Goal: Task Accomplishment & Management: Manage account settings

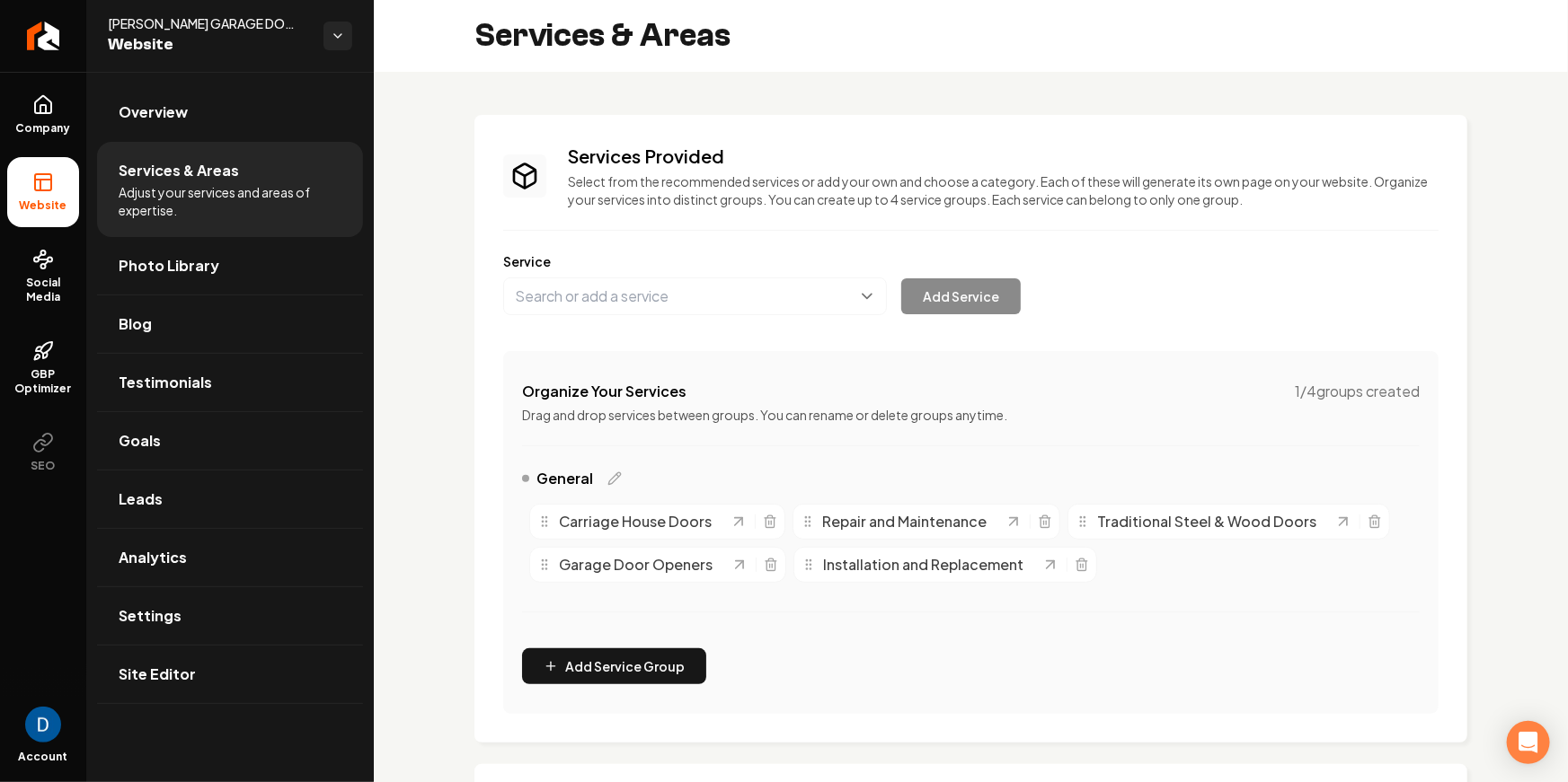
scroll to position [290, 0]
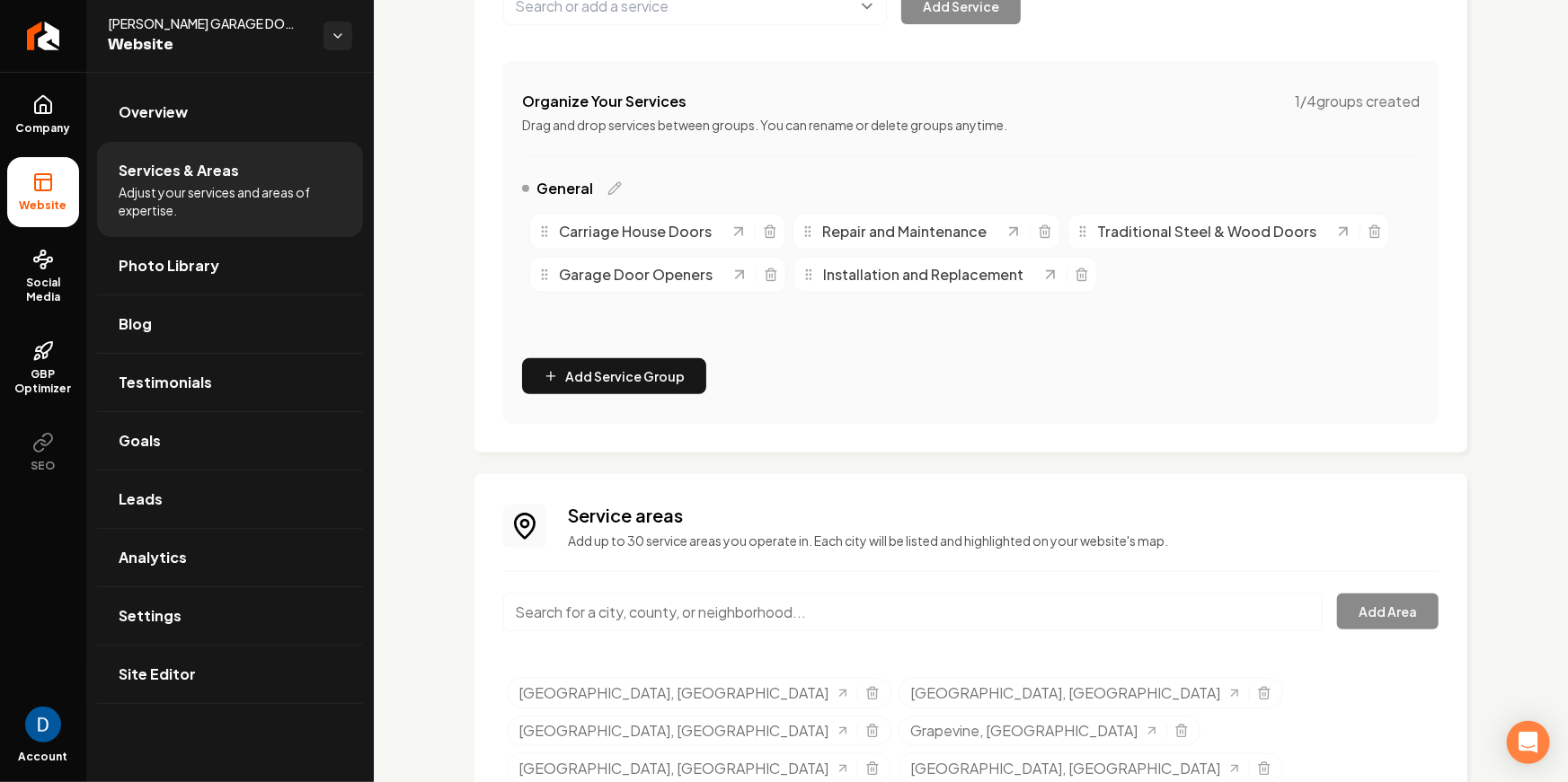
click at [195, 24] on span "[PERSON_NAME] GARAGE DOOR" at bounding box center [208, 22] width 201 height 18
copy span "TINKHAM GARAGE DOOR"
click at [39, 118] on link "Company" at bounding box center [43, 114] width 72 height 70
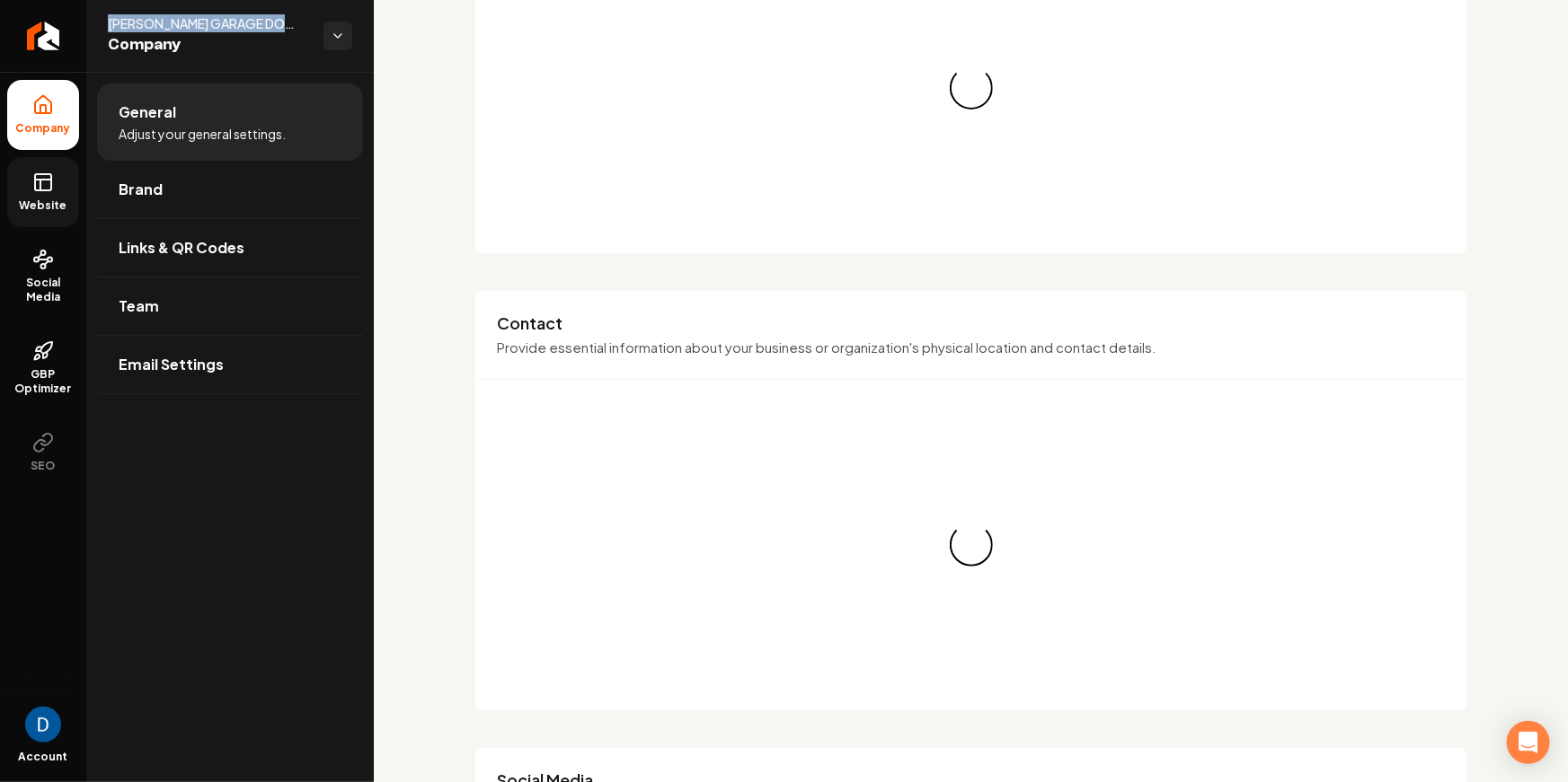
click at [41, 188] on icon at bounding box center [43, 182] width 22 height 22
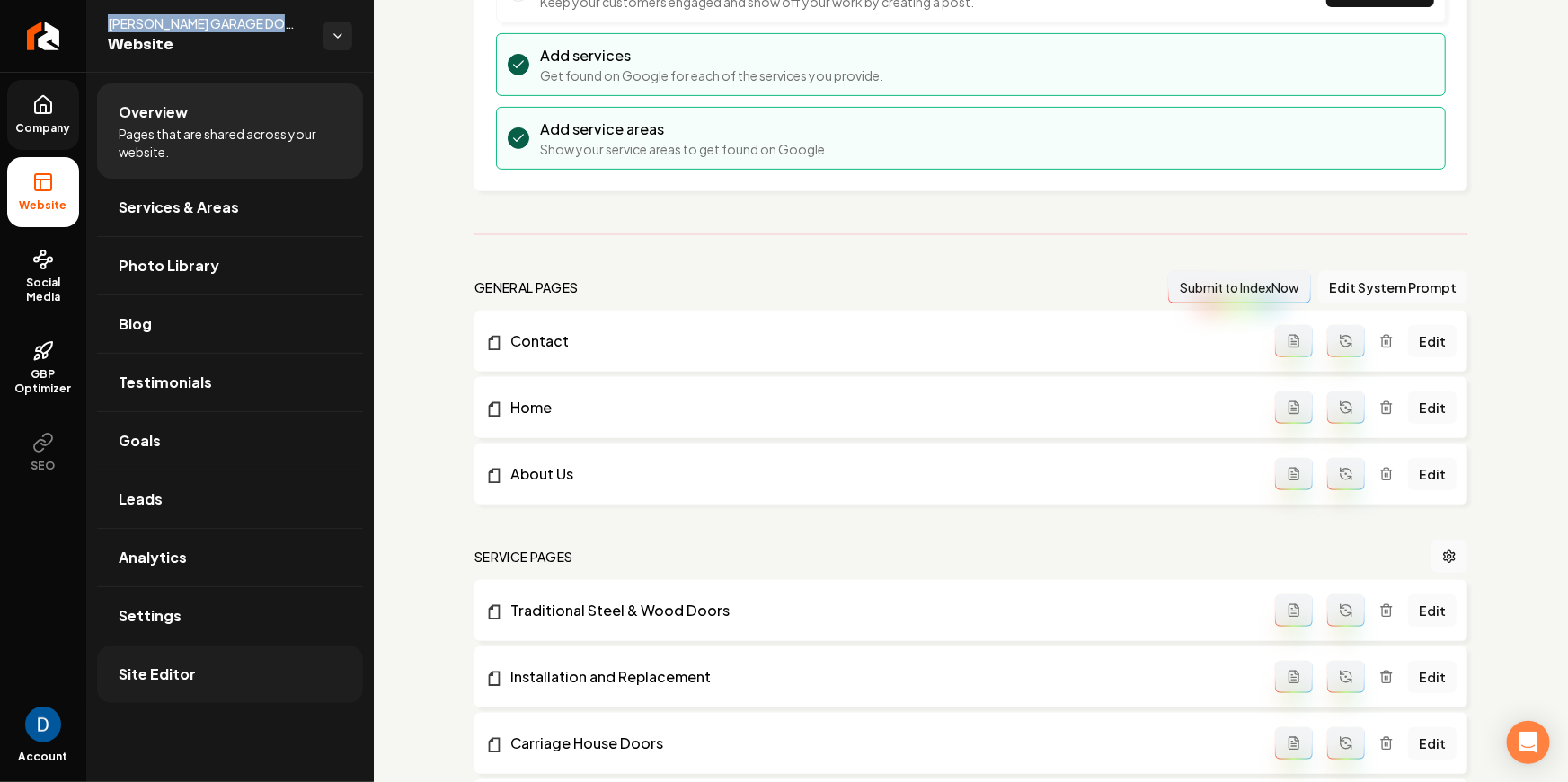
click at [207, 694] on link "Site Editor" at bounding box center [230, 674] width 266 height 57
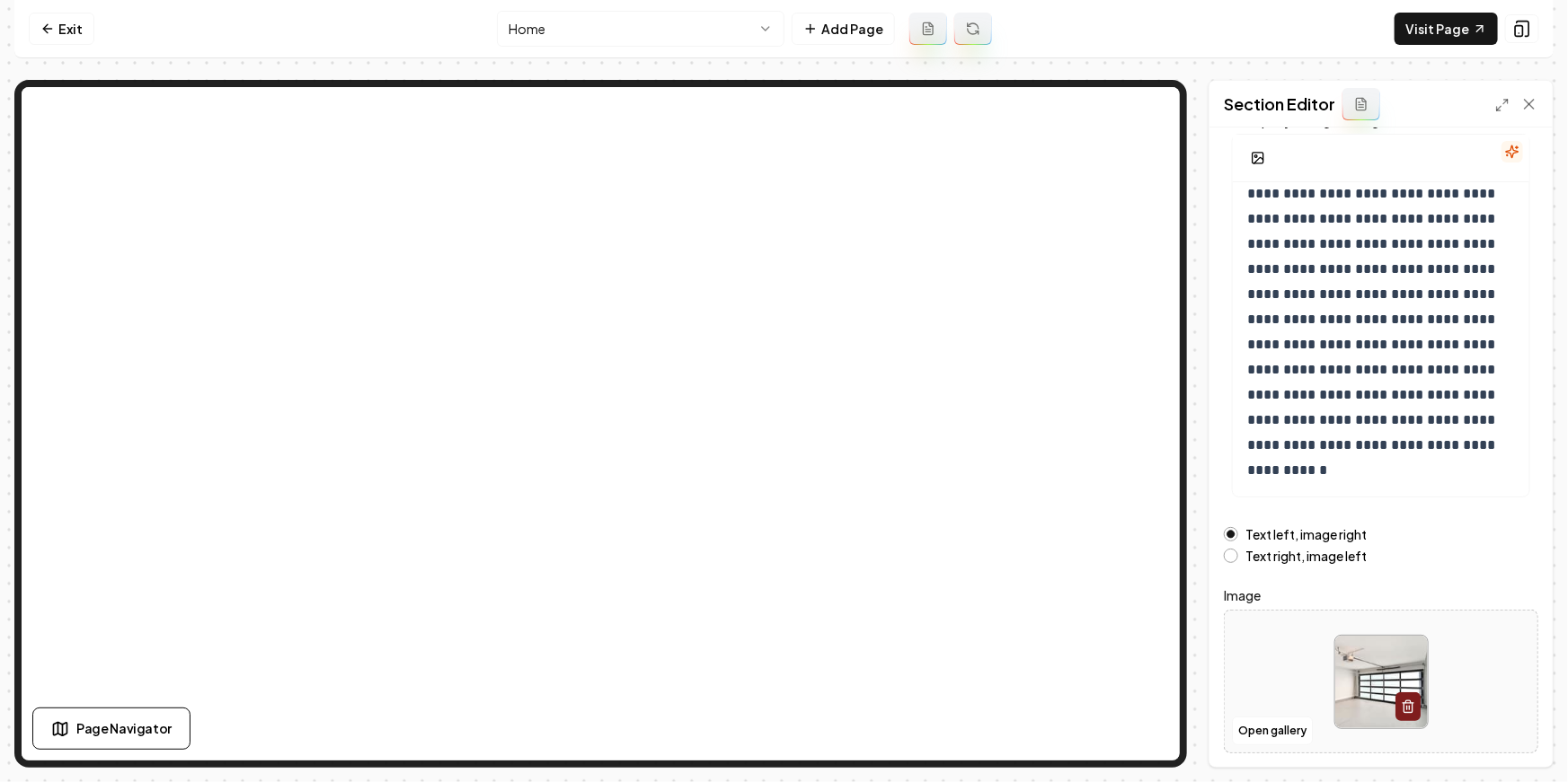
scroll to position [186, 0]
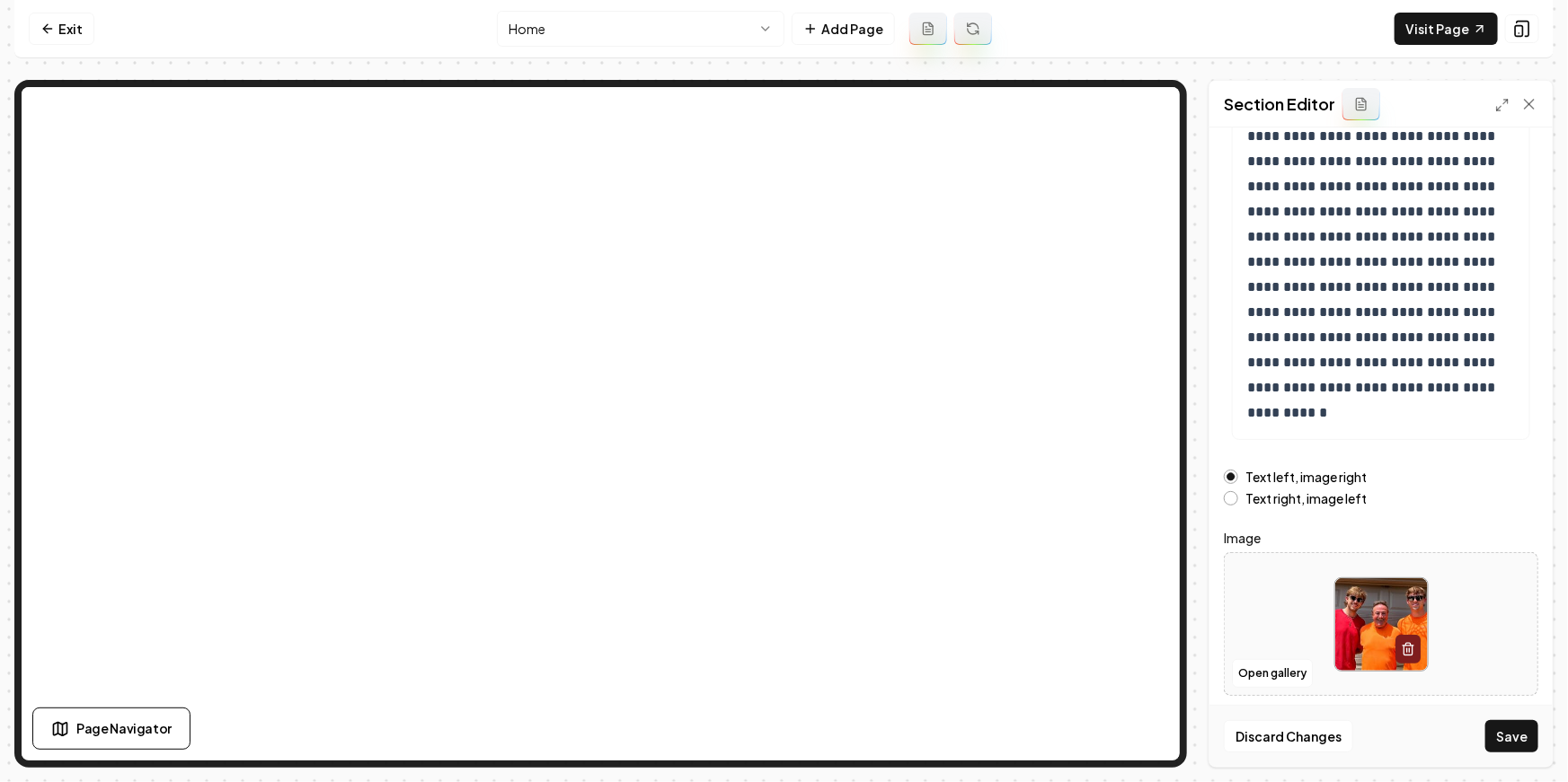
click at [1524, 744] on button "Save" at bounding box center [1511, 736] width 53 height 33
click at [680, 18] on html "**********" at bounding box center [784, 391] width 1568 height 782
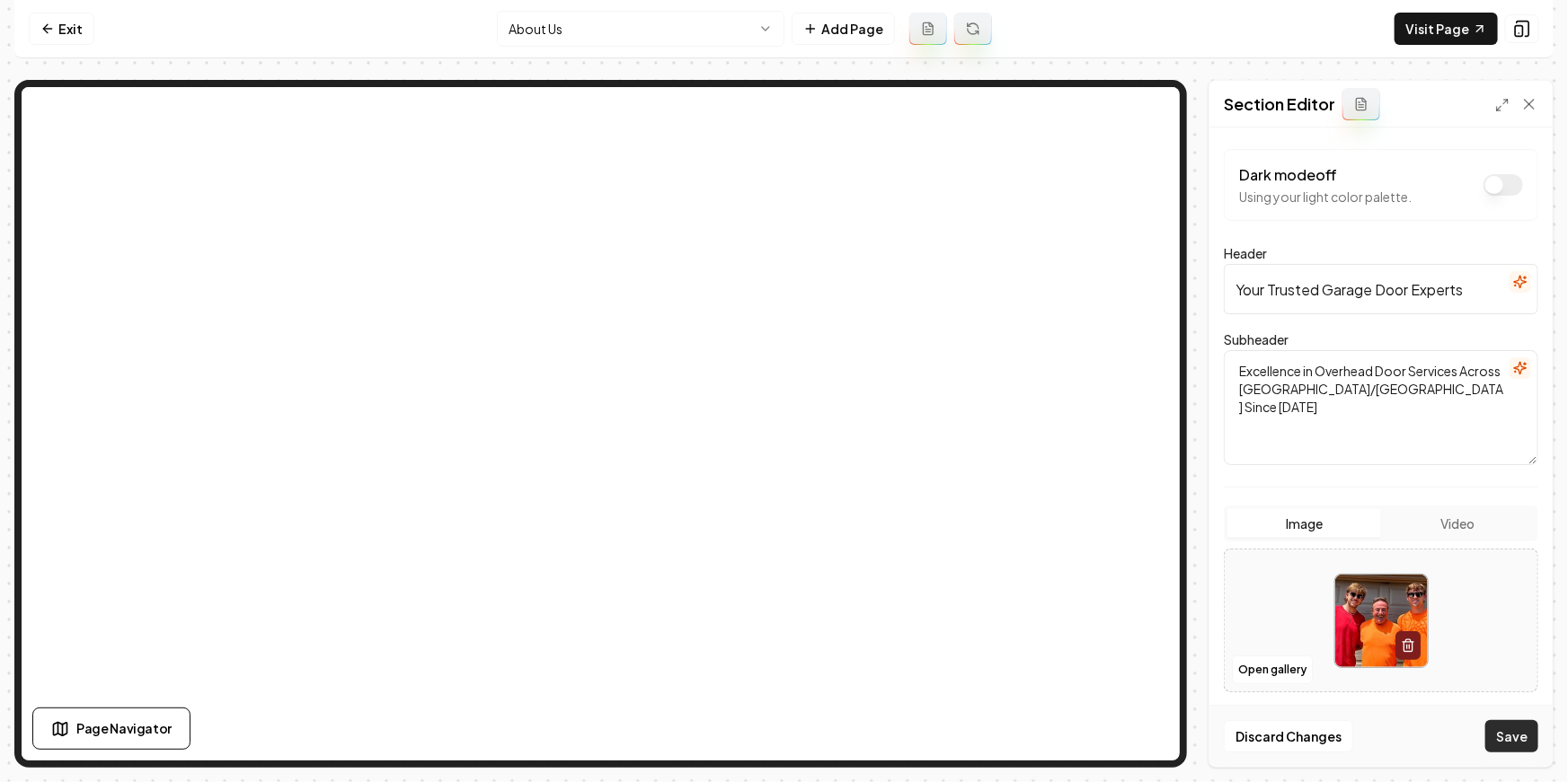
click at [1516, 733] on button "Save" at bounding box center [1511, 736] width 53 height 33
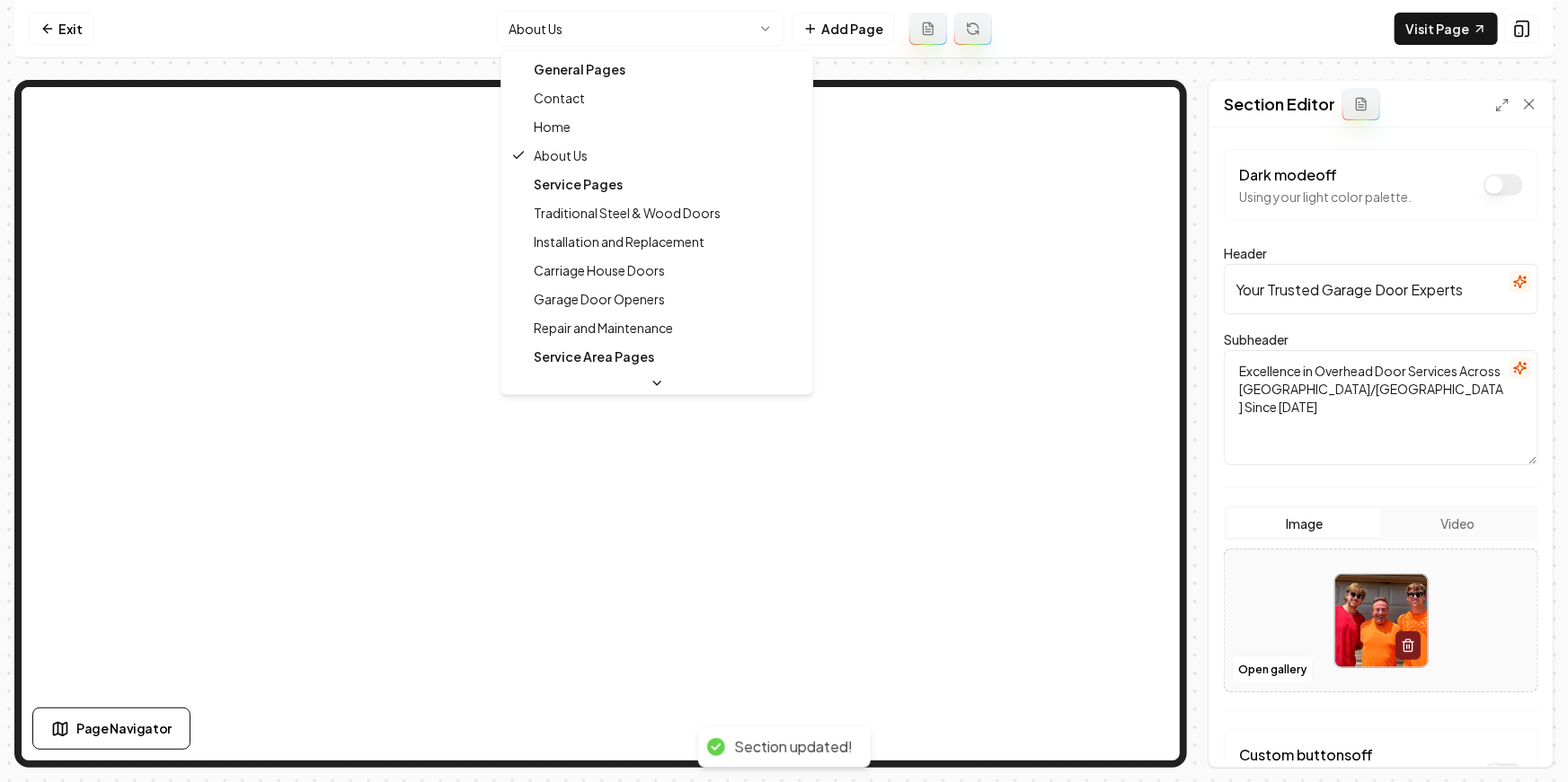
click at [678, 33] on html "Computer Required This feature is only available on a computer. Please switch t…" at bounding box center [784, 391] width 1568 height 782
drag, startPoint x: 632, startPoint y: 90, endPoint x: 626, endPoint y: 127, distance: 37.5
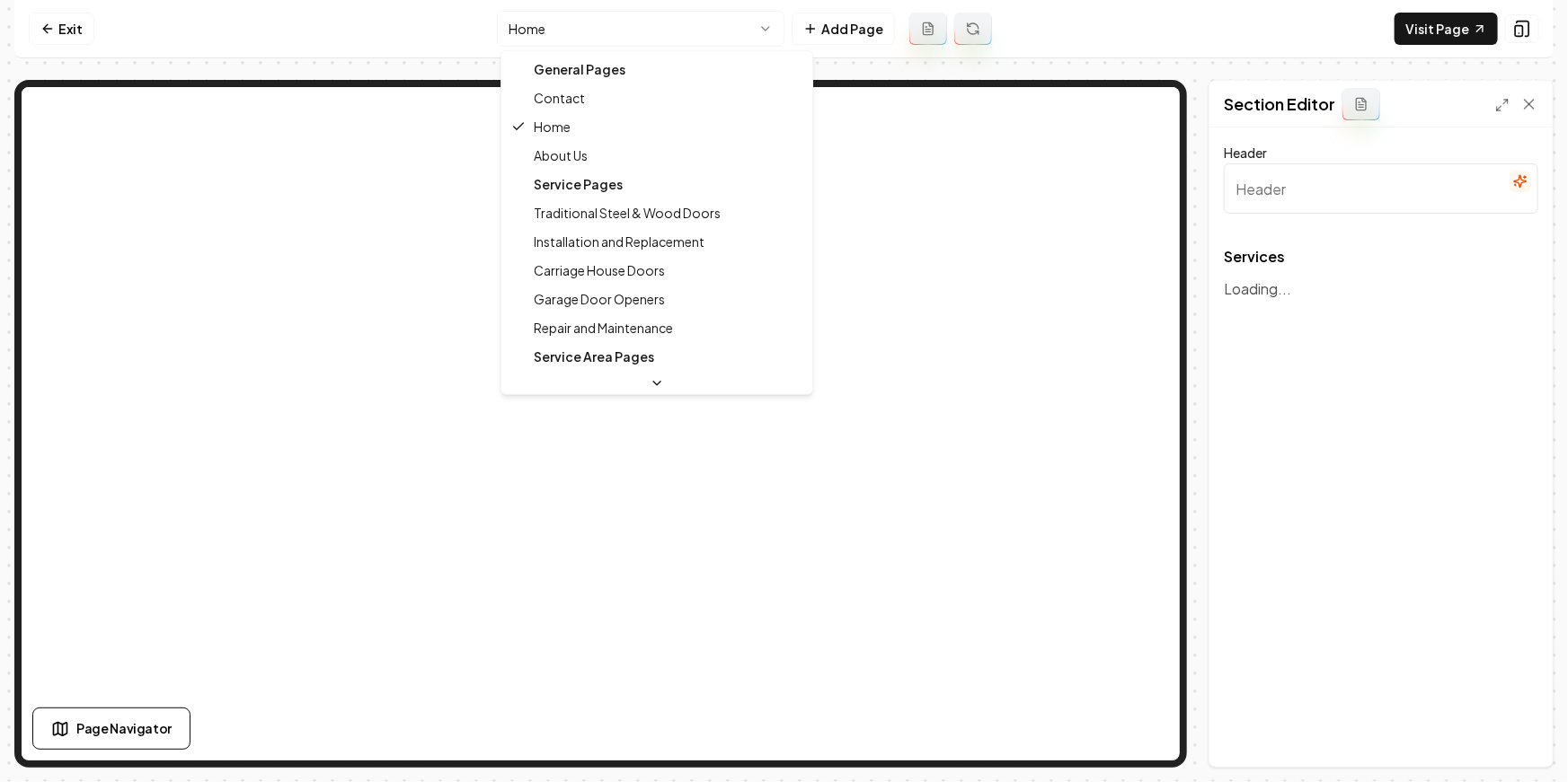
click at [679, 33] on html "Computer Required This feature is only available on a computer. Please switch t…" at bounding box center [784, 391] width 1568 height 782
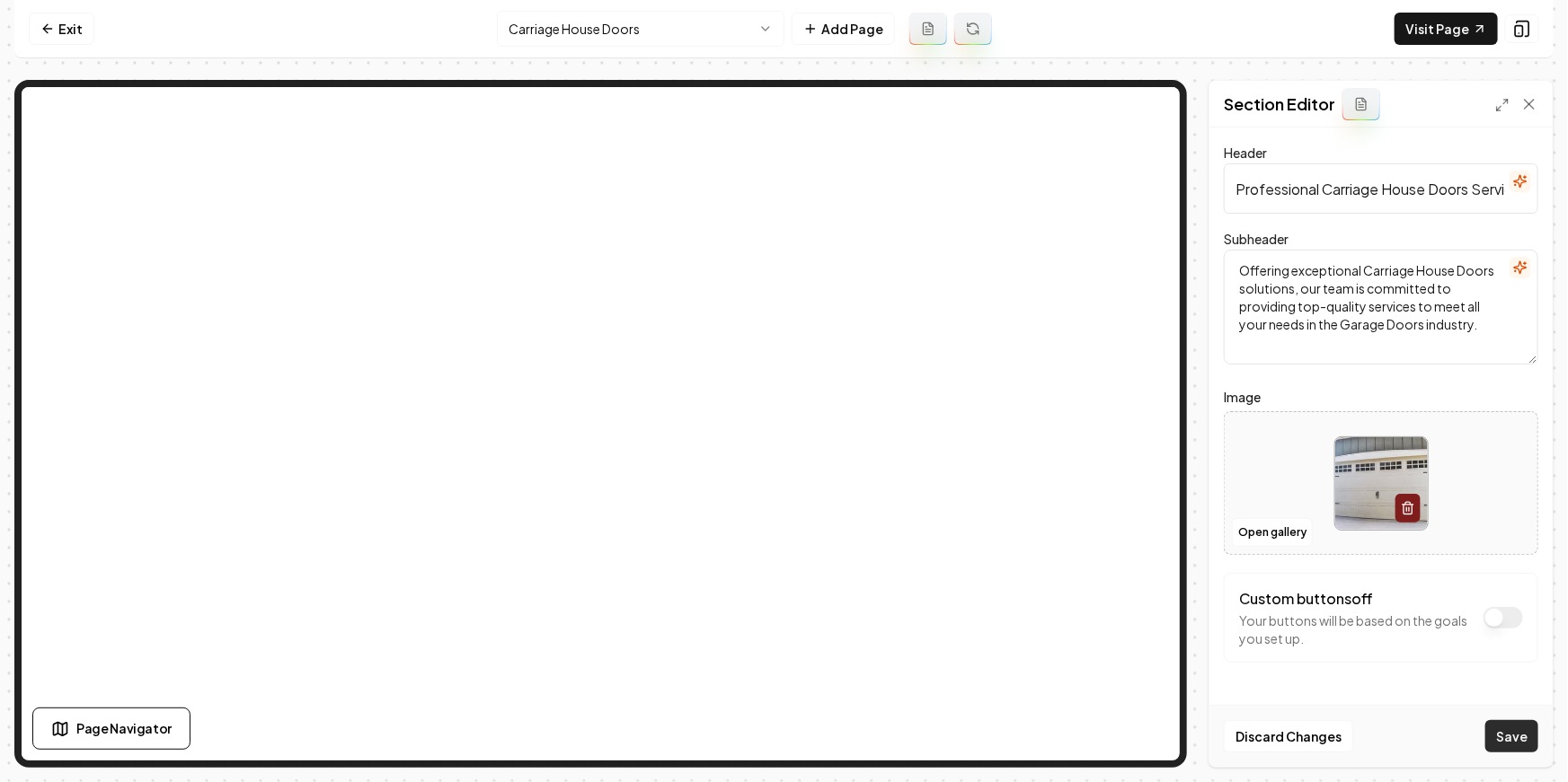
click at [1512, 727] on button "Save" at bounding box center [1511, 736] width 53 height 33
click at [613, 31] on html "Computer Required This feature is only available on a computer. Please switch t…" at bounding box center [784, 391] width 1568 height 782
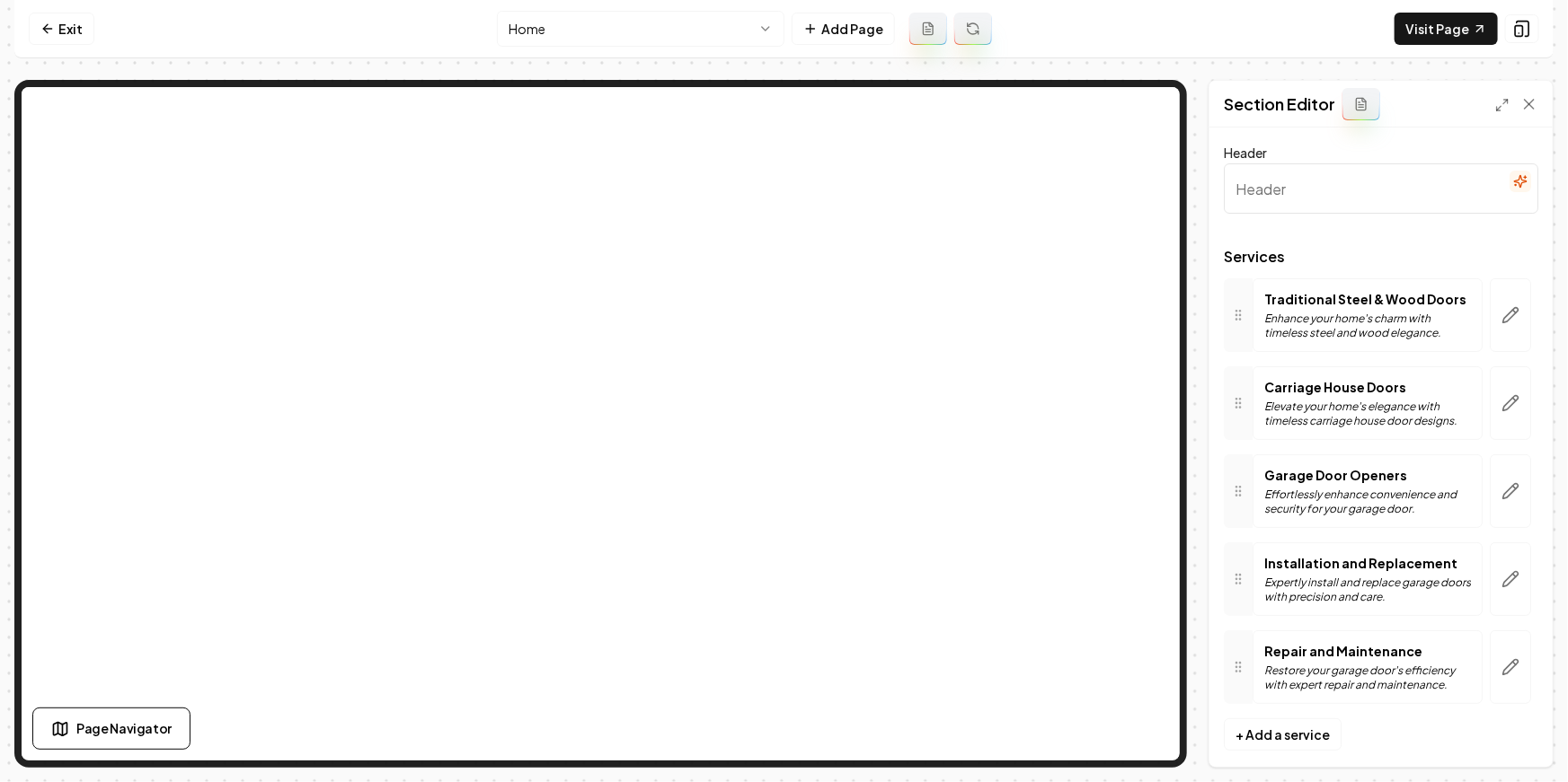
type input "Comprehensive Garage Door Solutions"
click at [1512, 417] on button "button" at bounding box center [1510, 403] width 41 height 74
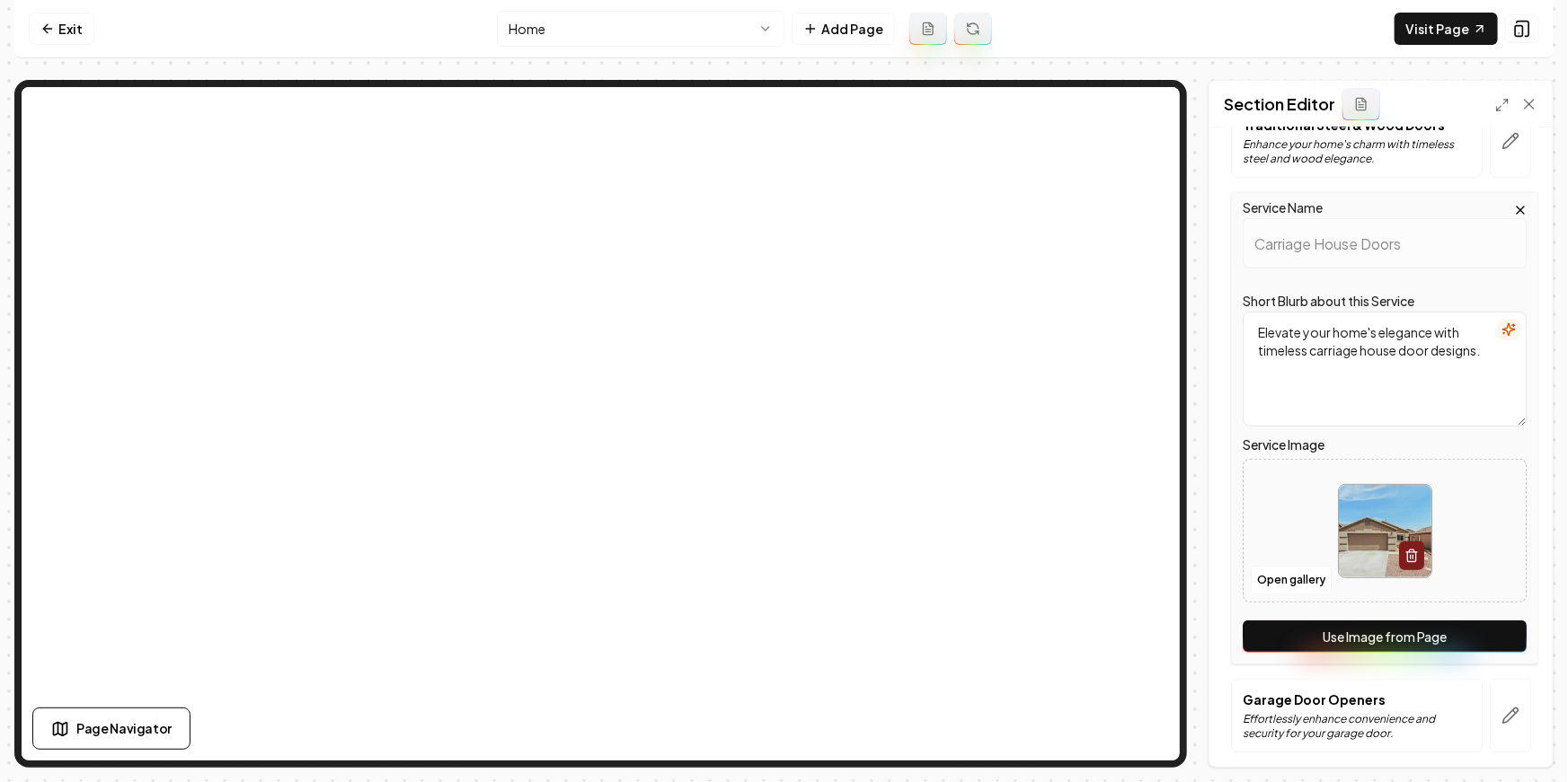
click at [1346, 628] on button "Use Image from Page" at bounding box center [1383, 637] width 284 height 33
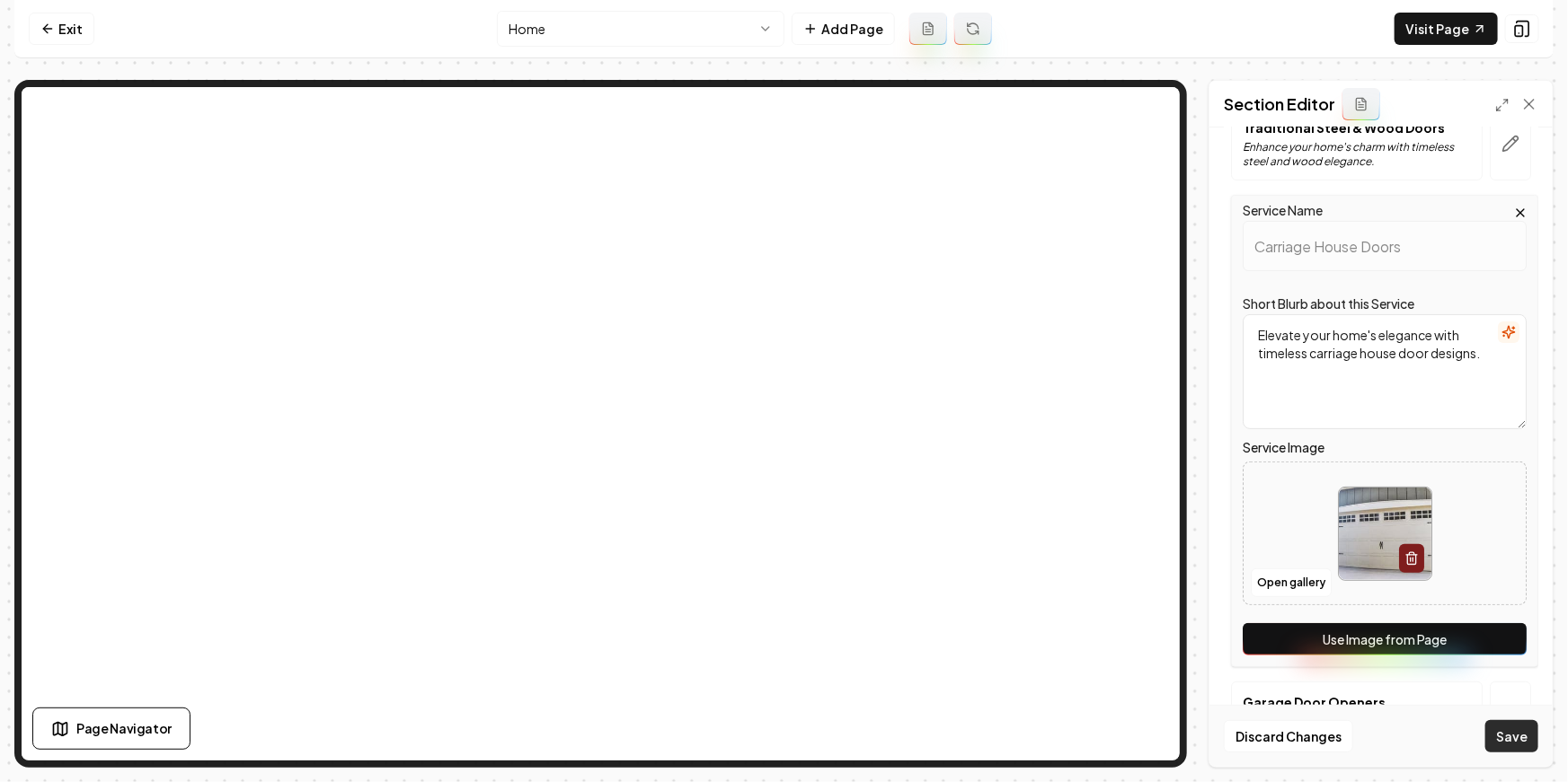
click at [1504, 736] on button "Save" at bounding box center [1511, 736] width 53 height 33
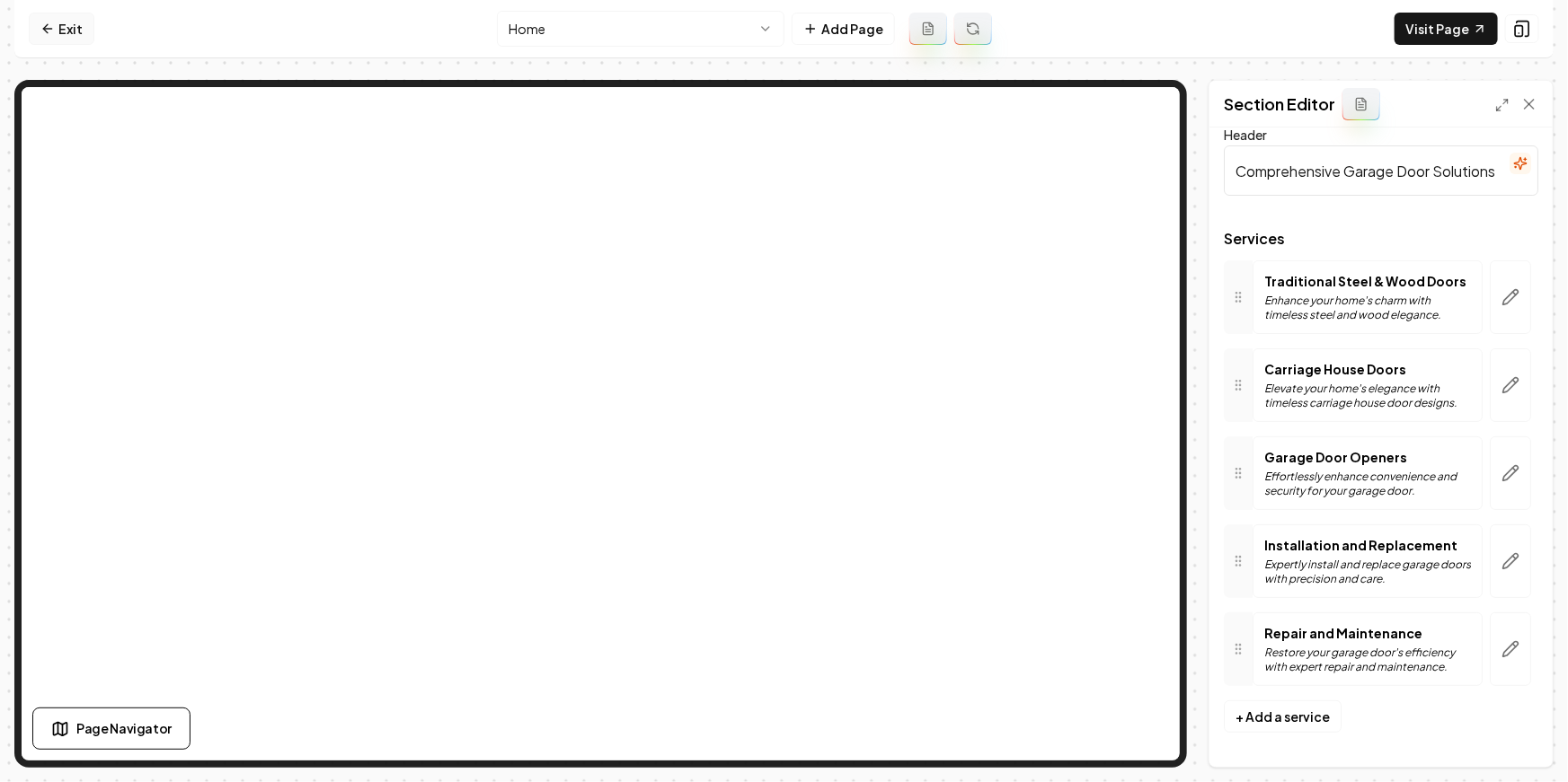
click at [84, 33] on link "Exit" at bounding box center [62, 28] width 66 height 33
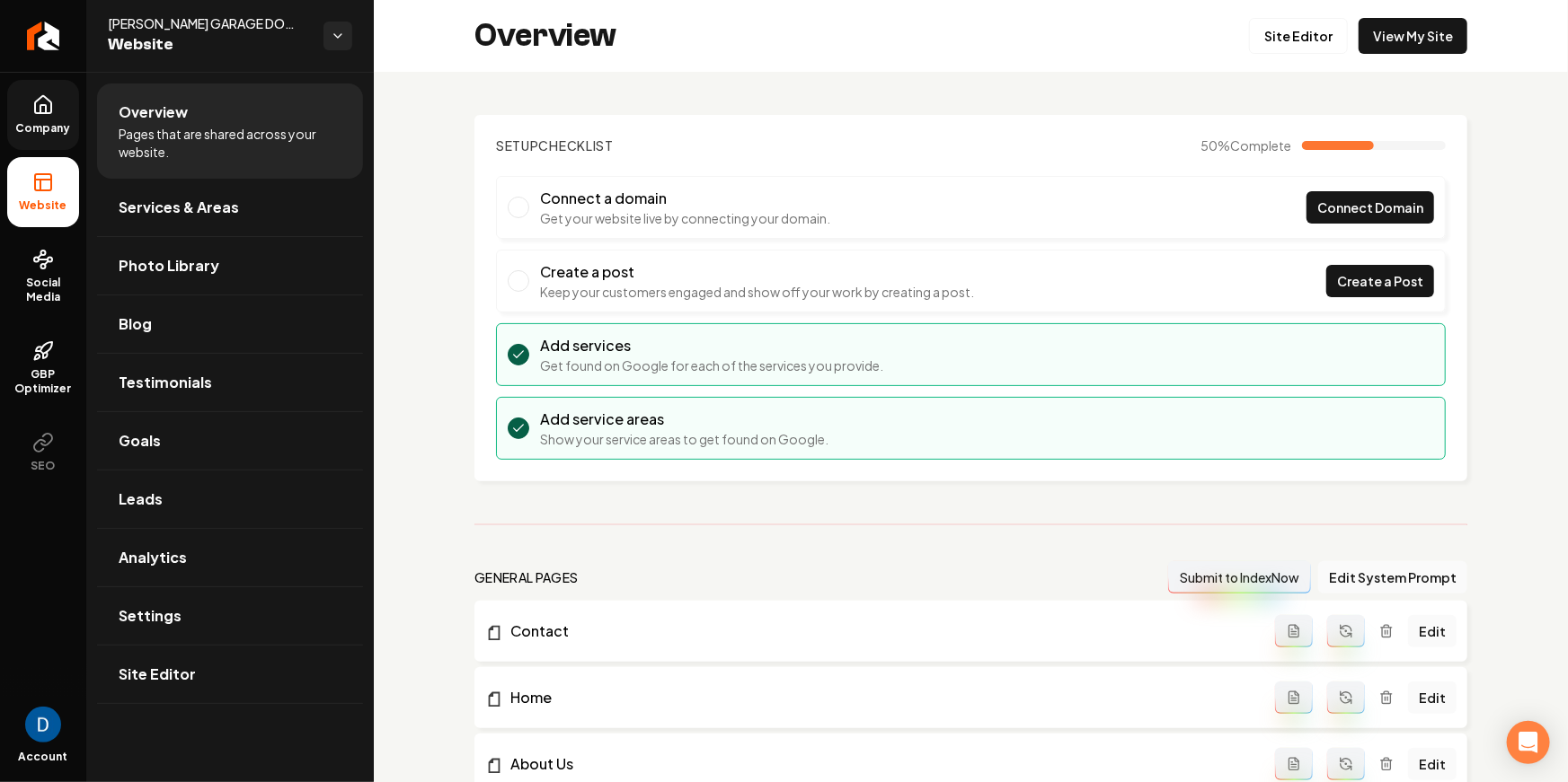
click at [52, 121] on span "Company" at bounding box center [44, 127] width 69 height 14
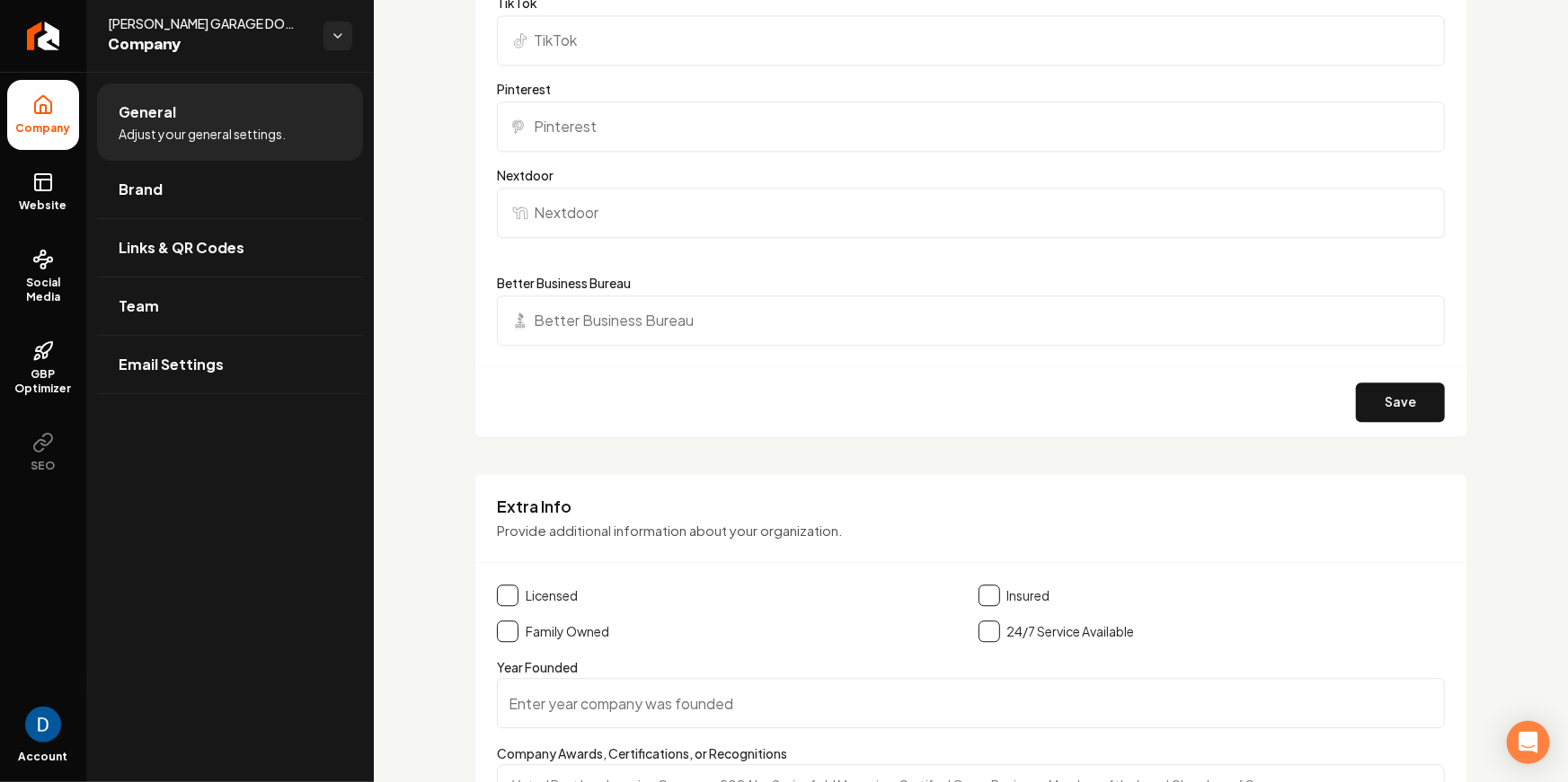
scroll to position [2290, 0]
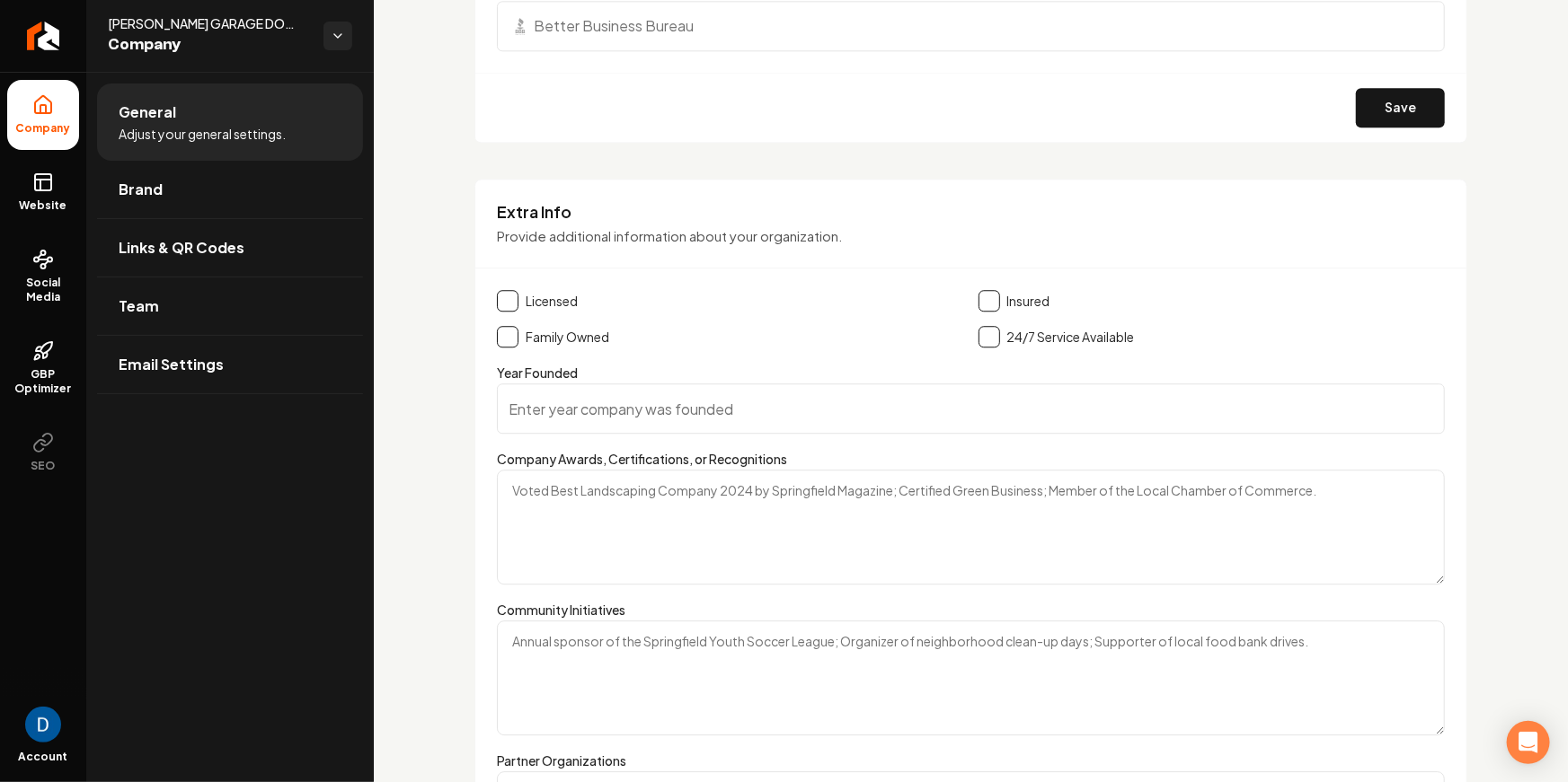
click at [510, 296] on button "Main content area" at bounding box center [507, 301] width 22 height 22
click at [515, 334] on button "Main content area" at bounding box center [507, 336] width 22 height 22
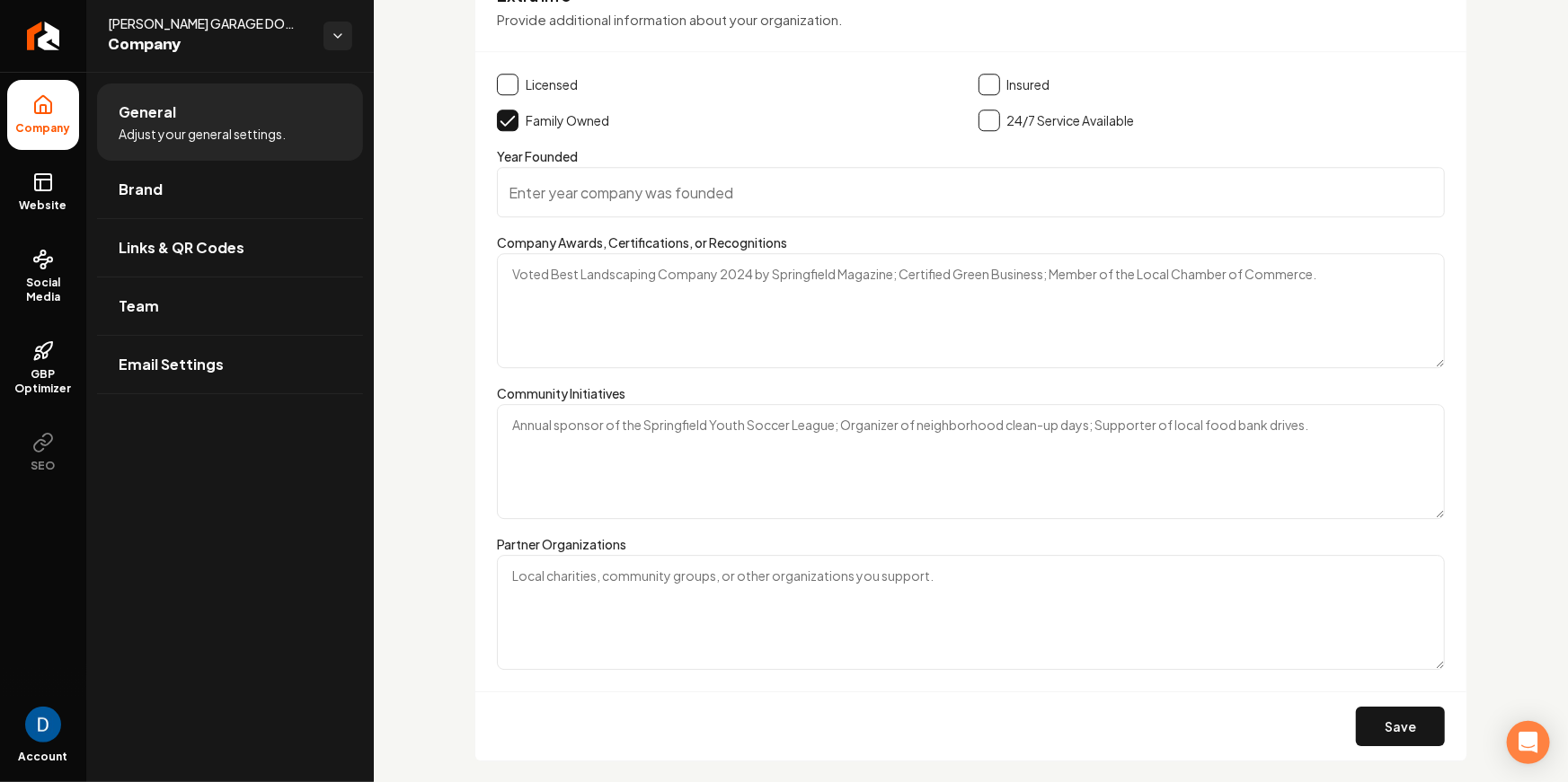
scroll to position [2555, 0]
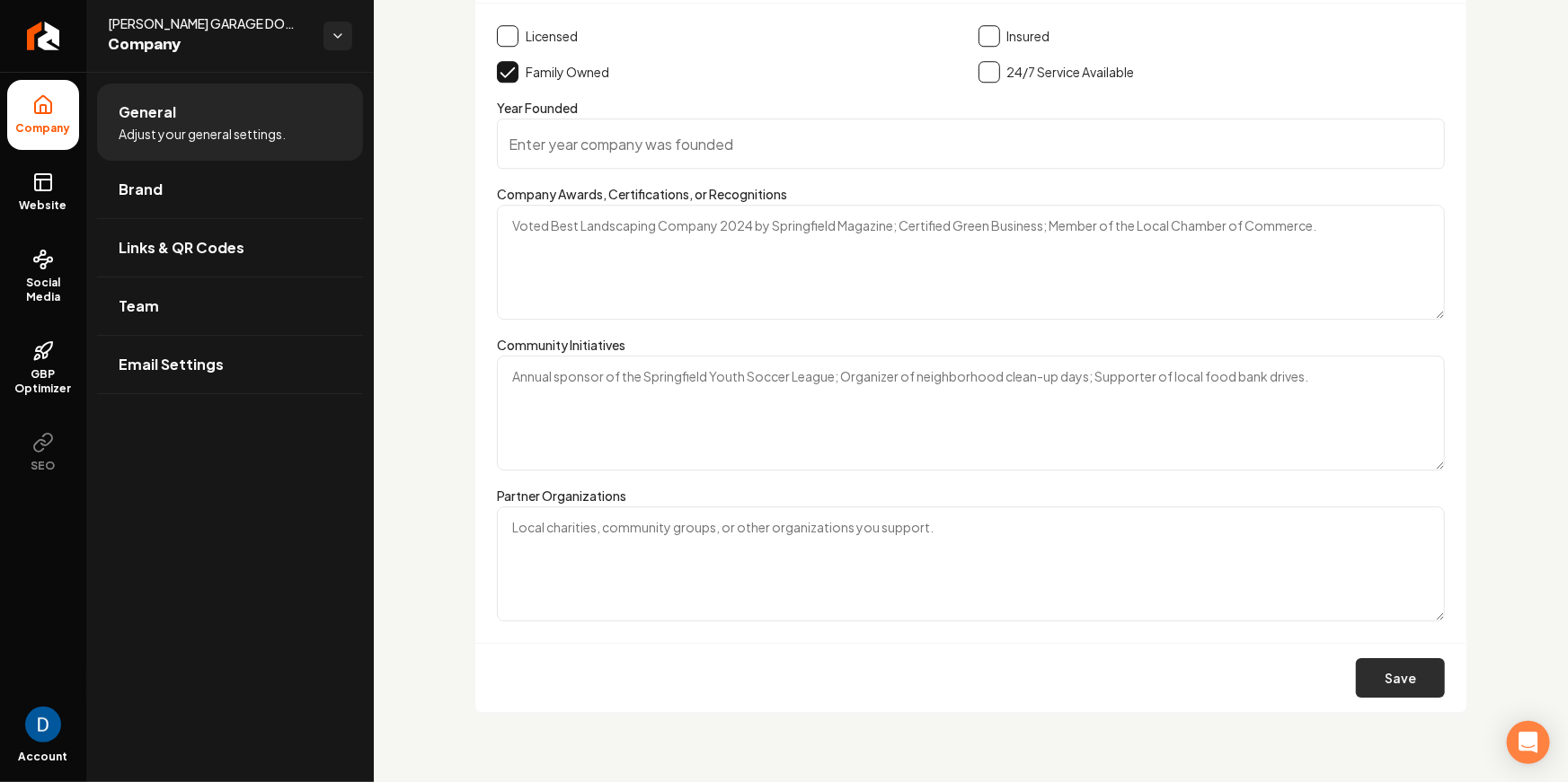
click at [1396, 671] on button "Save" at bounding box center [1399, 678] width 89 height 39
drag, startPoint x: 64, startPoint y: 186, endPoint x: 84, endPoint y: 191, distance: 20.6
click at [64, 186] on link "Website" at bounding box center [43, 192] width 72 height 70
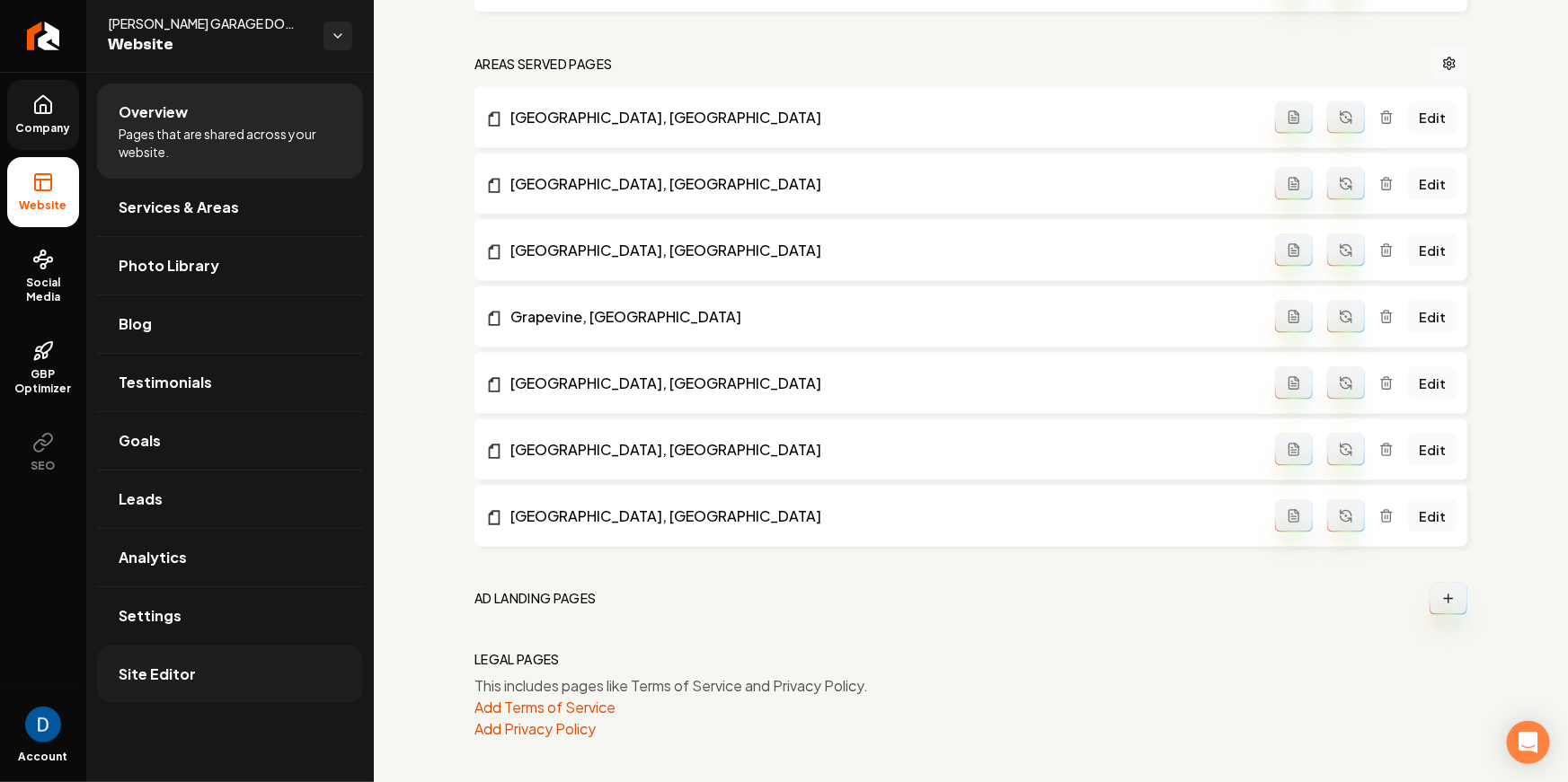
click at [243, 675] on link "Site Editor" at bounding box center [230, 674] width 266 height 57
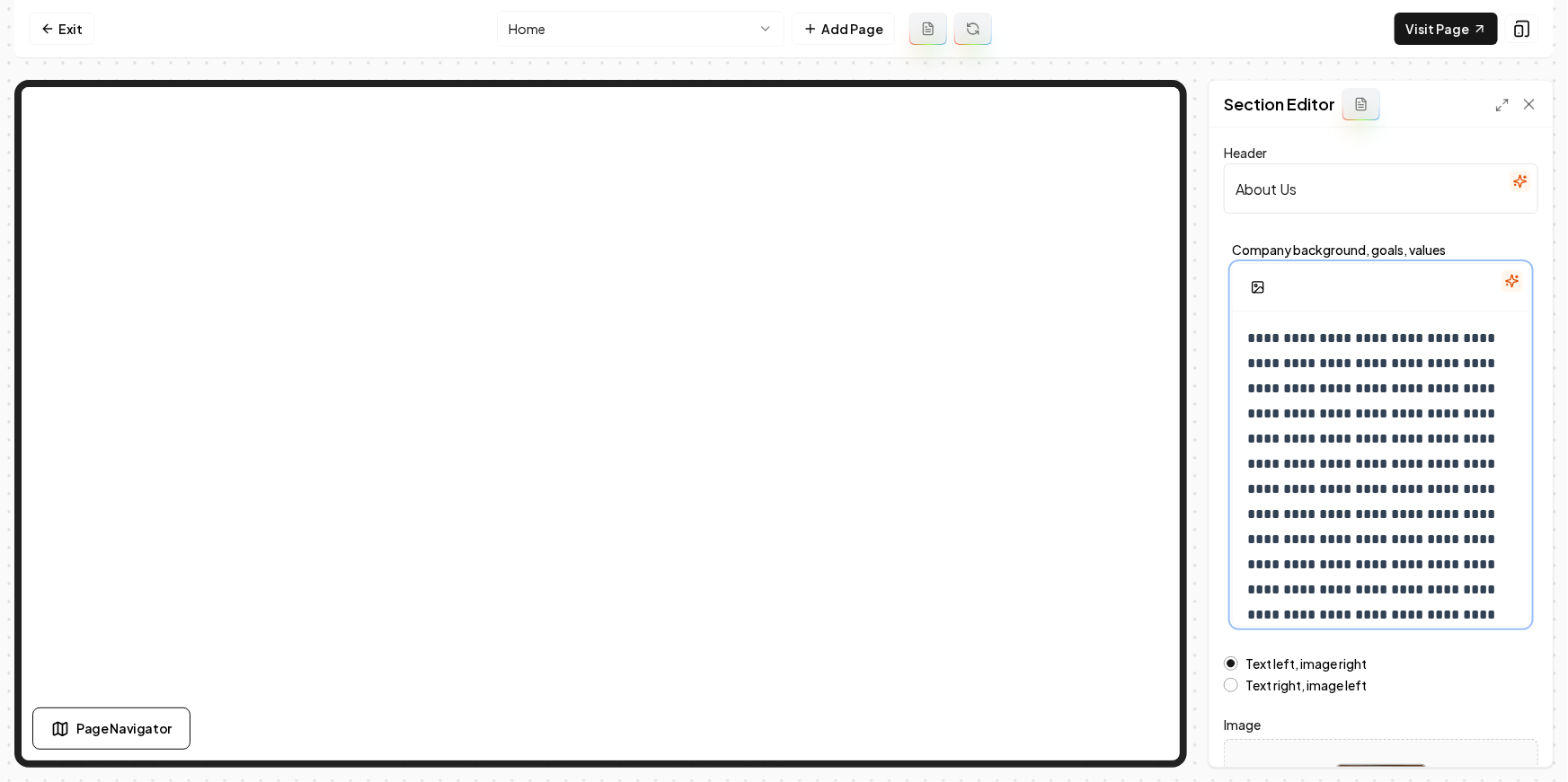
click at [1352, 371] on p "**********" at bounding box center [1381, 502] width 269 height 352
click at [1509, 280] on icon "button" at bounding box center [1511, 280] width 11 height 11
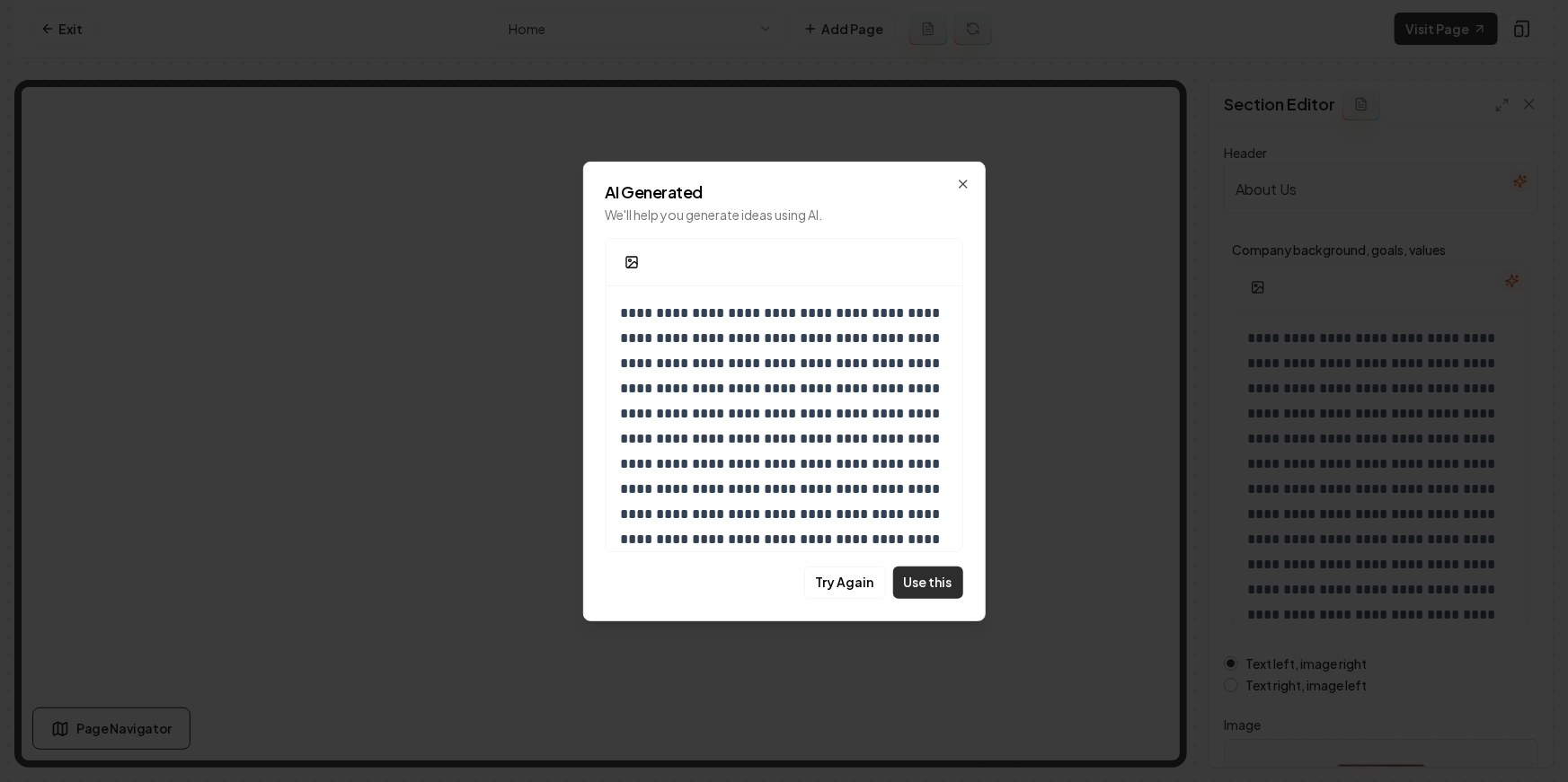
click at [920, 577] on button "Use this" at bounding box center [927, 583] width 70 height 33
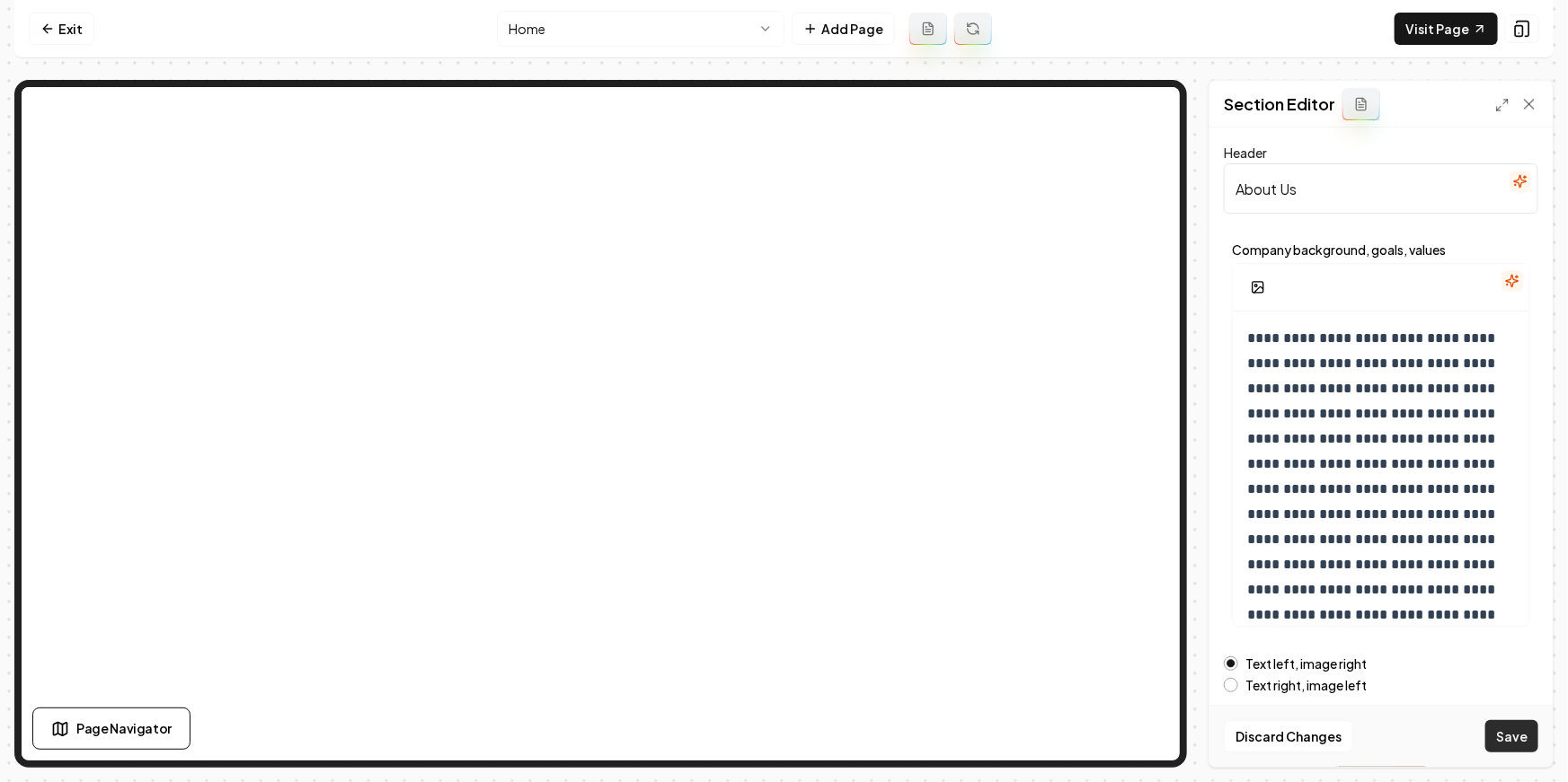
click at [1501, 735] on button "Save" at bounding box center [1511, 736] width 53 height 33
click at [597, 27] on html "**********" at bounding box center [784, 391] width 1568 height 782
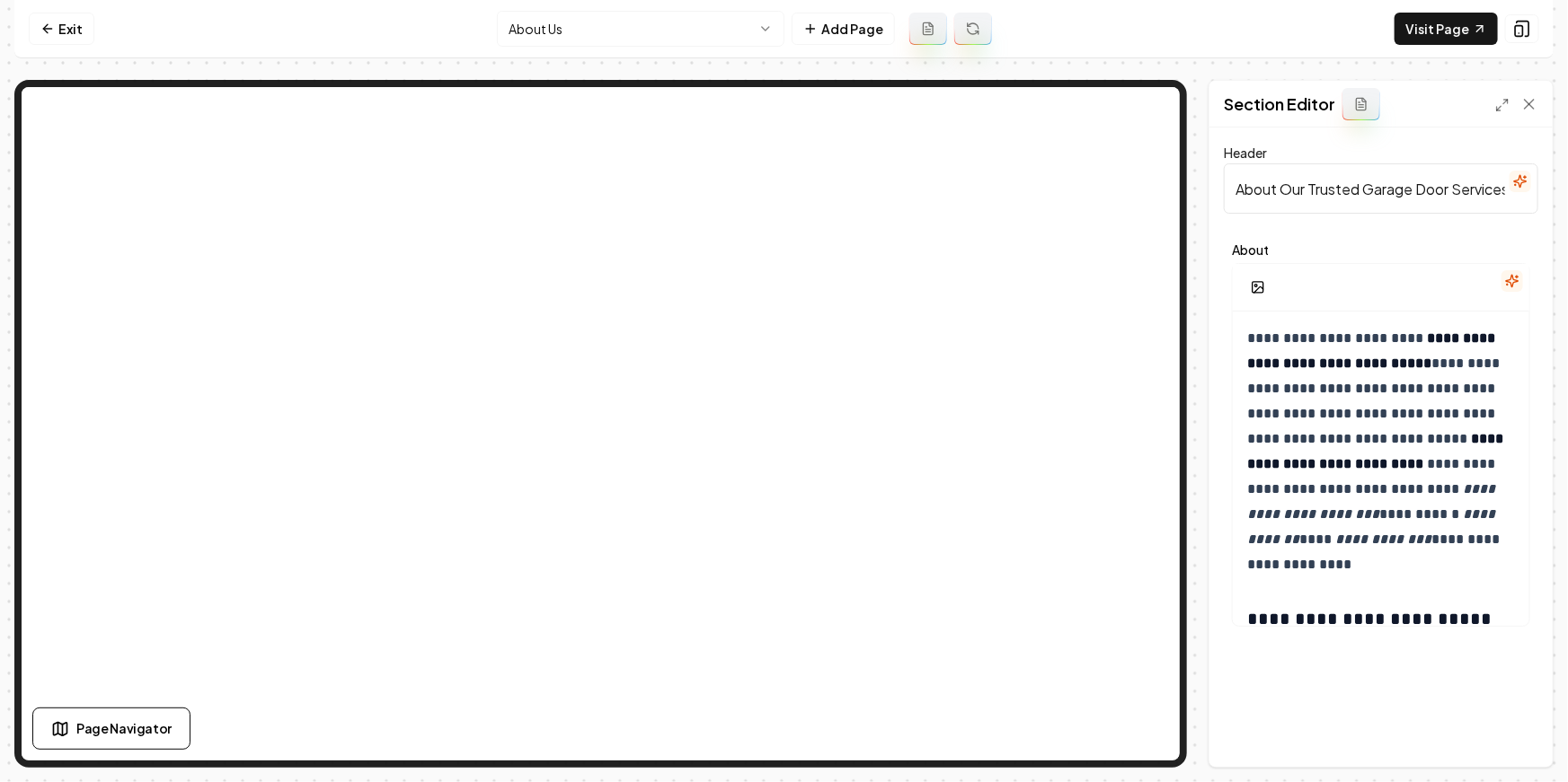
click at [1508, 273] on button "button" at bounding box center [1512, 281] width 22 height 22
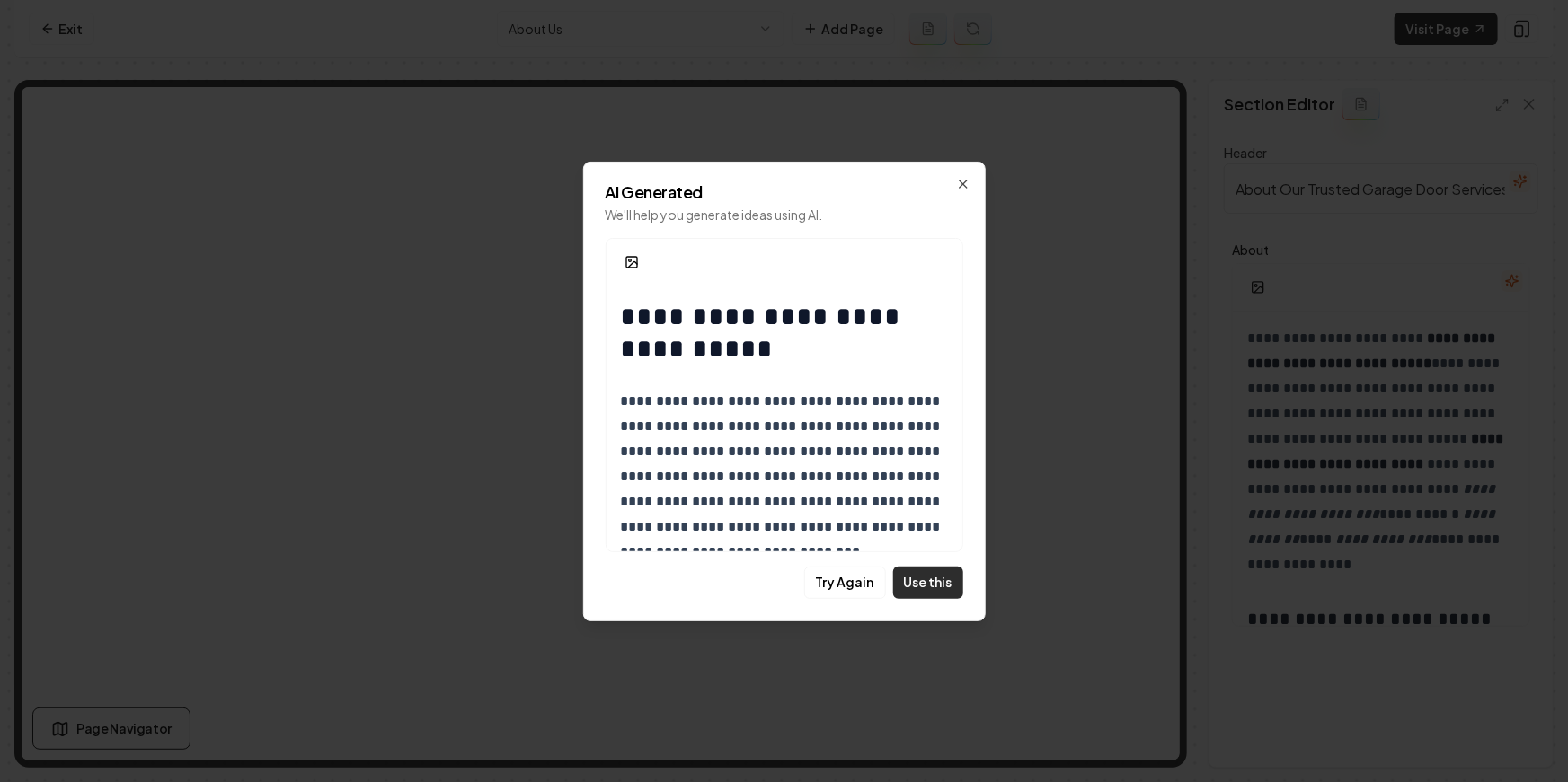
click at [934, 584] on button "Use this" at bounding box center [927, 583] width 70 height 33
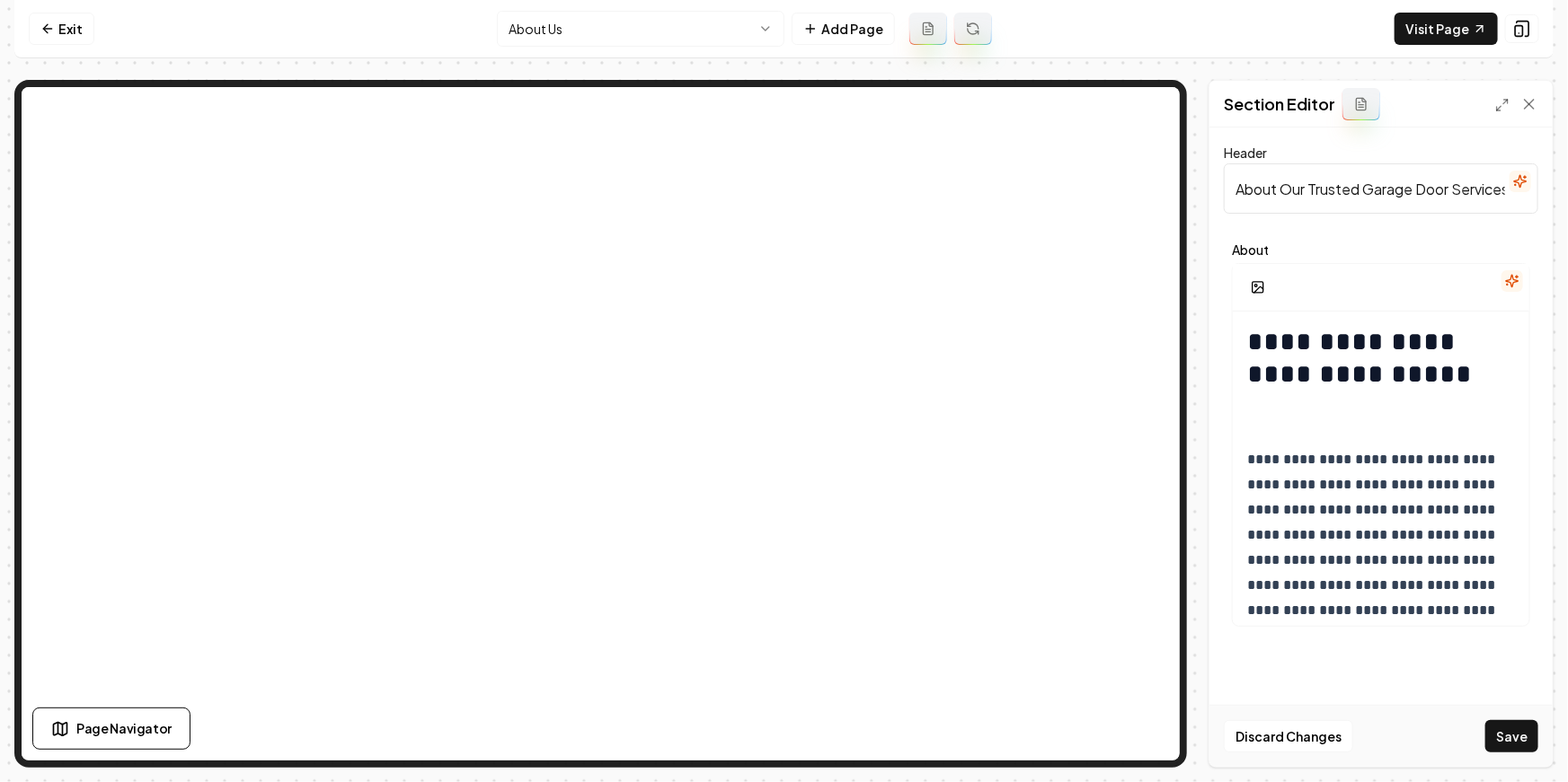
click at [1519, 719] on div "Discard Changes Save" at bounding box center [1381, 736] width 343 height 62
click at [1521, 738] on button "Save" at bounding box center [1511, 736] width 53 height 33
click at [1327, 374] on h1 "**********" at bounding box center [1381, 375] width 269 height 97
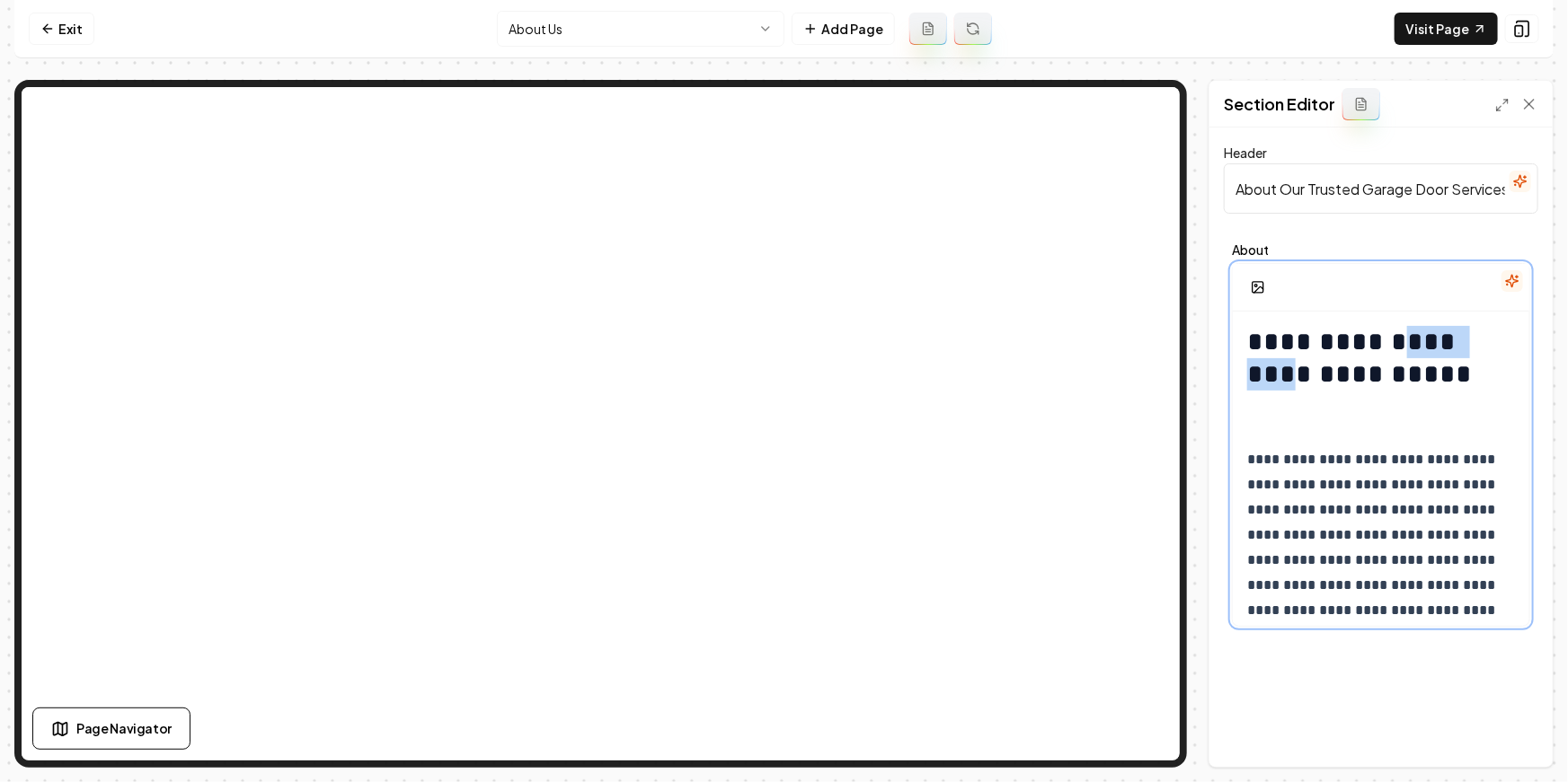
click at [1327, 374] on h1 "**********" at bounding box center [1381, 375] width 269 height 97
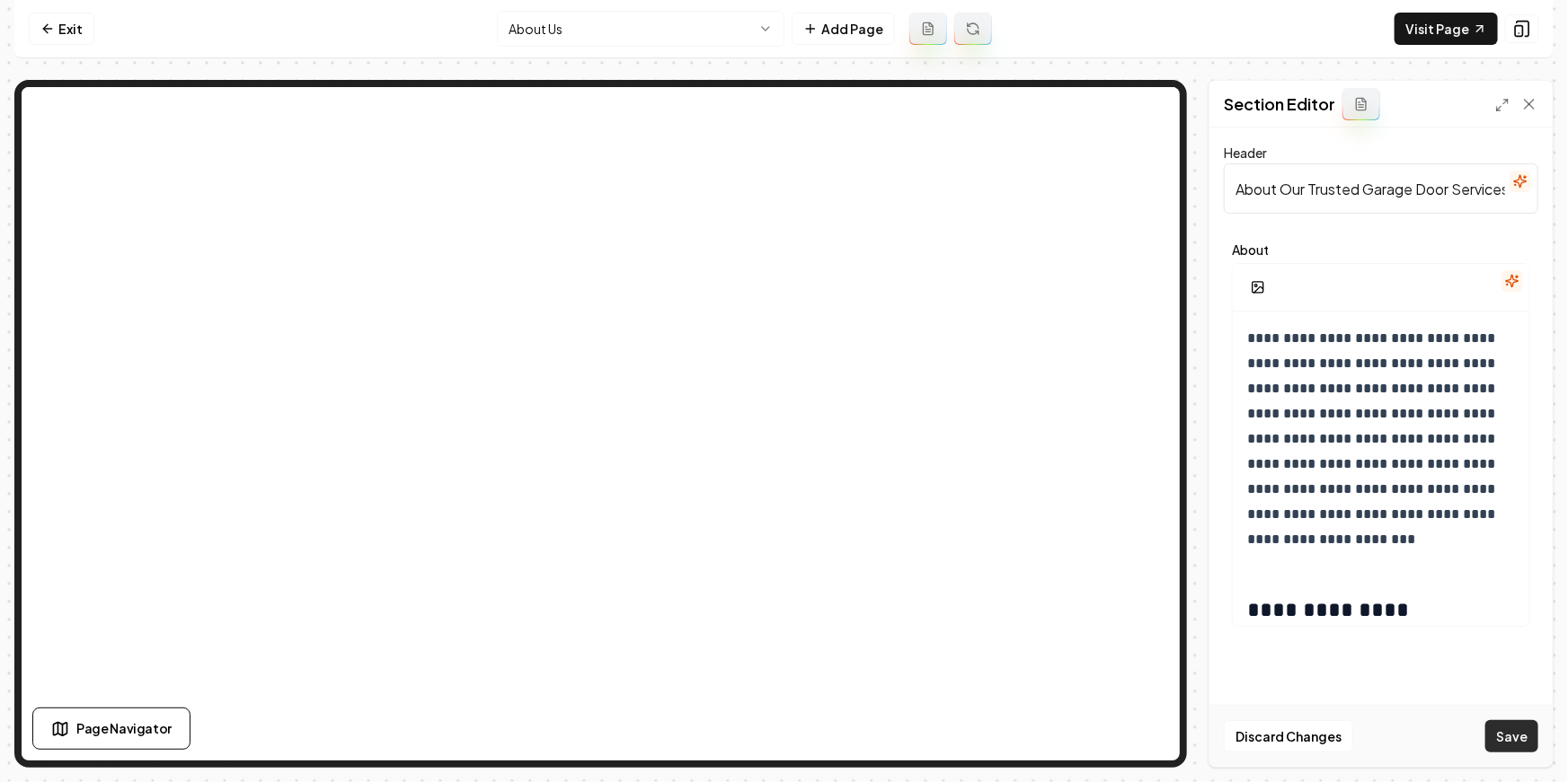
click at [1519, 739] on button "Save" at bounding box center [1511, 736] width 53 height 33
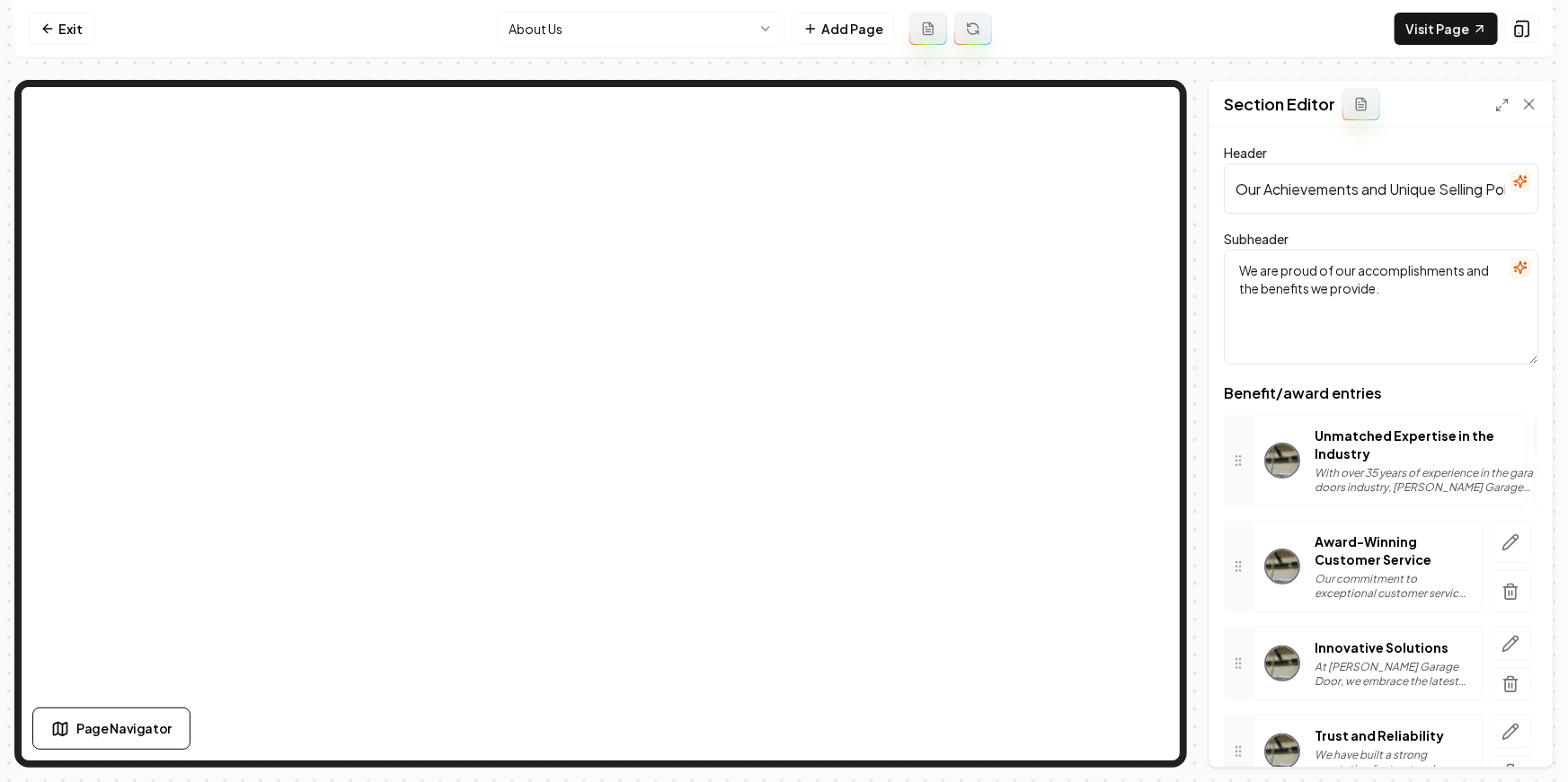
click at [1546, 431] on icon "button" at bounding box center [1554, 436] width 18 height 18
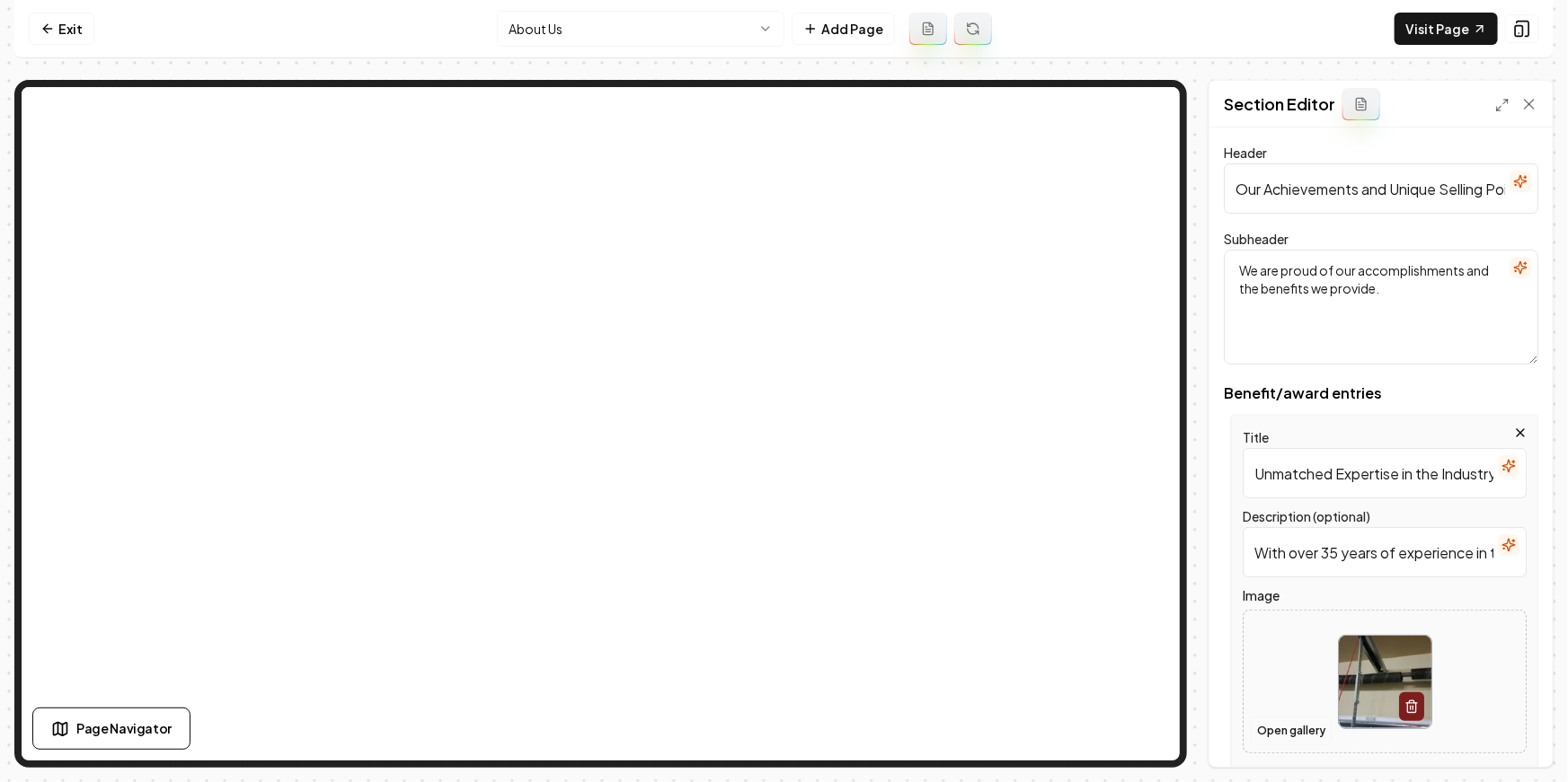
click at [1294, 734] on button "Open gallery" at bounding box center [1291, 730] width 81 height 29
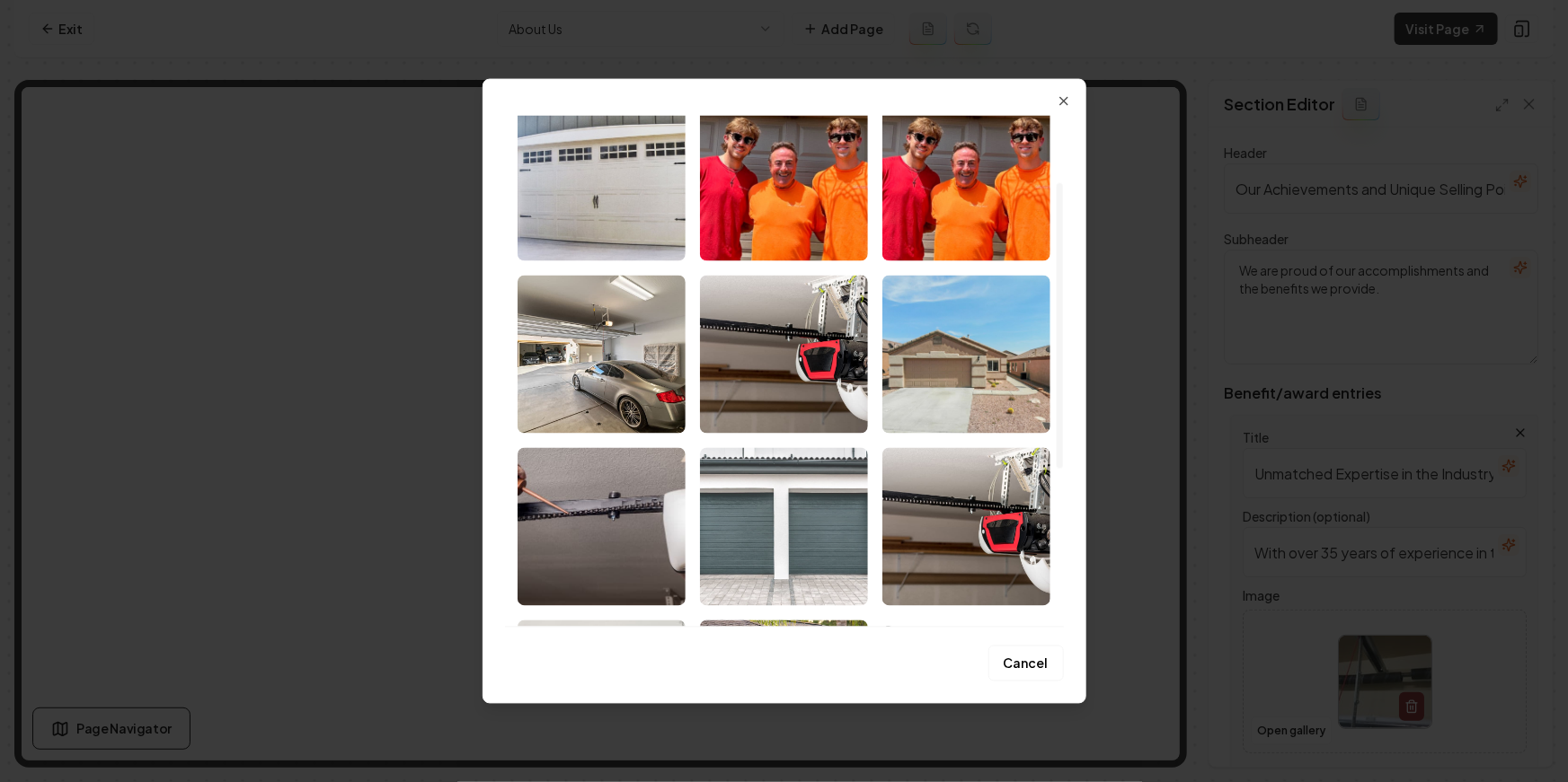
scroll to position [46, 0]
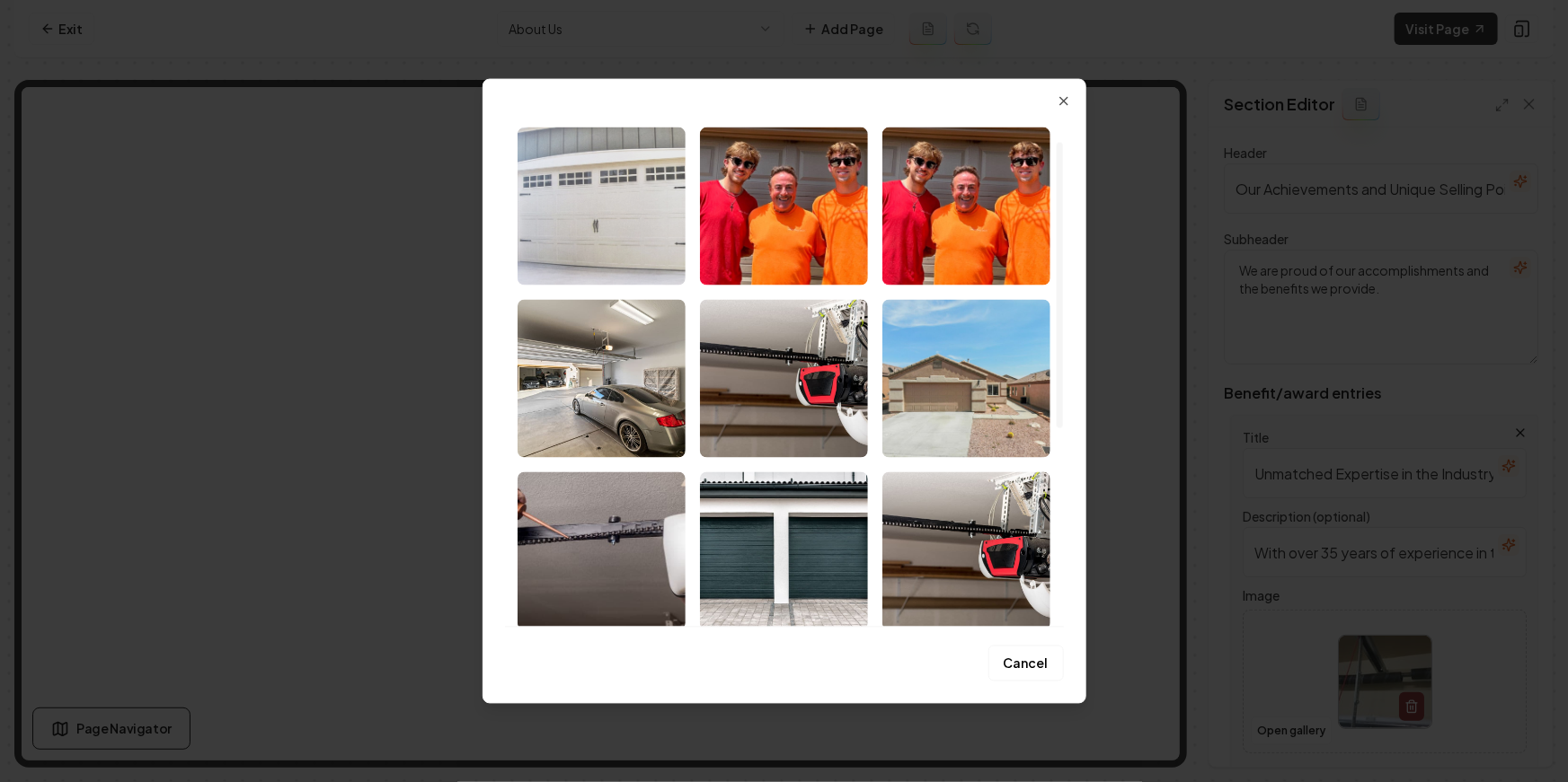
click at [595, 224] on img "Select image image_68a9010f5c7cd75eb8bdf639.jpg" at bounding box center [600, 205] width 168 height 158
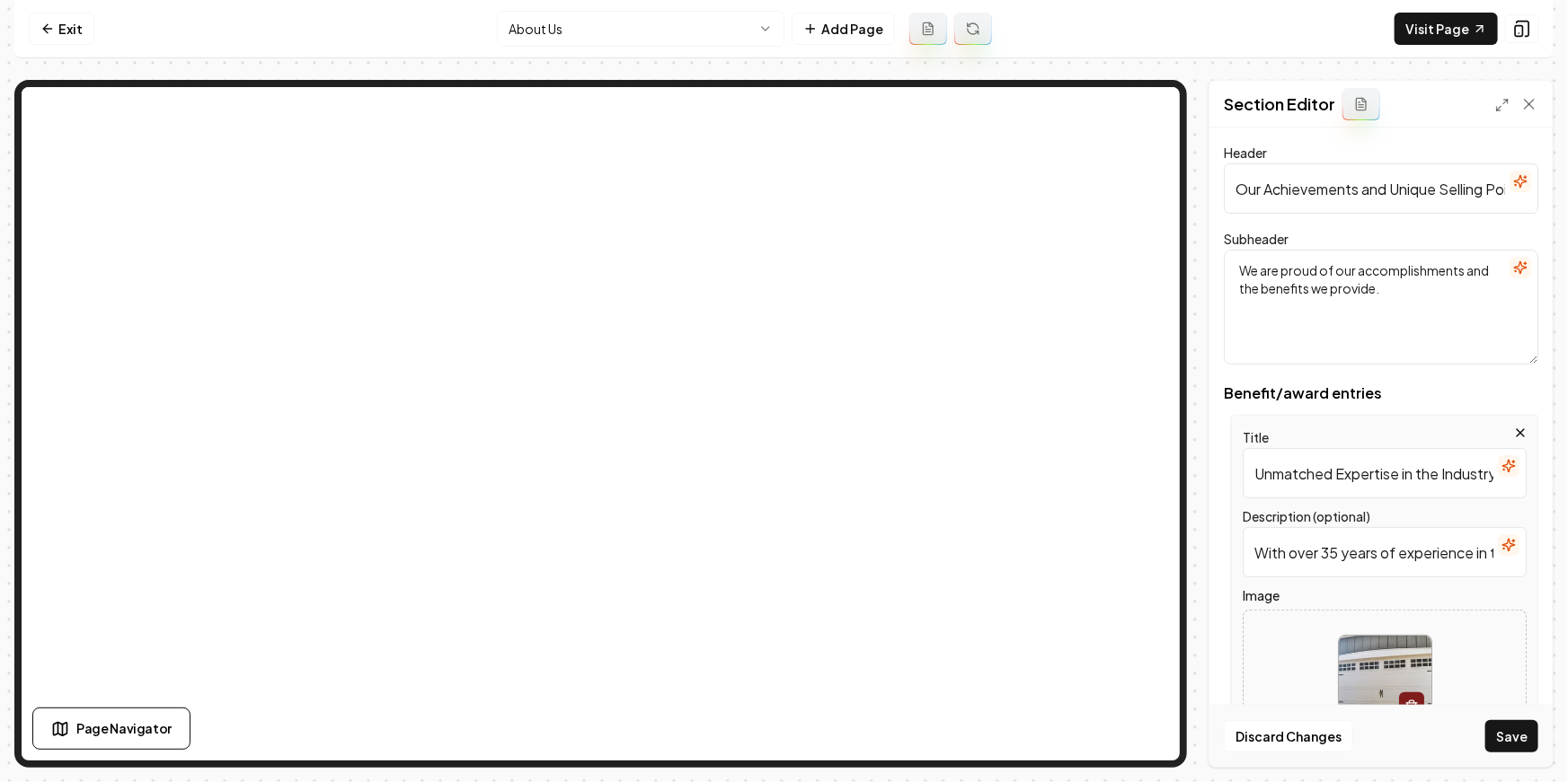
click at [1545, 748] on div "Discard Changes Save" at bounding box center [1381, 736] width 343 height 62
click at [1529, 743] on button "Save" at bounding box center [1511, 736] width 53 height 33
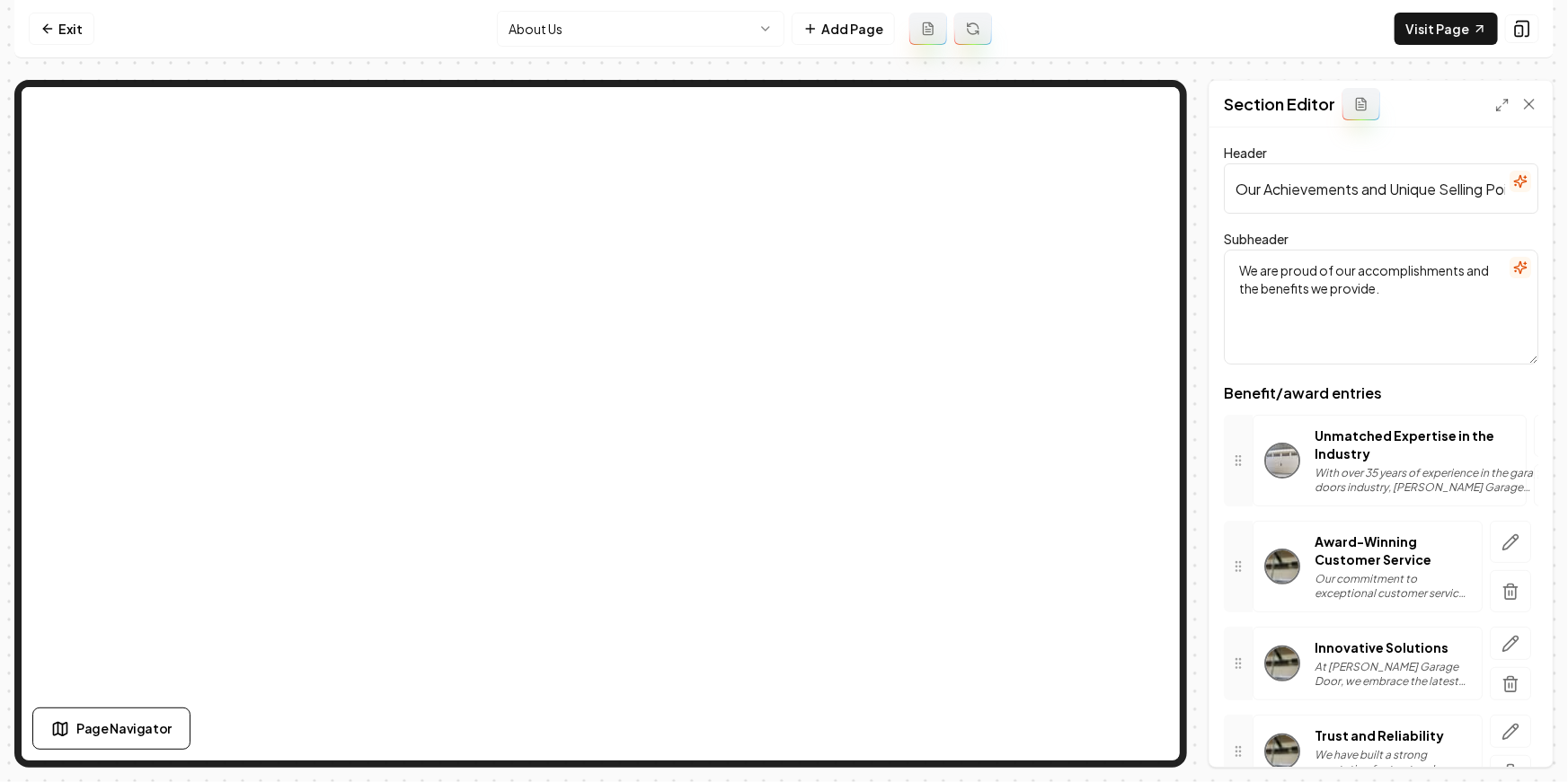
scroll to position [89, 0]
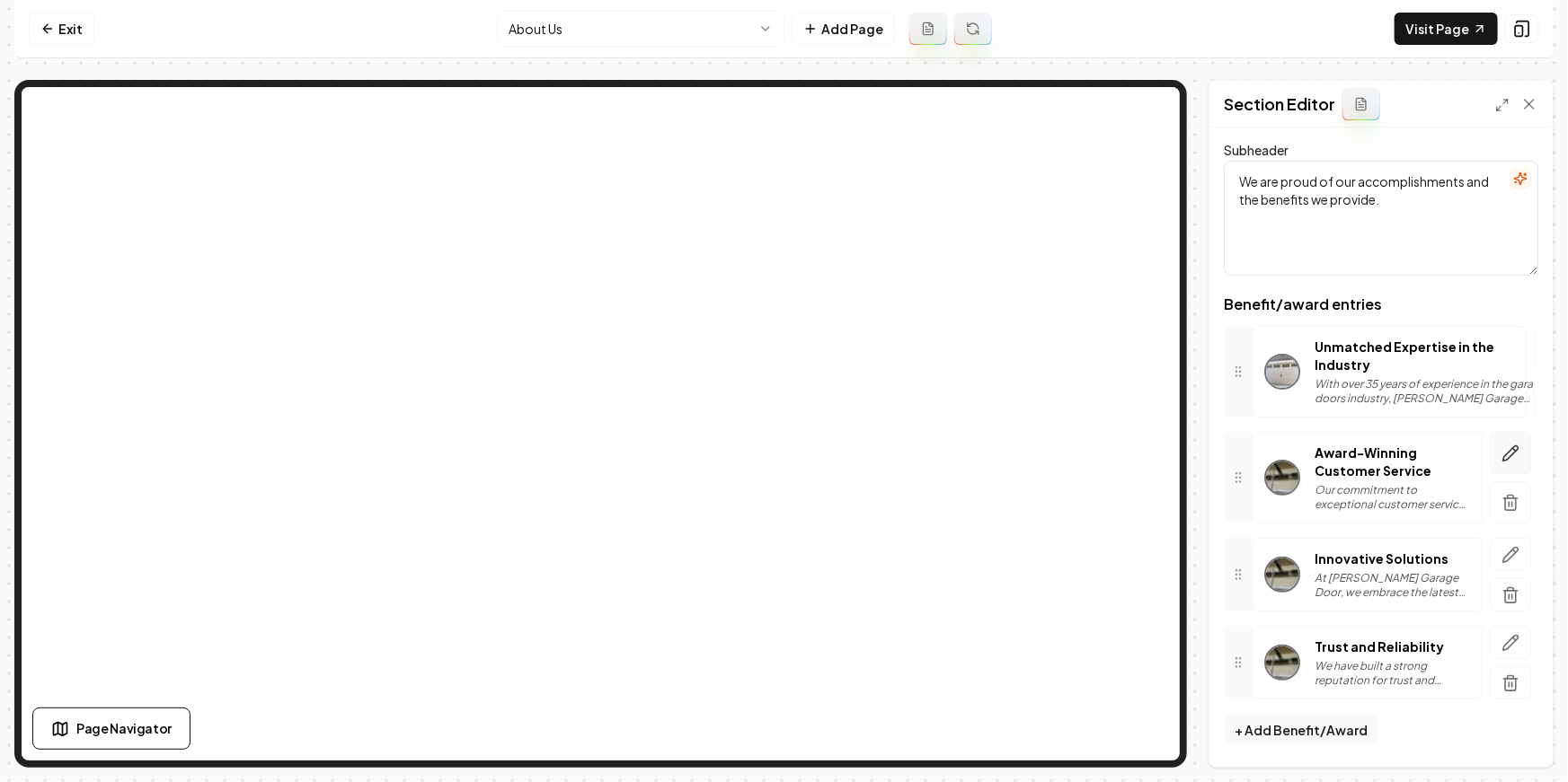
click at [1526, 444] on button "button" at bounding box center [1510, 452] width 41 height 42
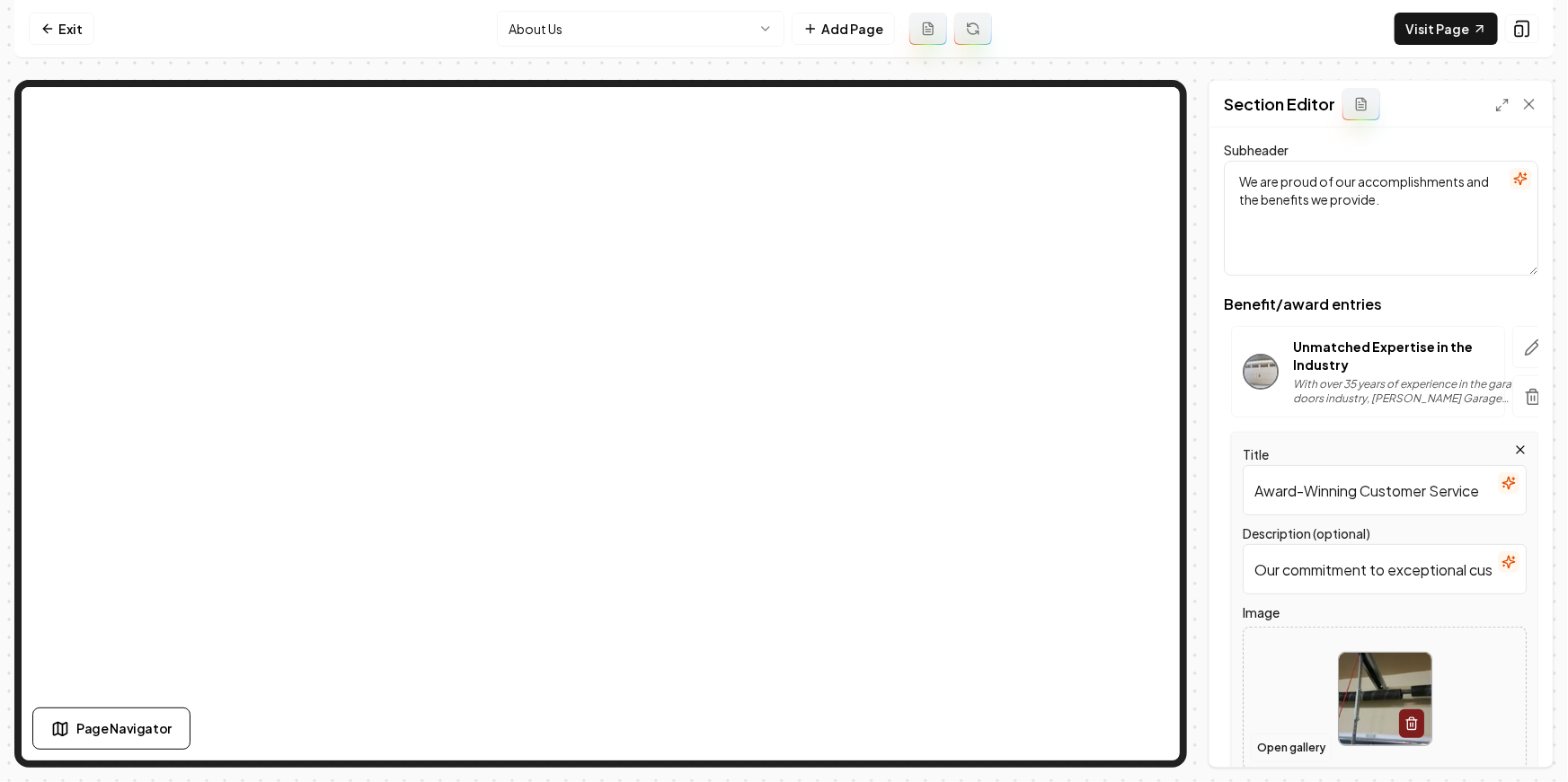
click at [1284, 751] on button "Open gallery" at bounding box center [1291, 748] width 81 height 29
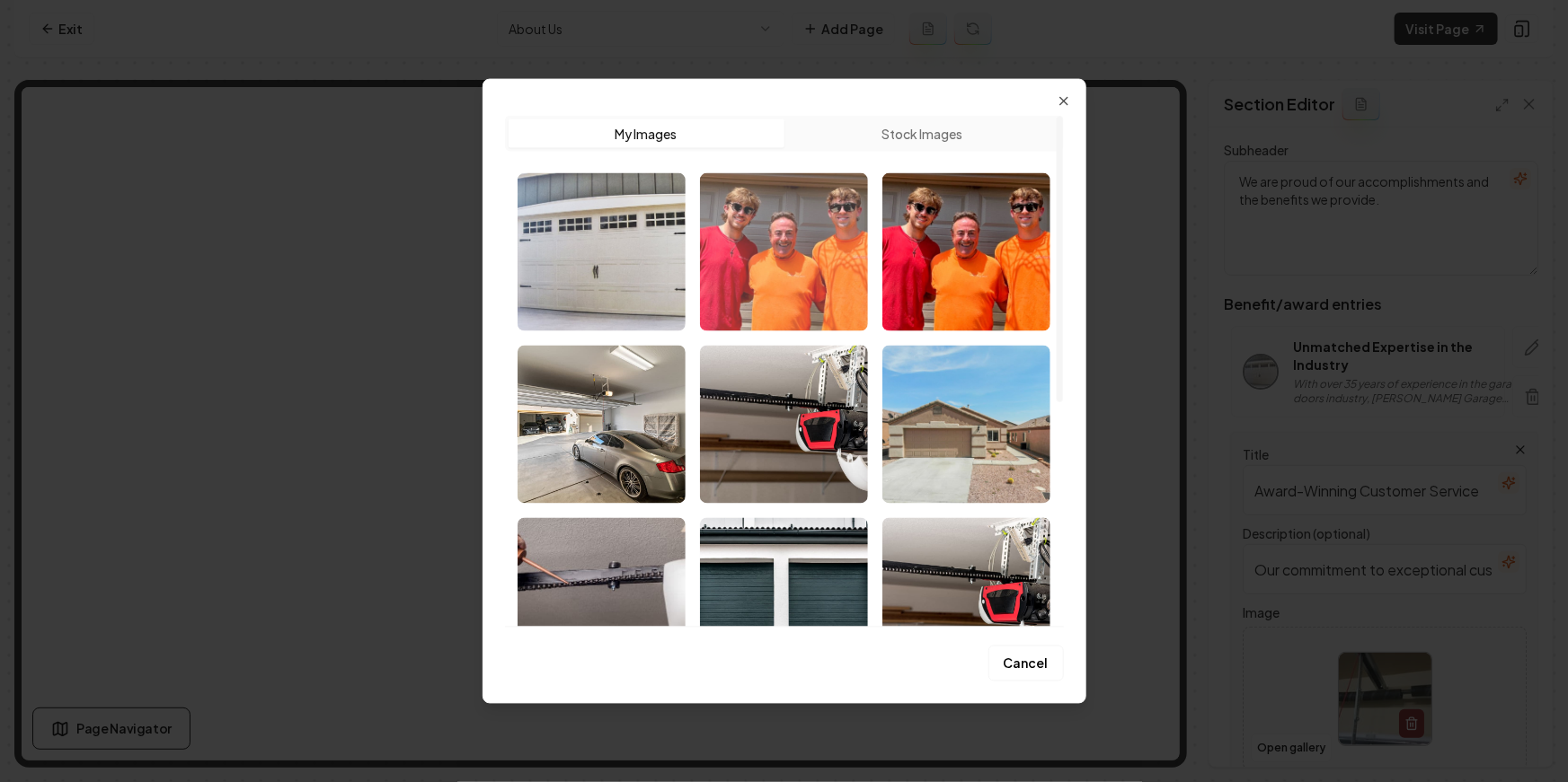
click at [846, 288] on img "Select image image_68a8ff875c7cd75eb8b58536.jpg" at bounding box center [783, 251] width 168 height 158
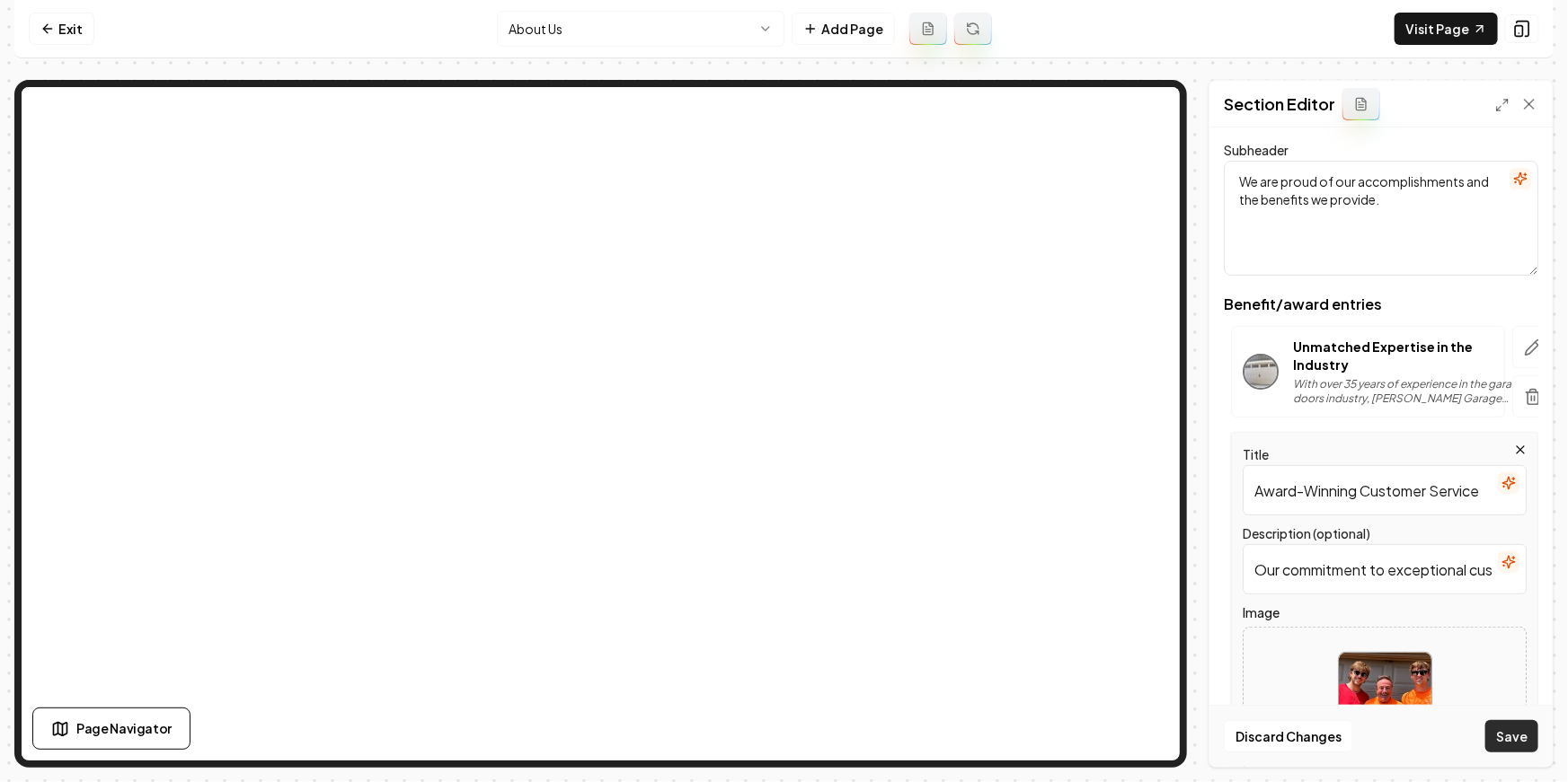
click at [1516, 744] on button "Save" at bounding box center [1511, 736] width 53 height 33
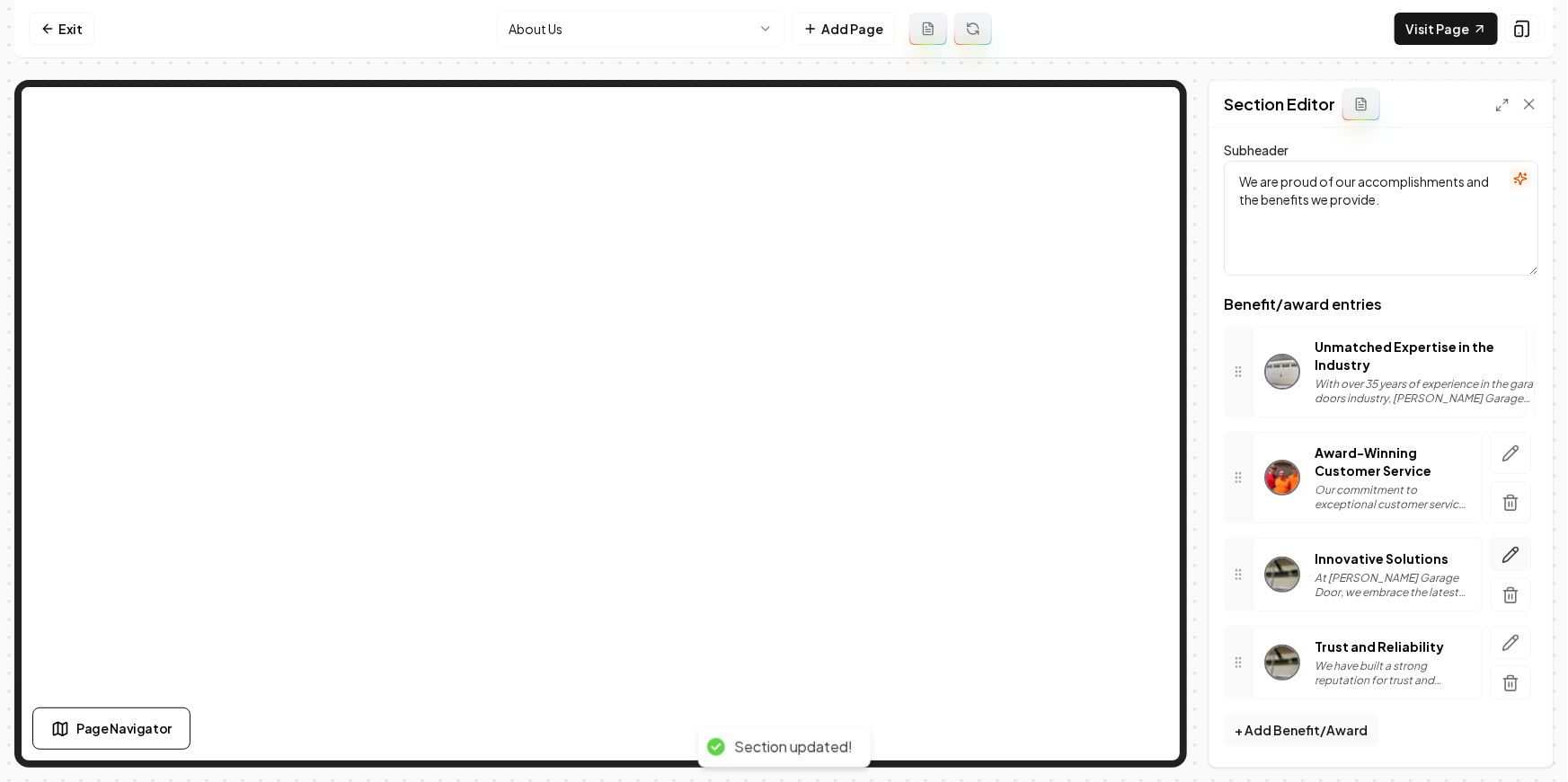
click at [1505, 546] on icon "button" at bounding box center [1510, 554] width 18 height 18
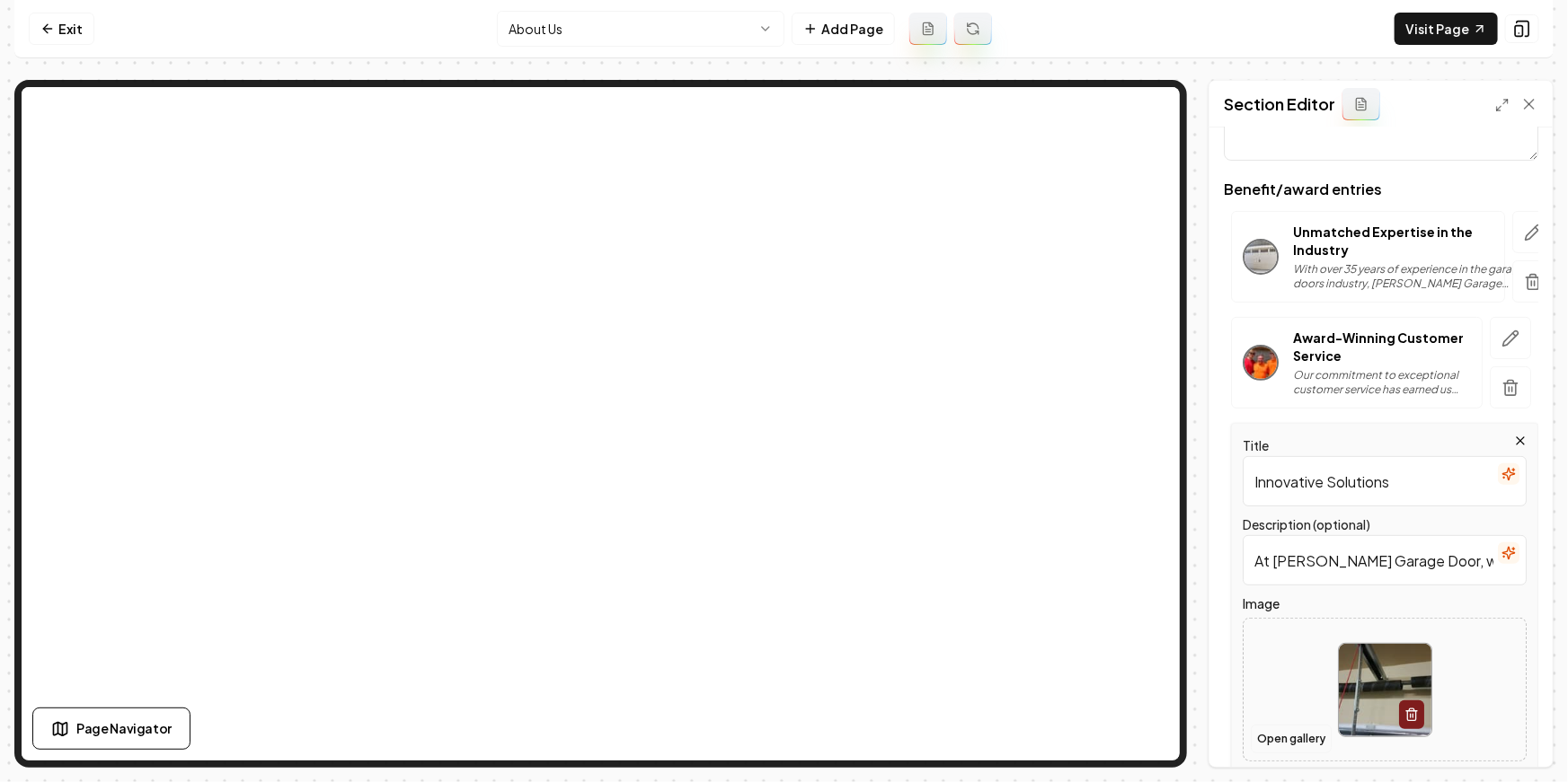
scroll to position [235, 0]
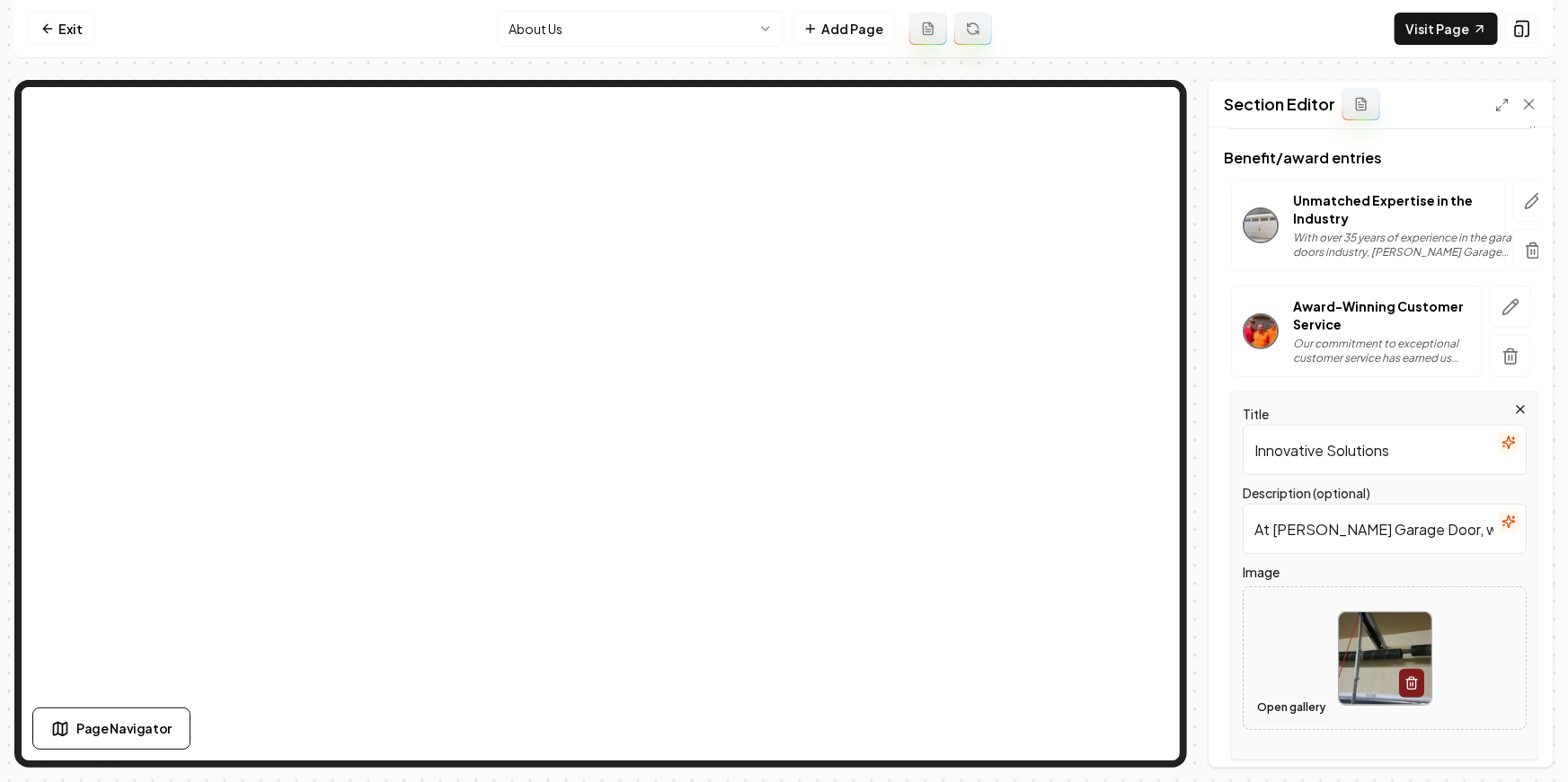
click at [1295, 708] on button "Open gallery" at bounding box center [1291, 707] width 81 height 29
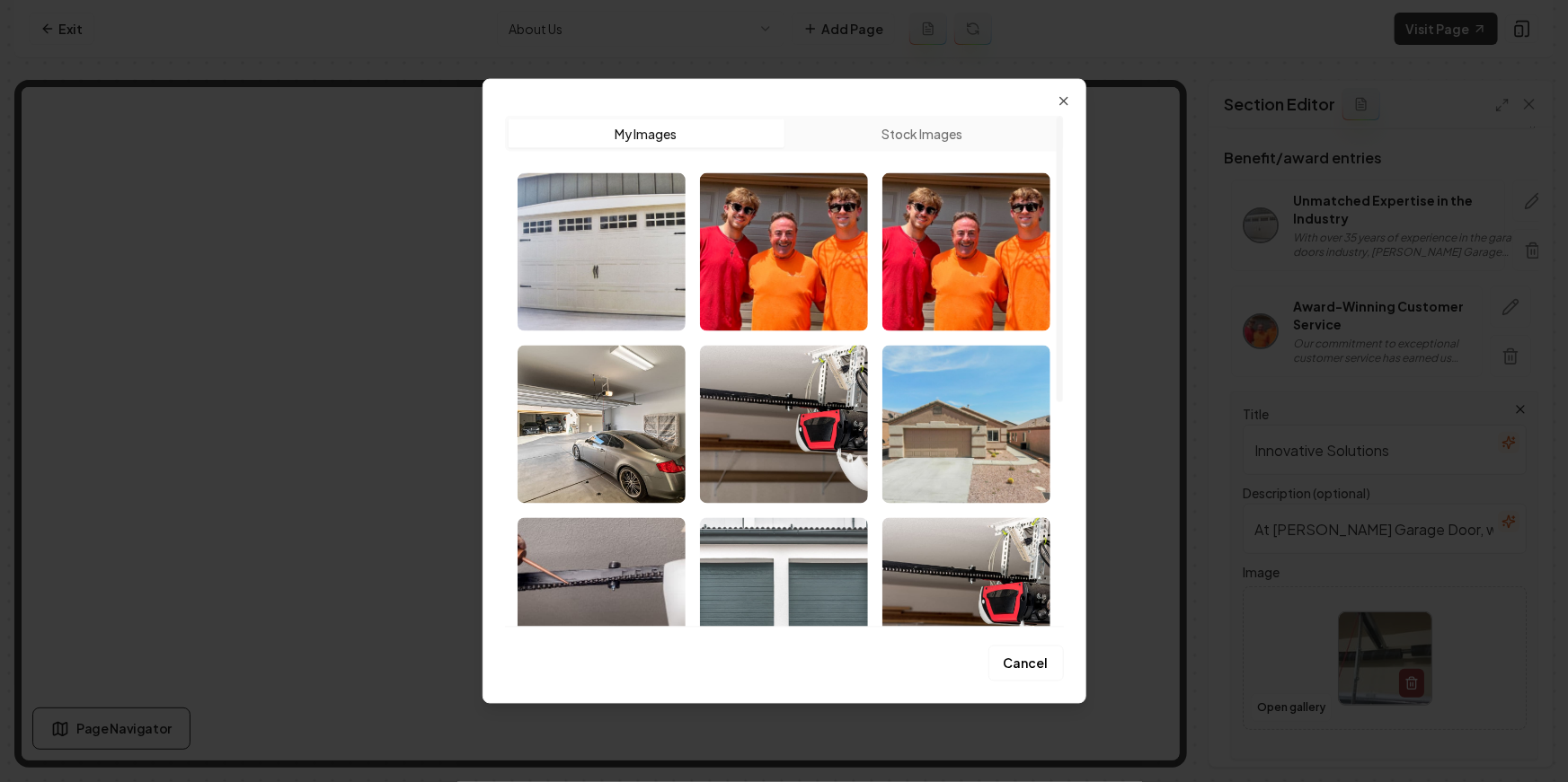
click at [734, 567] on img "Select image image_68a32c1b5c7cd75eb8dbc00f.jpeg" at bounding box center [783, 596] width 168 height 158
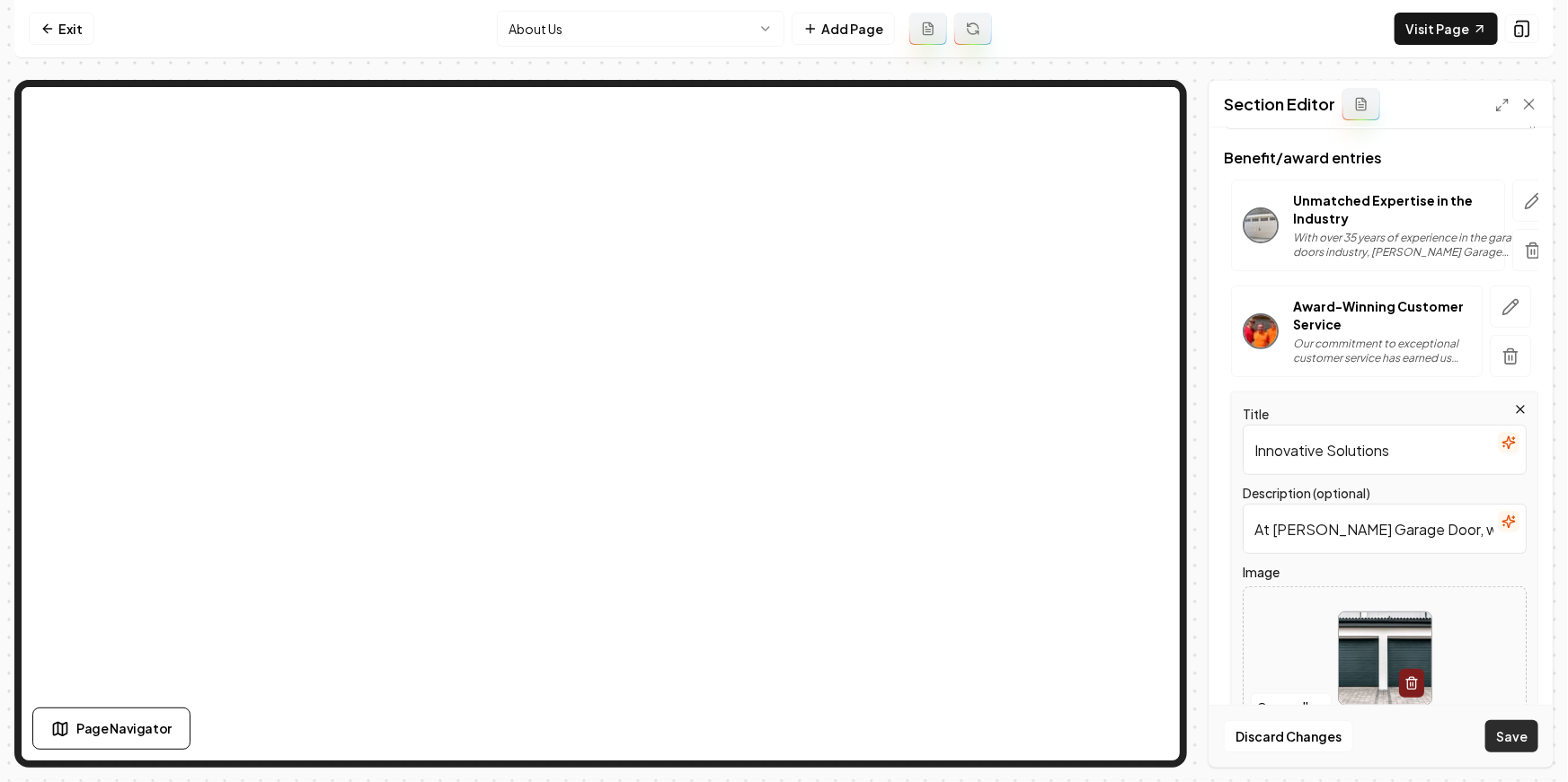
click at [1497, 737] on button "Save" at bounding box center [1511, 736] width 53 height 33
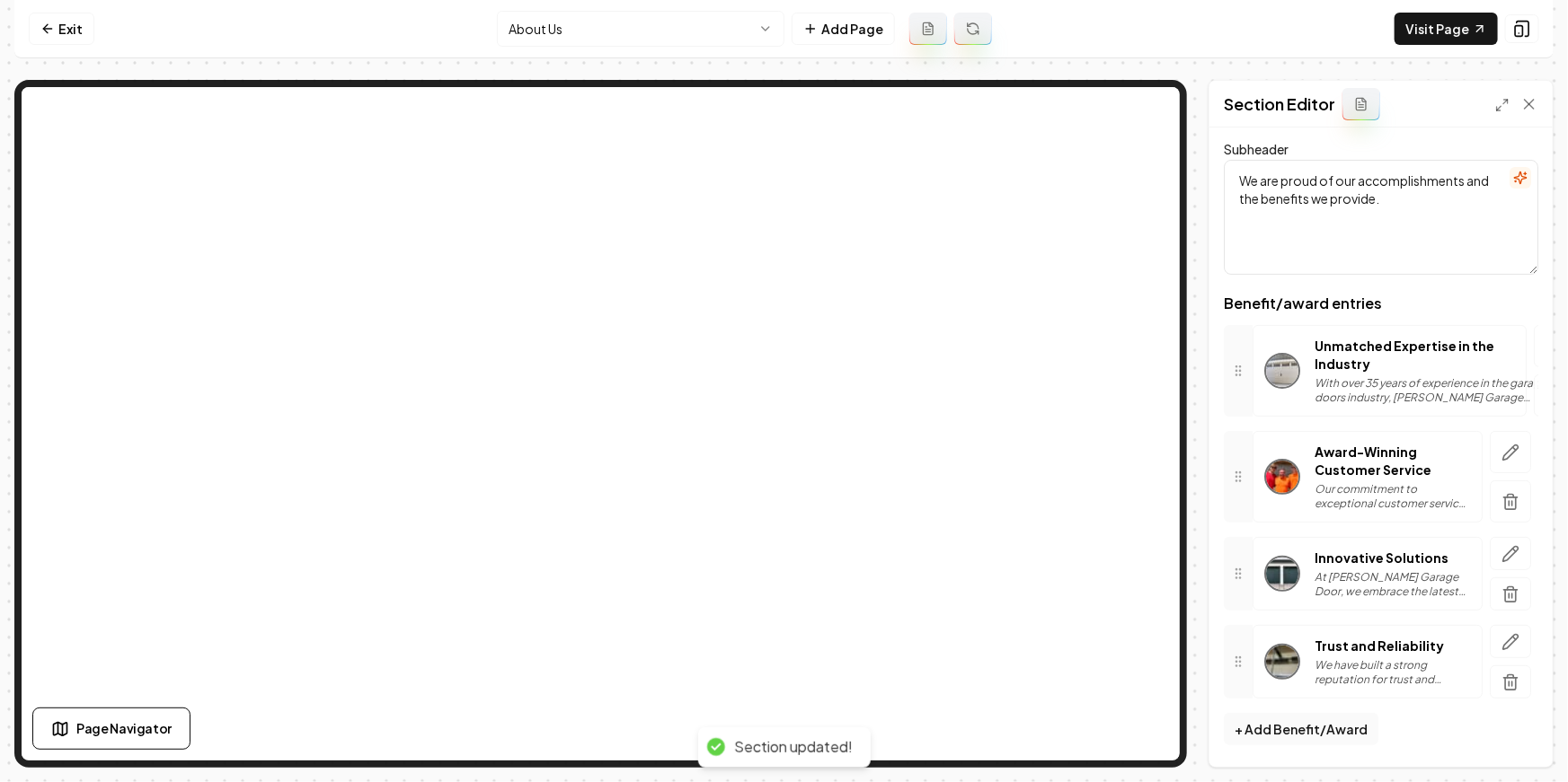
scroll to position [89, 0]
click at [1503, 638] on icon "button" at bounding box center [1510, 642] width 18 height 18
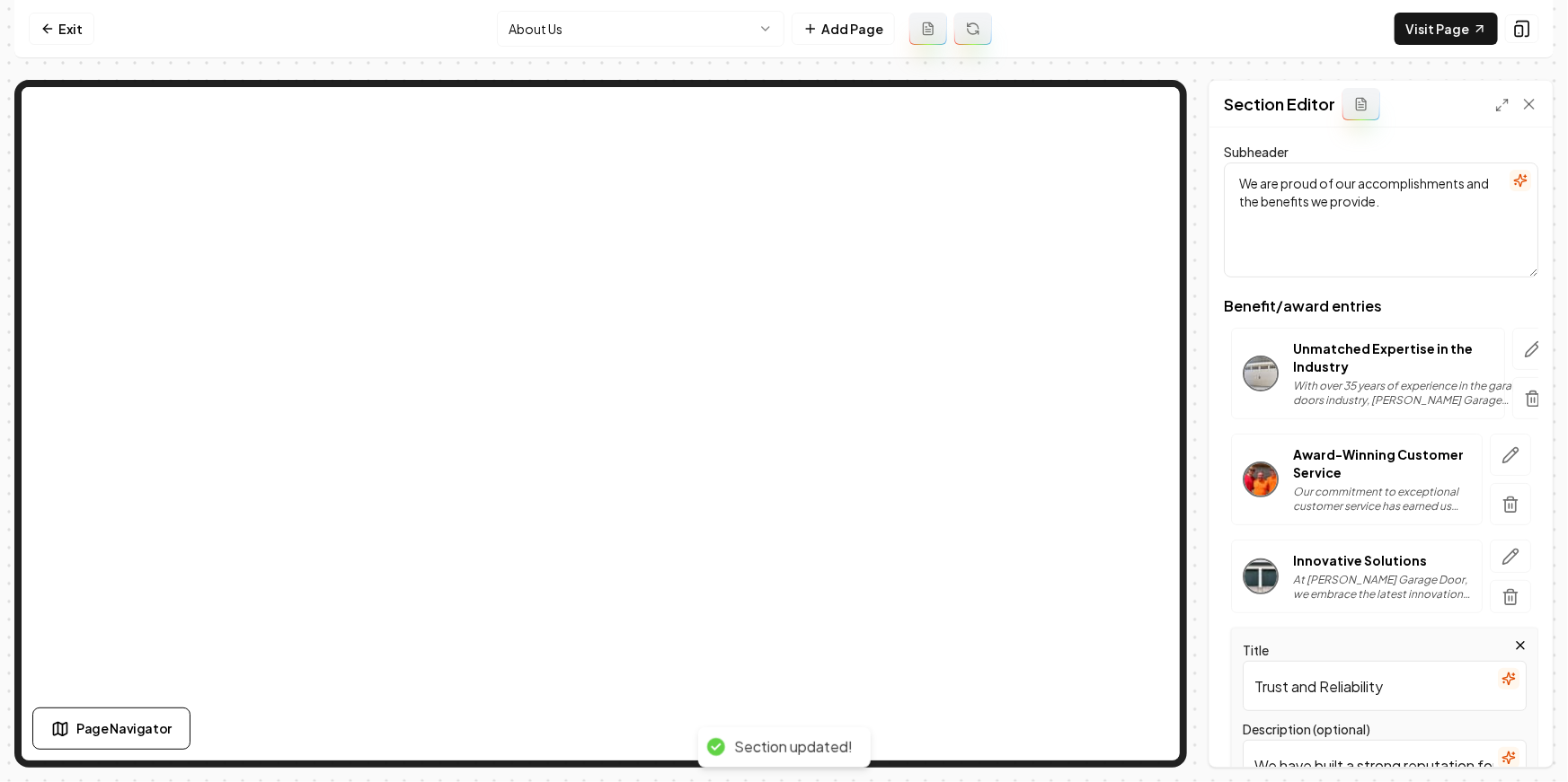
scroll to position [294, 0]
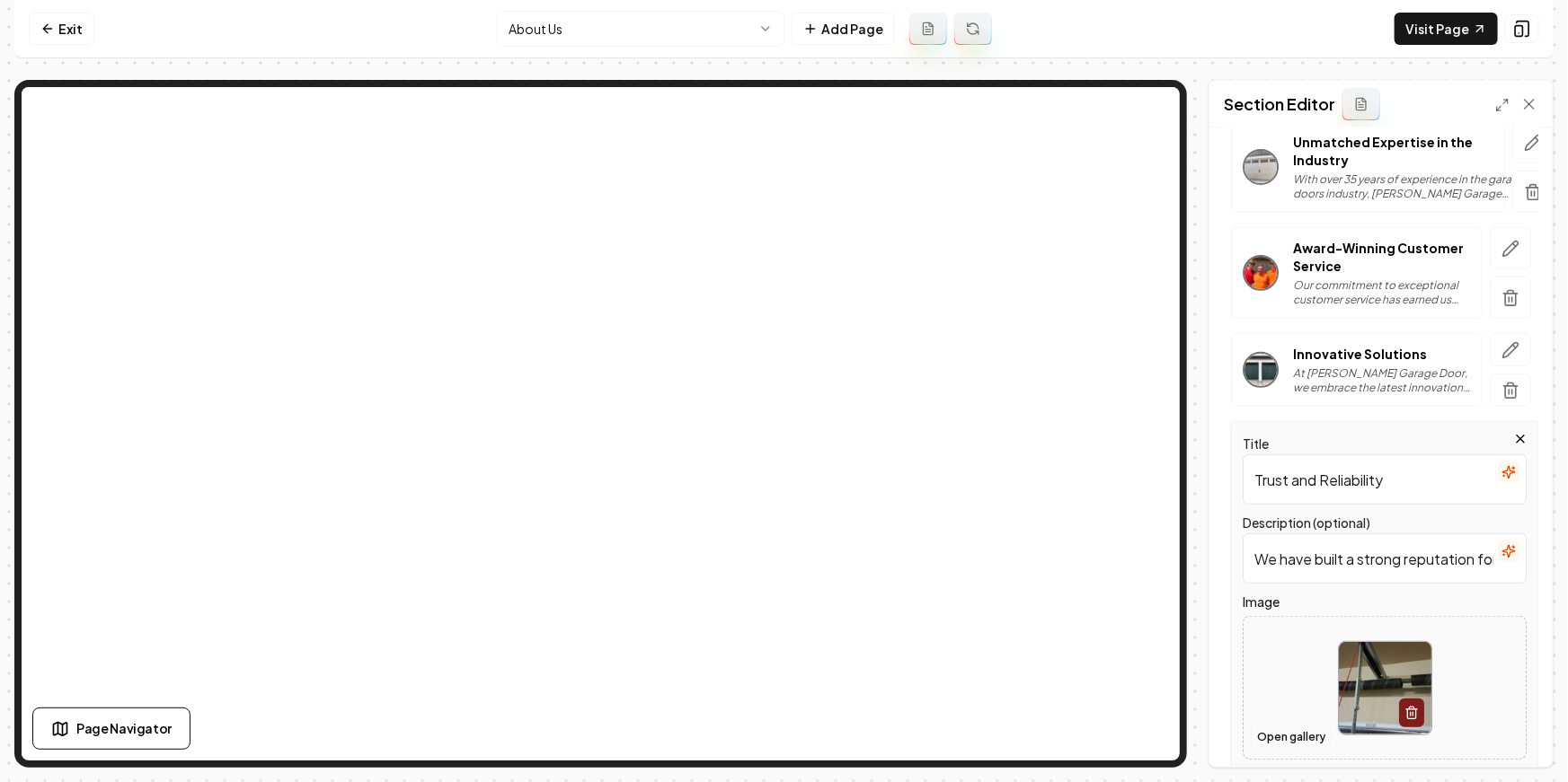
click at [1294, 739] on button "Open gallery" at bounding box center [1291, 737] width 81 height 29
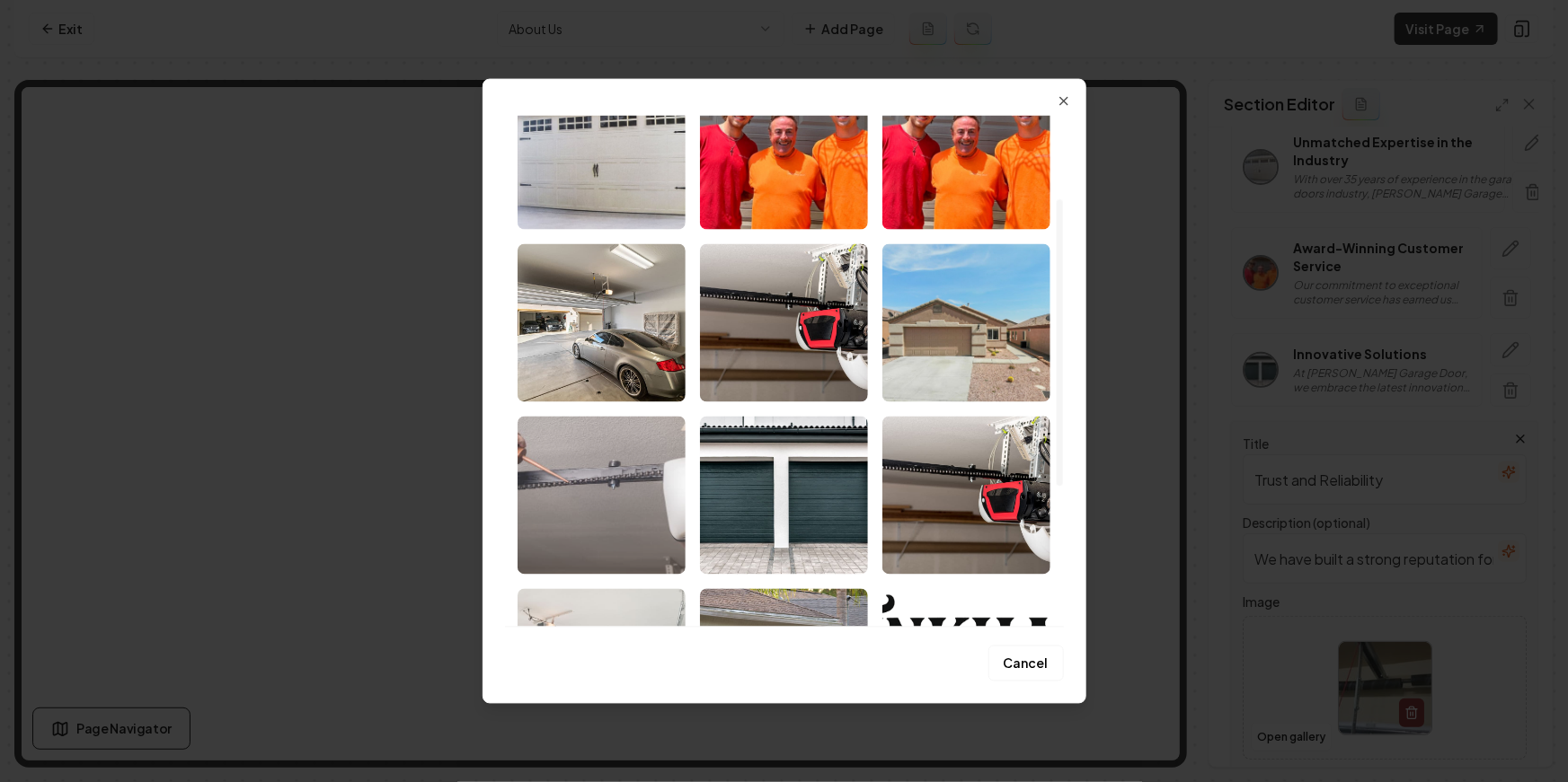
scroll to position [152, 0]
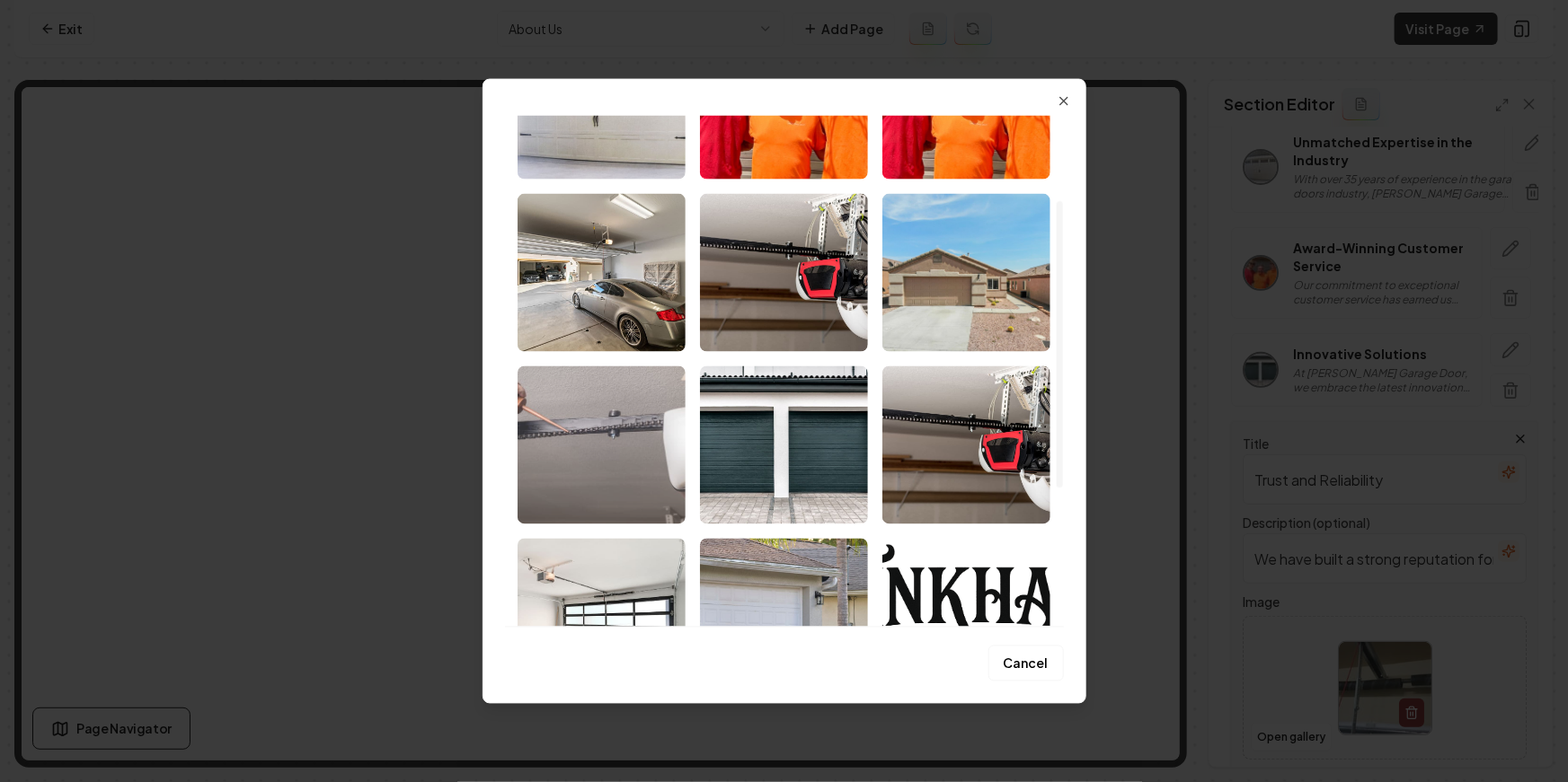
click at [642, 450] on img "Select image image_68a32c3a5c7cd75eb8dc5cd8.jpeg" at bounding box center [600, 444] width 168 height 158
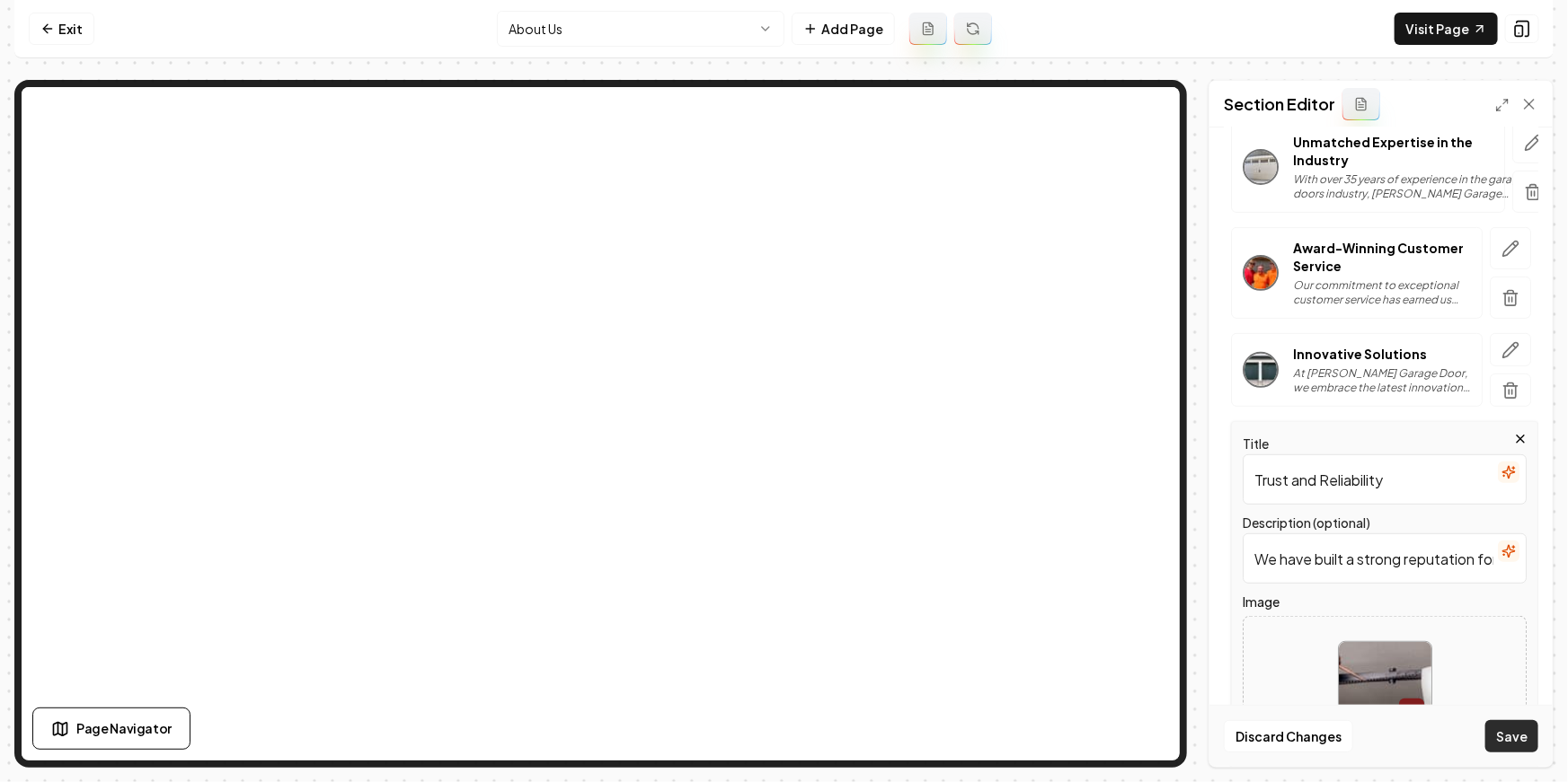
click at [1520, 730] on button "Save" at bounding box center [1511, 736] width 53 height 33
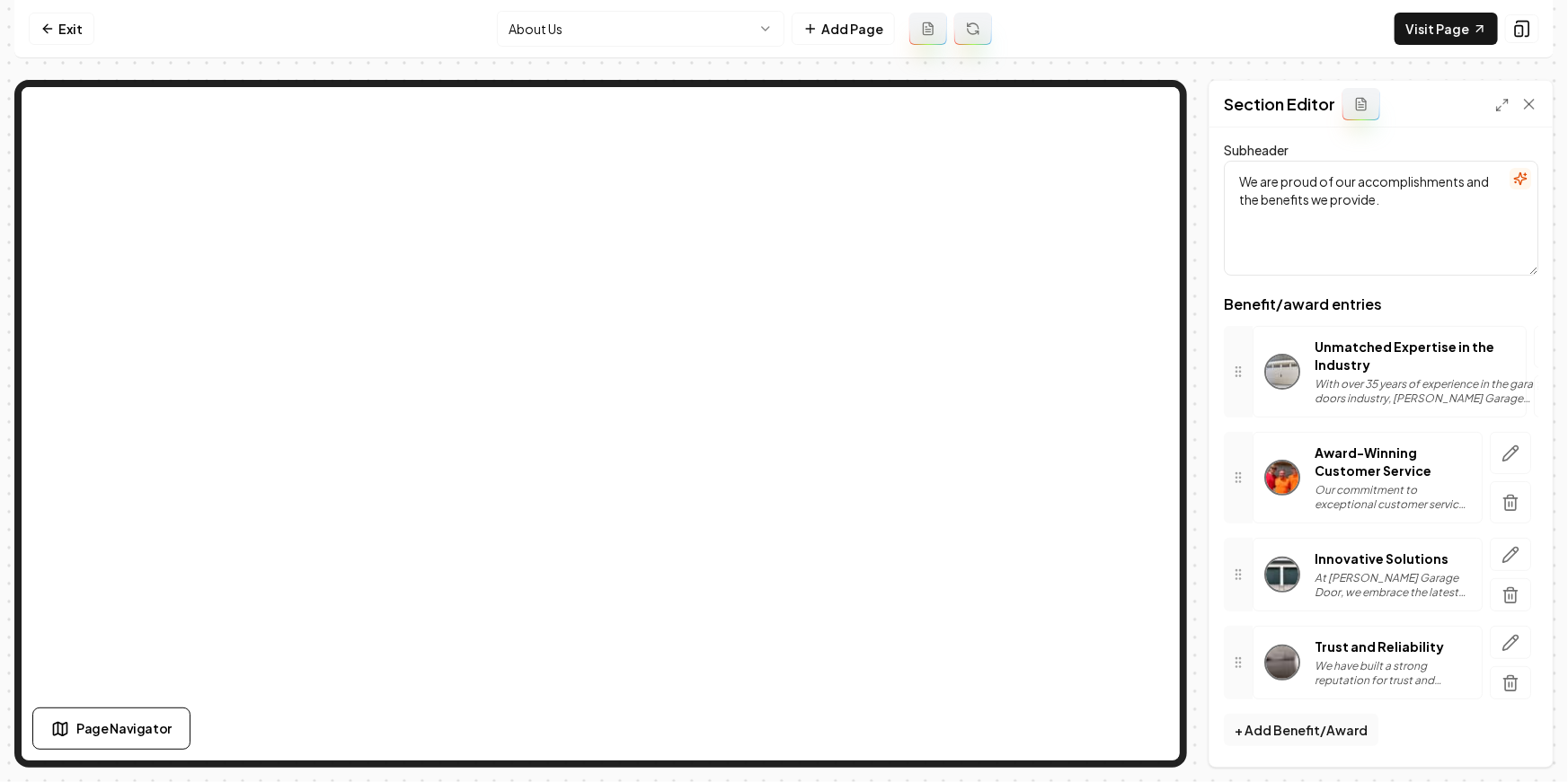
scroll to position [83, 0]
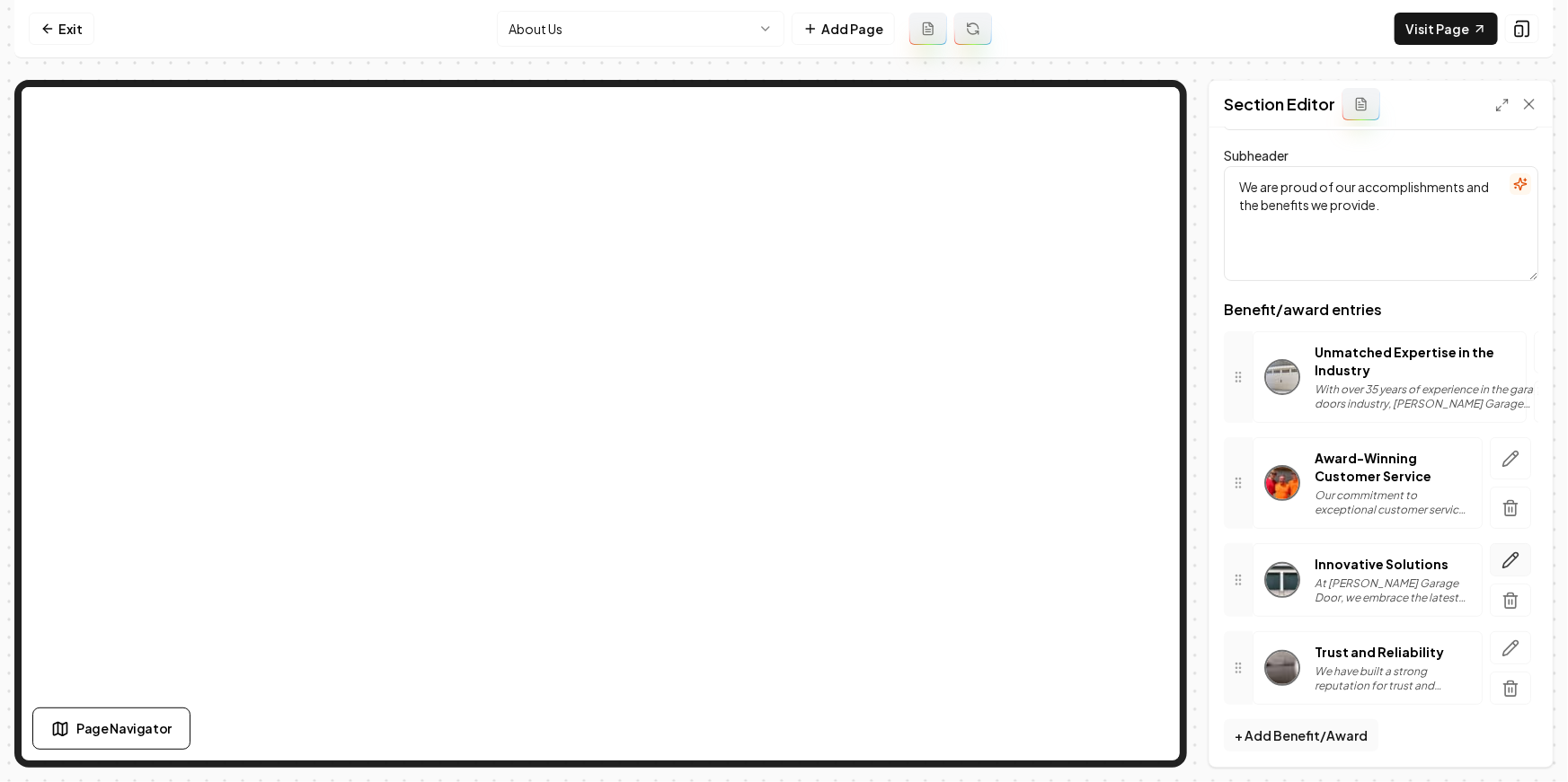
click at [1514, 560] on icon "button" at bounding box center [1510, 560] width 18 height 18
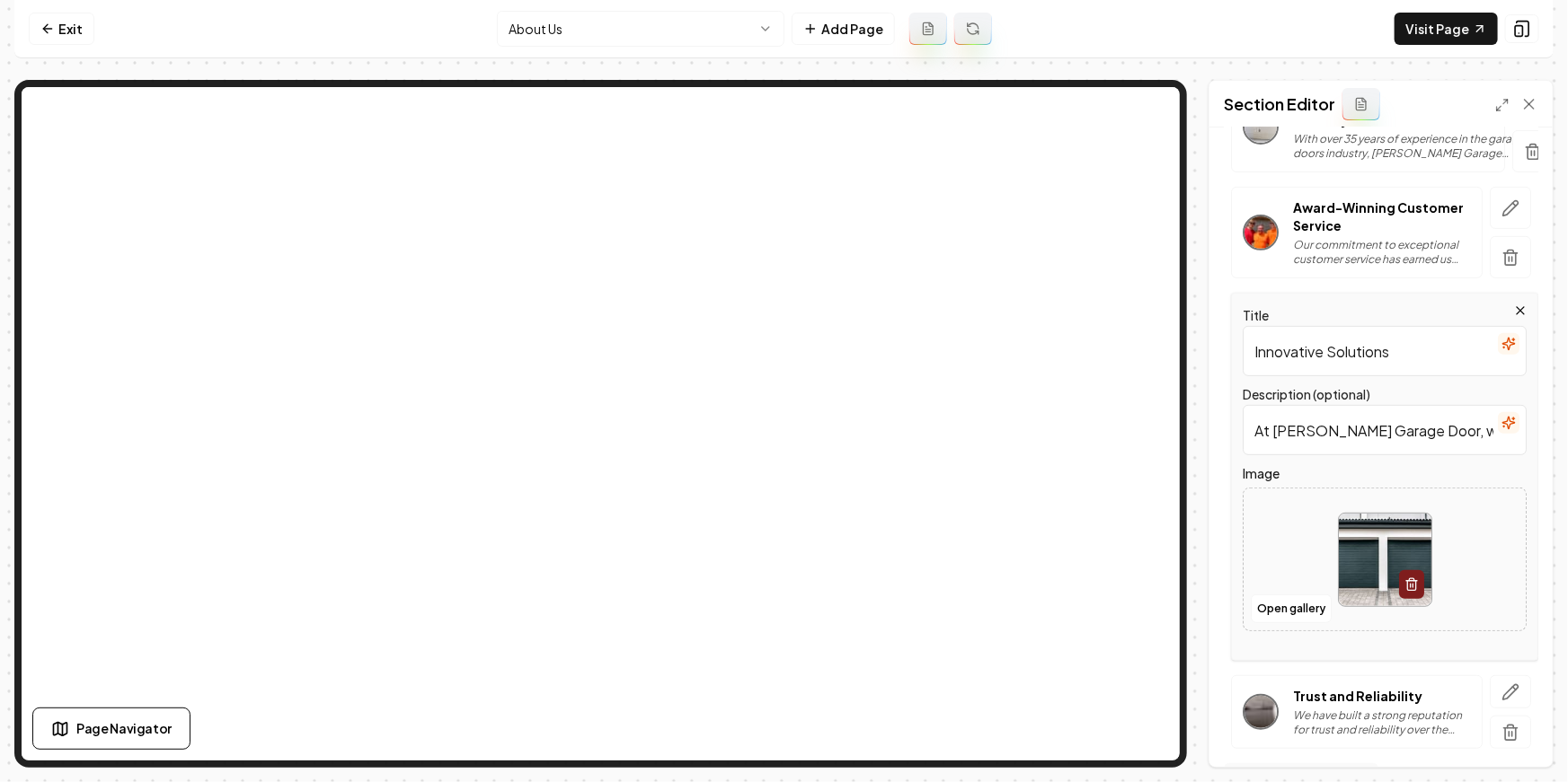
scroll to position [380, 0]
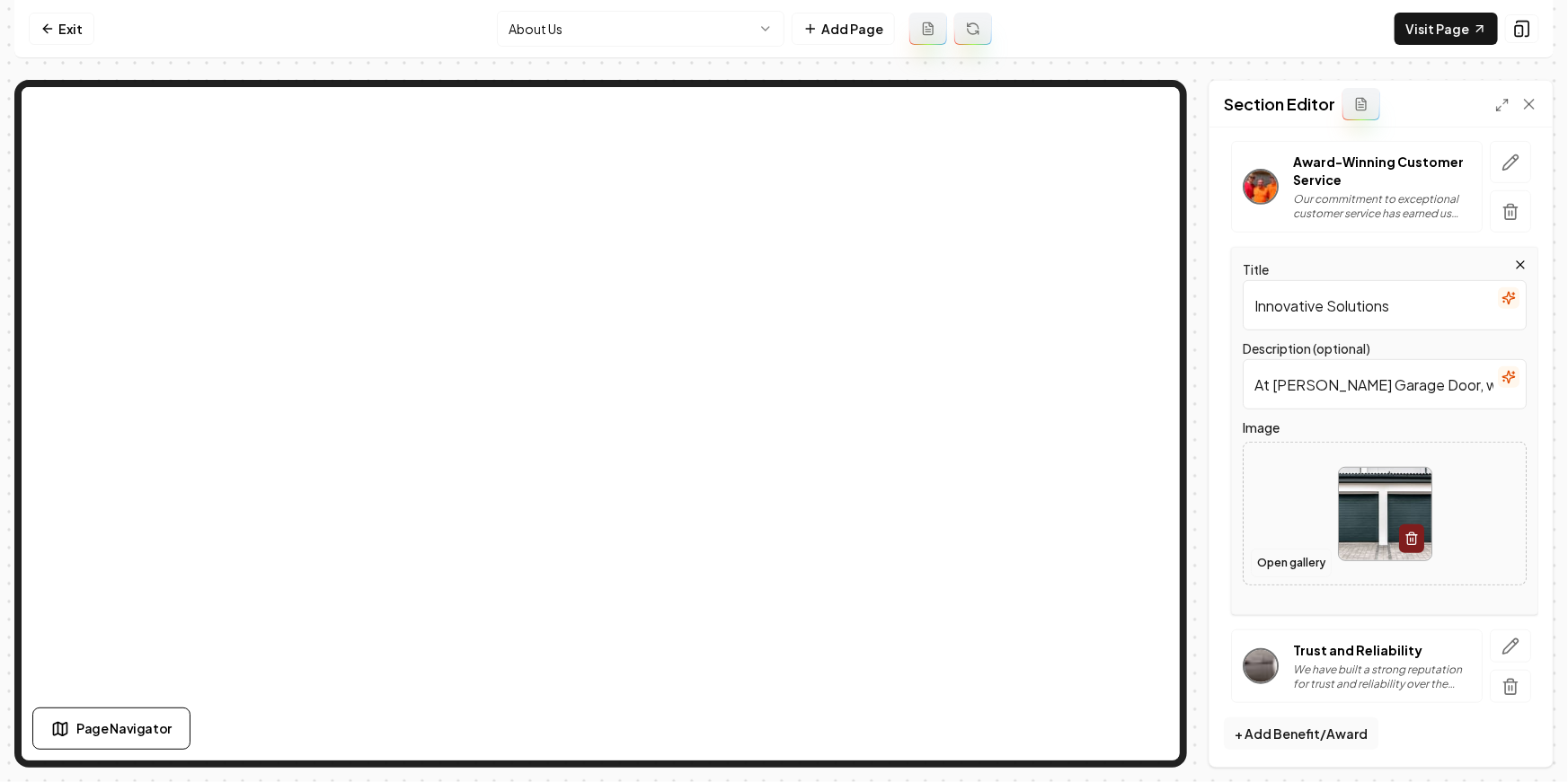
click at [1289, 560] on button "Open gallery" at bounding box center [1291, 563] width 81 height 29
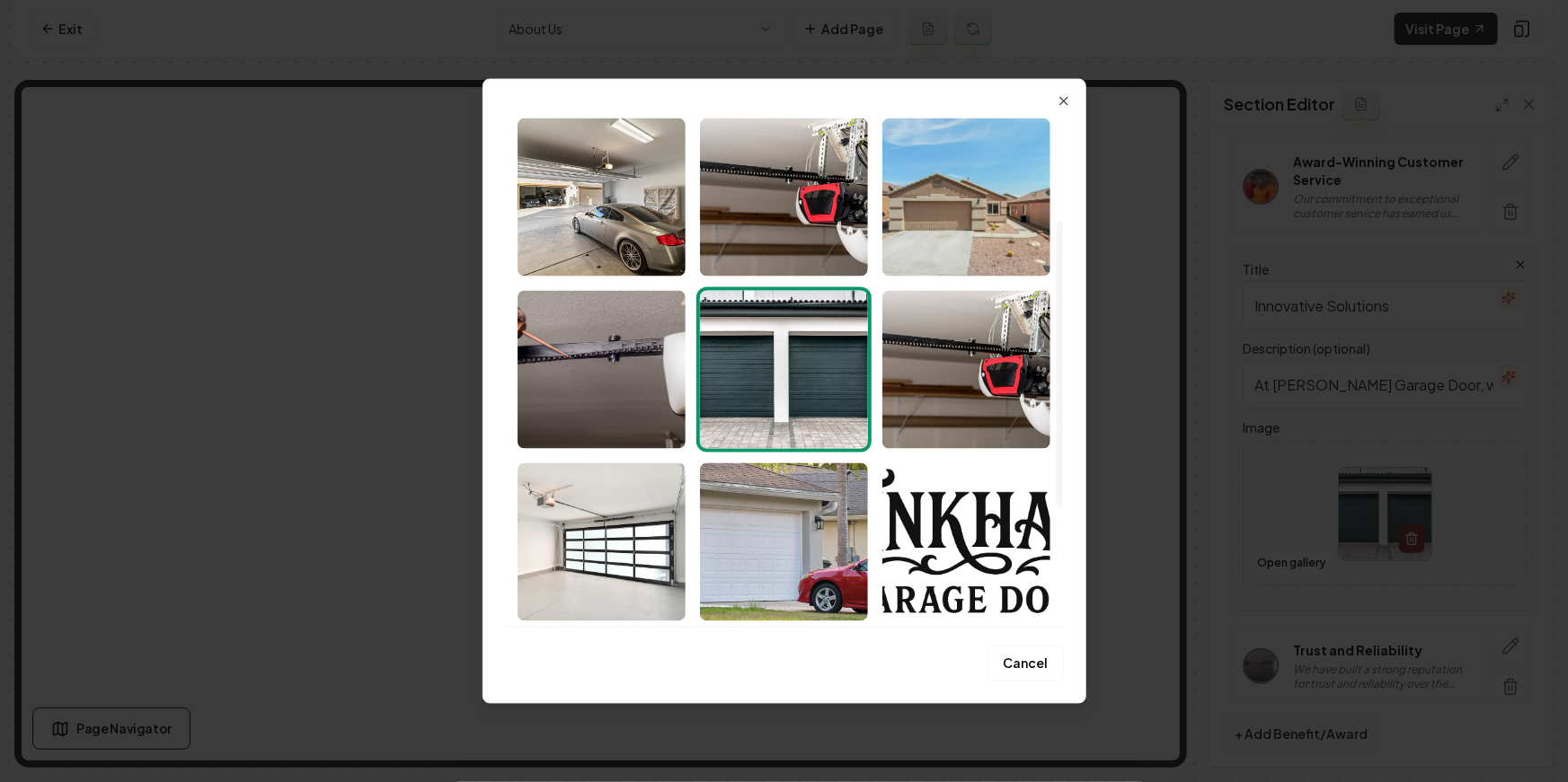
scroll to position [233, 0]
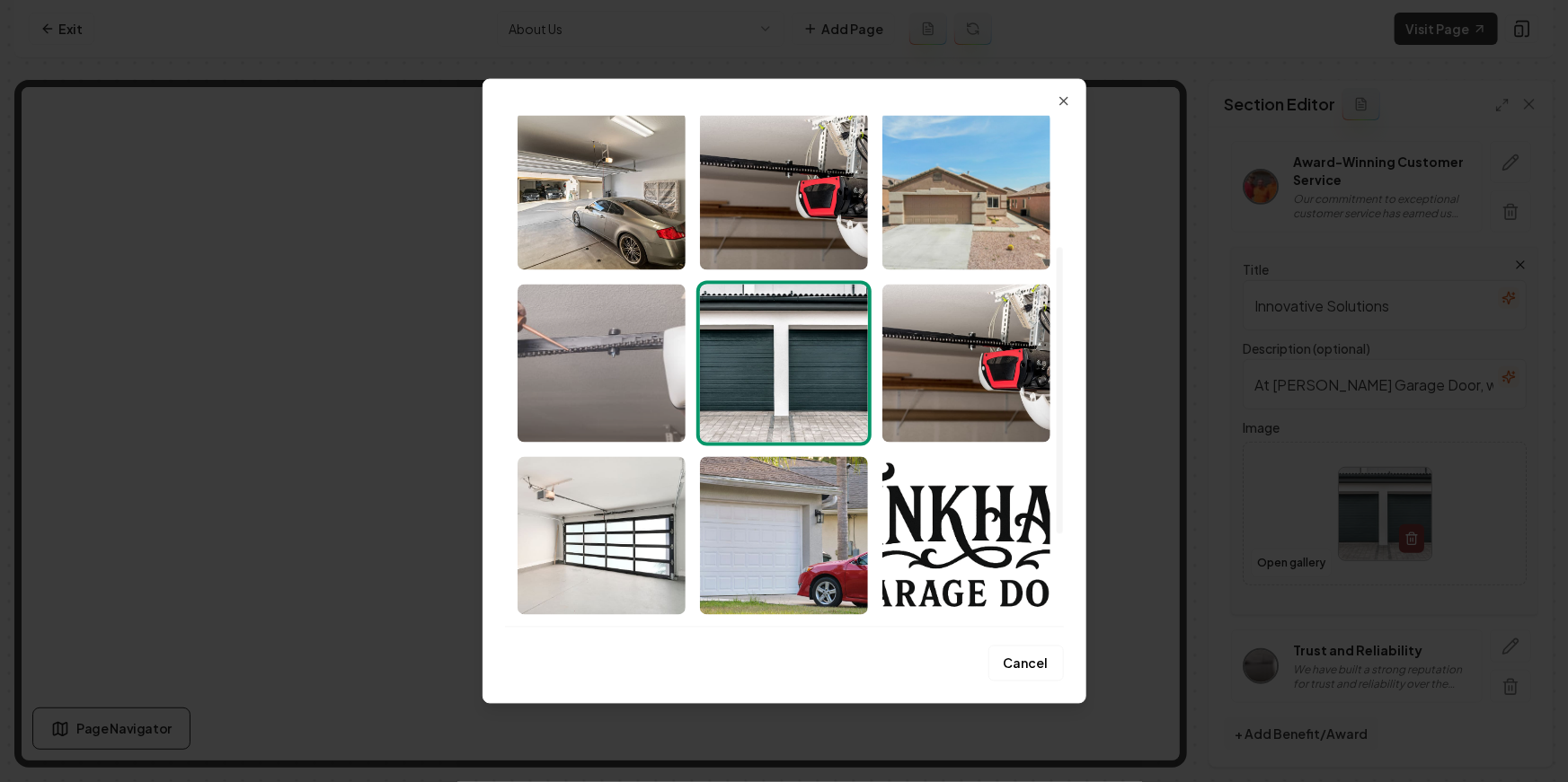
click at [566, 404] on img "Select image image_68a32c3a5c7cd75eb8dc5cd8.jpeg" at bounding box center [600, 362] width 168 height 158
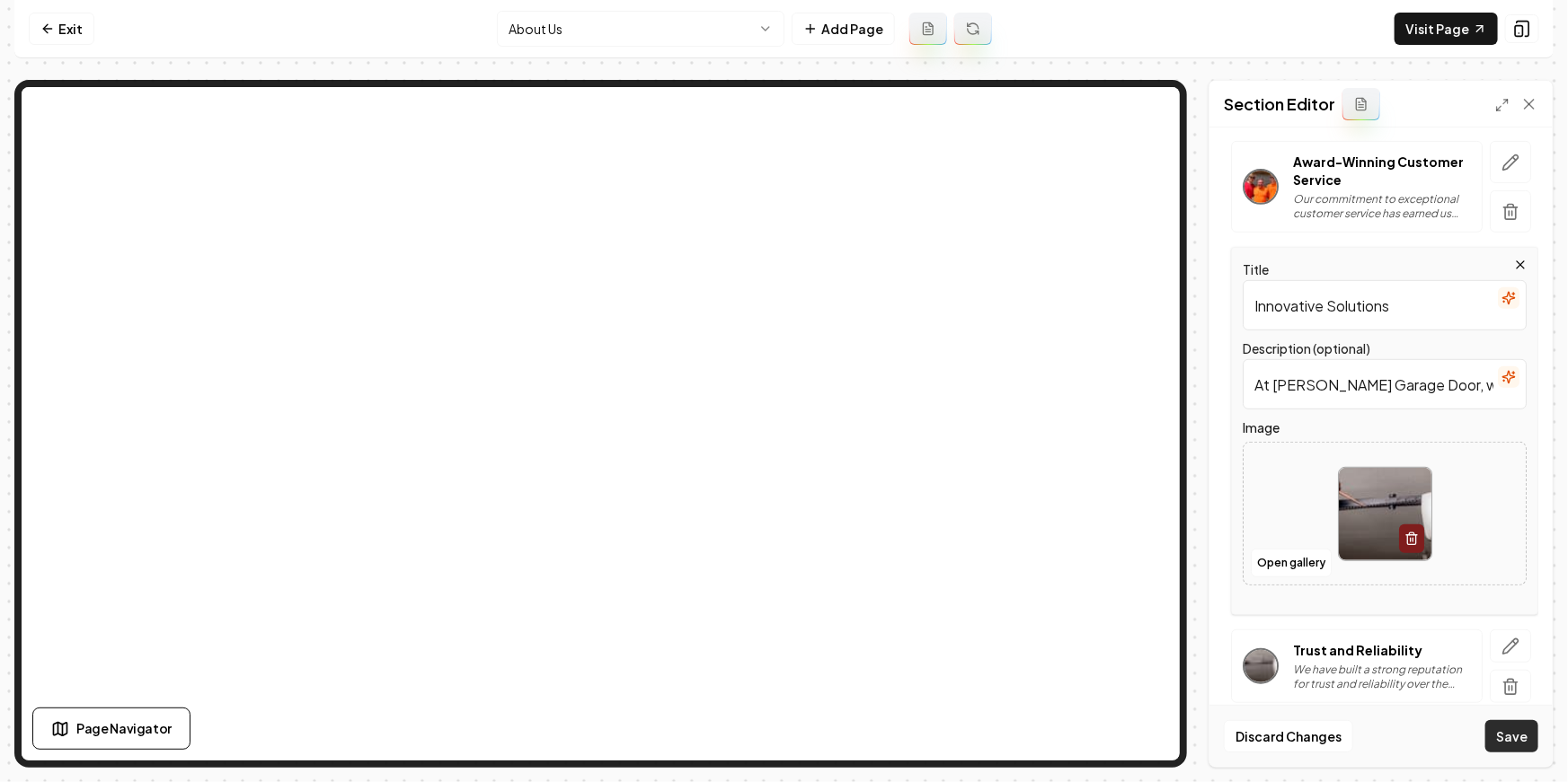
click at [1513, 735] on button "Save" at bounding box center [1511, 736] width 53 height 33
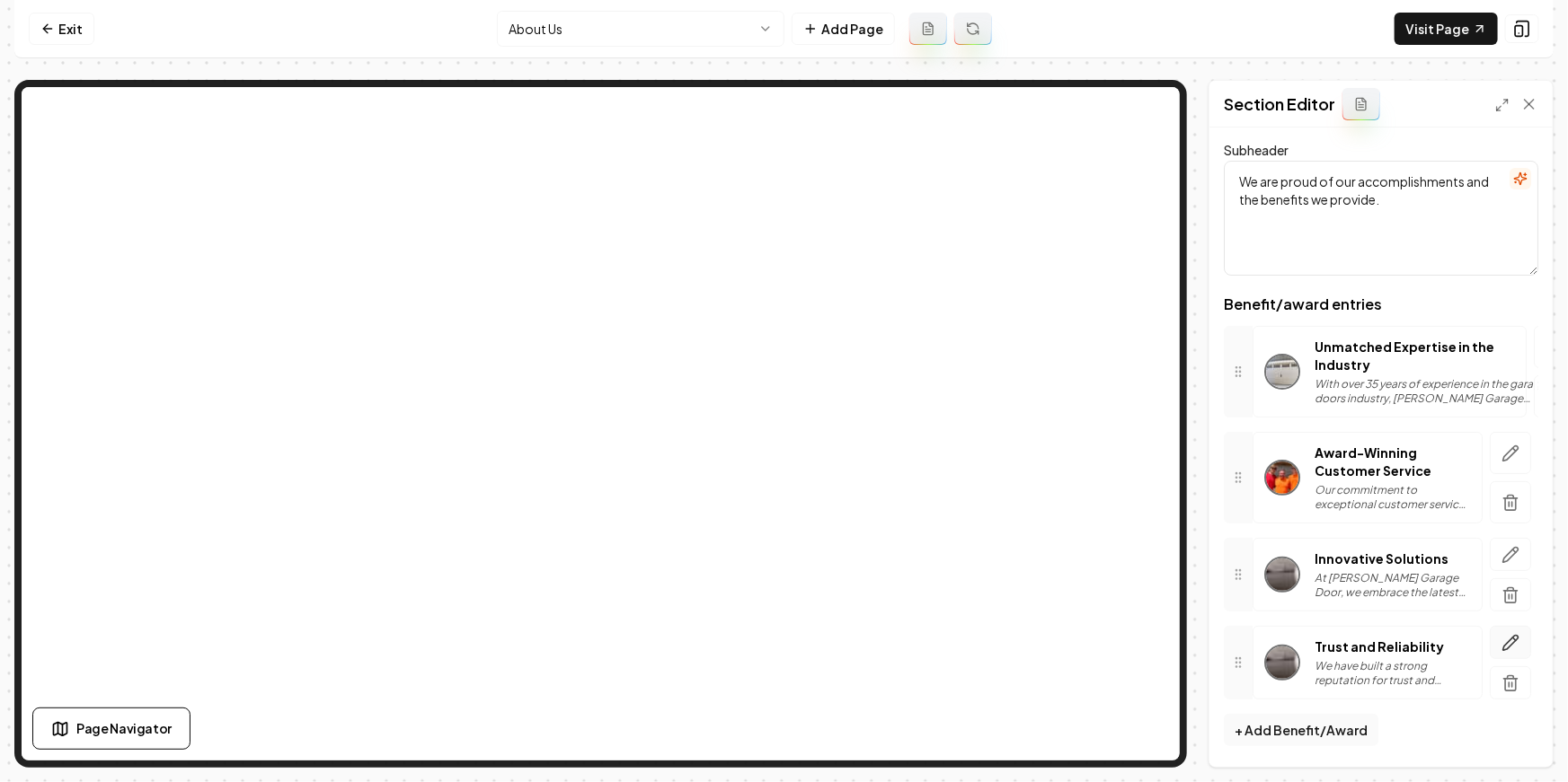
click at [1503, 640] on icon "button" at bounding box center [1510, 642] width 18 height 18
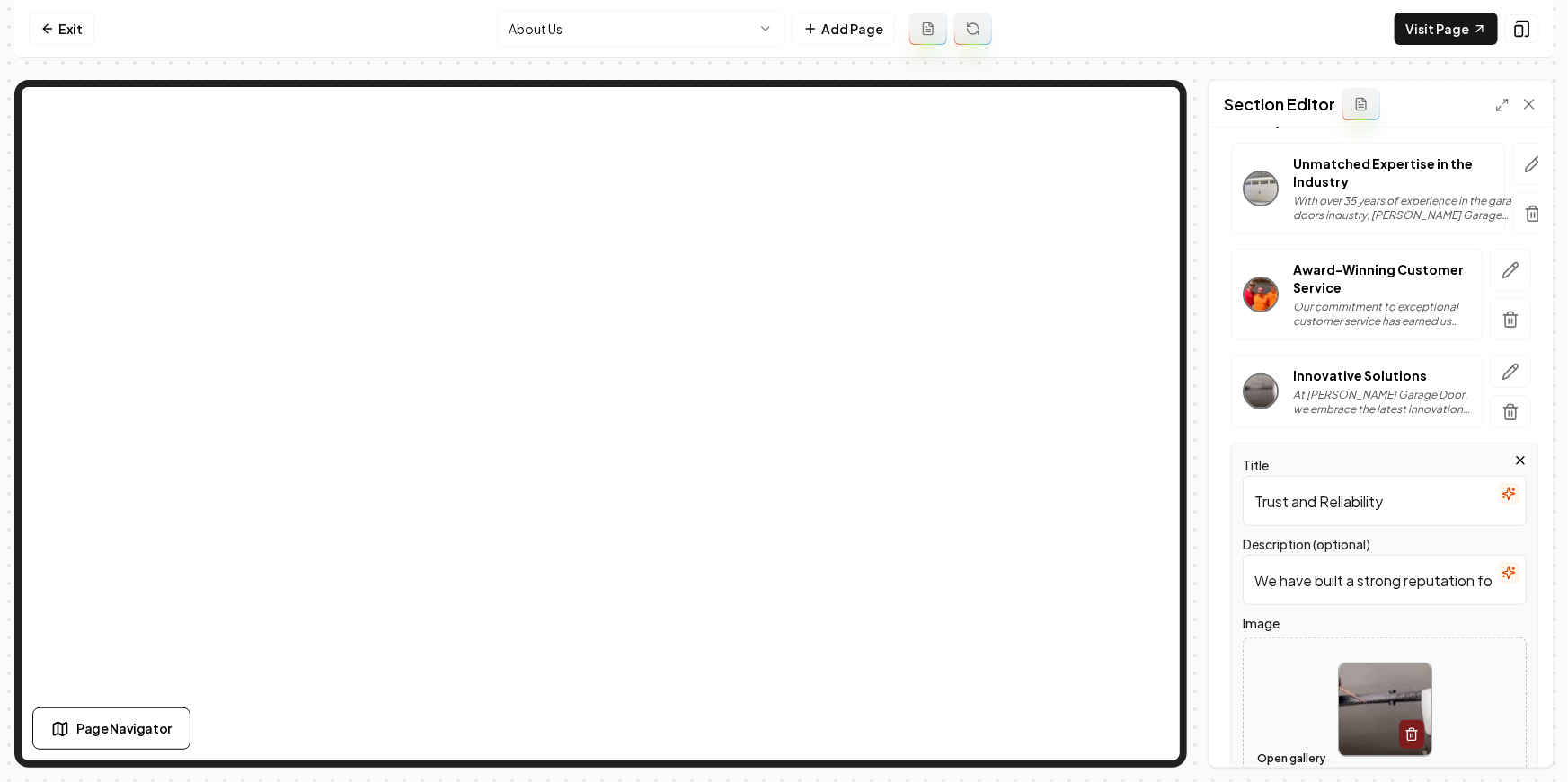
scroll to position [384, 0]
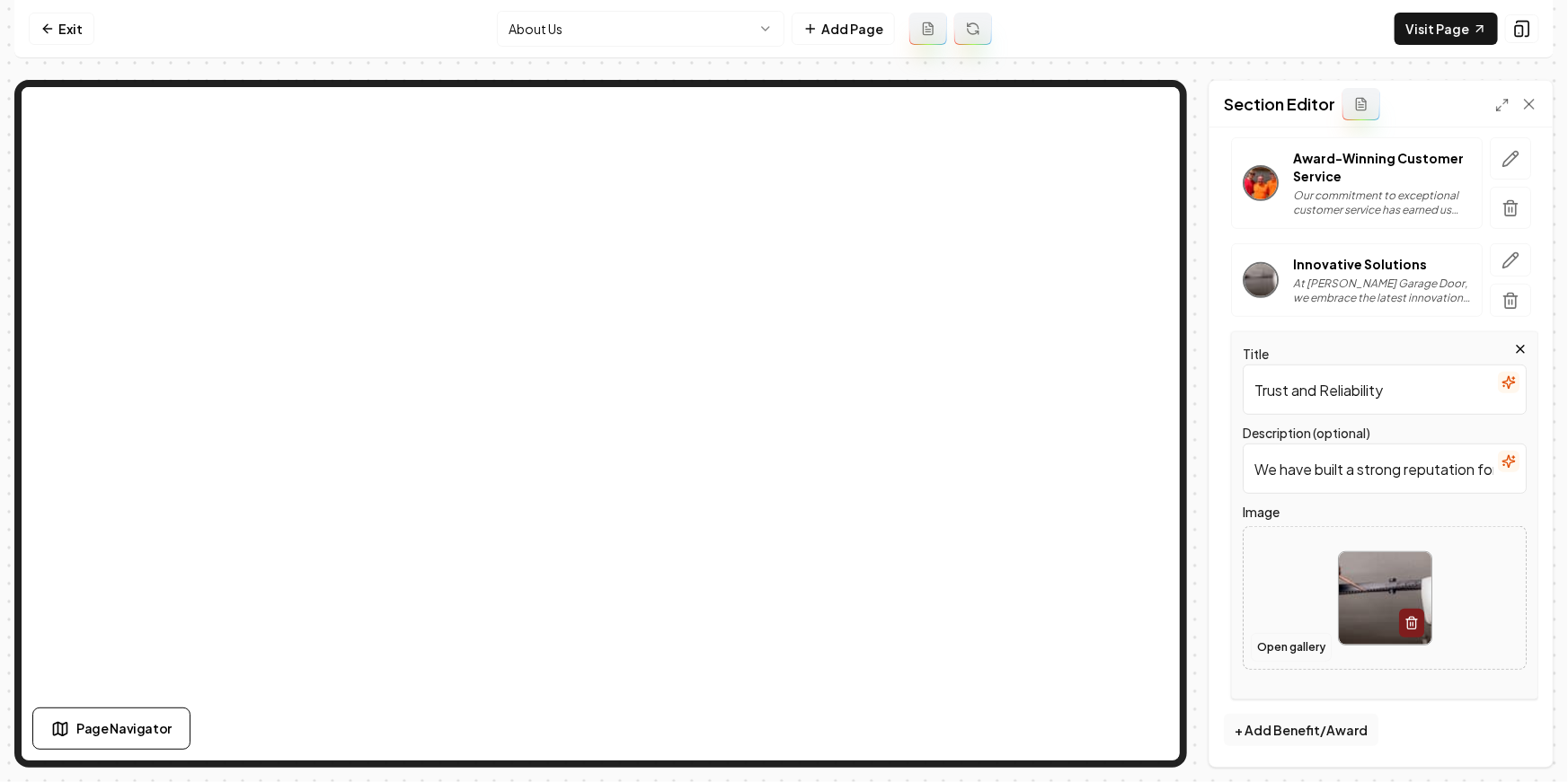
click at [1304, 657] on button "Open gallery" at bounding box center [1291, 647] width 81 height 29
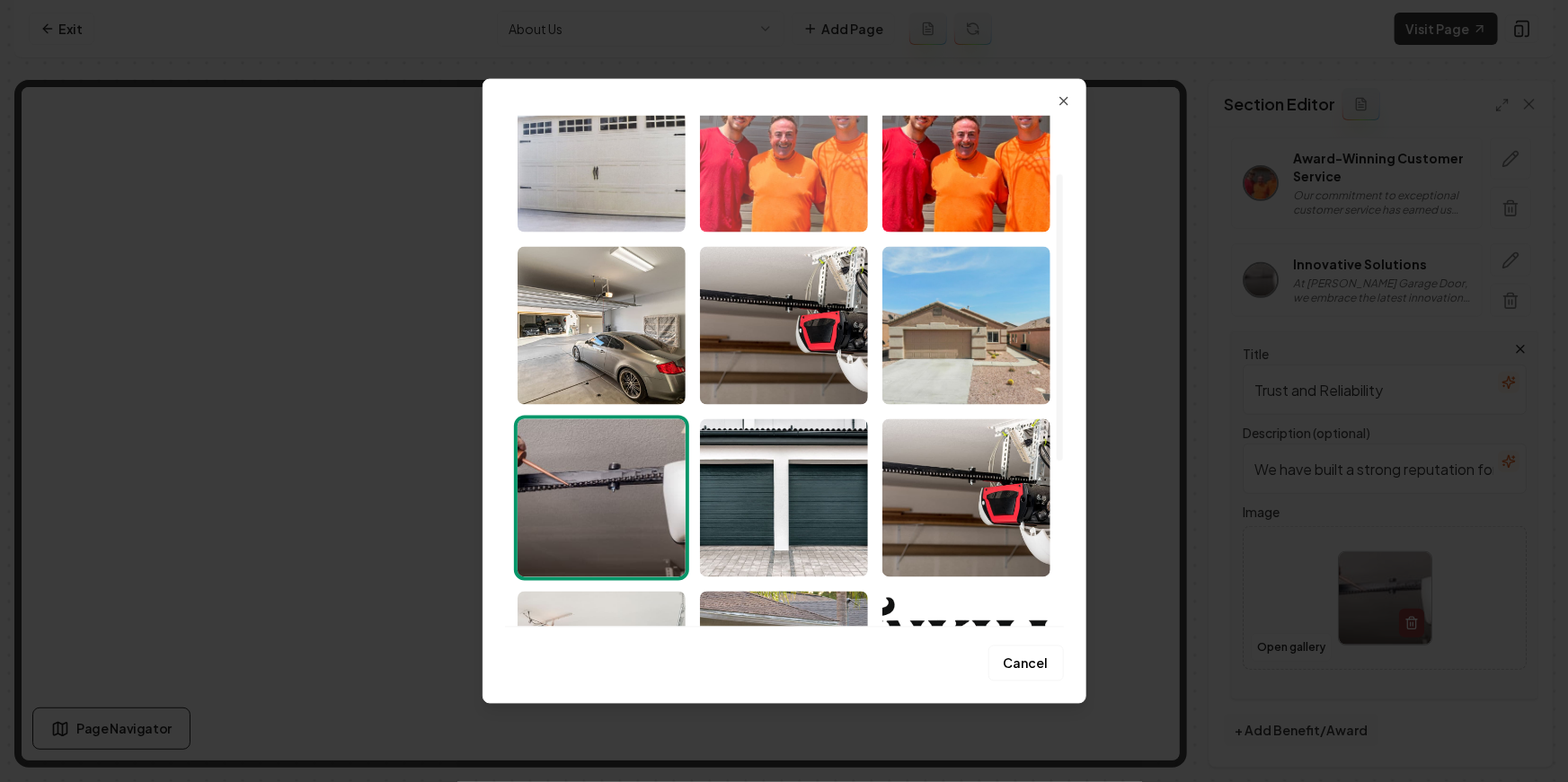
scroll to position [91, 0]
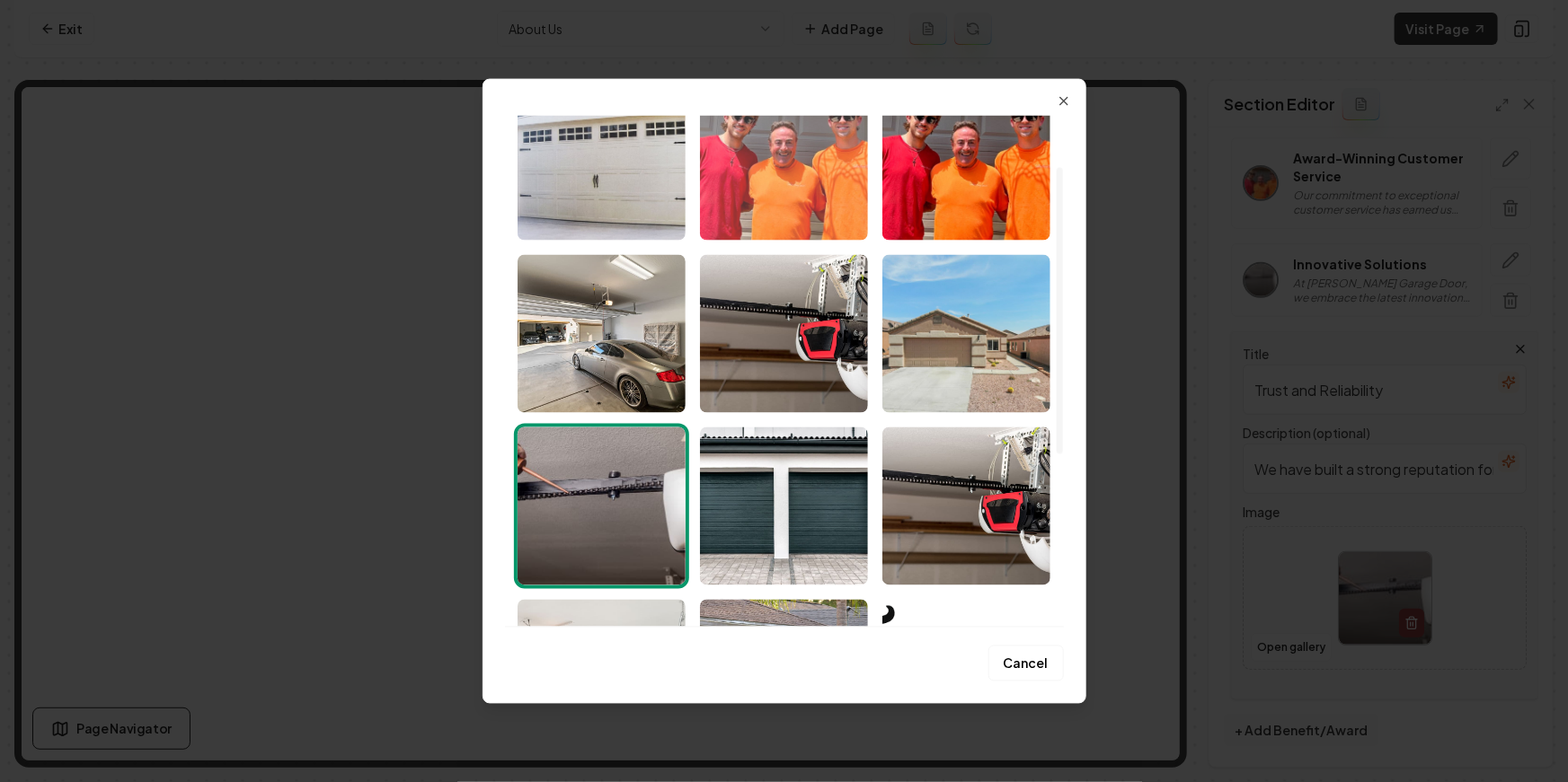
click at [829, 185] on img "Select image image_68a8ff875c7cd75eb8b58536.jpg" at bounding box center [783, 160] width 168 height 158
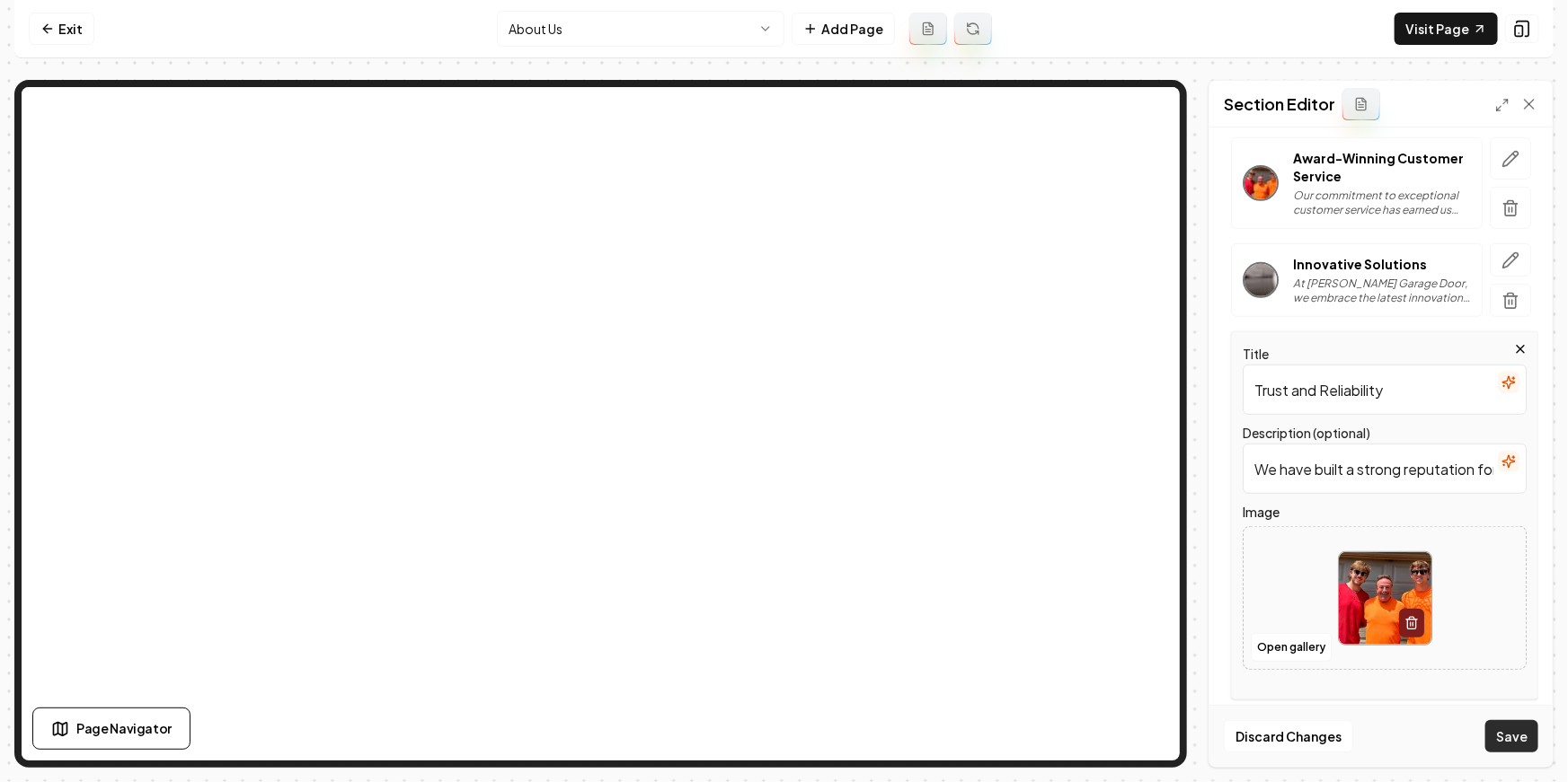
click at [1510, 732] on button "Save" at bounding box center [1511, 736] width 53 height 33
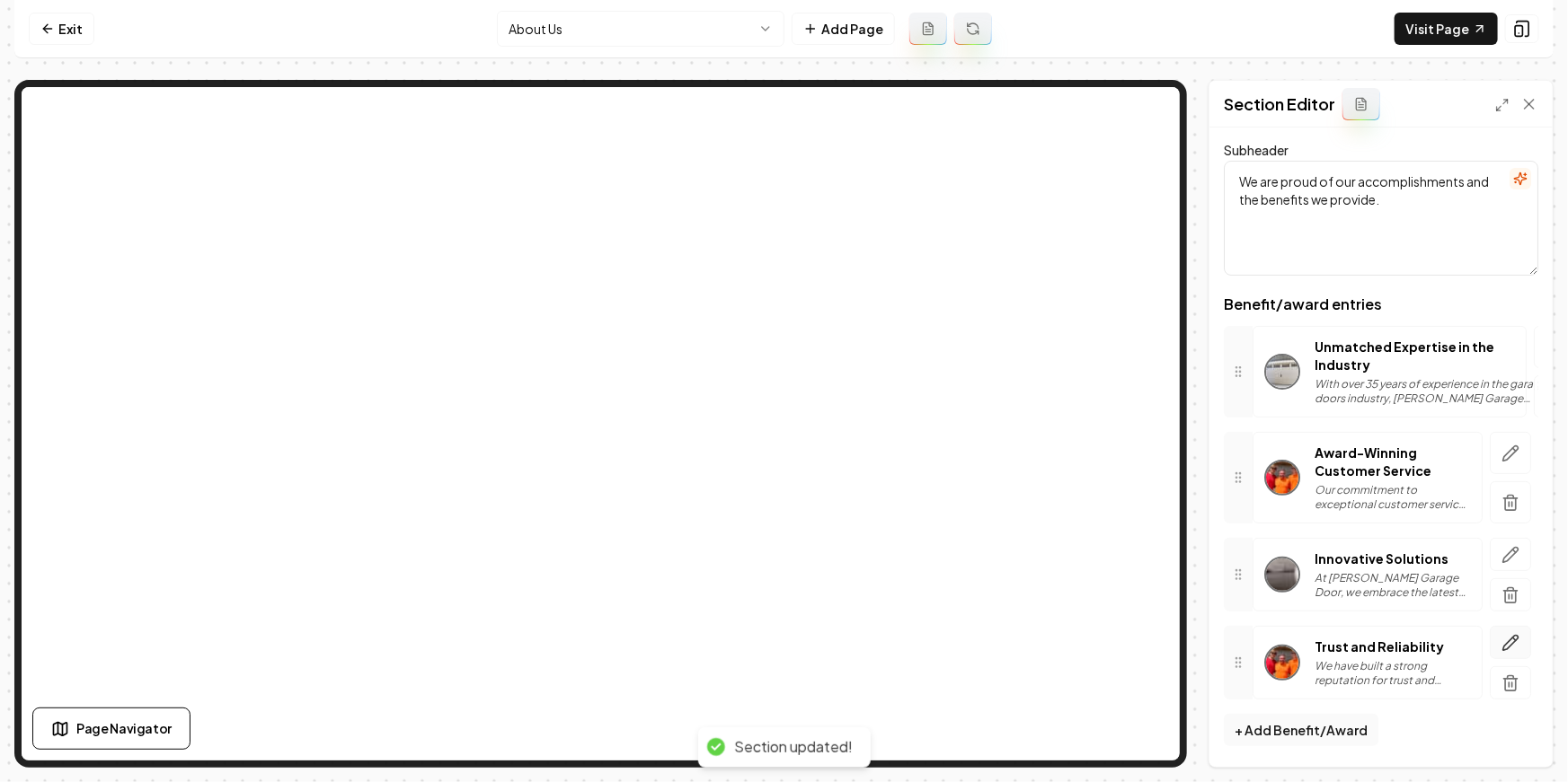
click at [1518, 630] on button "button" at bounding box center [1510, 642] width 41 height 33
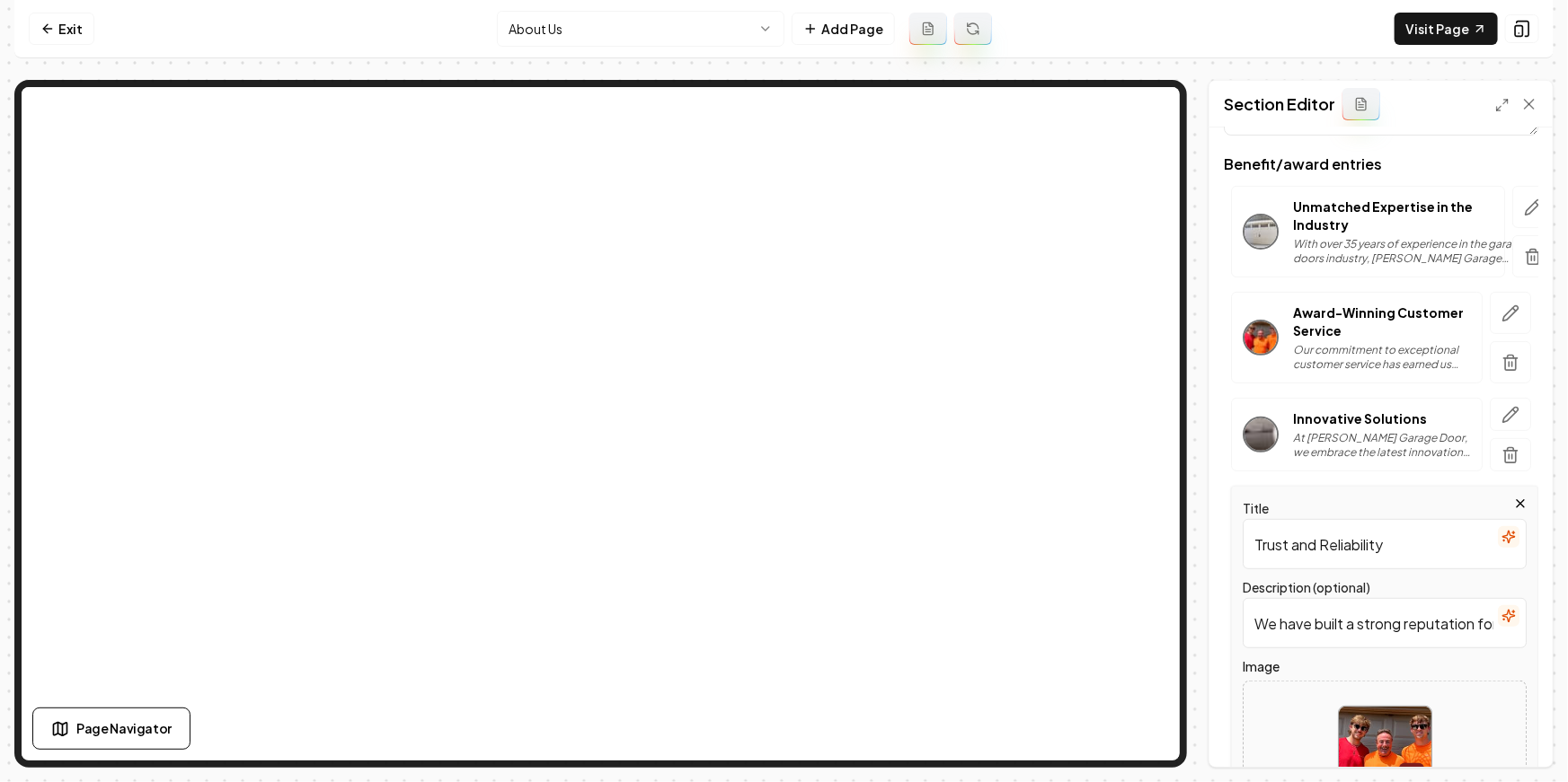
scroll to position [384, 0]
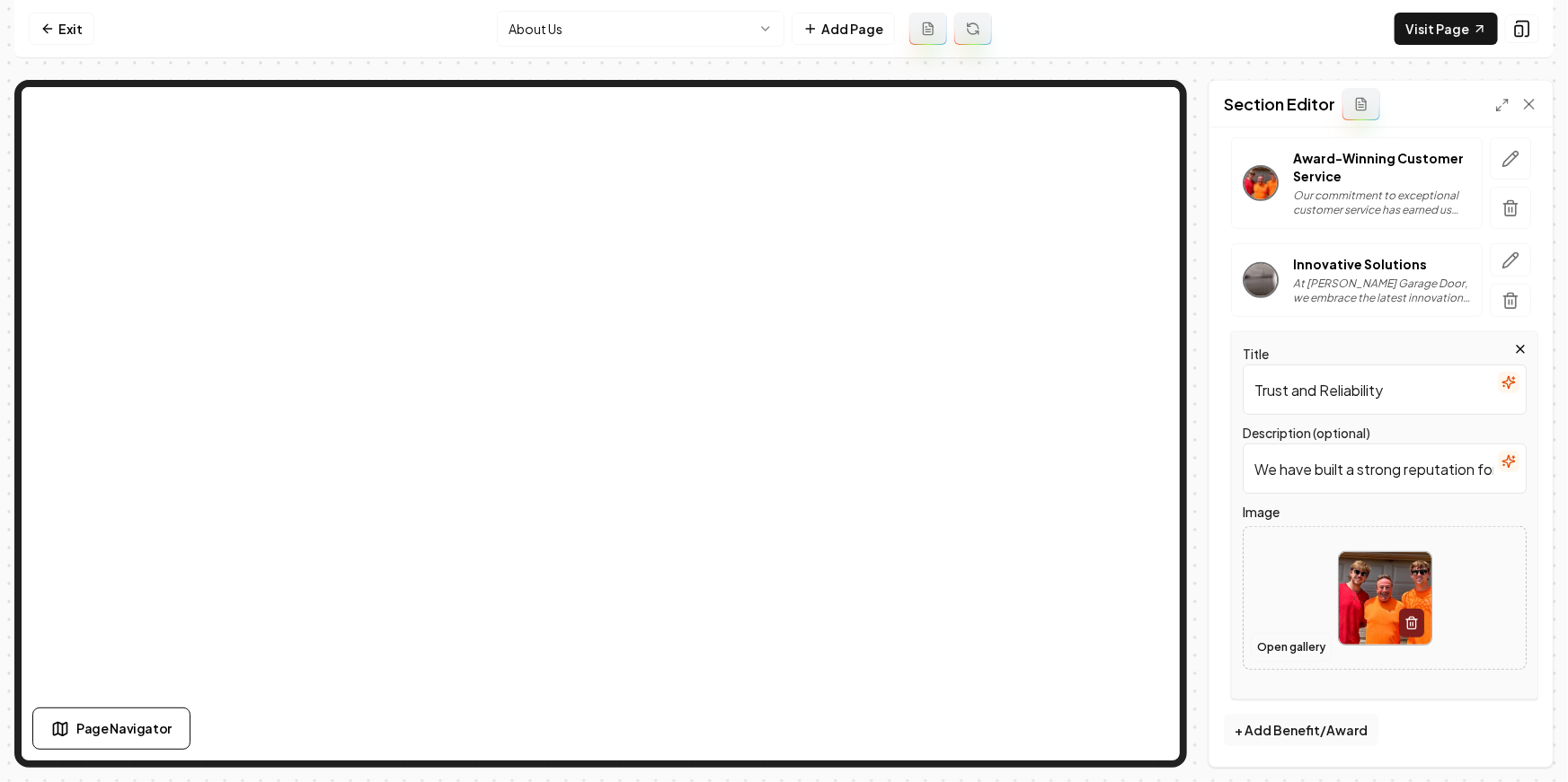
click at [1301, 639] on button "Open gallery" at bounding box center [1291, 647] width 81 height 29
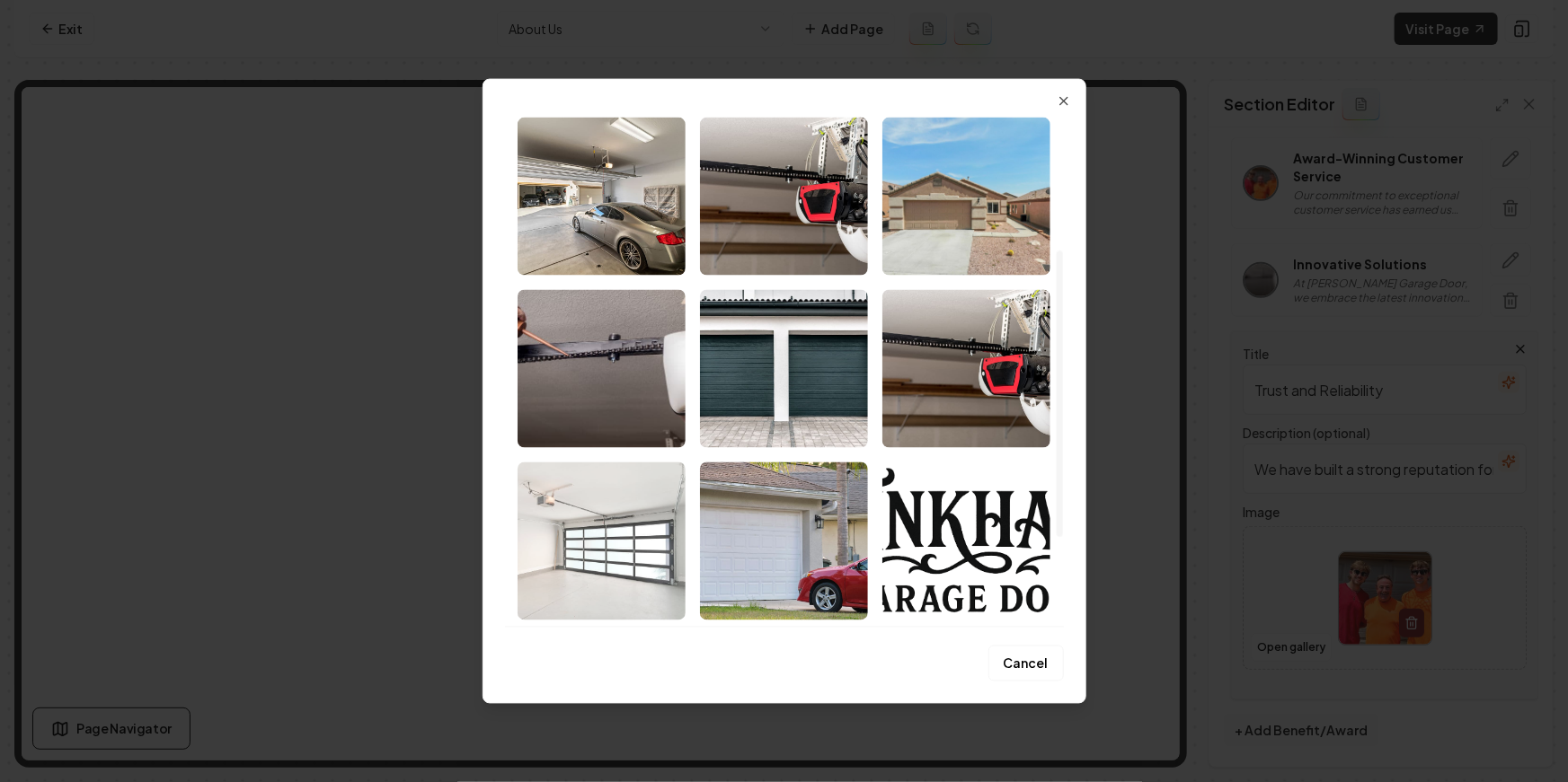
scroll to position [250, 0]
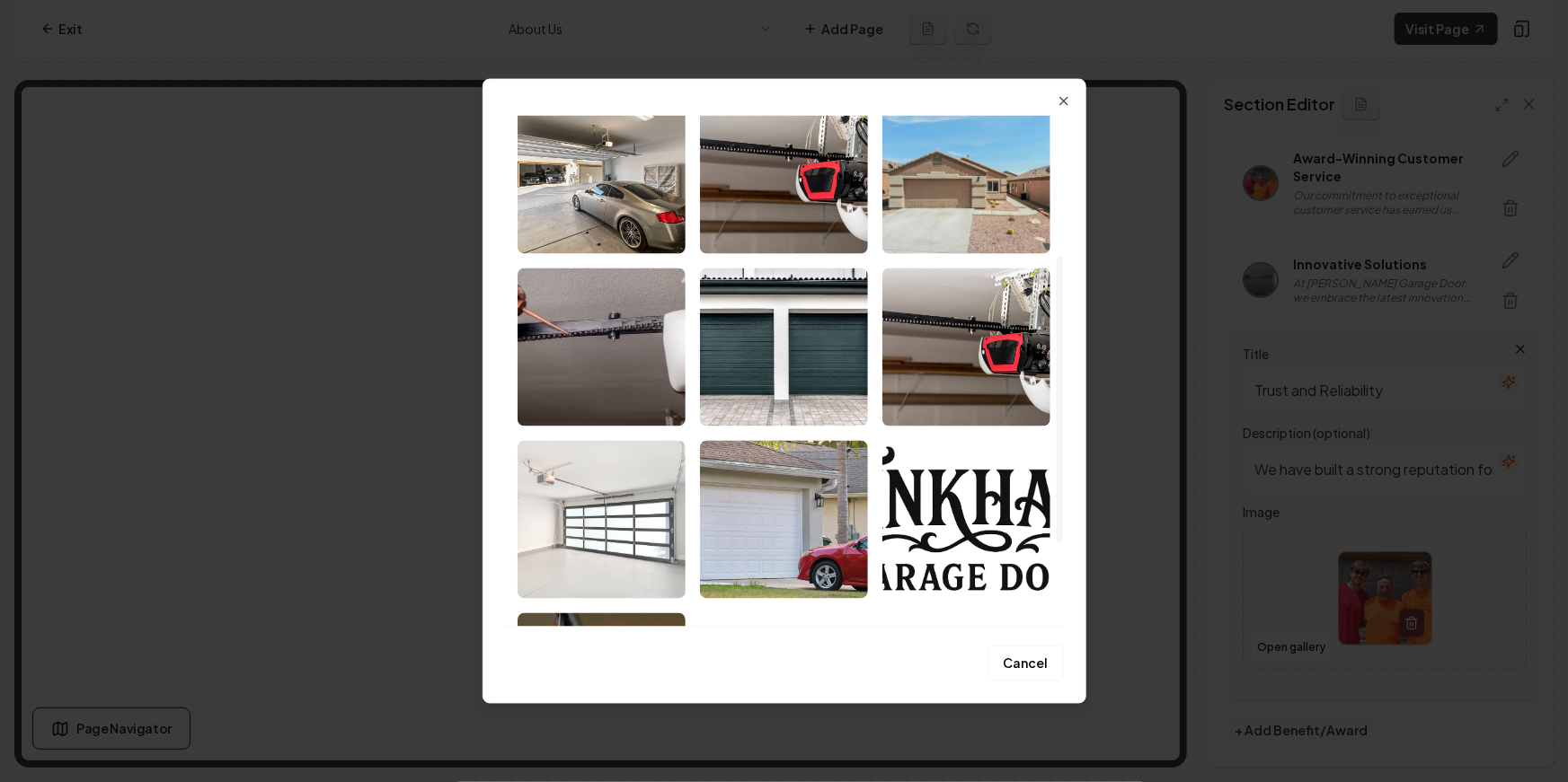
click at [611, 536] on img "Select image image_68a32bb45c7cd75eb8d94040.jpeg" at bounding box center [600, 519] width 168 height 158
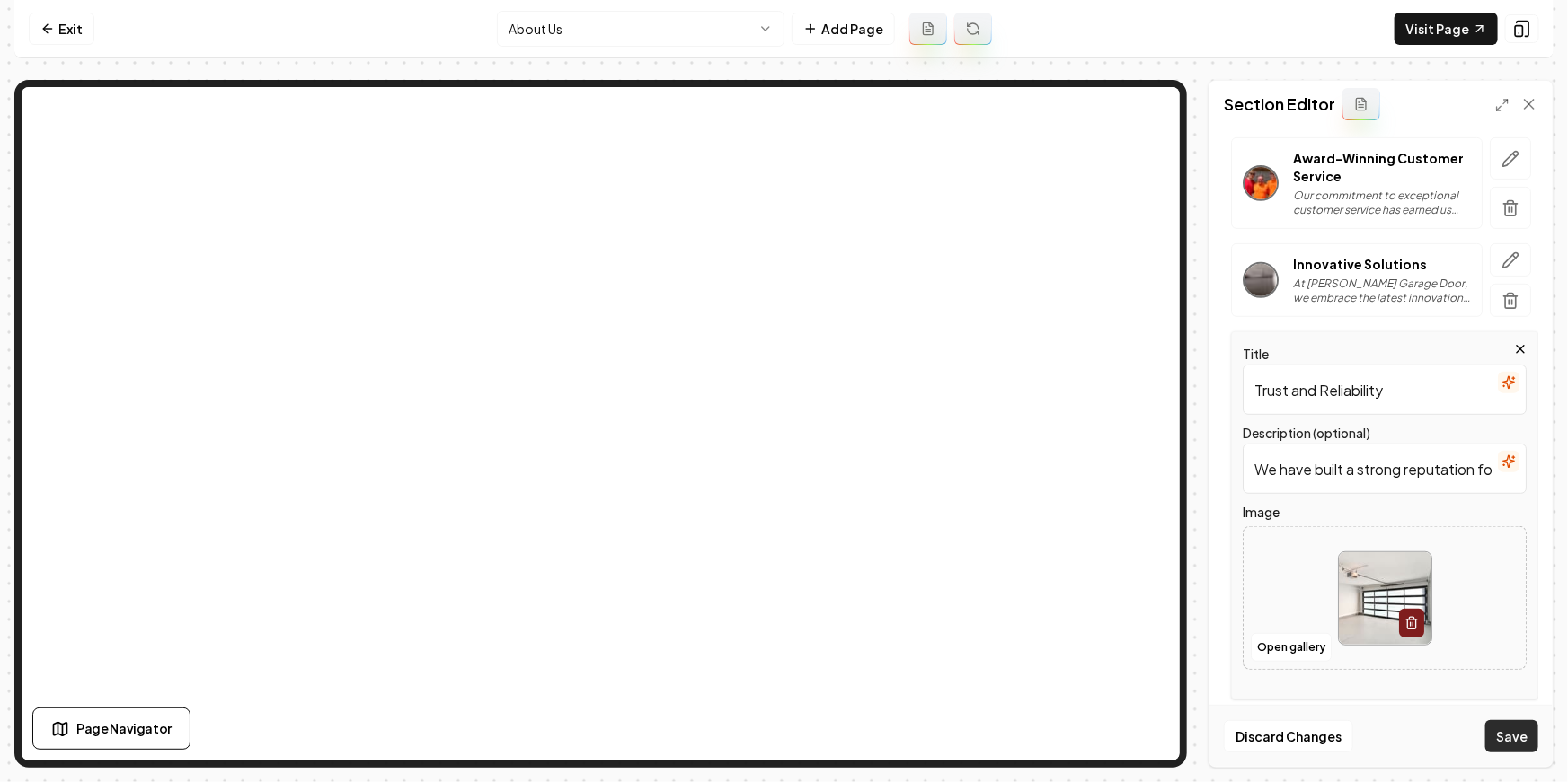
click at [1507, 733] on button "Save" at bounding box center [1511, 736] width 53 height 33
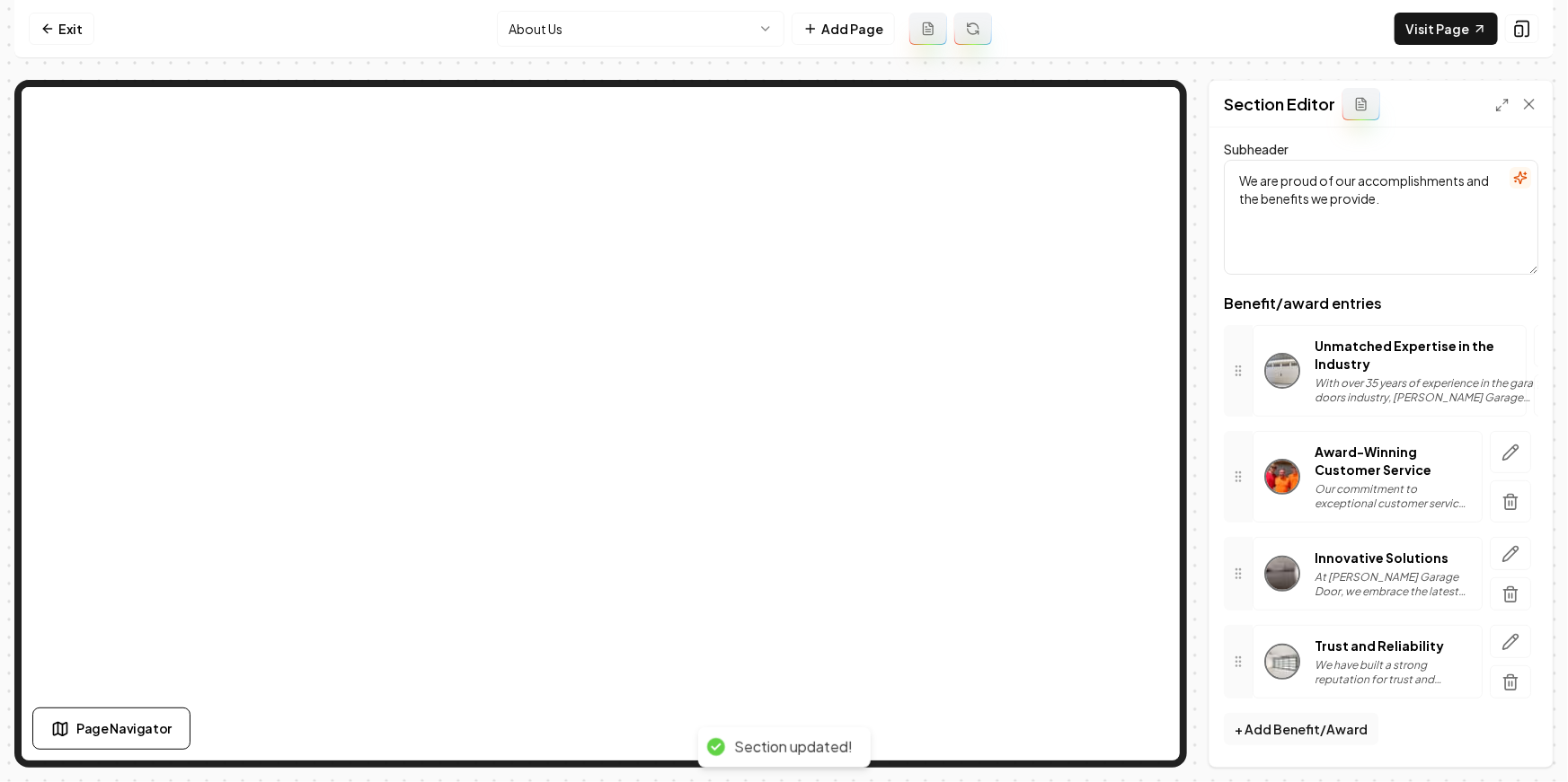
scroll to position [89, 0]
click at [603, 27] on html "Computer Required This feature is only available on a computer. Please switch t…" at bounding box center [784, 391] width 1568 height 782
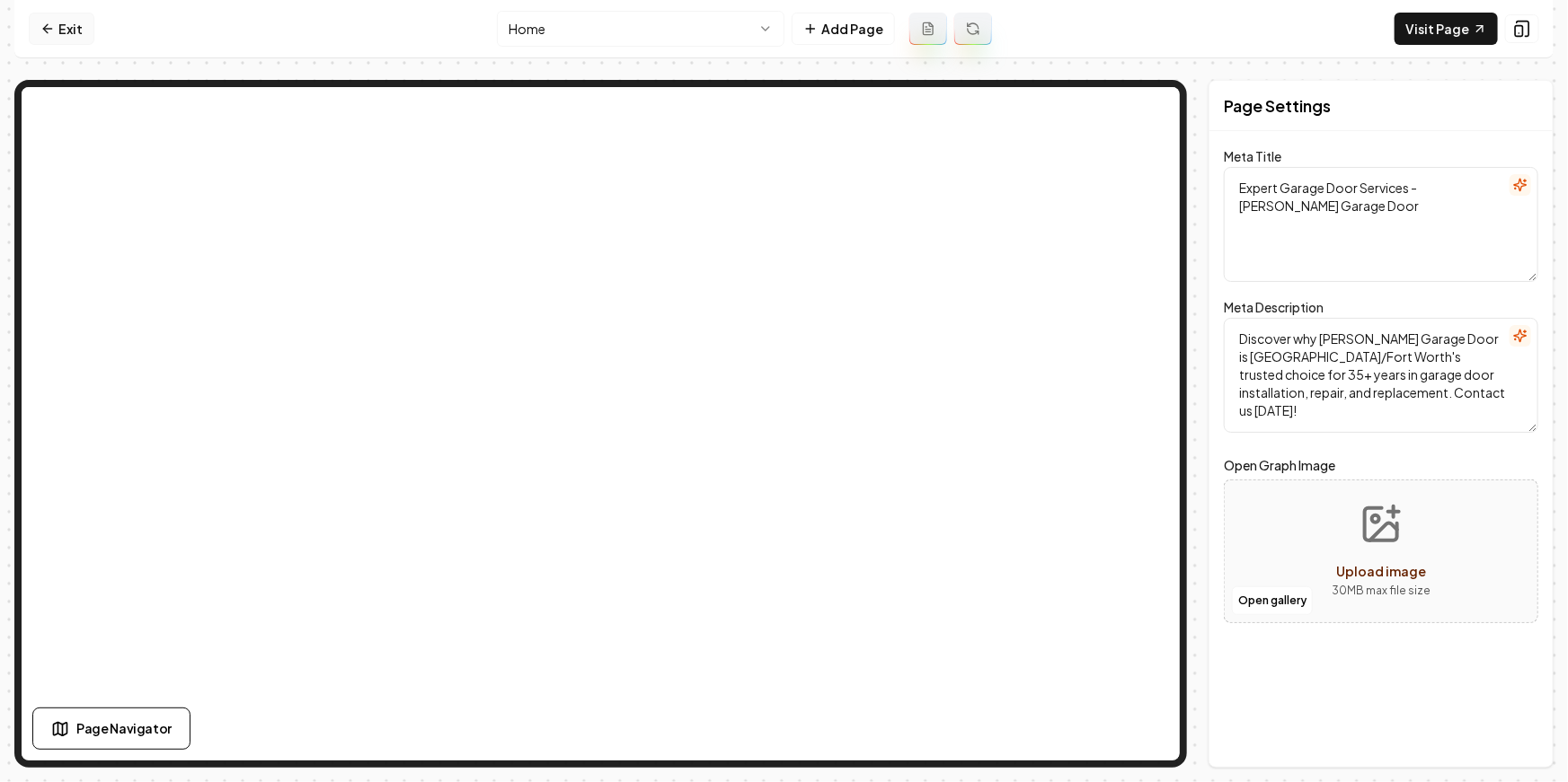
click at [58, 15] on link "Exit" at bounding box center [62, 28] width 66 height 33
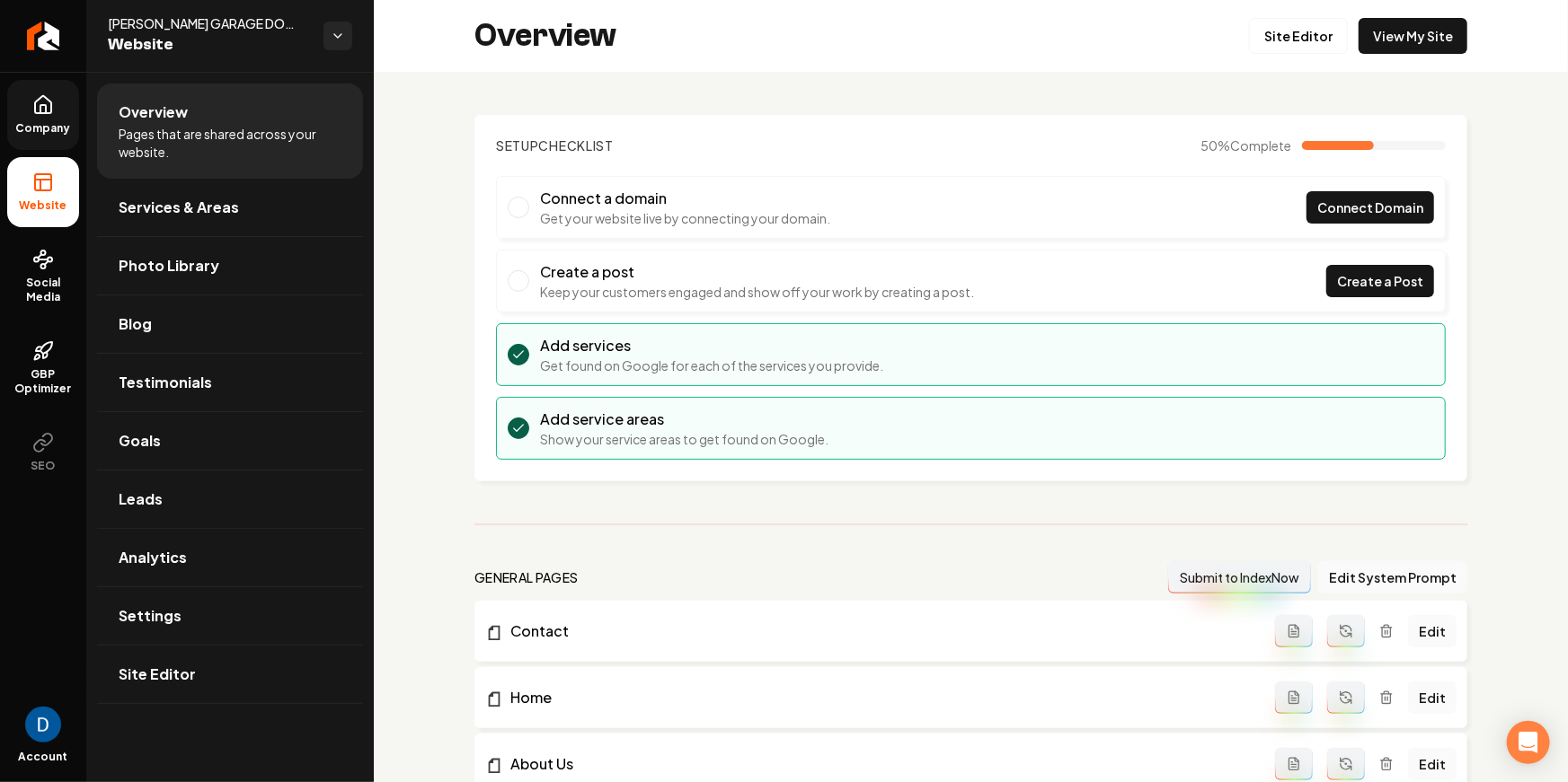
click at [42, 98] on icon at bounding box center [43, 105] width 22 height 22
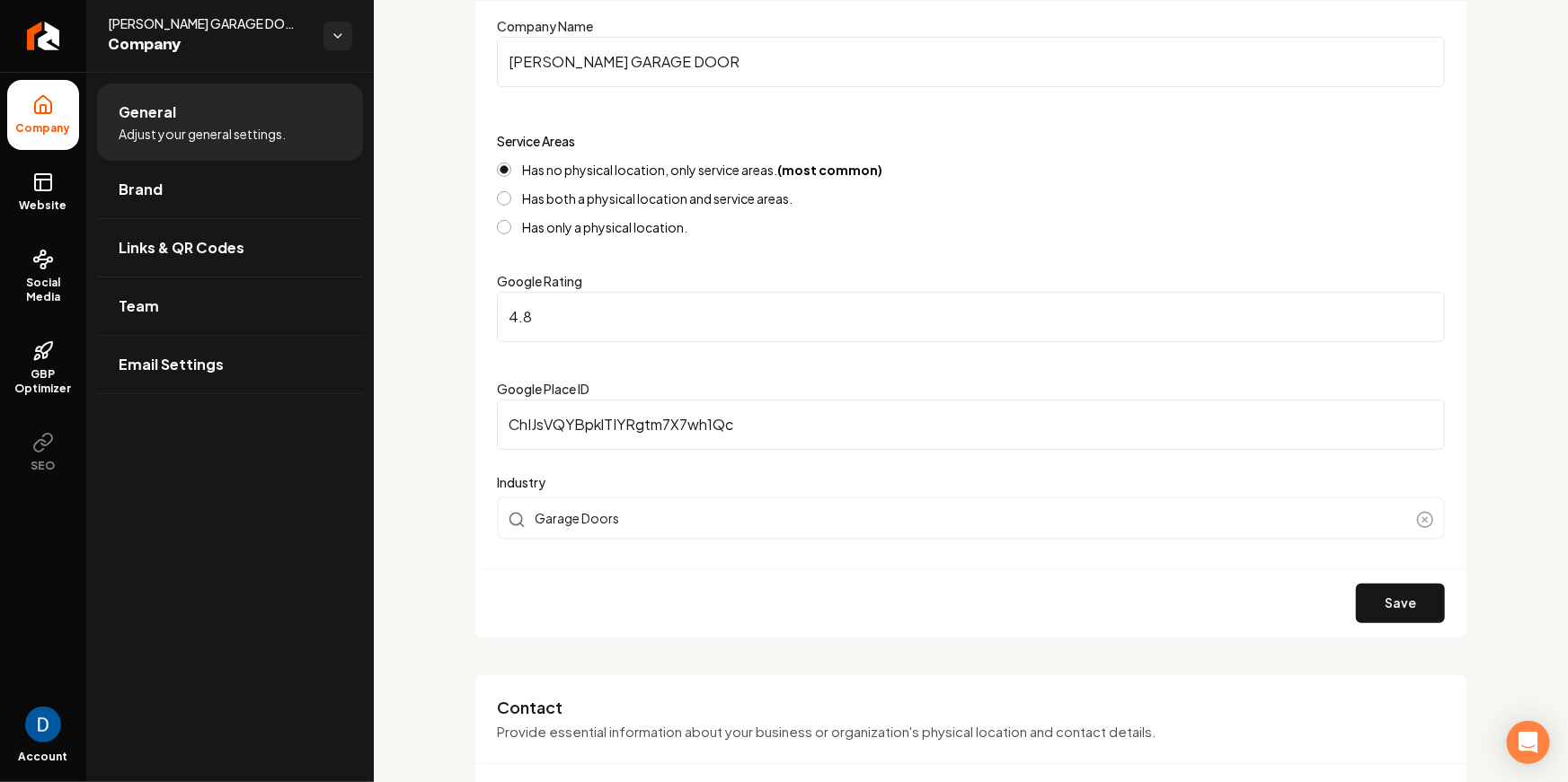
scroll to position [233, 0]
click at [42, 6] on link "Return to dashboard" at bounding box center [43, 36] width 86 height 72
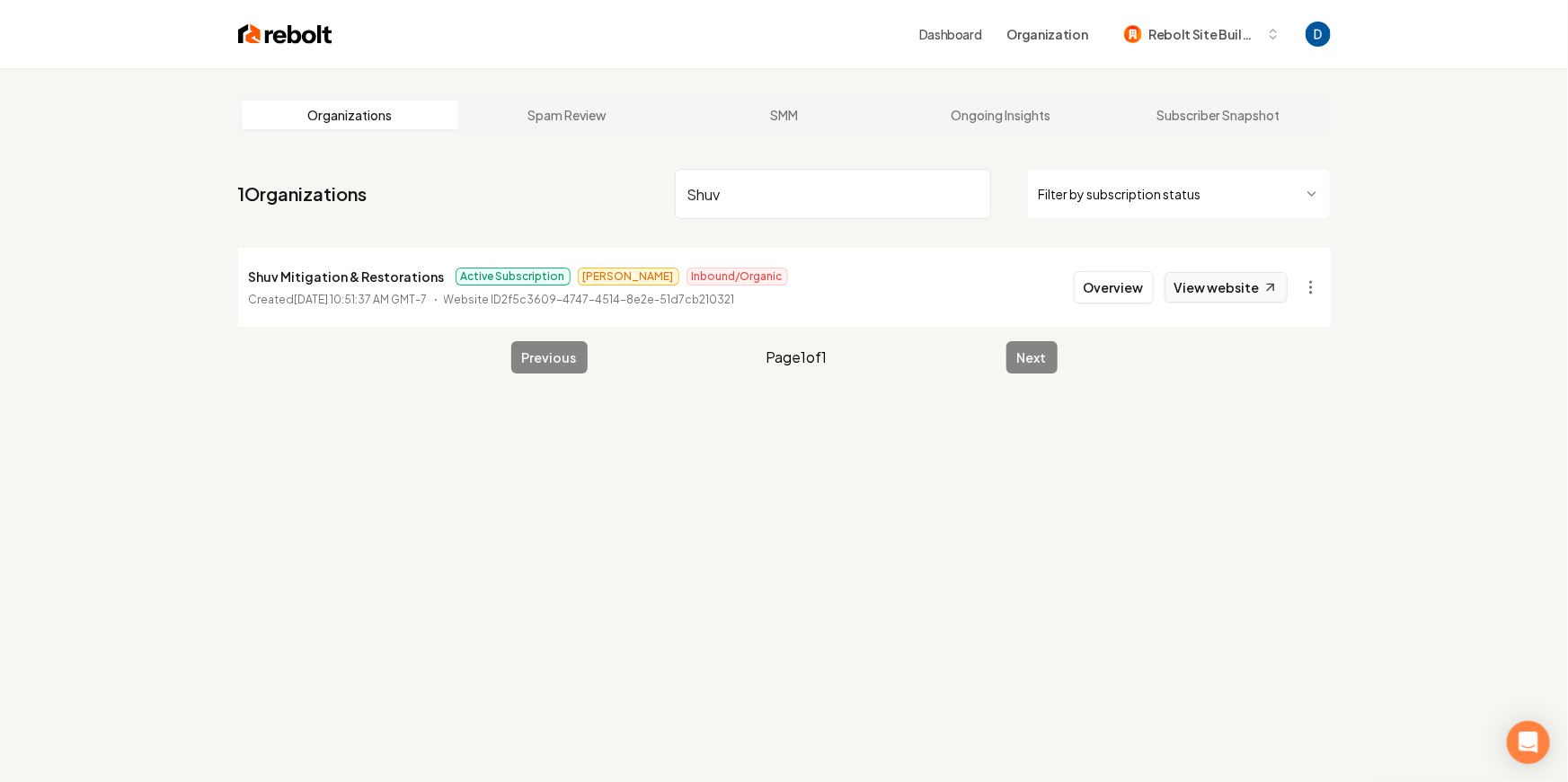
type input "Shuv"
click at [1235, 283] on link "View website" at bounding box center [1225, 288] width 123 height 31
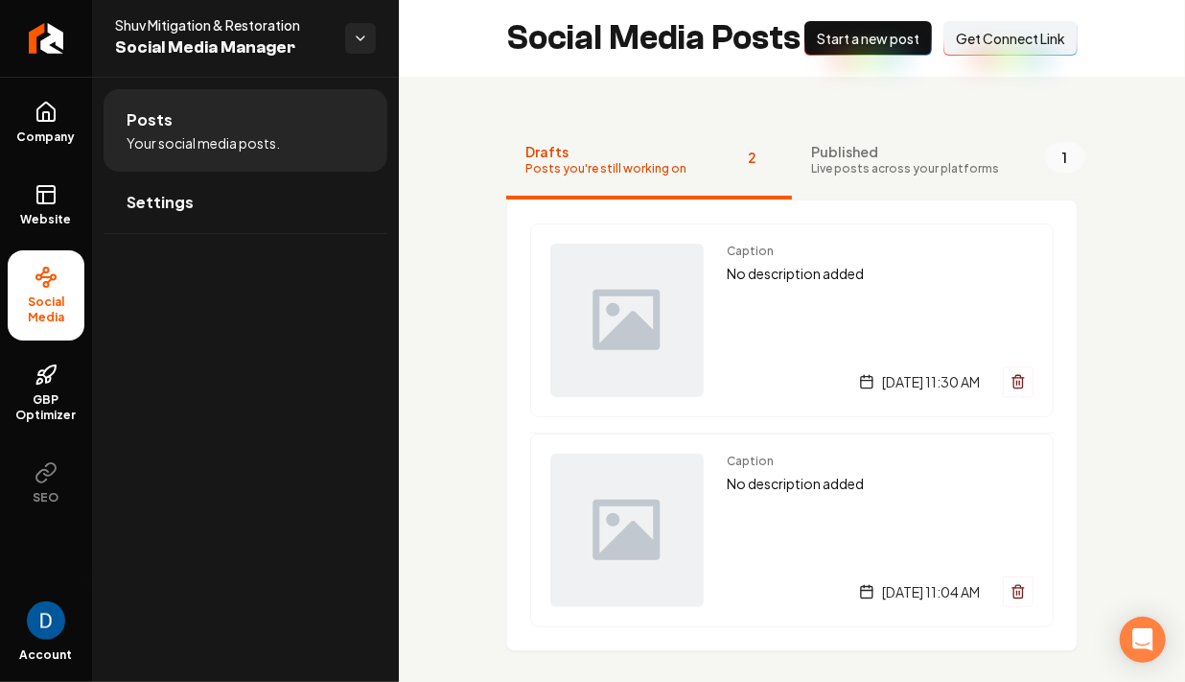
click at [225, 38] on span "Social Media Manager" at bounding box center [222, 48] width 215 height 27
click at [226, 33] on span "Shuv Mitigation & Restoration" at bounding box center [222, 24] width 215 height 19
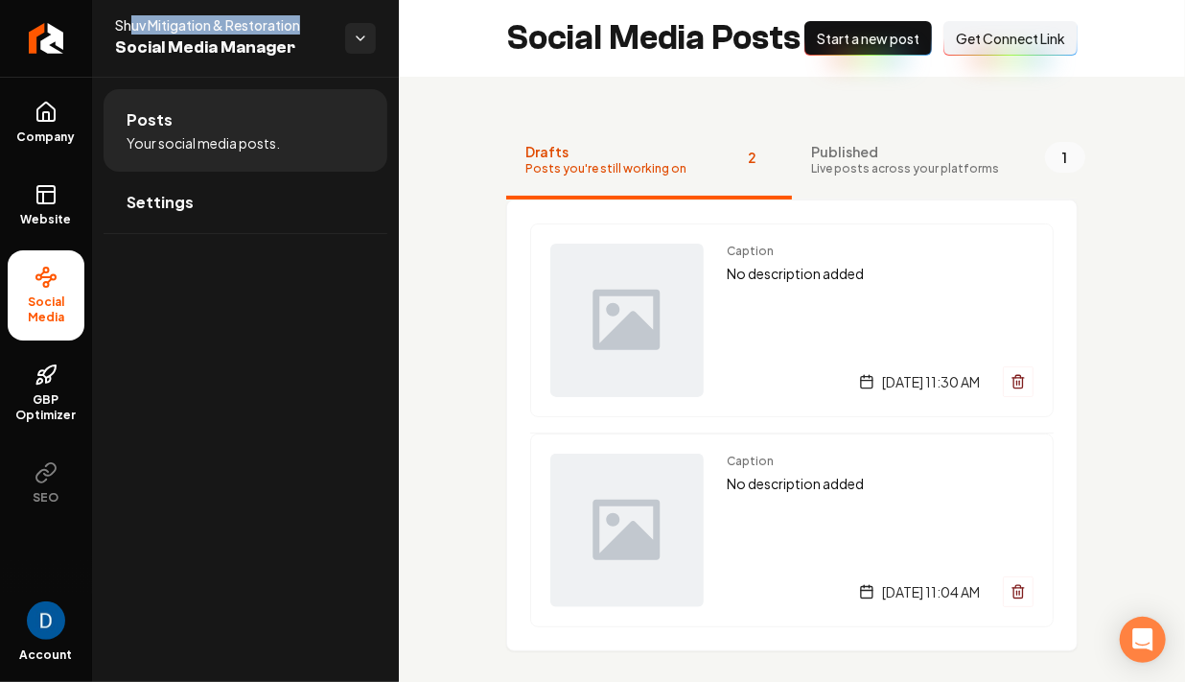
click at [131, 29] on span "Shuv Mitigation & Restoration" at bounding box center [222, 24] width 215 height 19
click at [125, 26] on span "Shuv Mitigation & Restoration" at bounding box center [222, 24] width 215 height 19
copy span "Shuv"
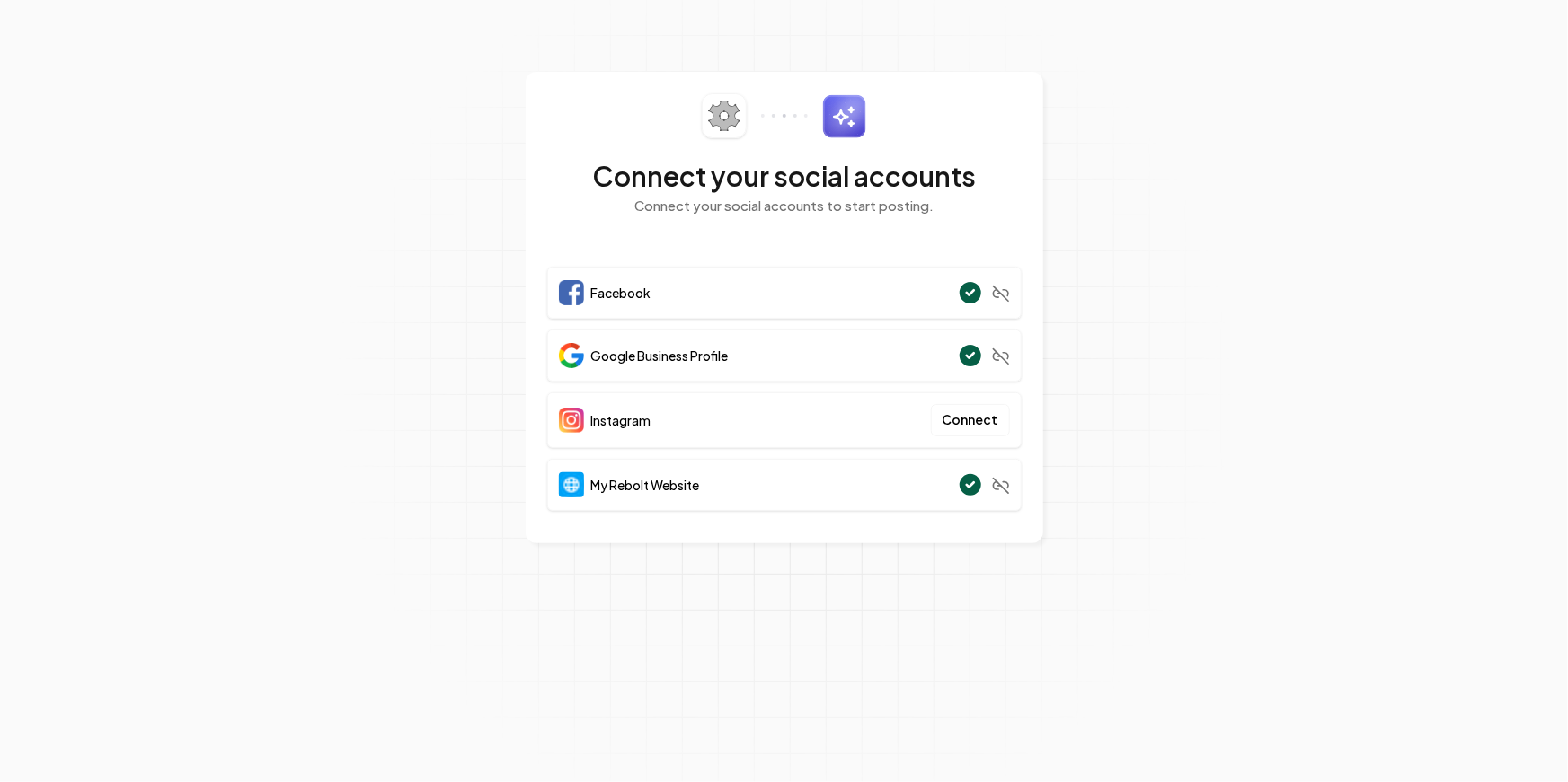
click at [1069, 61] on section "Connect your social accounts Connect your social accounts to start posting. Fac…" at bounding box center [784, 391] width 1568 height 782
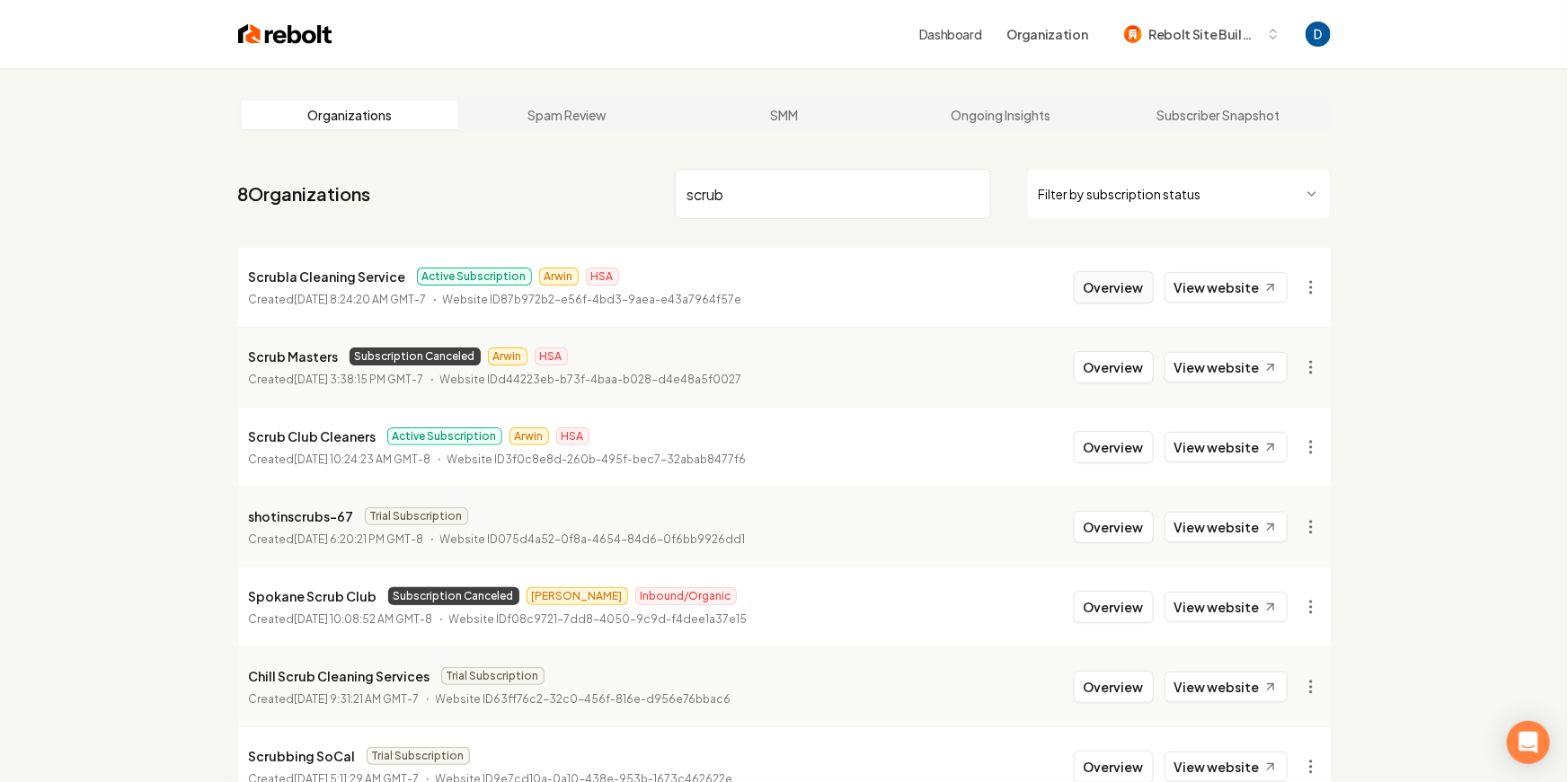
type input "scrub"
click at [1137, 288] on button "Overview" at bounding box center [1113, 288] width 80 height 33
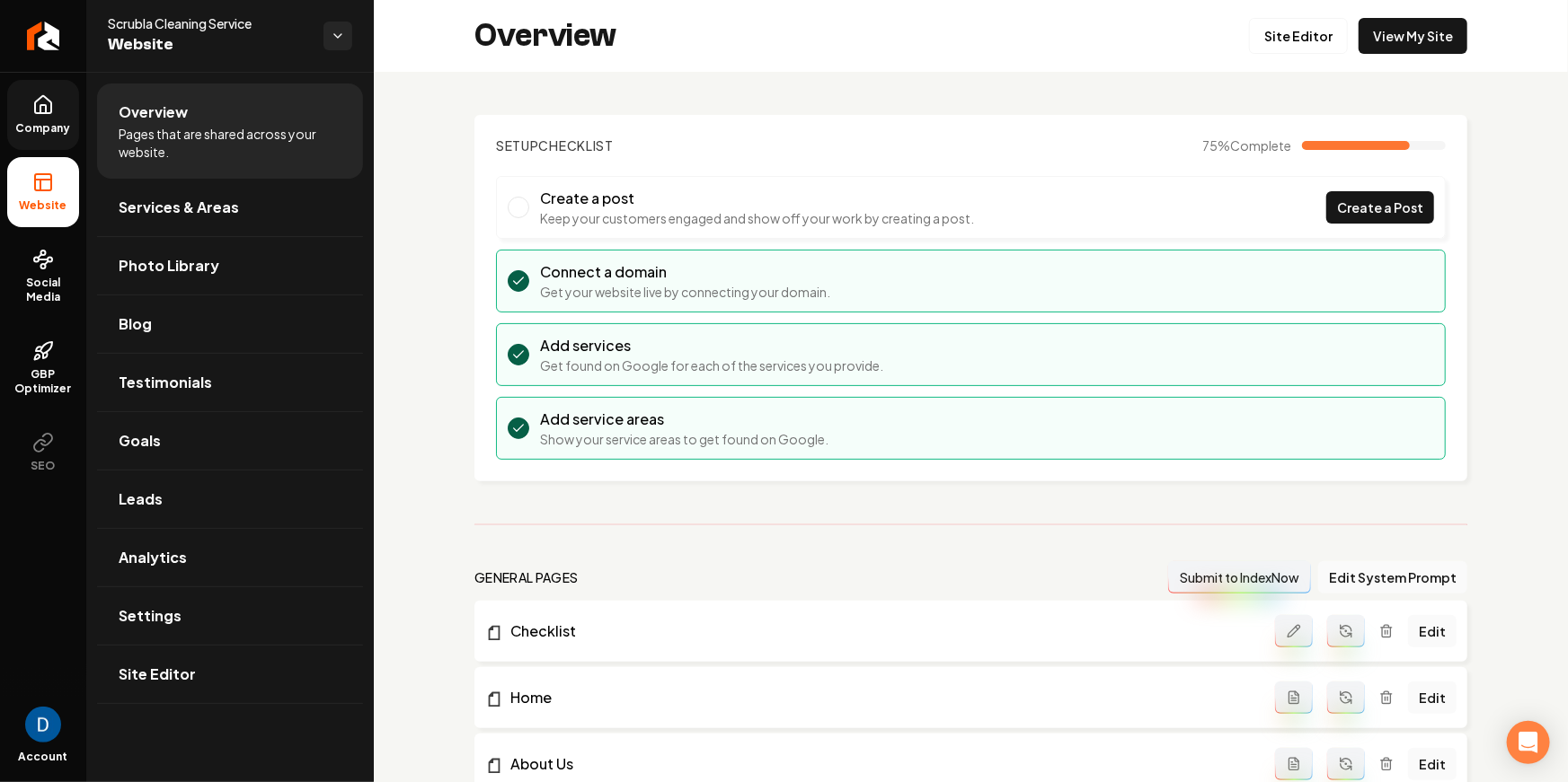
click at [47, 116] on link "Company" at bounding box center [43, 114] width 72 height 70
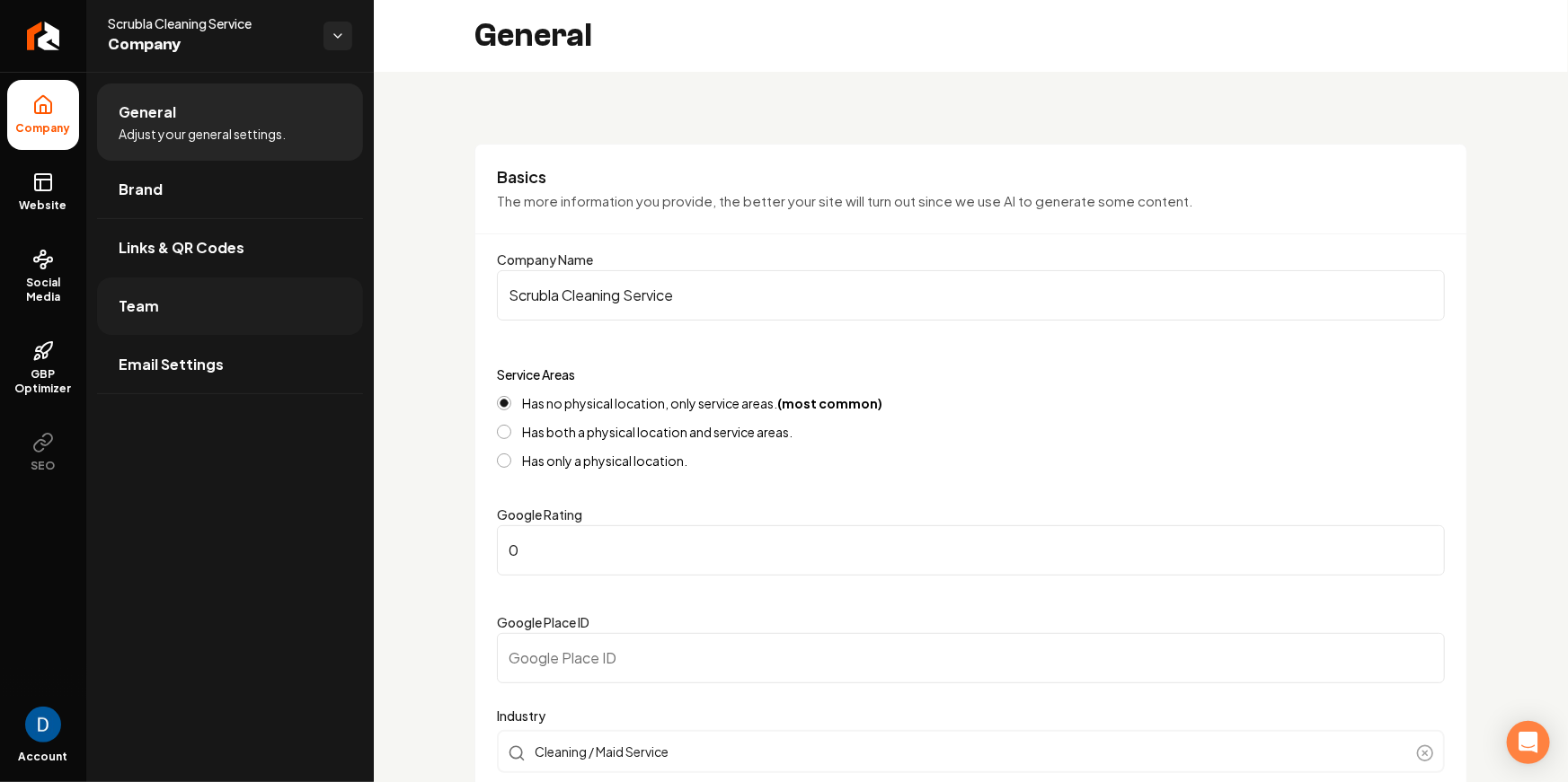
click at [187, 306] on link "Team" at bounding box center [230, 305] width 266 height 57
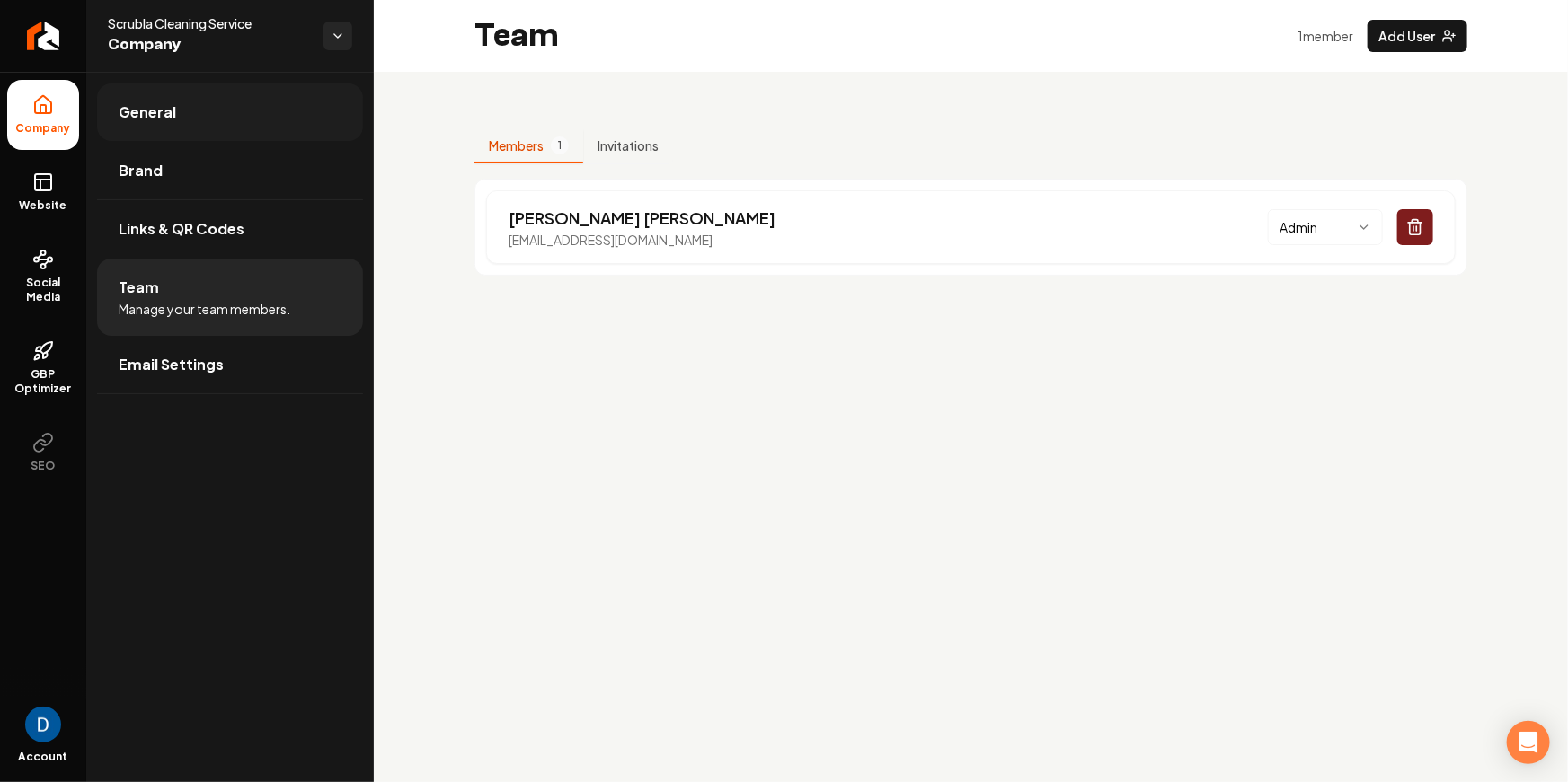
click at [231, 104] on link "General" at bounding box center [230, 111] width 266 height 57
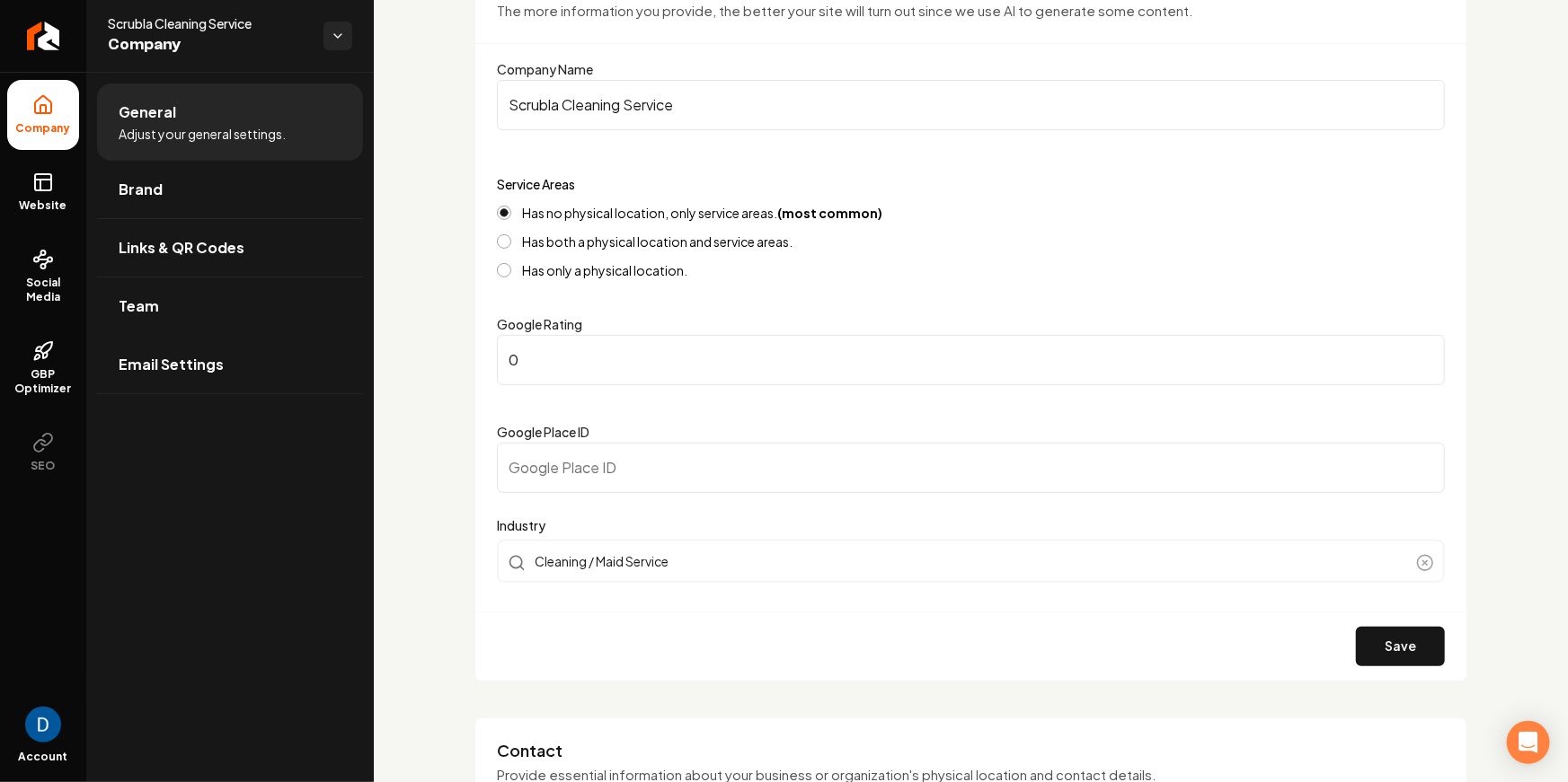
scroll to position [790, 0]
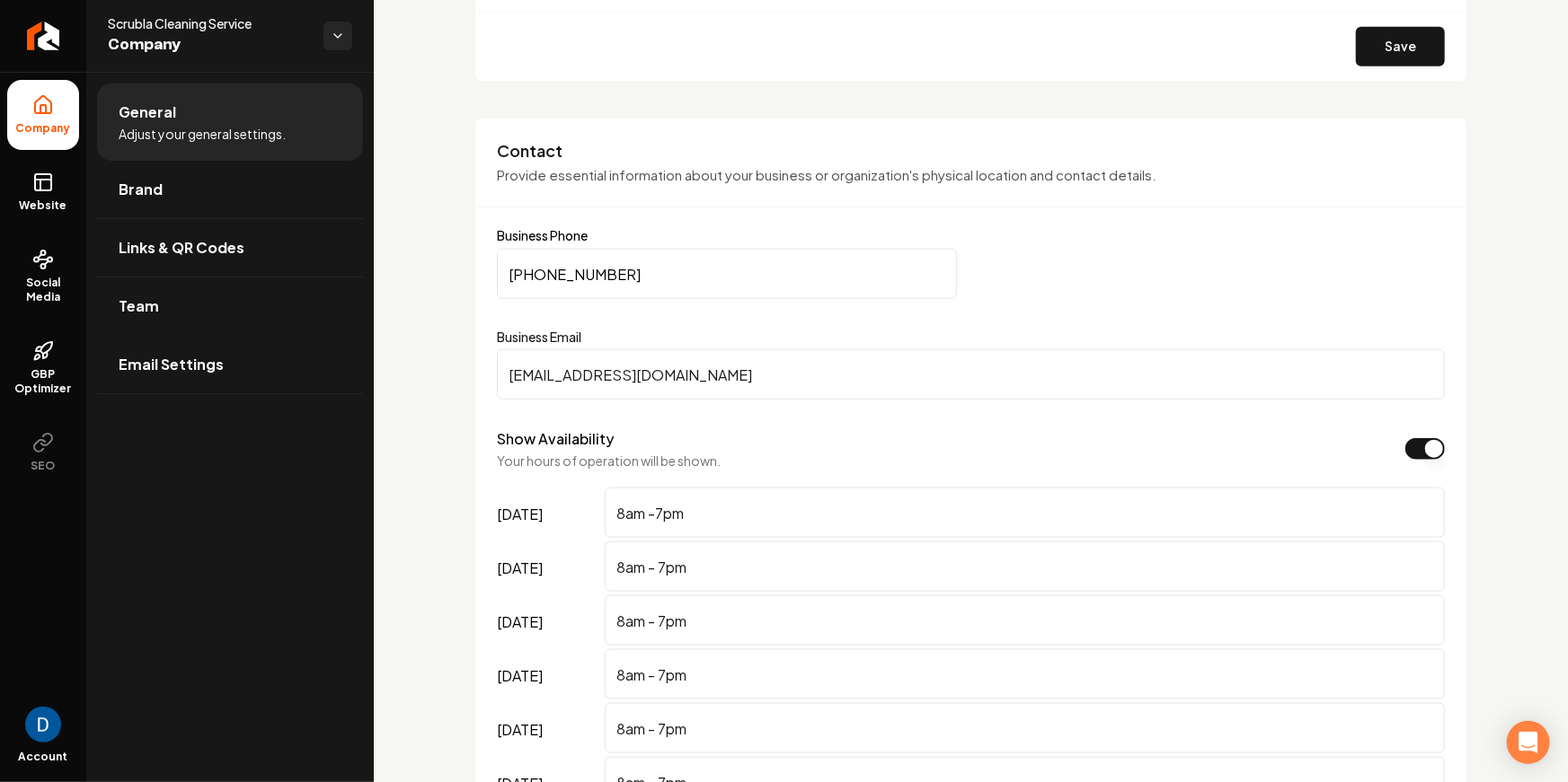
click at [718, 273] on input "(346) 679-2598" at bounding box center [726, 274] width 460 height 51
paste input "Main content area"
type input "(346) 679-2598"
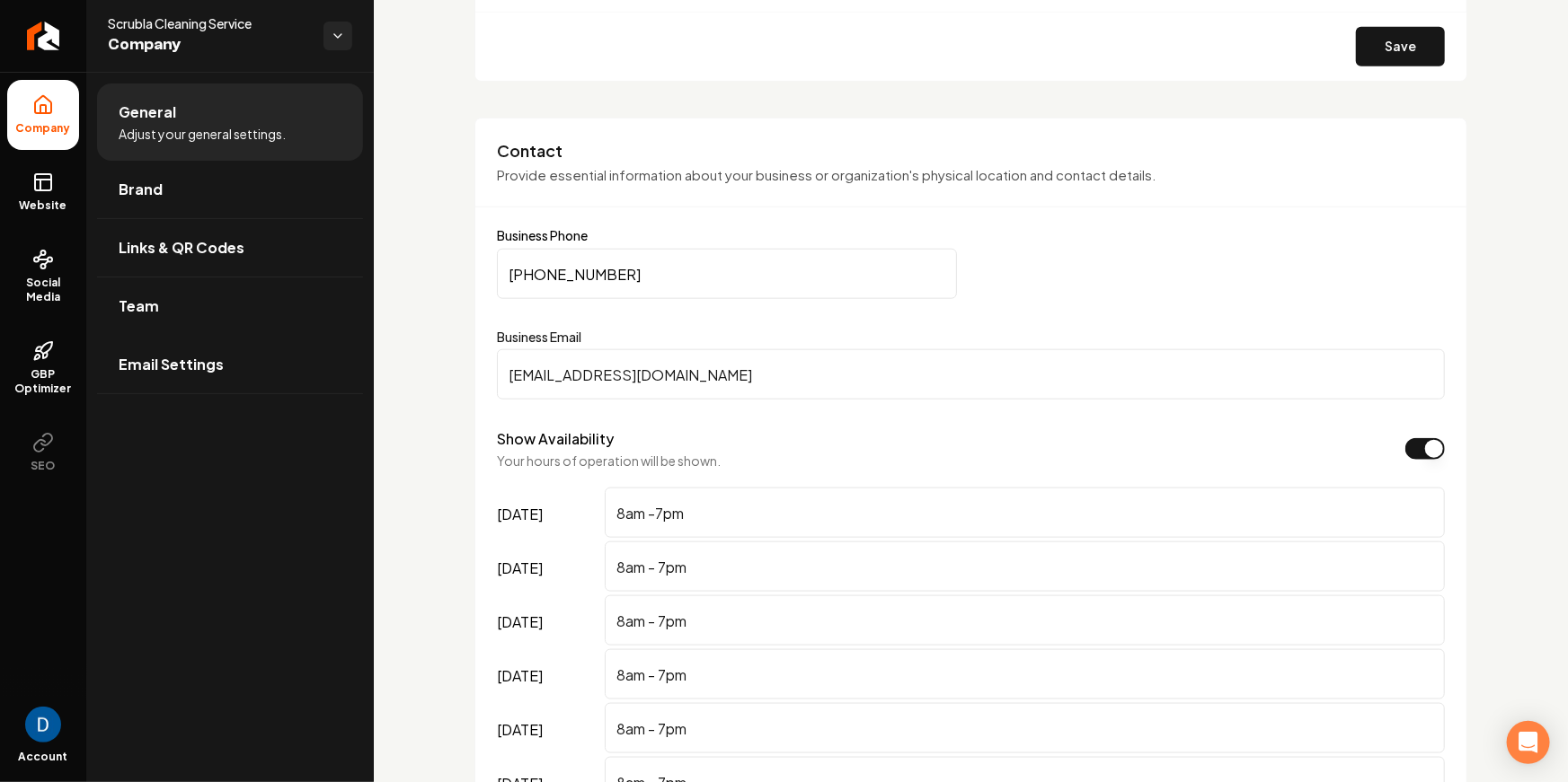
scroll to position [1531, 0]
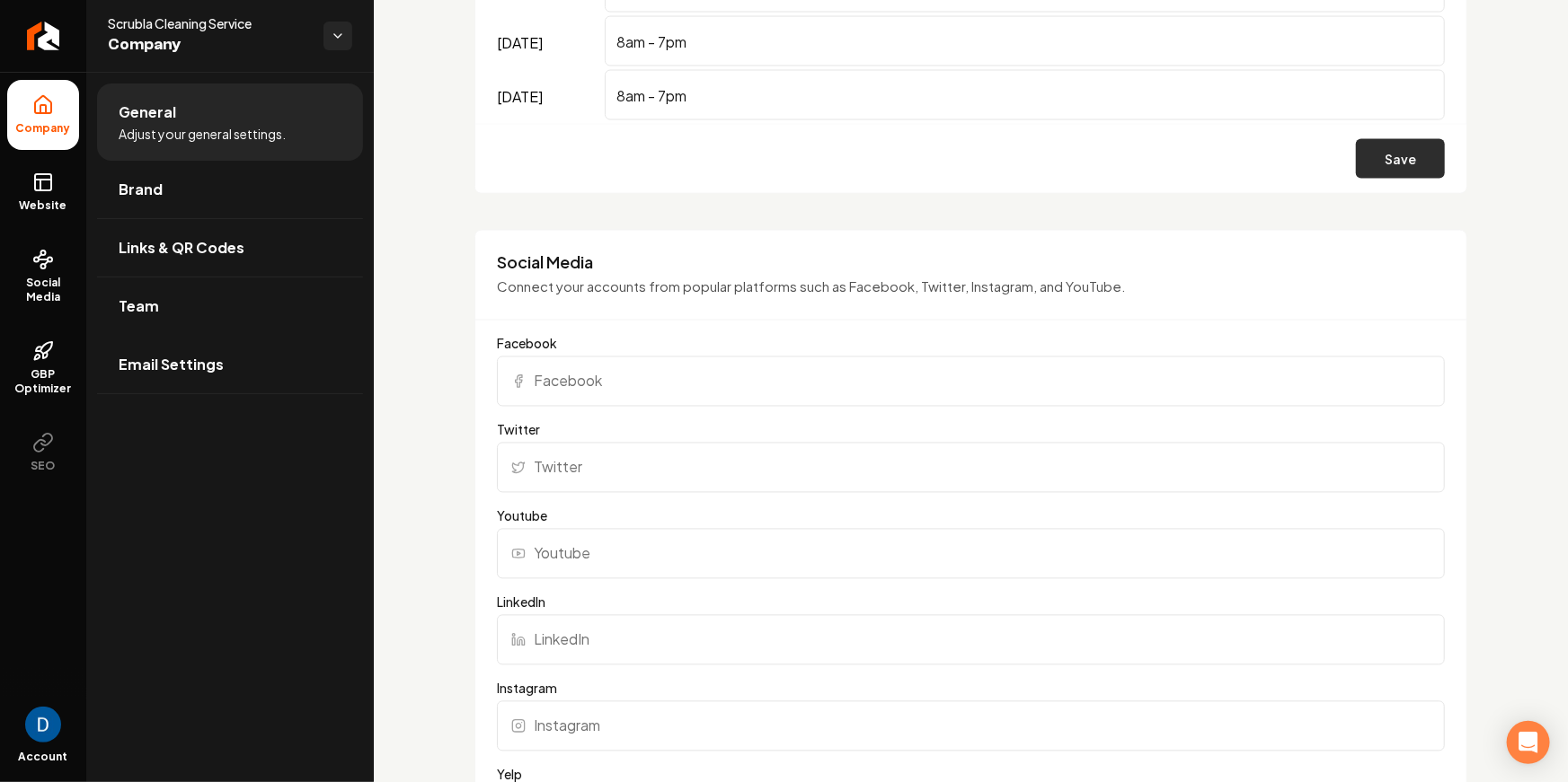
click at [1386, 151] on button "Save" at bounding box center [1399, 159] width 89 height 39
click at [78, 183] on ul "Company Website Social Media GBP Optimizer SEO" at bounding box center [43, 284] width 86 height 423
click at [62, 189] on link "Website" at bounding box center [43, 192] width 72 height 70
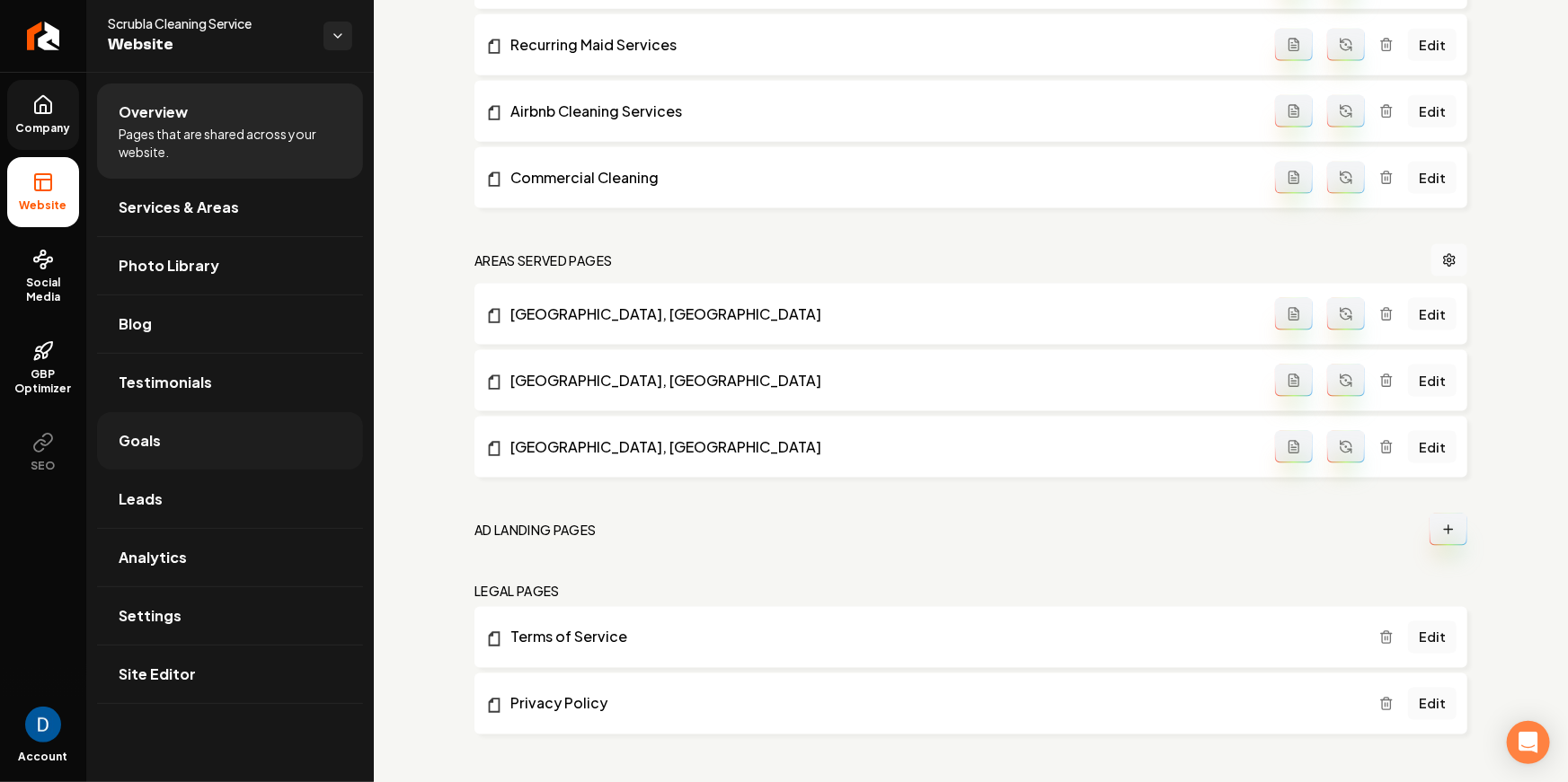
click at [169, 449] on link "Goals" at bounding box center [230, 440] width 266 height 57
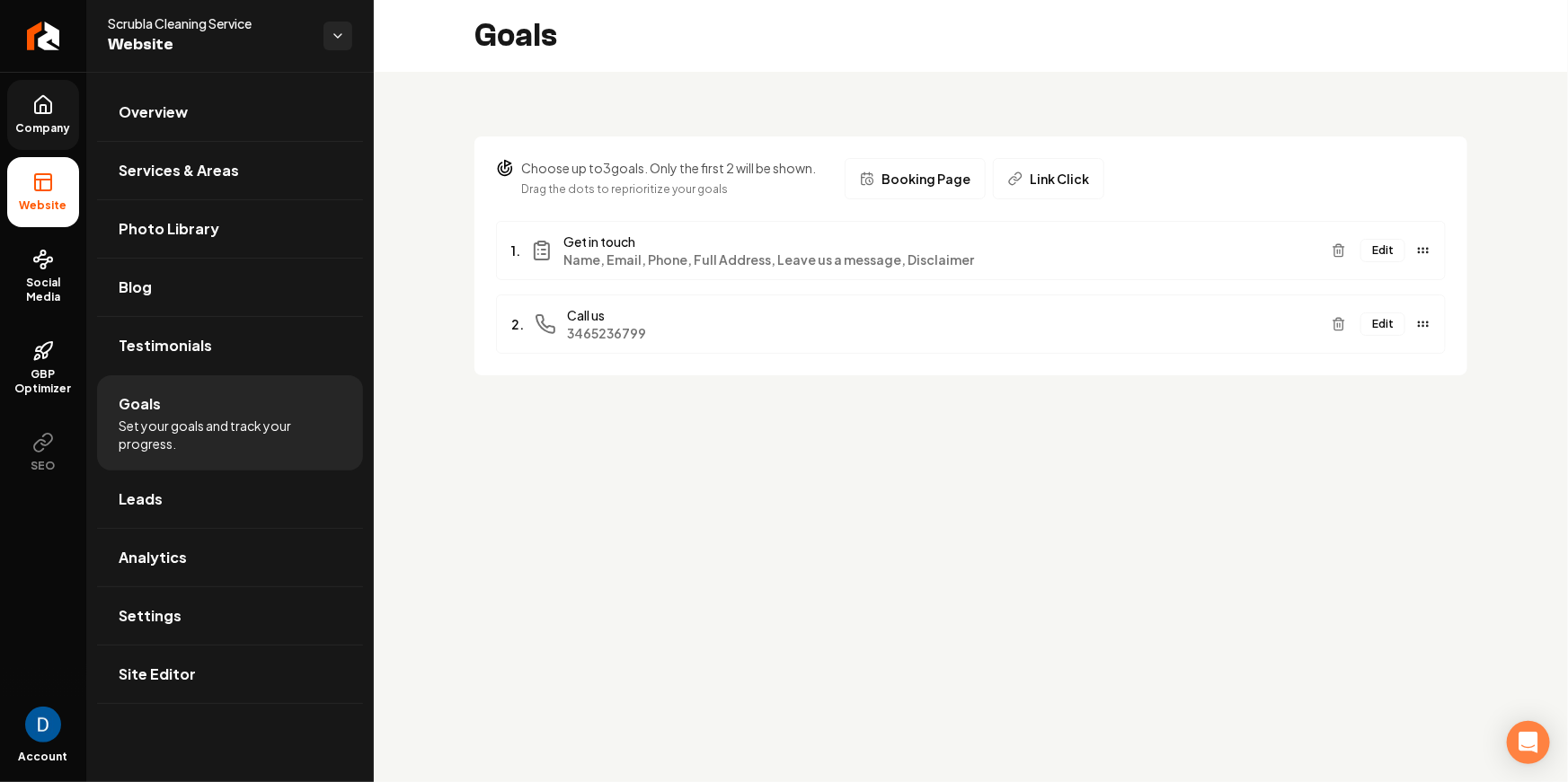
click at [1386, 321] on button "Edit" at bounding box center [1383, 324] width 45 height 23
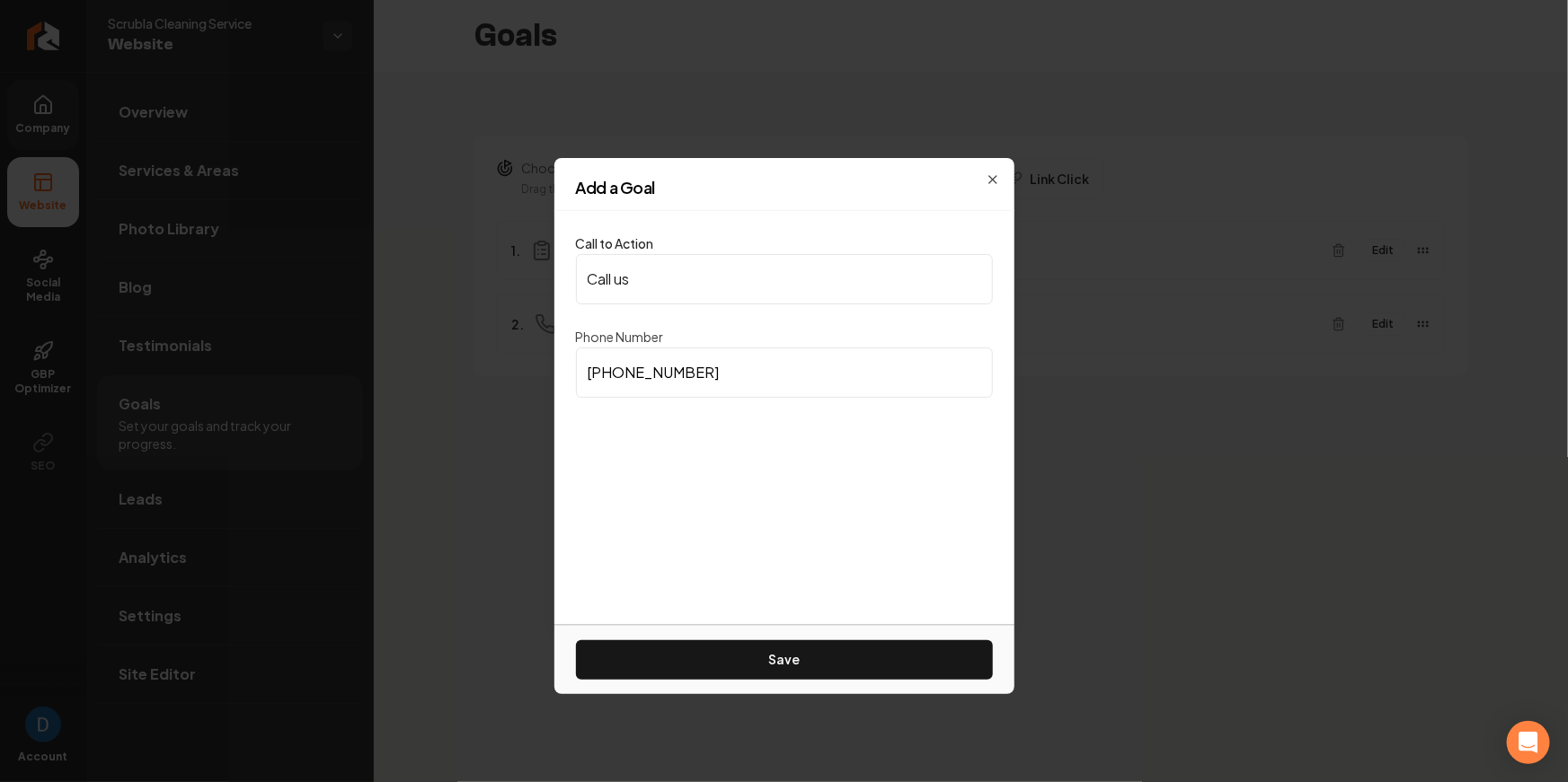
click at [762, 390] on input "(346) 523-6799" at bounding box center [784, 373] width 417 height 51
click at [762, 389] on input "(346) 523-6799" at bounding box center [784, 373] width 417 height 51
paste input "679-2598"
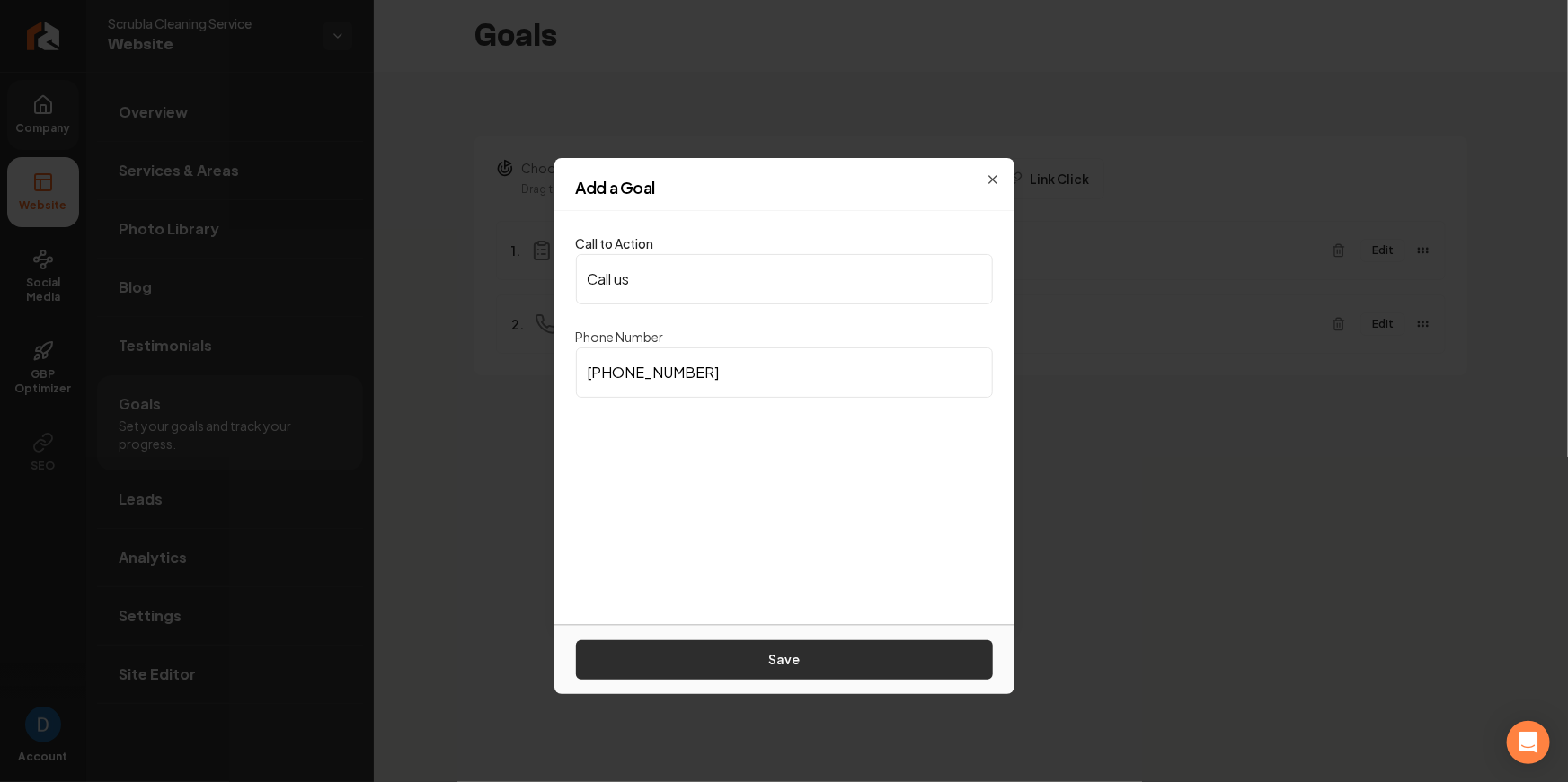
type input "(346) 679-2598"
click at [834, 663] on button "Save" at bounding box center [784, 660] width 417 height 39
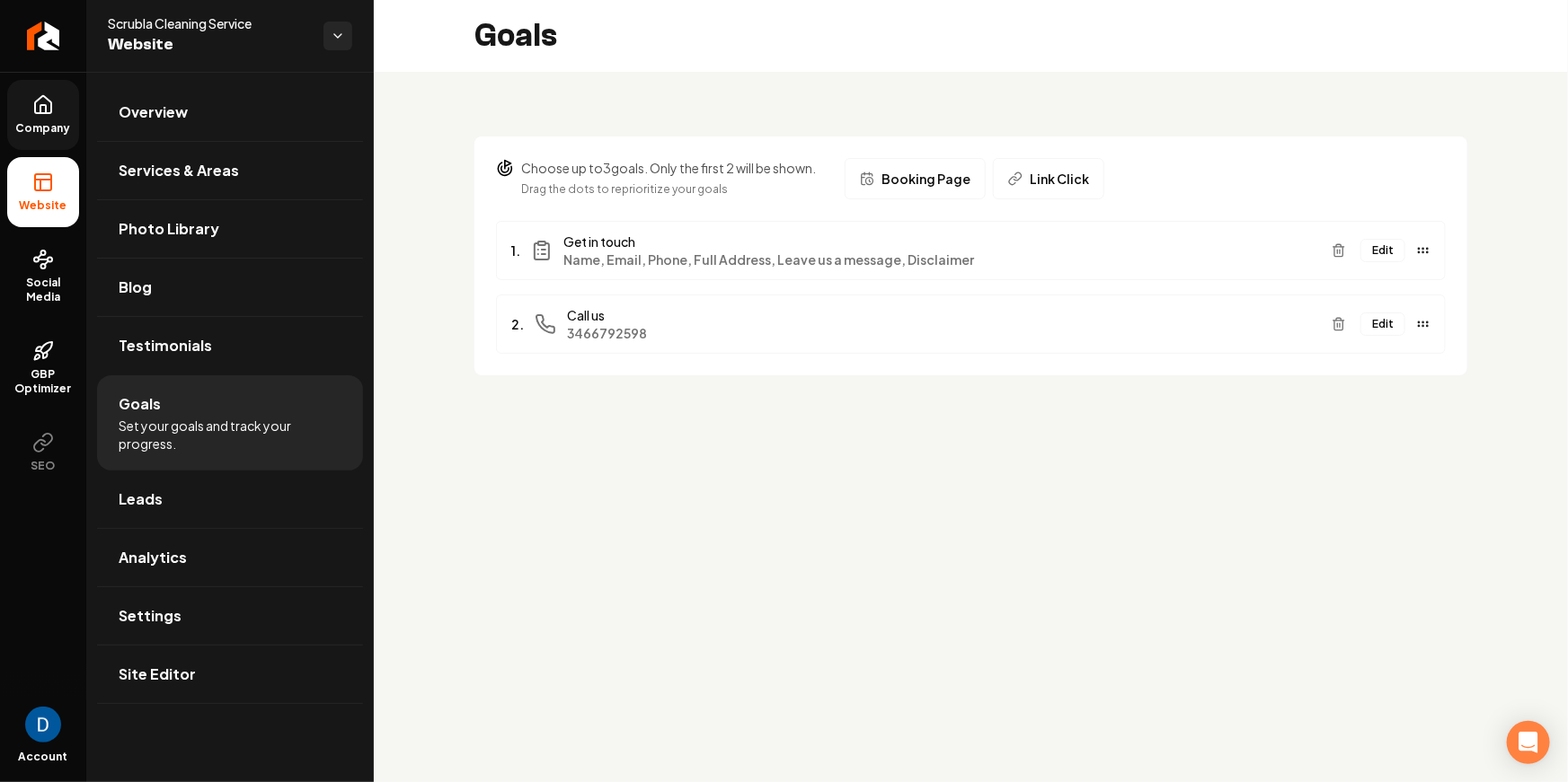
click at [1385, 255] on button "Edit" at bounding box center [1383, 250] width 45 height 23
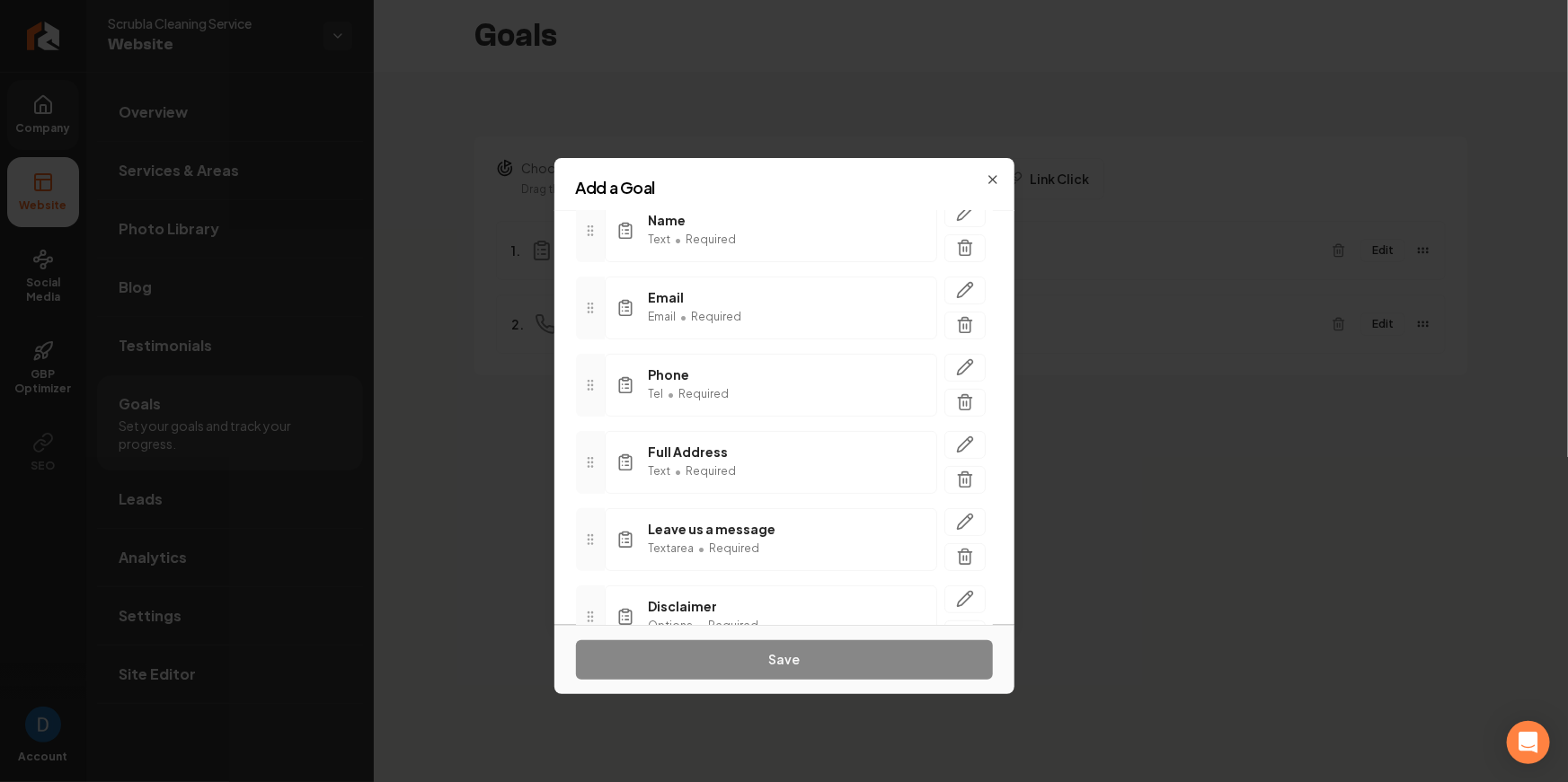
scroll to position [238, 0]
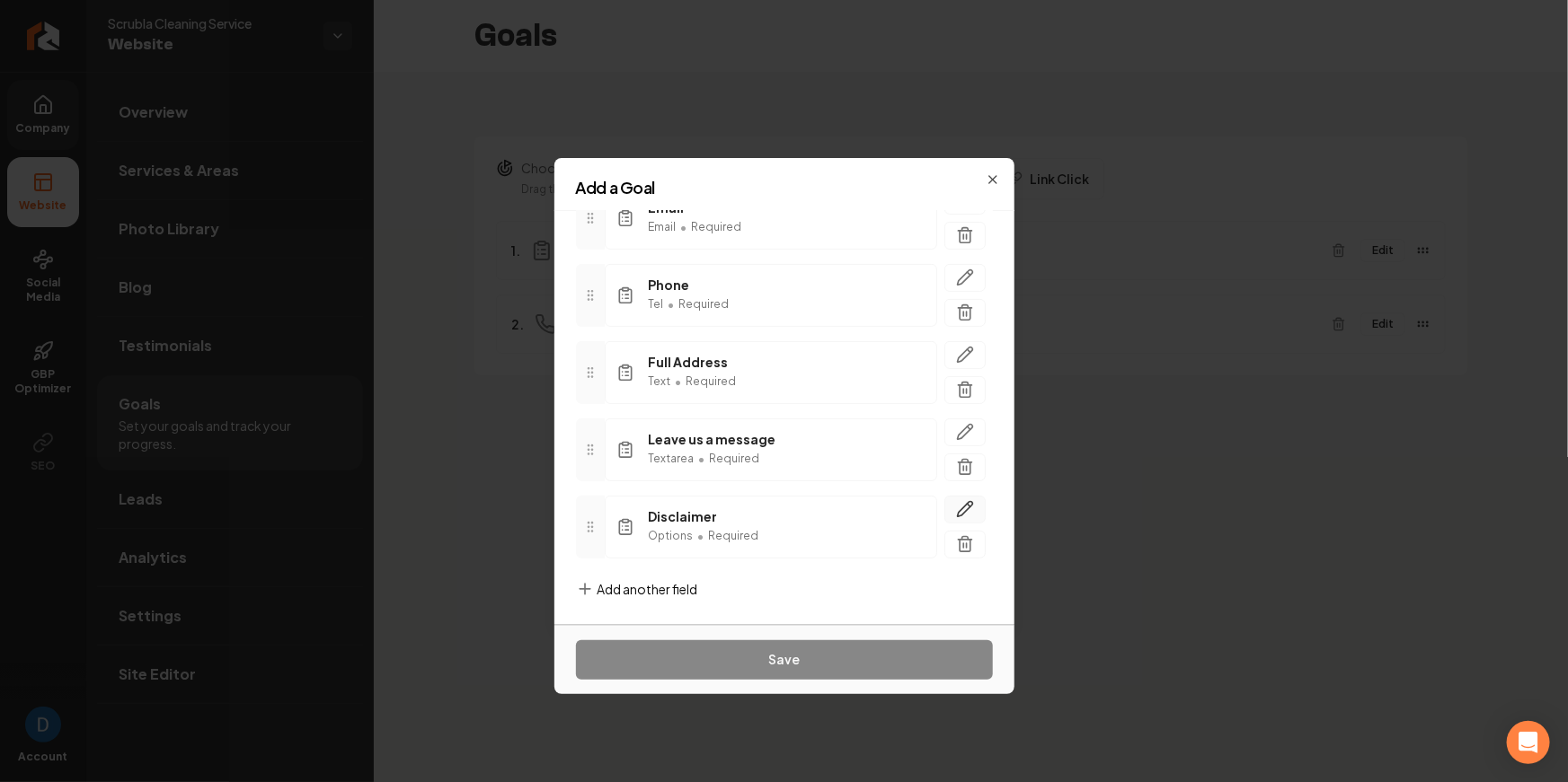
click at [964, 504] on icon "button" at bounding box center [964, 509] width 15 height 15
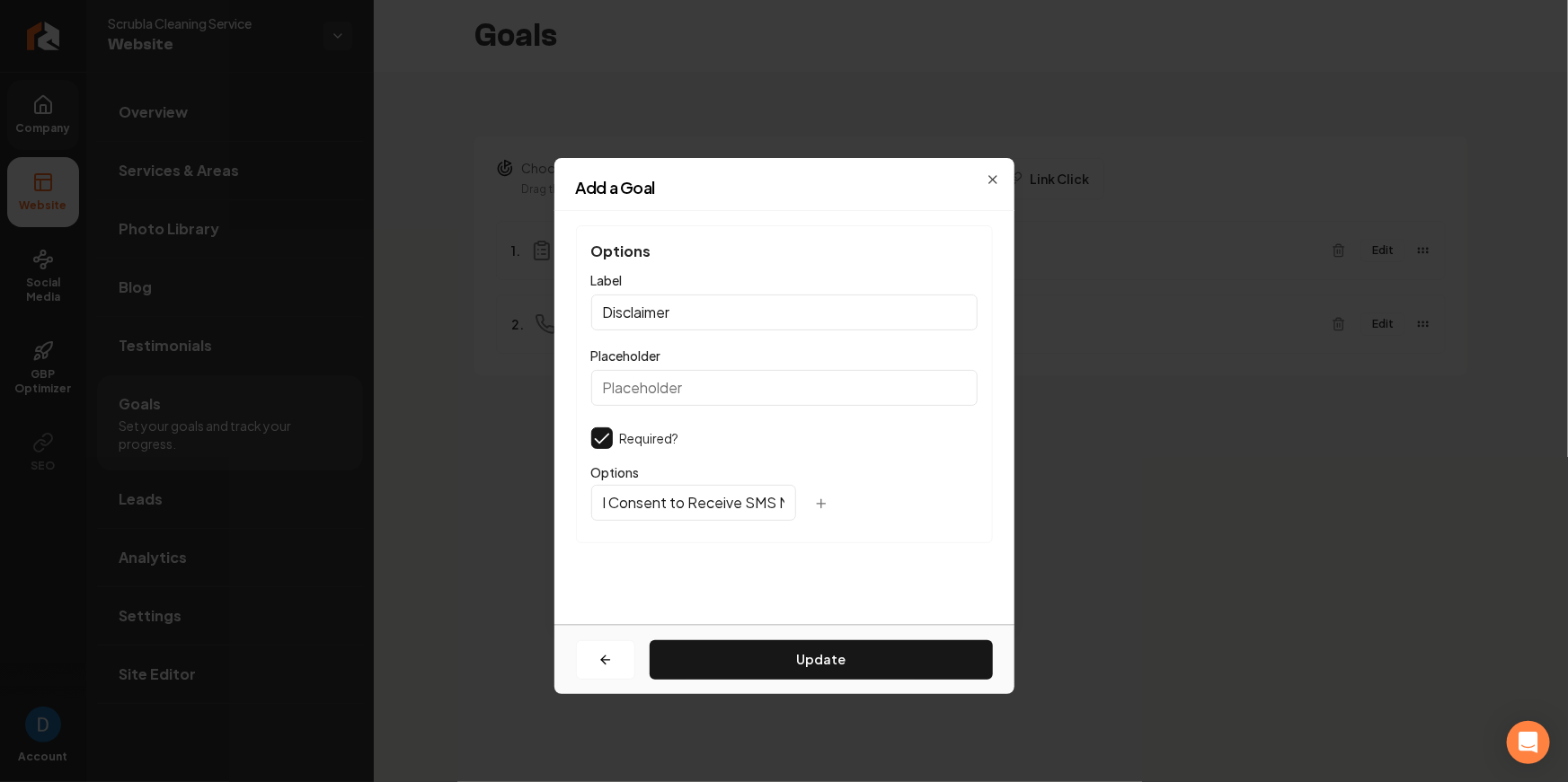
click at [693, 507] on input "I Consent to Receive SMS Notifications, Appointment Reminders and Updates, and …" at bounding box center [693, 503] width 205 height 36
drag, startPoint x: 636, startPoint y: 505, endPoint x: 658, endPoint y: 503, distance: 22.1
click at [658, 503] on input "I Consent to Receive SMS Notifications, Appointment Reminders and Updates, and …" at bounding box center [693, 503] width 205 height 36
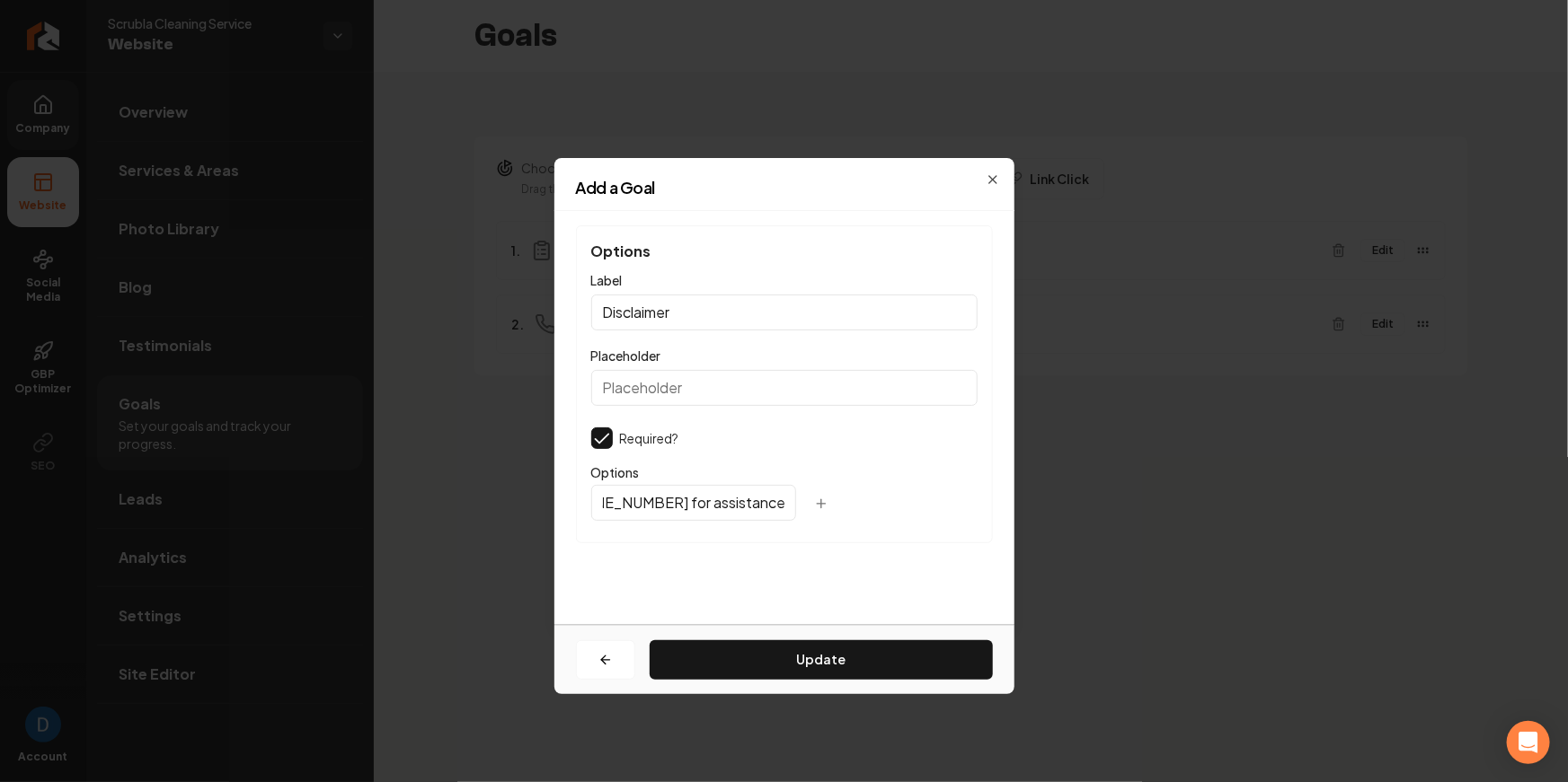
scroll to position [0, 1366]
drag, startPoint x: 639, startPoint y: 505, endPoint x: 656, endPoint y: 502, distance: 17.3
click at [656, 502] on input "I Consent to Receive SMS Notifications, Appointment Reminders and Updates, and …" at bounding box center [693, 503] width 205 height 36
paste input "346-679-2598"
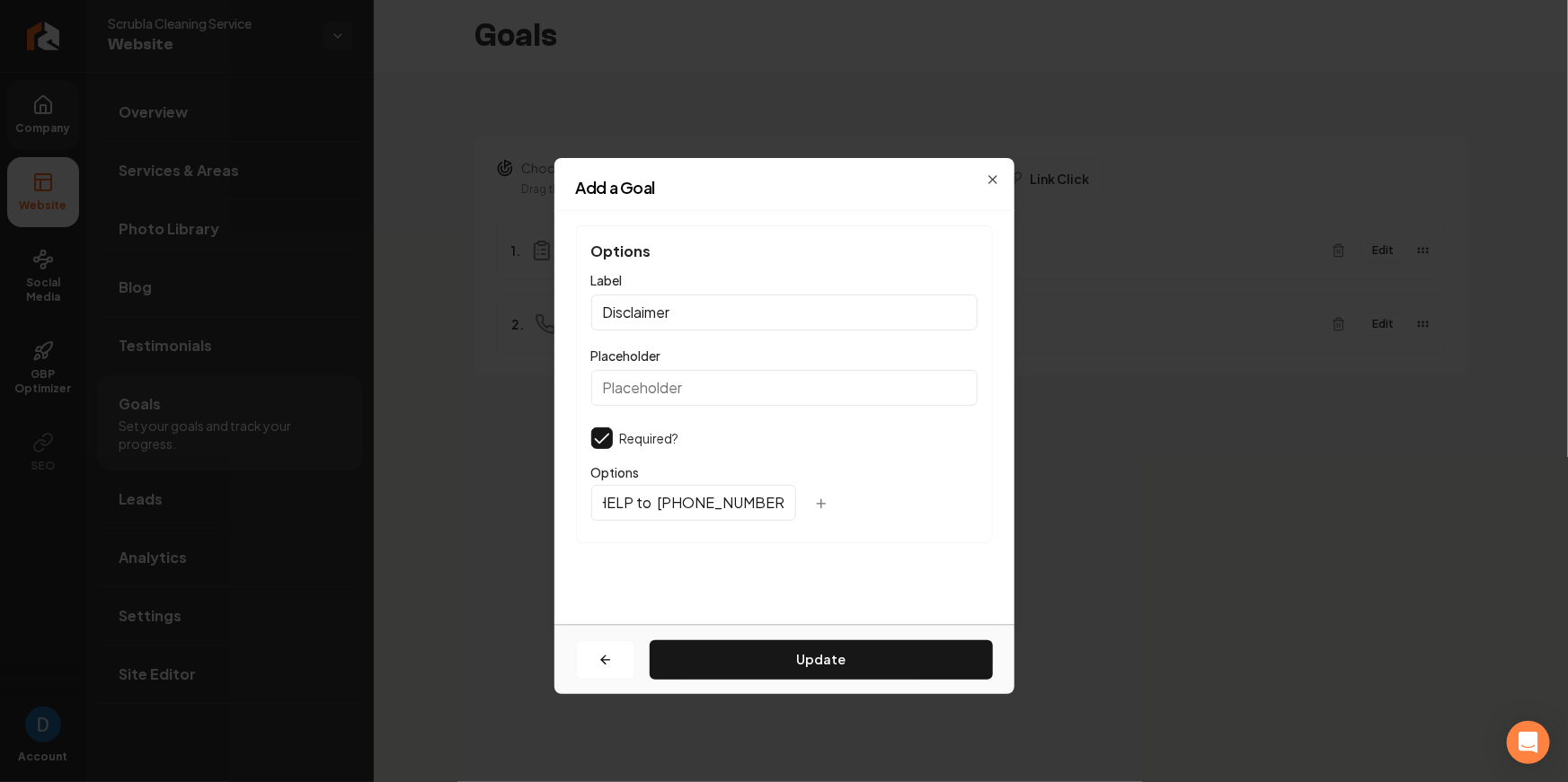
scroll to position [0, 1247]
click at [698, 504] on input "I Consent to Receive SMS Notifications, Appointment Reminders and Updates, and …" at bounding box center [693, 503] width 205 height 36
type input "I Consent to Receive SMS Notifications, Appointment Reminders and Updates, and …"
click at [812, 660] on button "Update" at bounding box center [821, 660] width 343 height 39
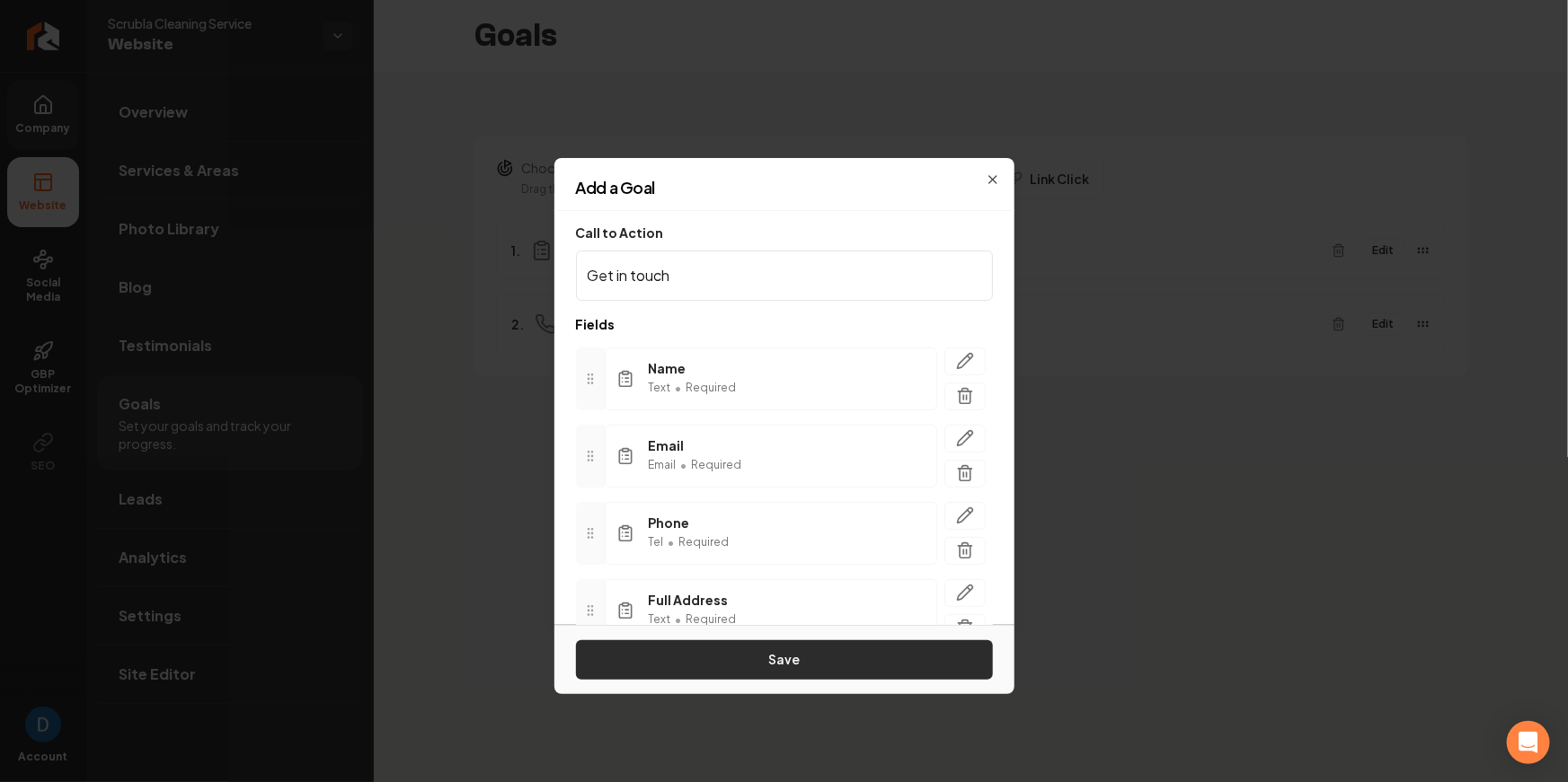
click at [788, 655] on button "Save" at bounding box center [784, 660] width 417 height 39
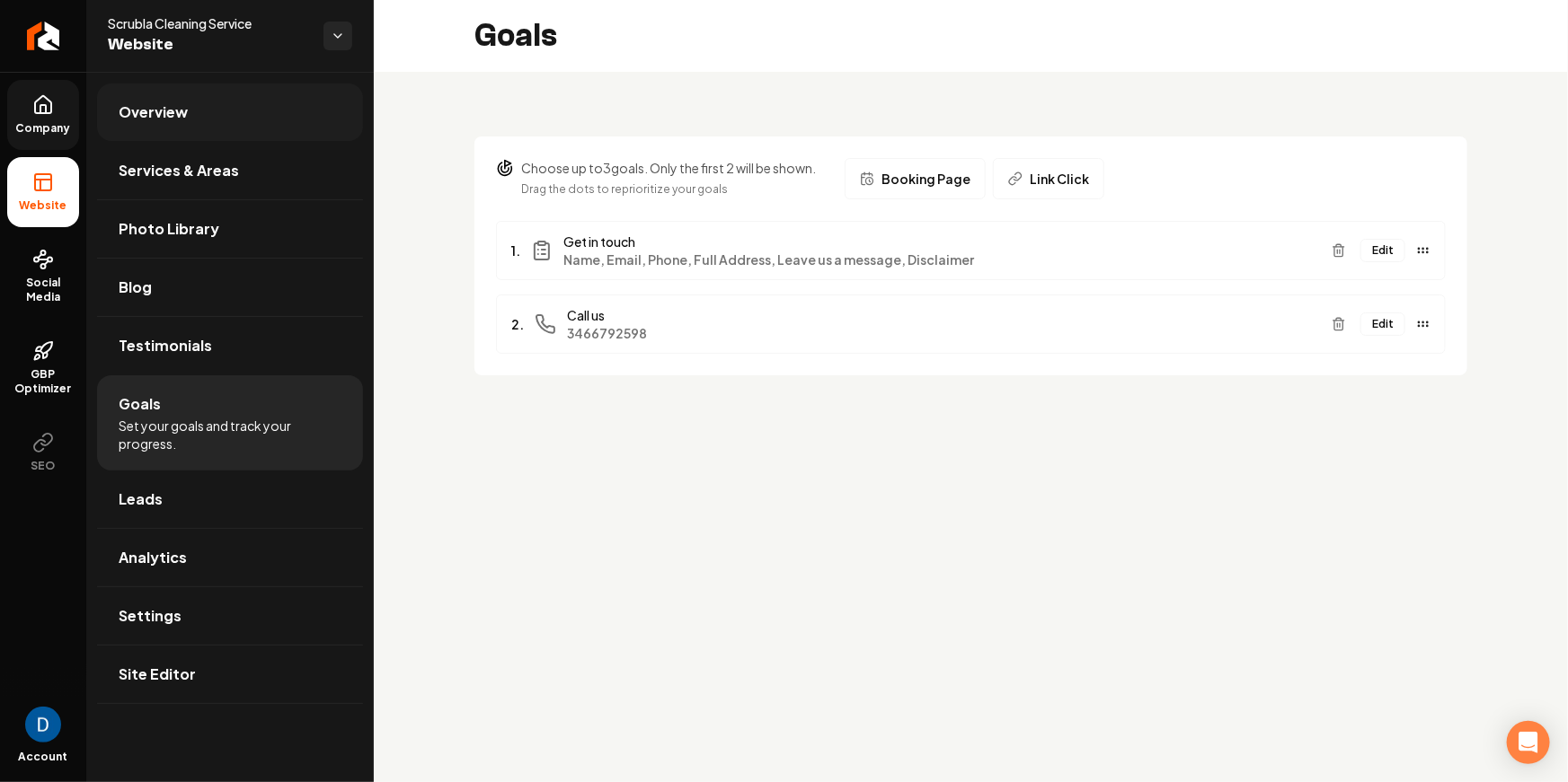
click at [150, 119] on span "Overview" at bounding box center [154, 111] width 69 height 22
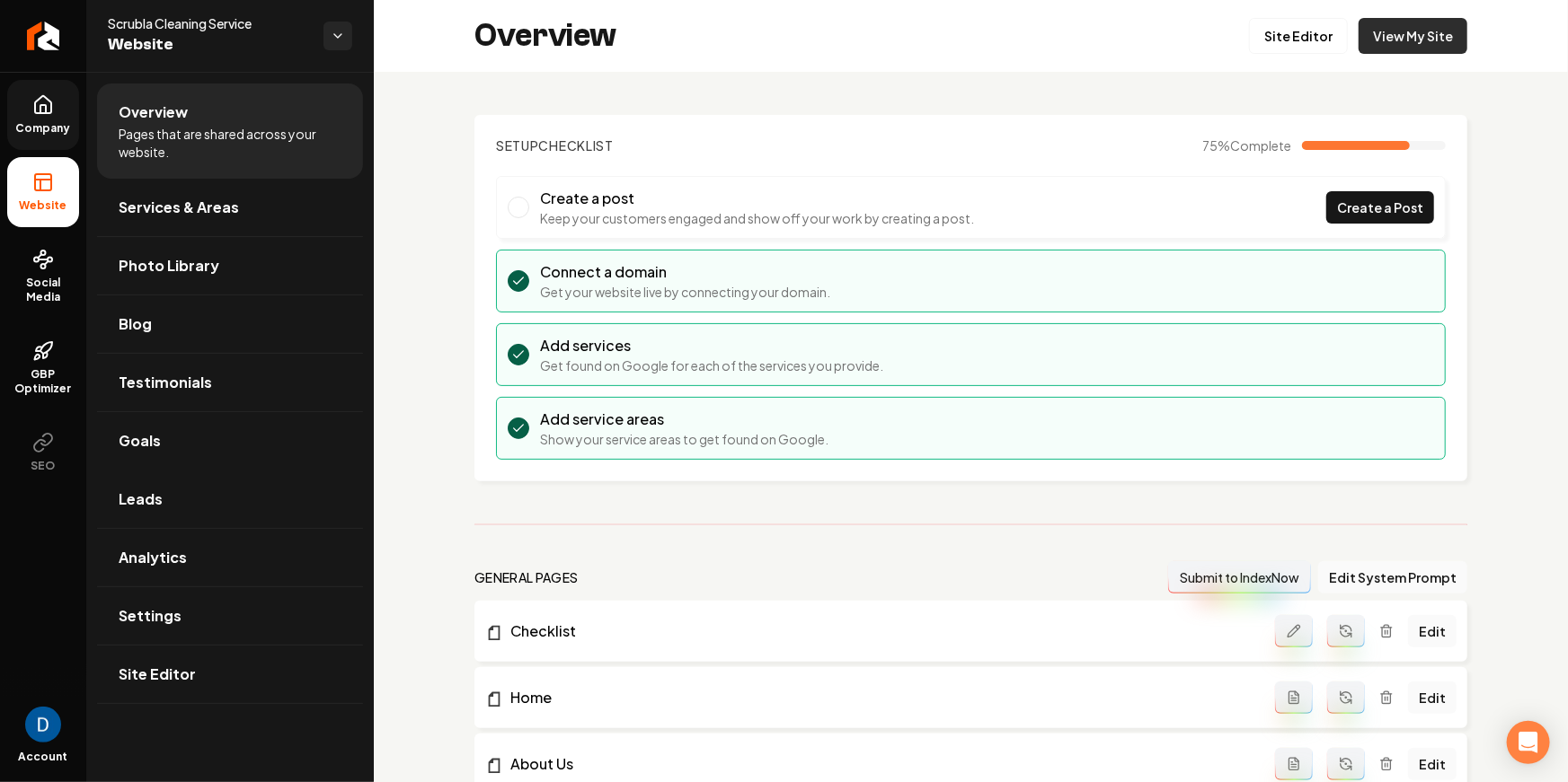
click at [1385, 34] on link "View My Site" at bounding box center [1413, 36] width 109 height 36
click at [44, 115] on icon at bounding box center [43, 105] width 22 height 22
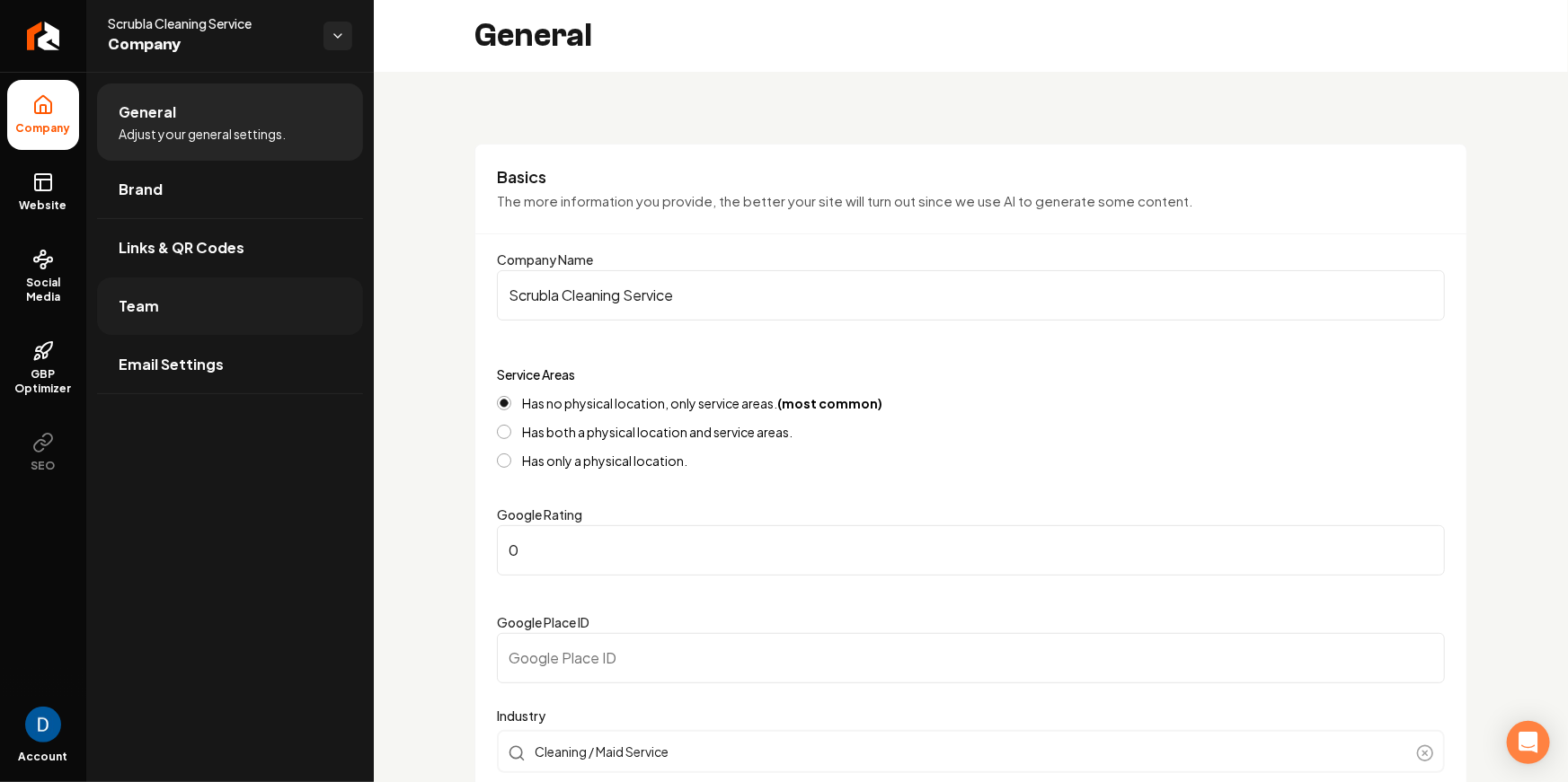
click at [203, 298] on link "Team" at bounding box center [230, 305] width 266 height 57
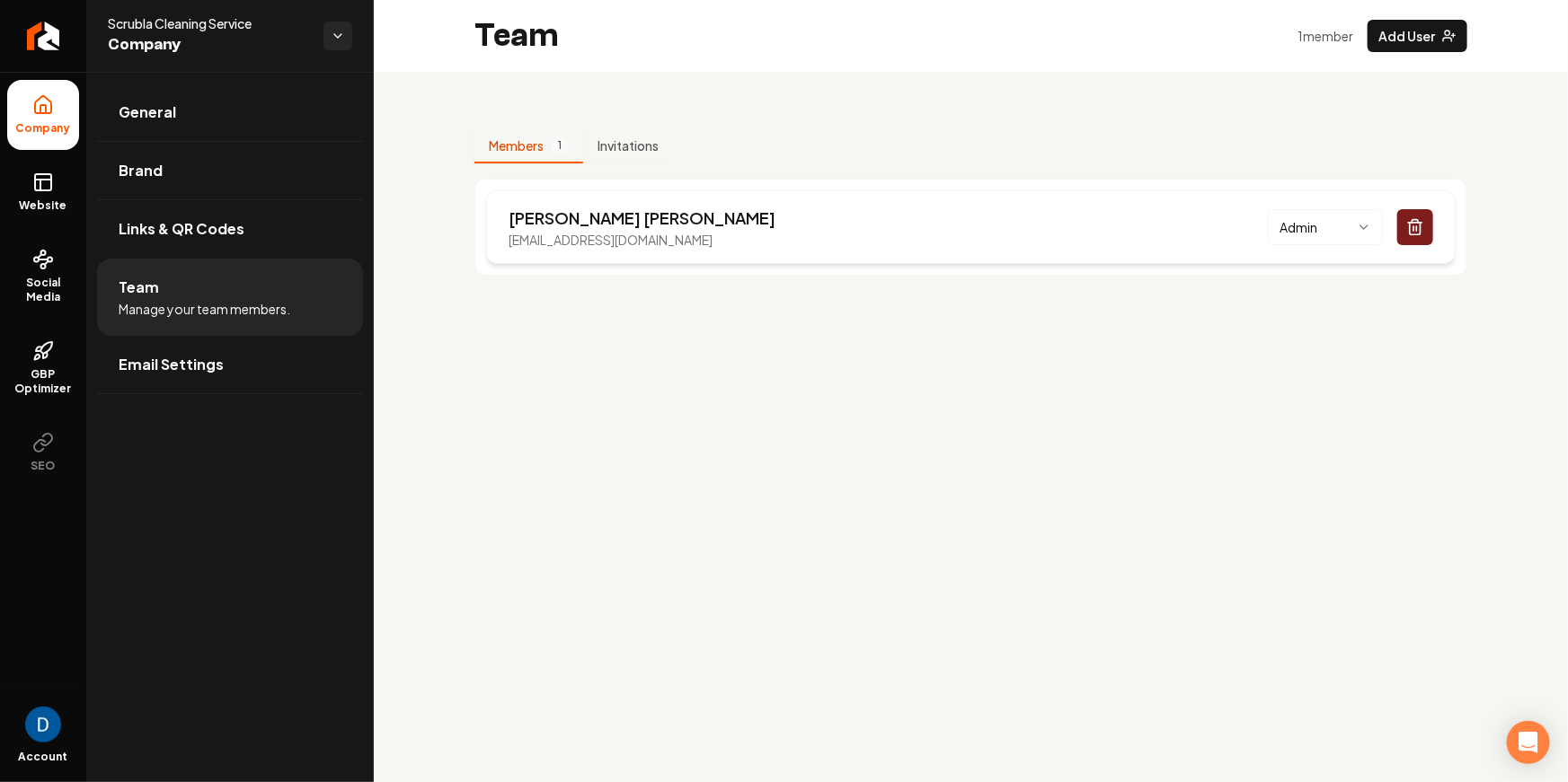
click at [536, 227] on p "Michael Sexton" at bounding box center [642, 218] width 267 height 25
copy p "Michael"
click at [47, 37] on icon "Return to dashboard" at bounding box center [43, 36] width 29 height 29
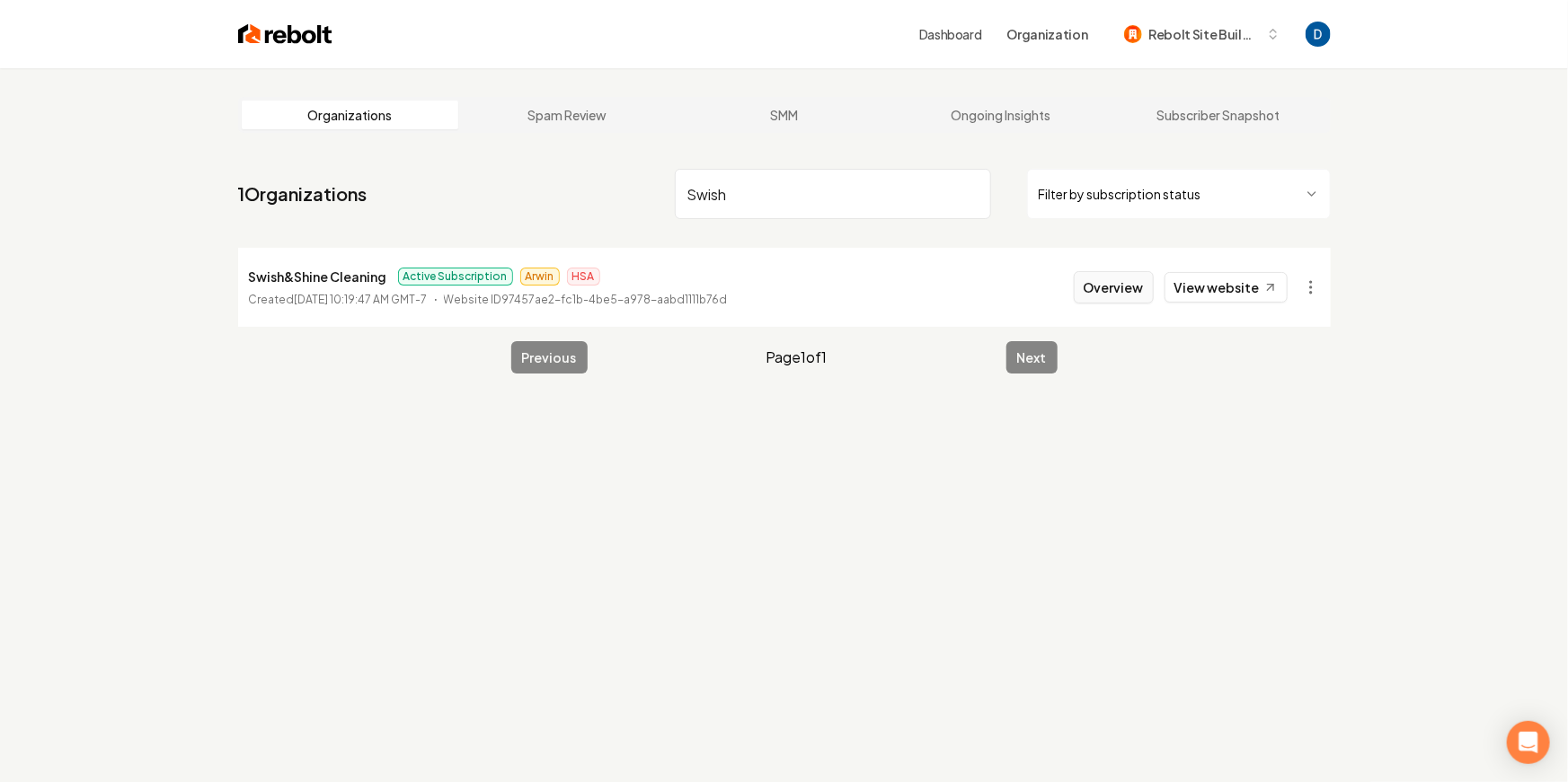
type input "Swish"
click at [1111, 283] on button "Overview" at bounding box center [1113, 288] width 80 height 33
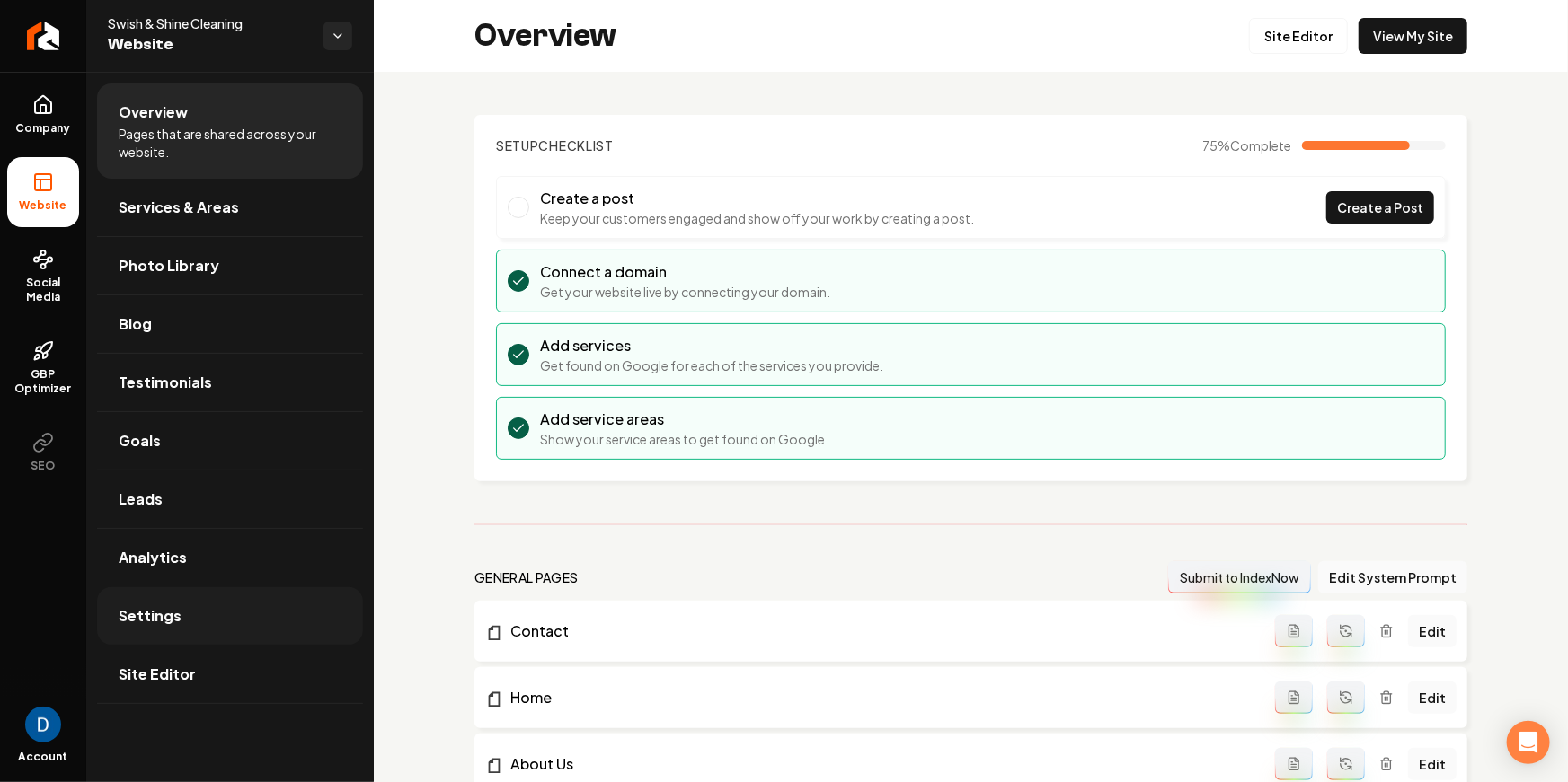
click at [206, 624] on link "Settings" at bounding box center [230, 615] width 266 height 57
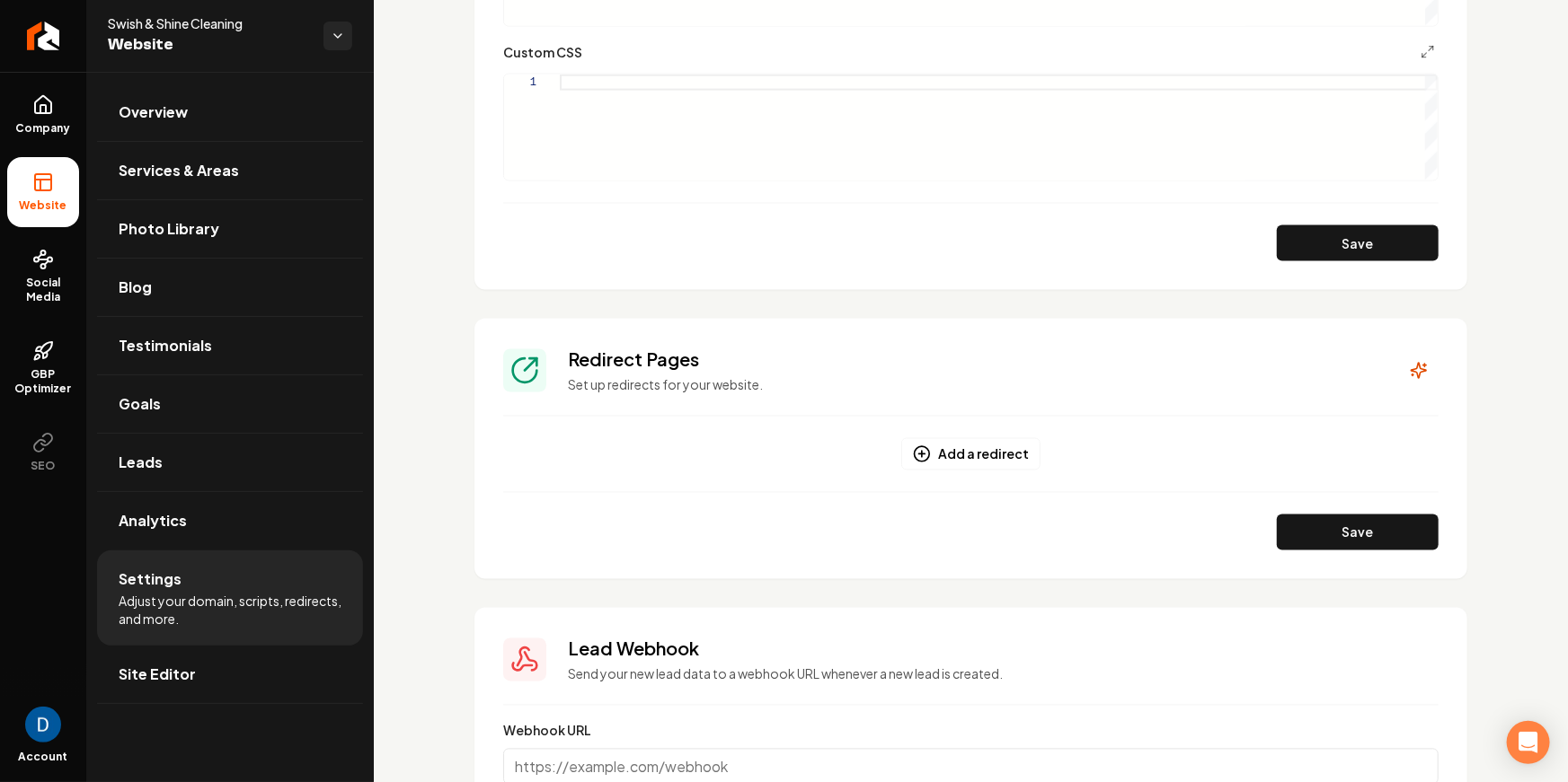
scroll to position [1616, 0]
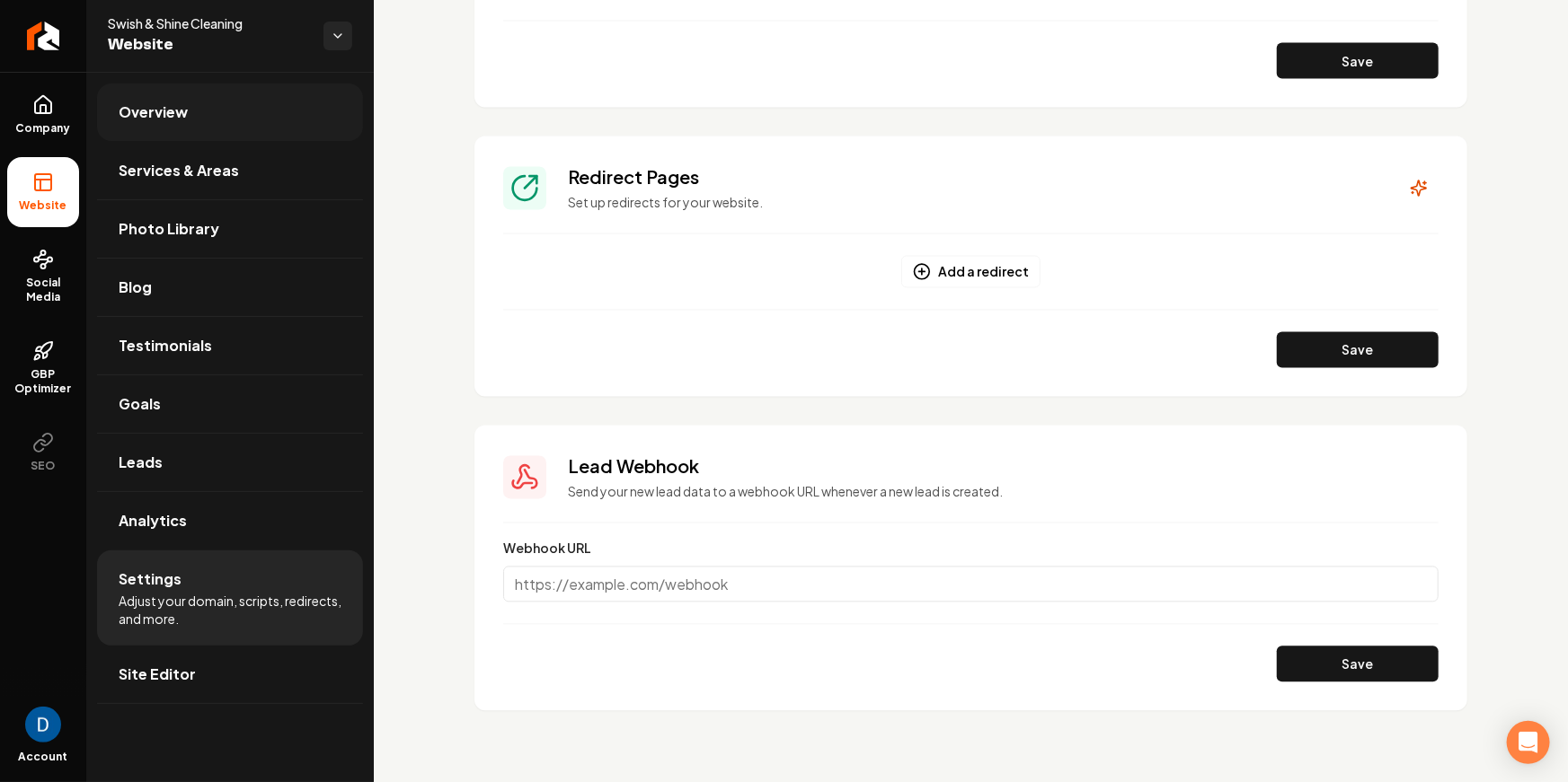
click at [225, 101] on link "Overview" at bounding box center [230, 111] width 266 height 57
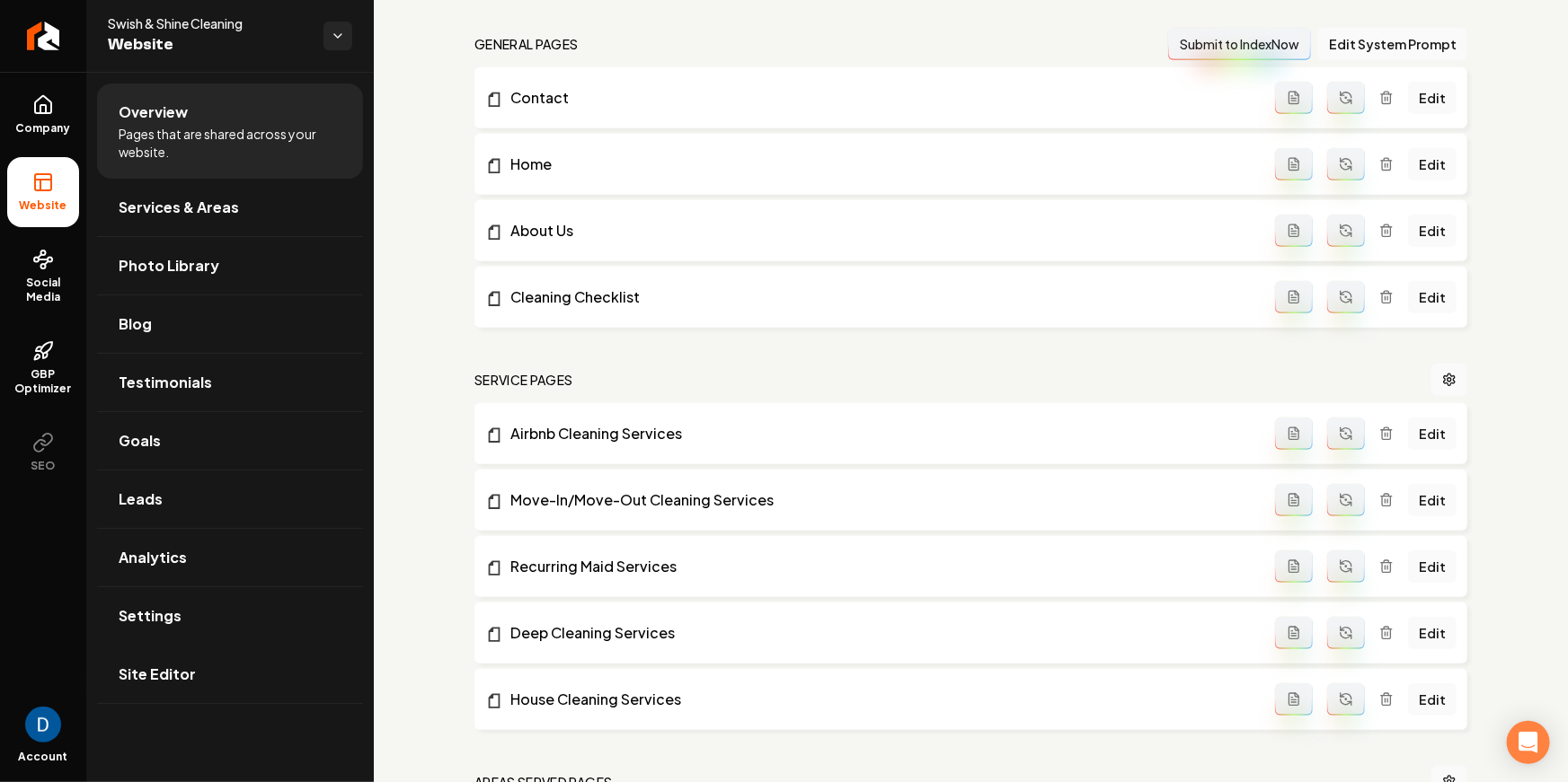
scroll to position [513, 0]
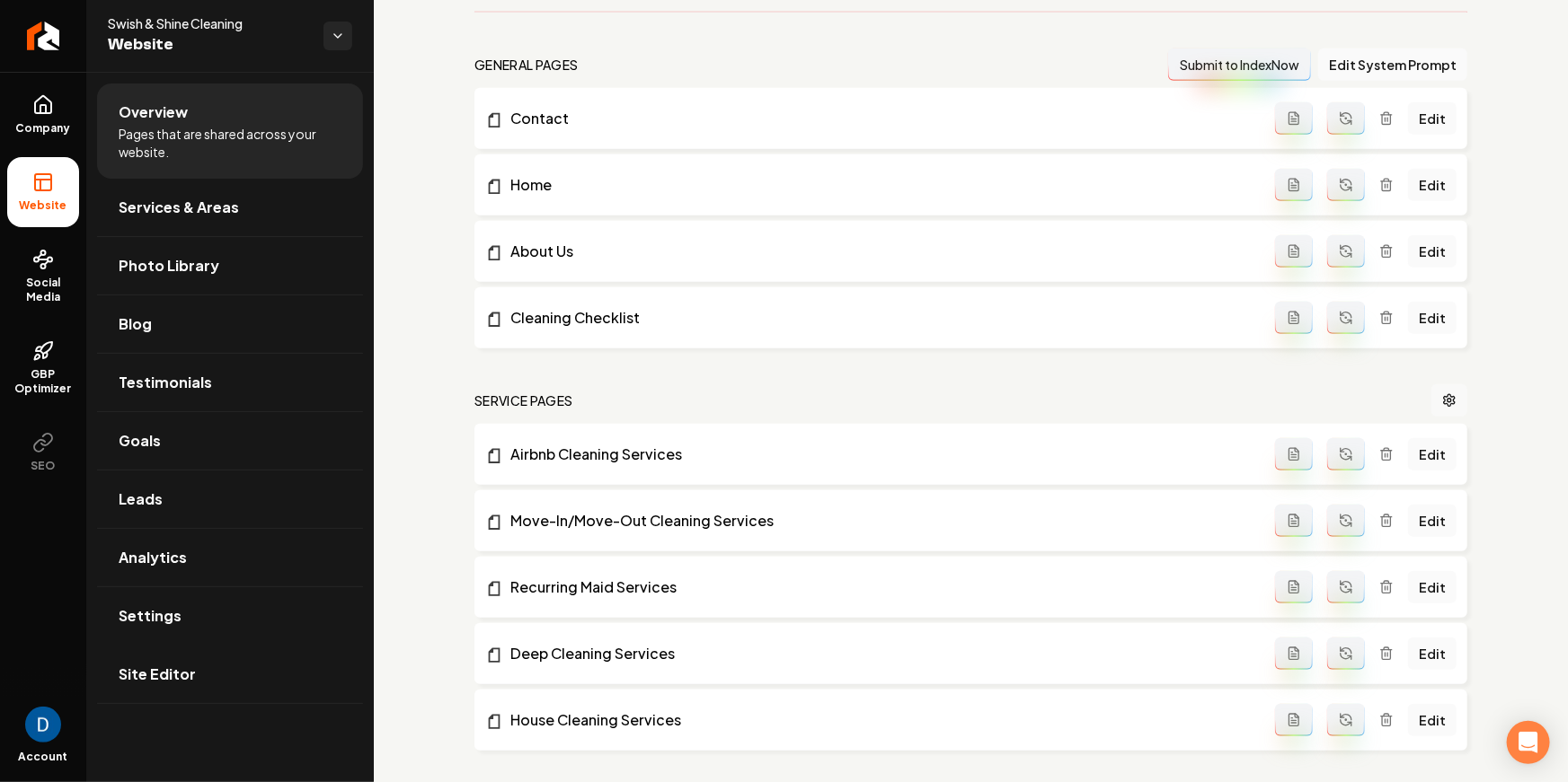
click at [1442, 390] on link "Main content area" at bounding box center [1449, 400] width 36 height 33
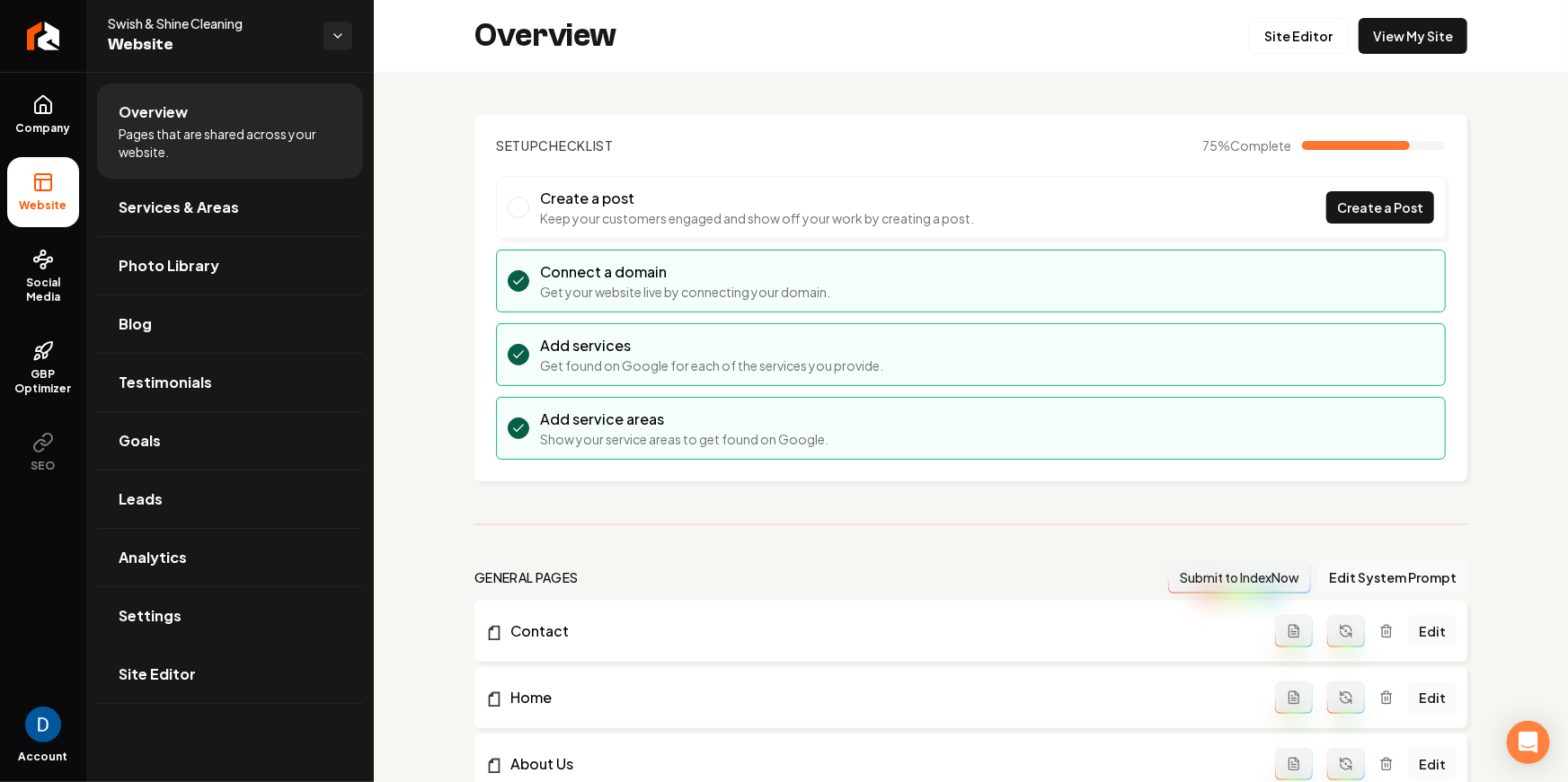
scroll to position [315, 0]
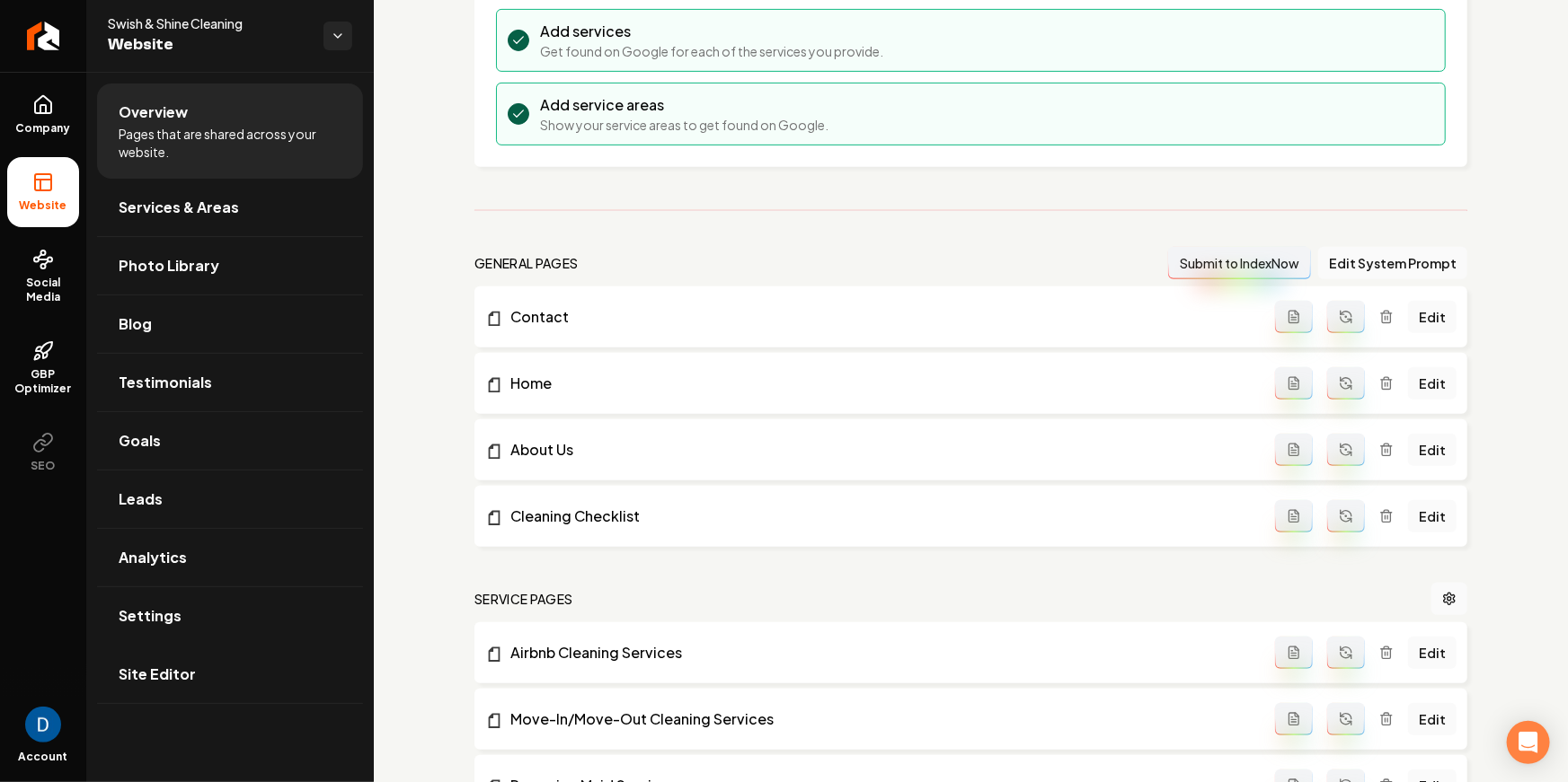
click at [134, 24] on span "Swish & Shine Cleaning" at bounding box center [208, 22] width 201 height 18
copy span "Swish & Shine Cleaning"
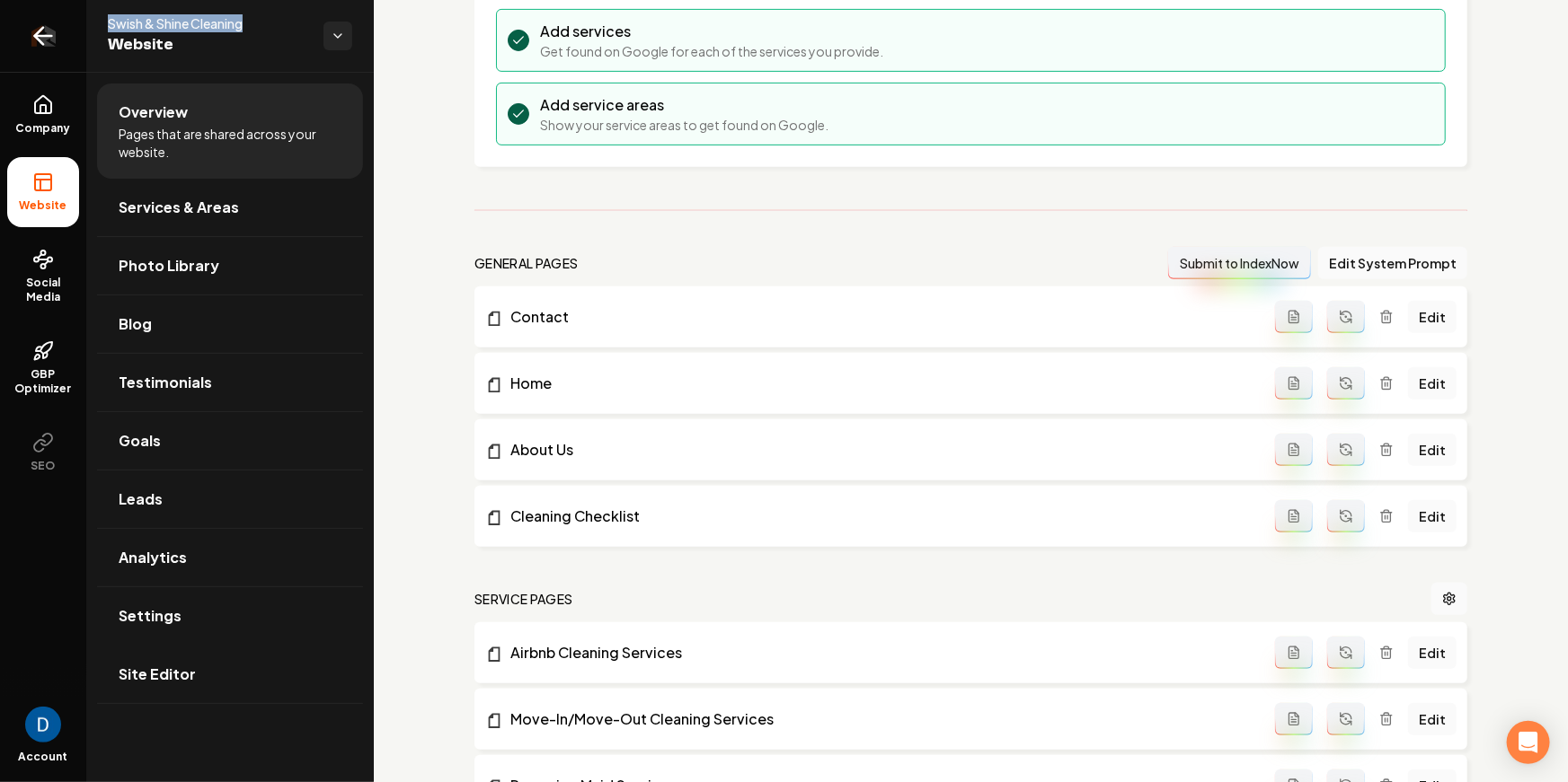
click at [59, 22] on link "Return to dashboard" at bounding box center [43, 36] width 86 height 72
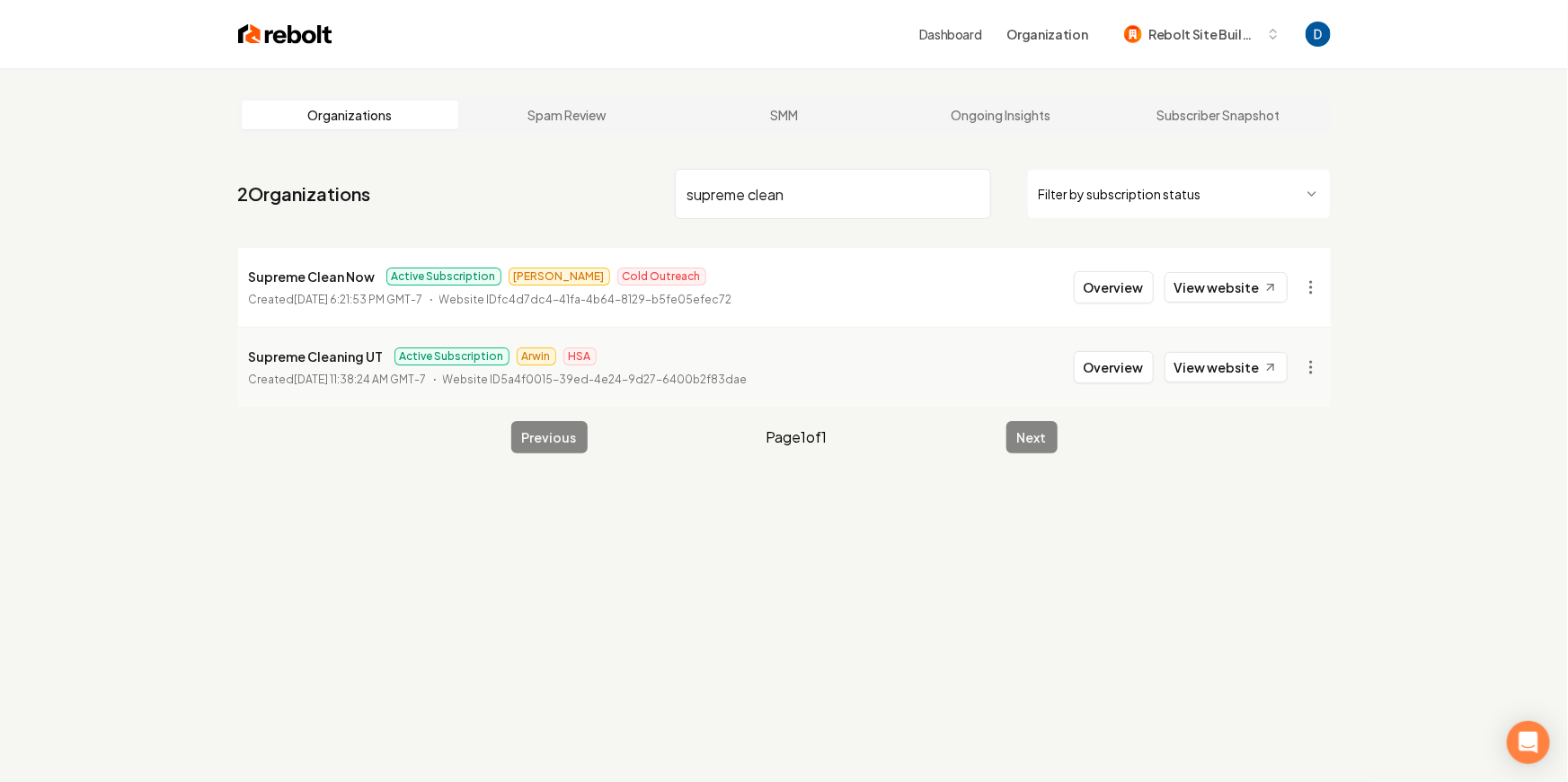
click at [292, 279] on p "Supreme Clean Now" at bounding box center [312, 276] width 126 height 22
click at [299, 272] on p "Supreme Clean Now" at bounding box center [312, 276] width 126 height 22
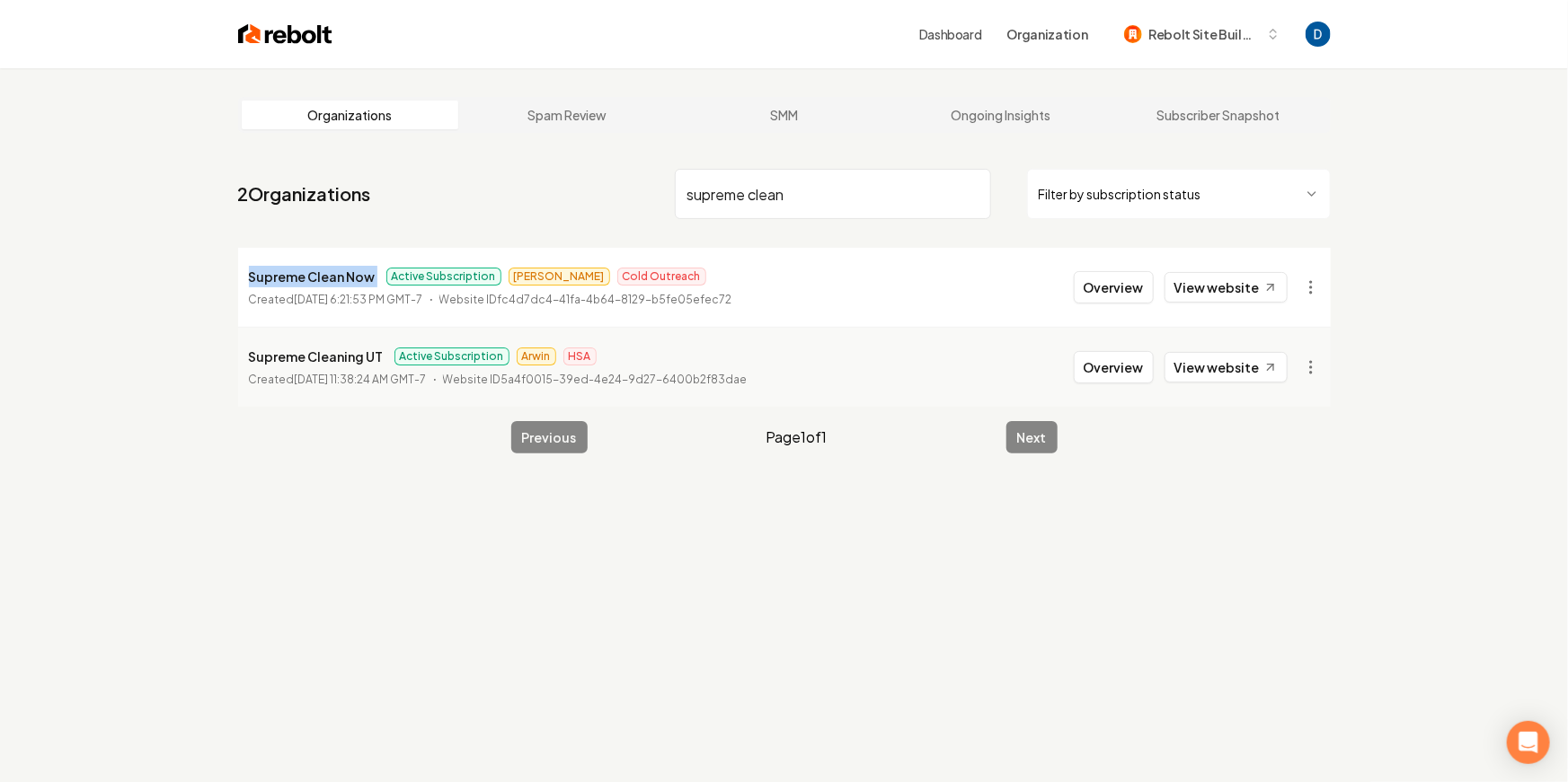
click at [299, 272] on p "Supreme Clean Now" at bounding box center [312, 276] width 126 height 22
click at [321, 279] on p "Supreme Clean Now" at bounding box center [312, 276] width 126 height 22
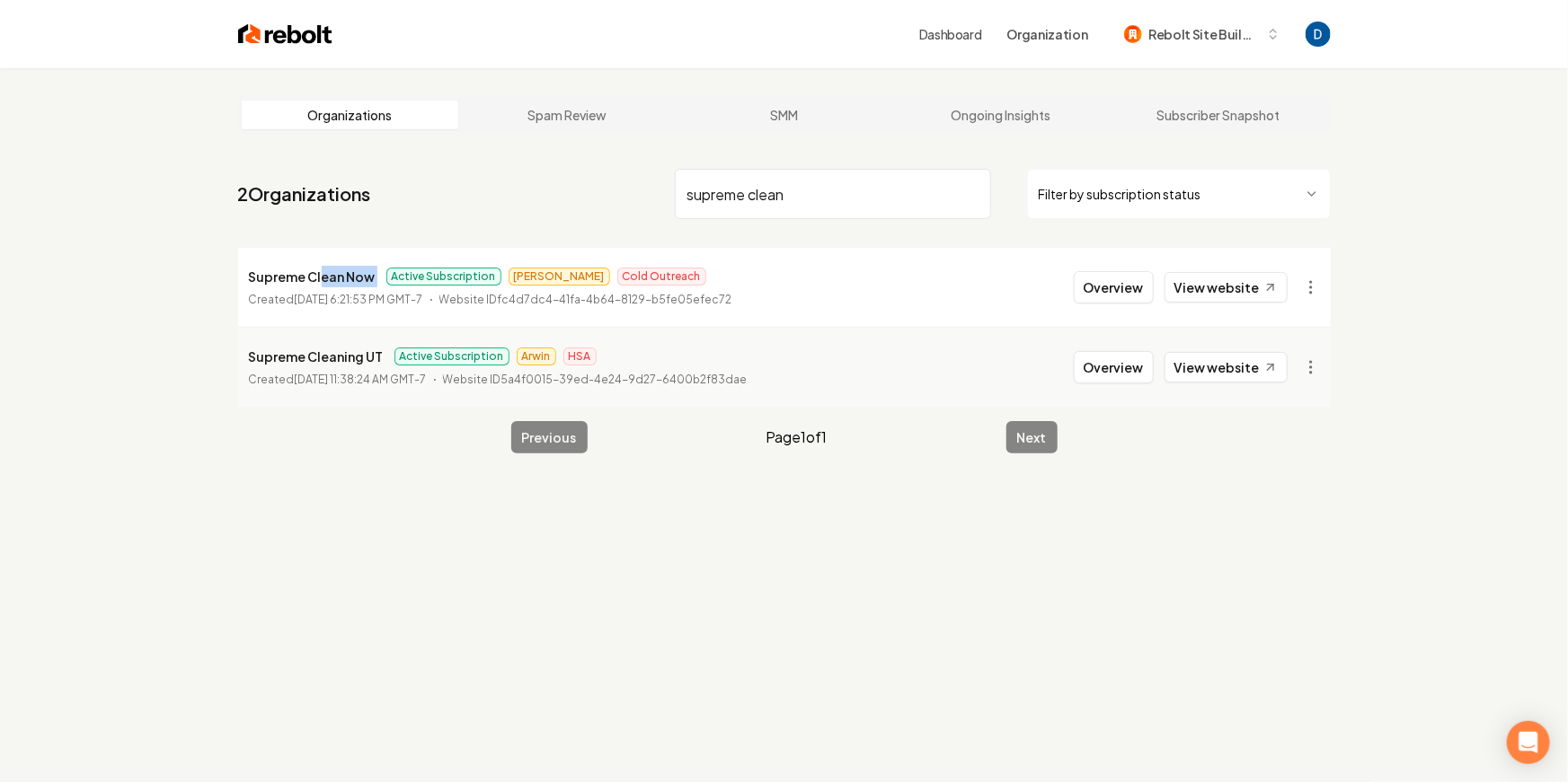
click at [322, 279] on p "Supreme Clean Now" at bounding box center [312, 276] width 126 height 22
click at [346, 281] on p "Supreme Clean Now" at bounding box center [312, 276] width 126 height 22
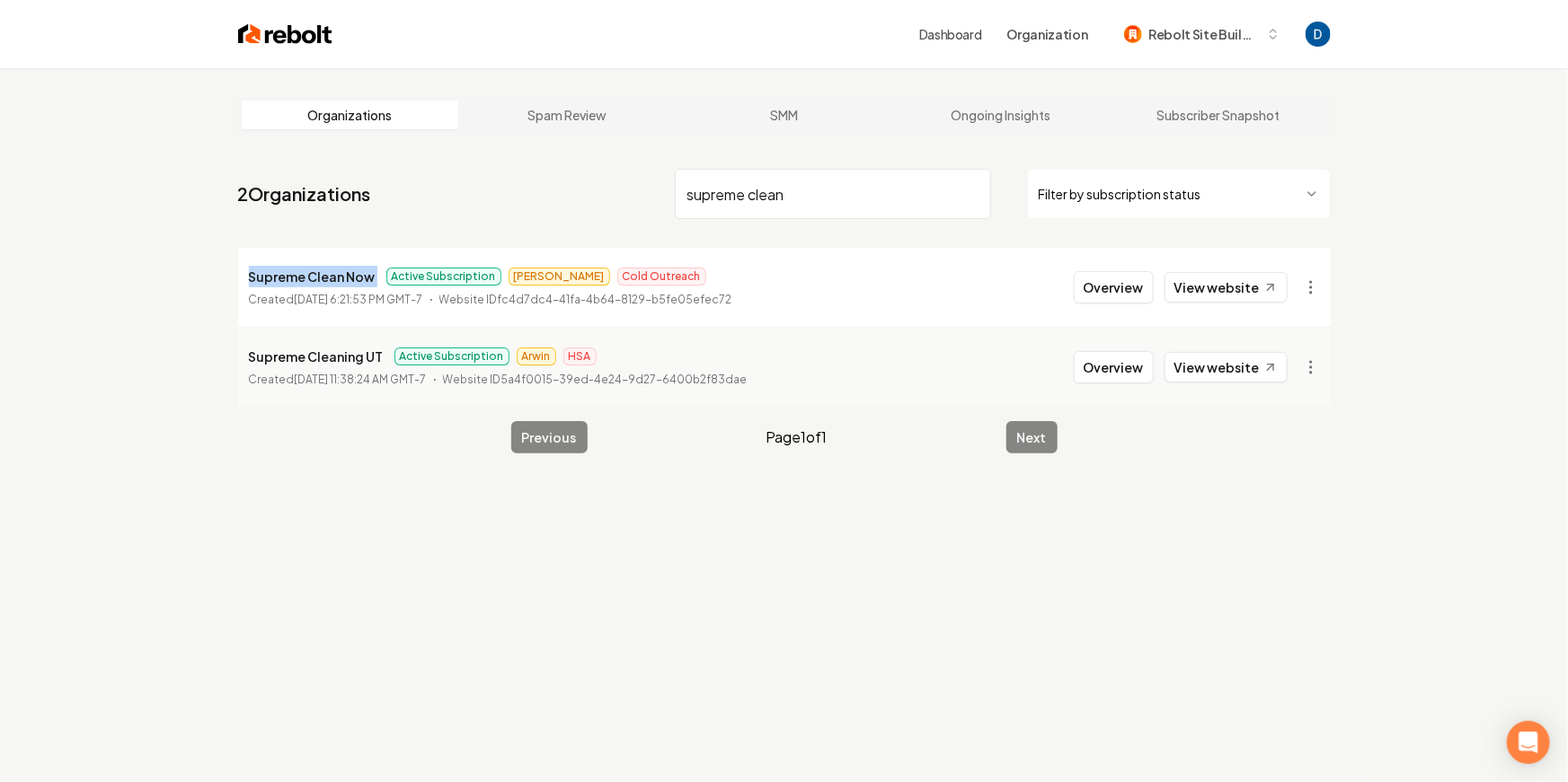
click at [346, 281] on p "Supreme Clean Now" at bounding box center [312, 276] width 126 height 22
copy p "Supreme Clean Now"
click at [819, 196] on input "supreme clean" at bounding box center [833, 194] width 317 height 51
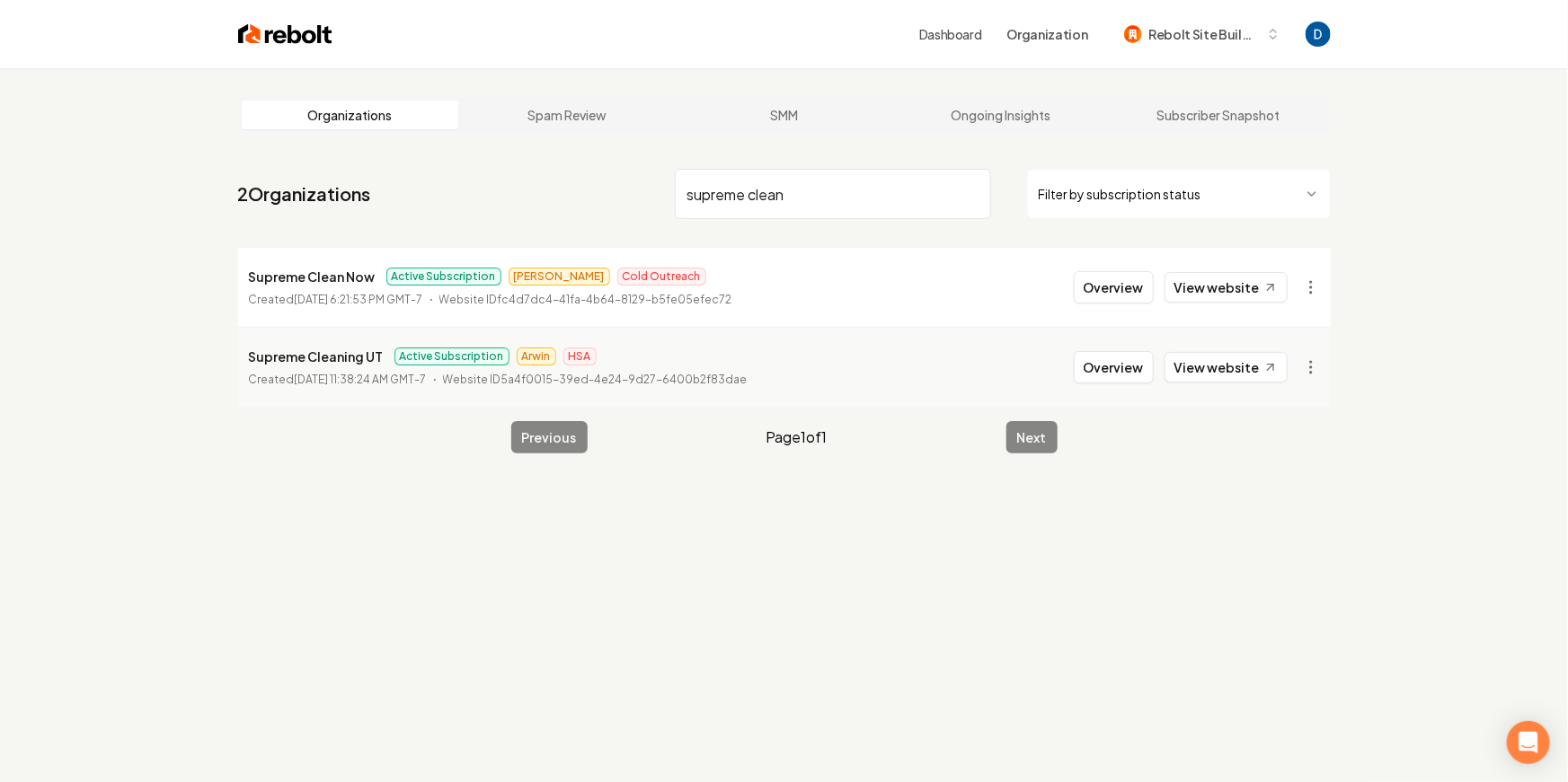
click at [819, 196] on input "supreme clean" at bounding box center [833, 194] width 317 height 51
paste input "Lakeshore Sparkle"
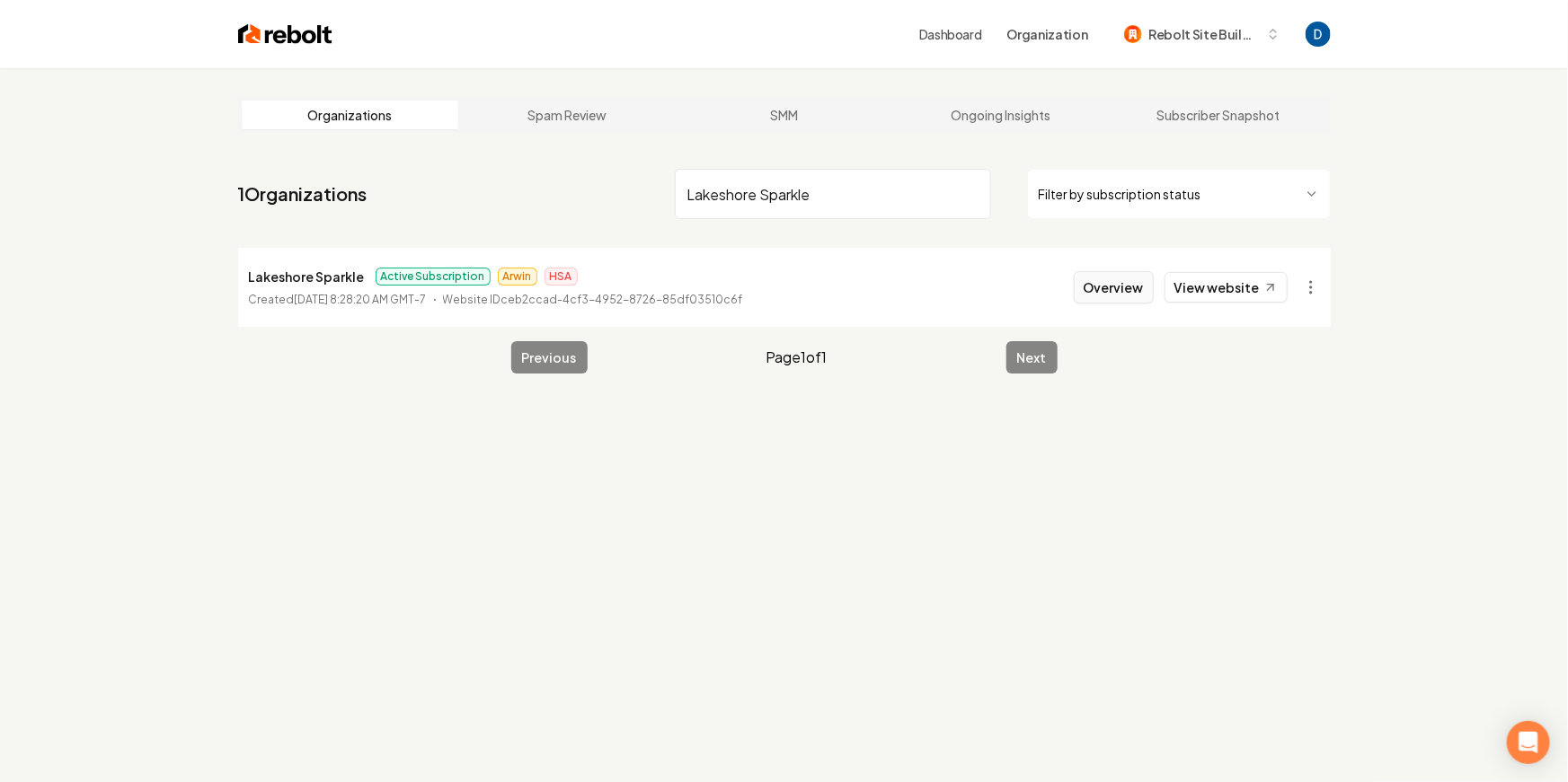
type input "Lakeshore Sparkle"
click at [1139, 290] on button "Overview" at bounding box center [1113, 288] width 80 height 33
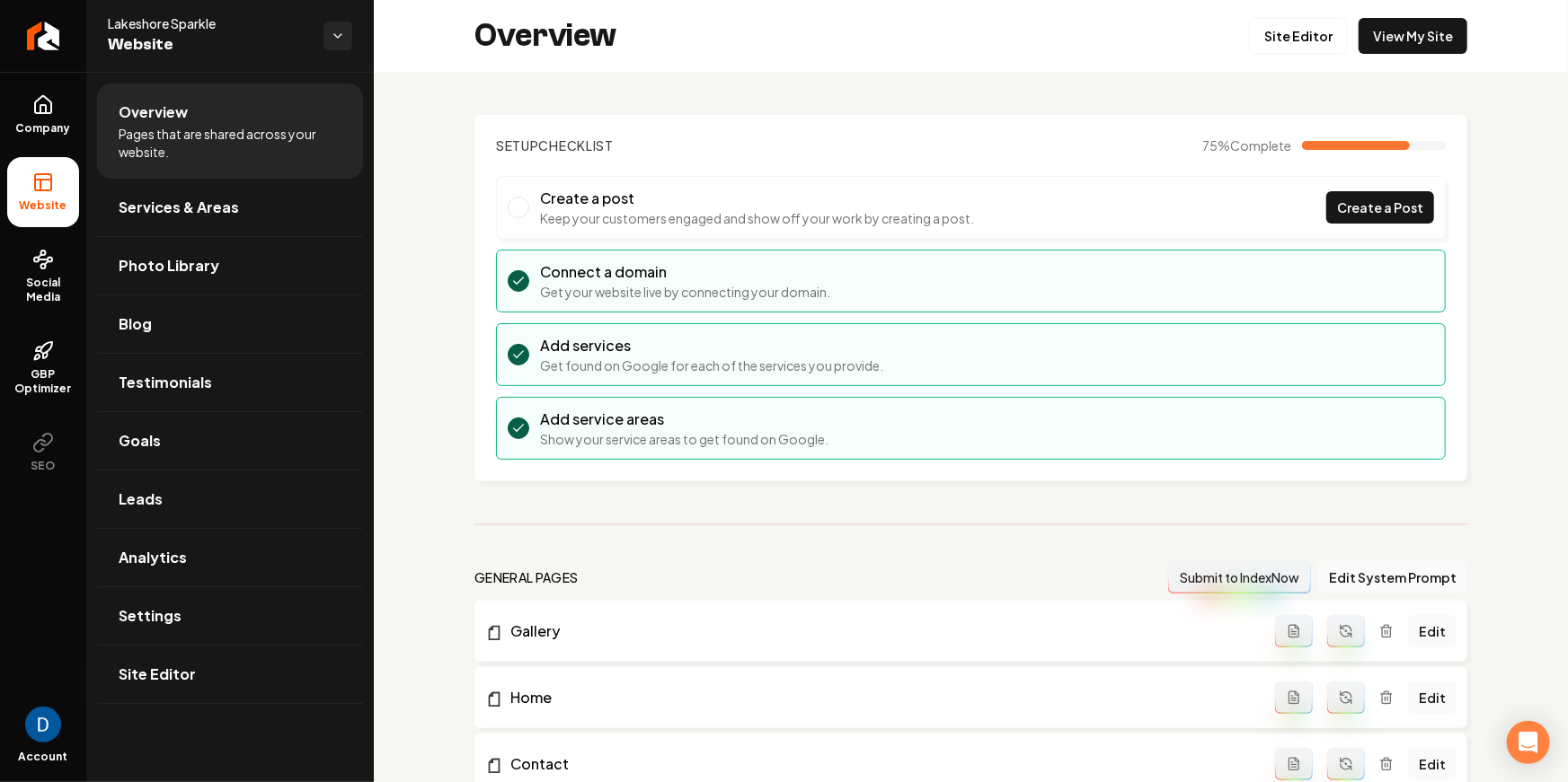
click at [599, 66] on div "Overview Site Editor View My Site" at bounding box center [970, 36] width 1194 height 72
click at [1314, 39] on link "Site Editor" at bounding box center [1297, 36] width 98 height 36
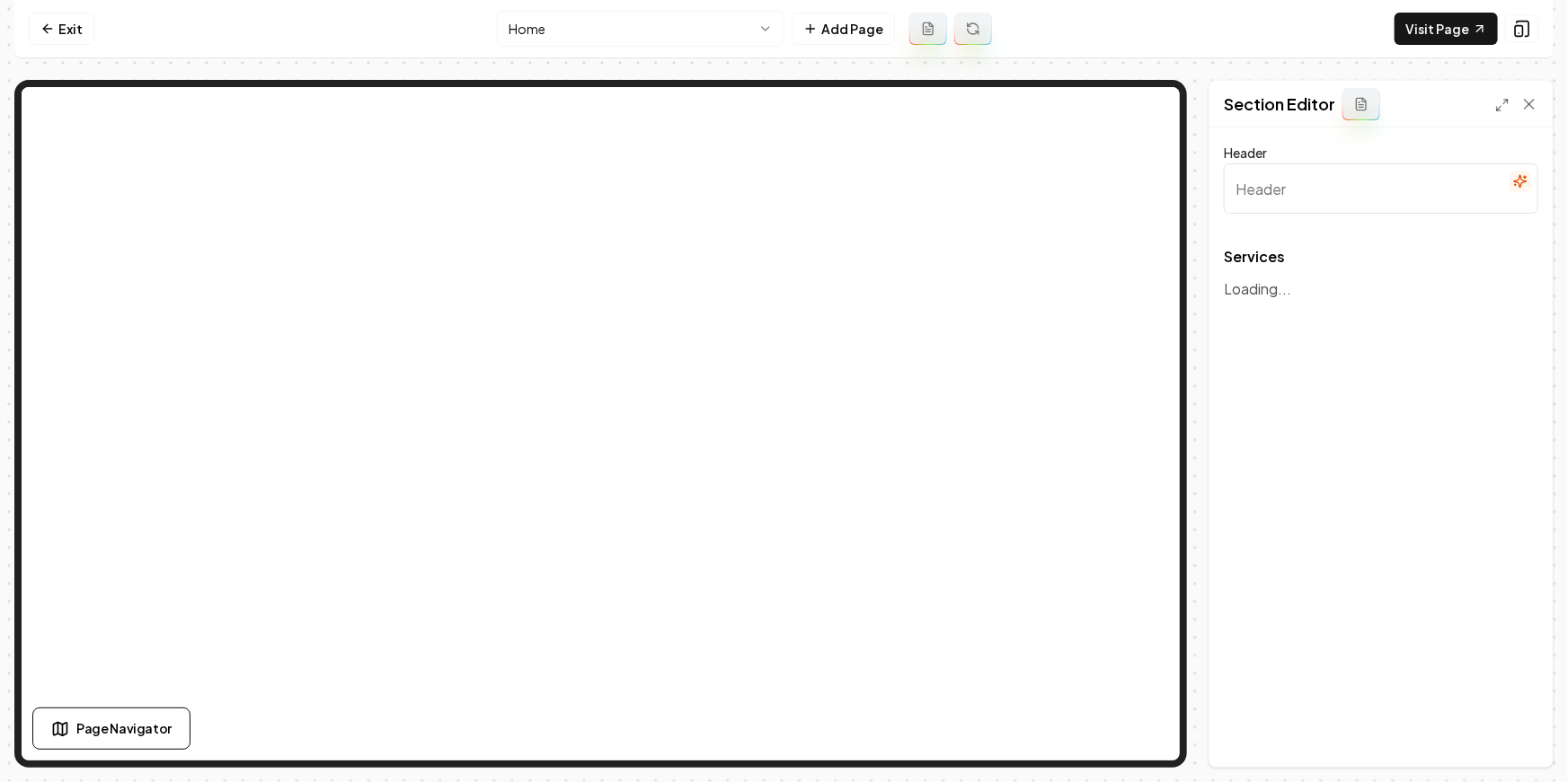
type input "Our Sparkling Cleaning Services"
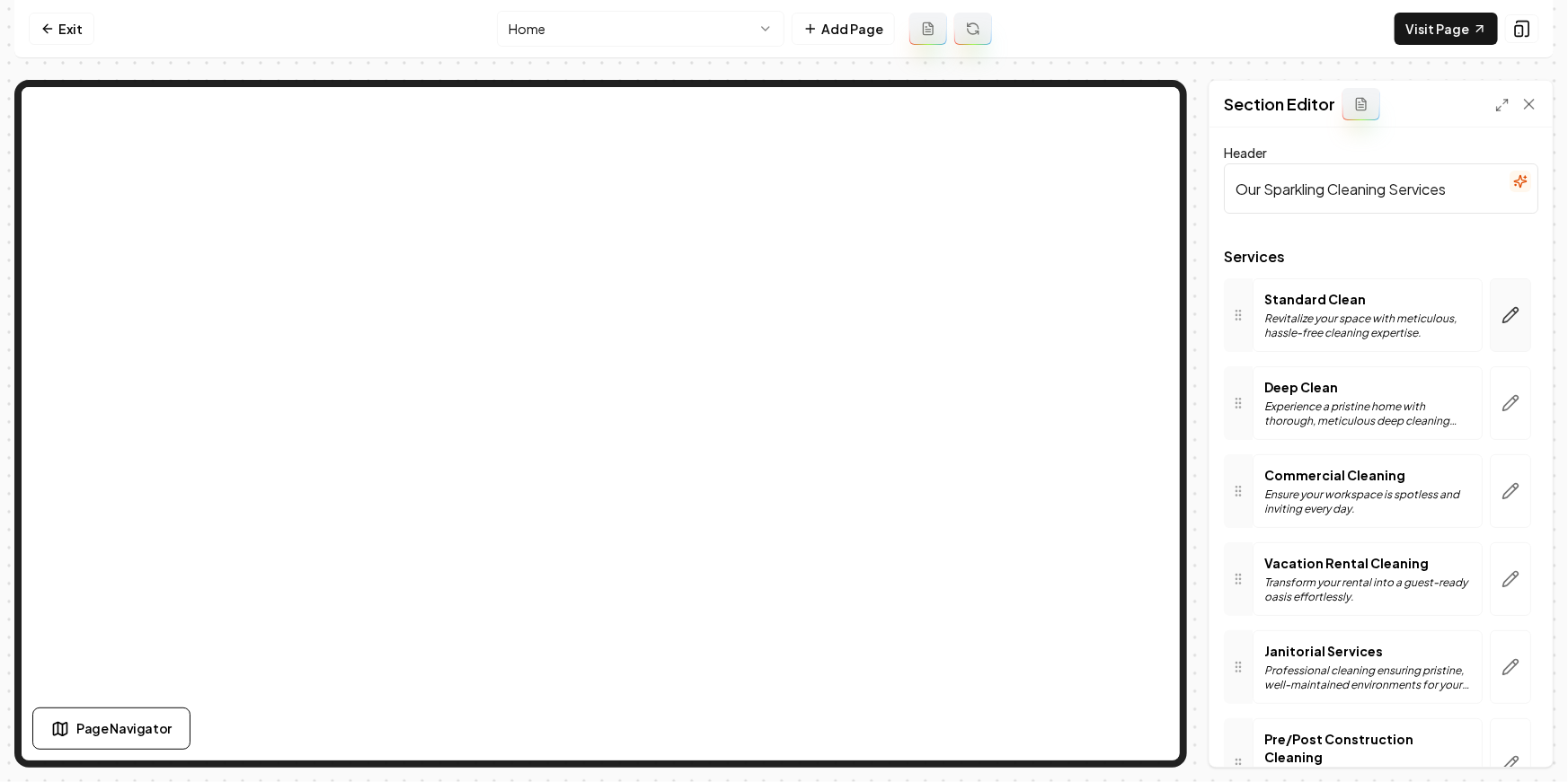
click at [1523, 311] on button "button" at bounding box center [1510, 315] width 41 height 74
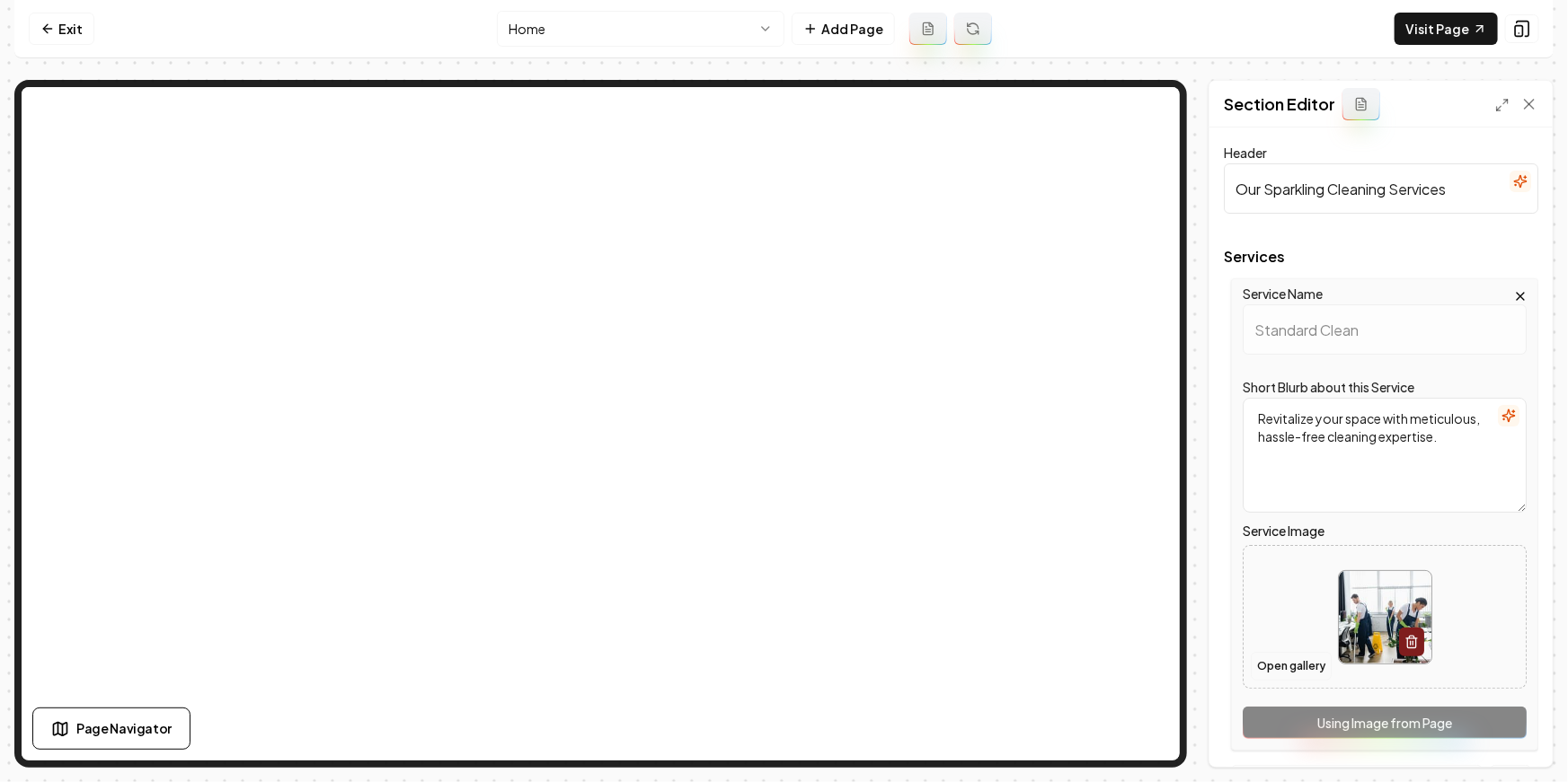
click at [1310, 659] on button "Open gallery" at bounding box center [1291, 666] width 81 height 29
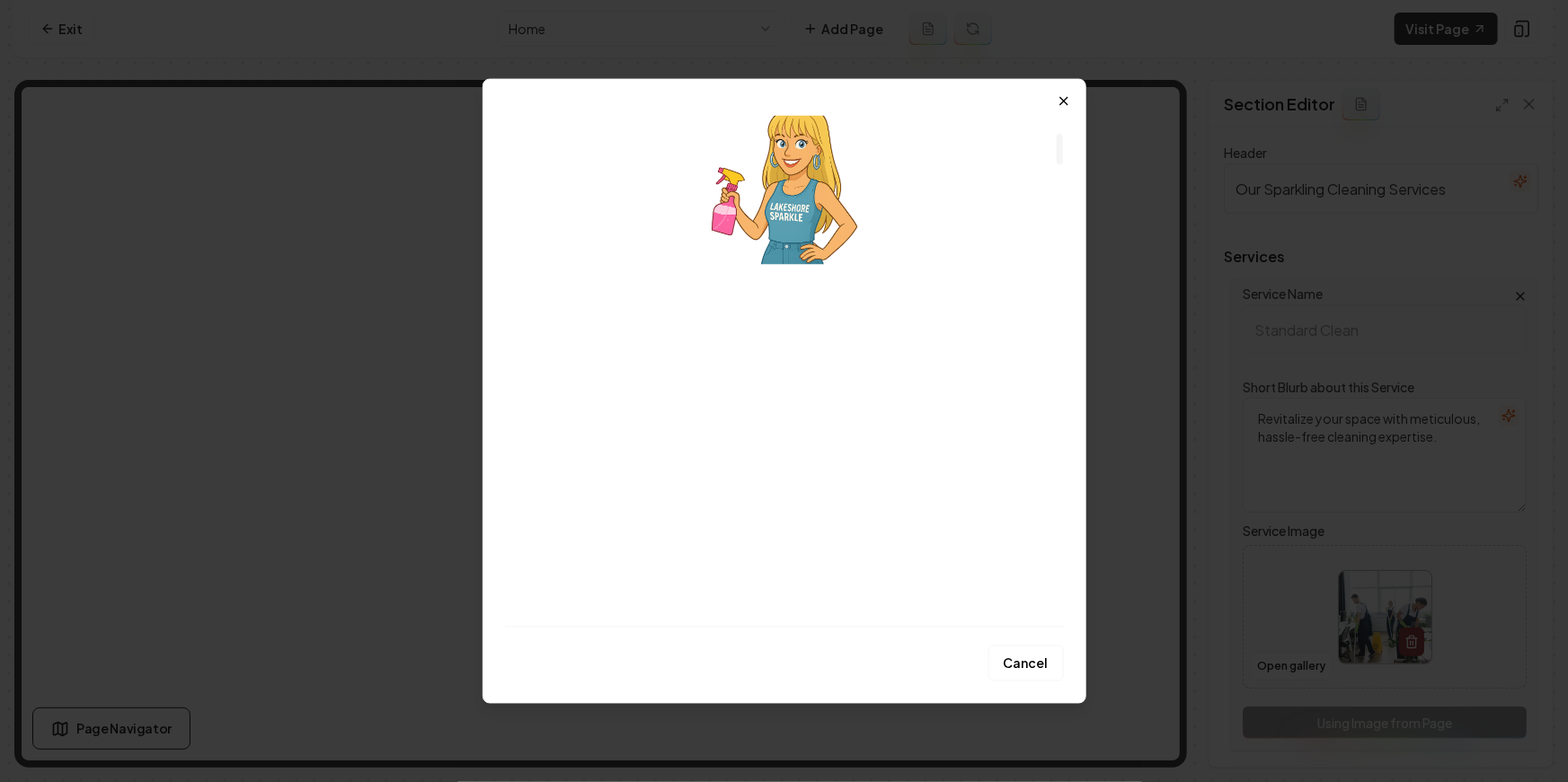
scroll to position [225, 0]
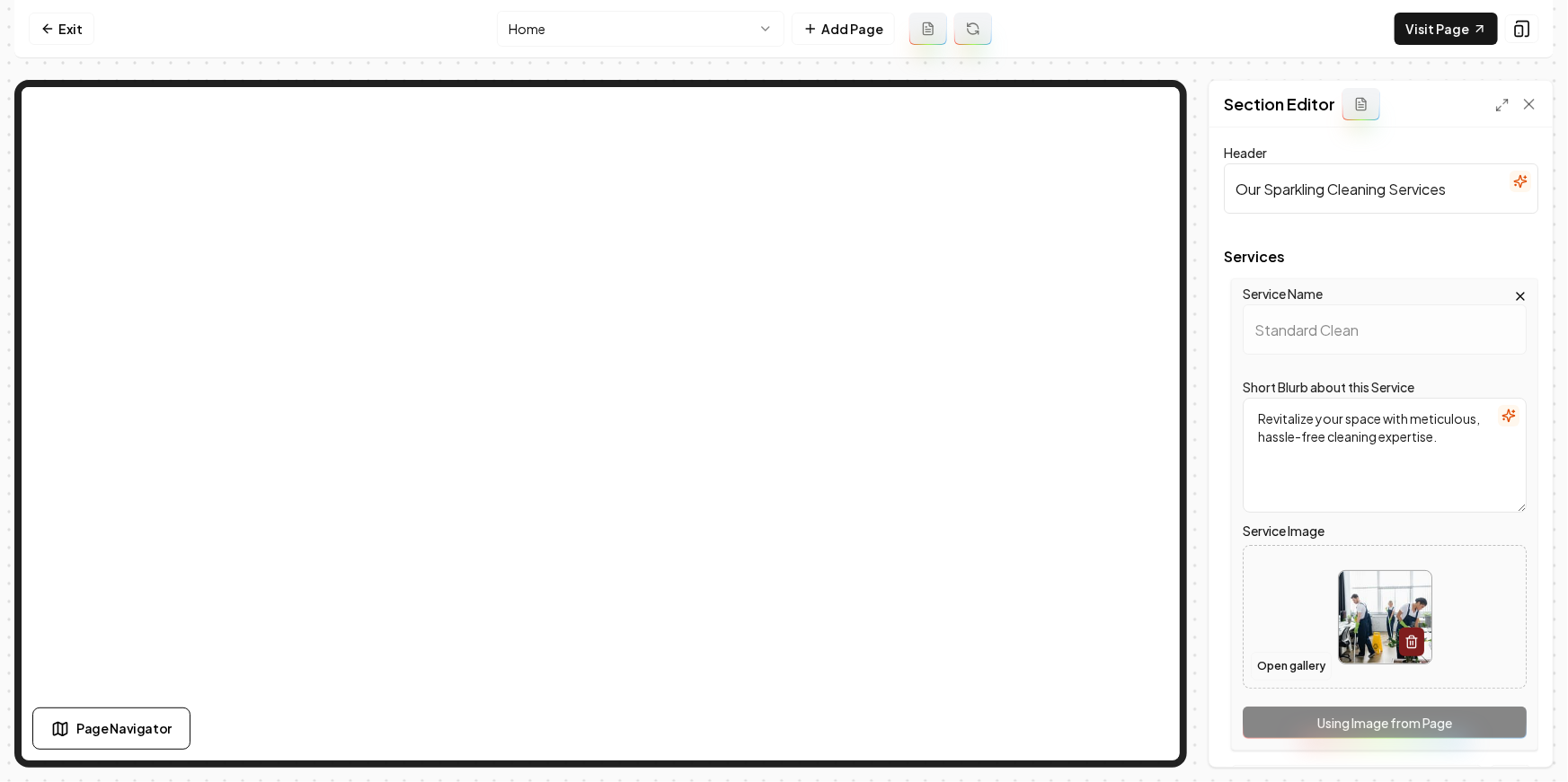
click at [1299, 664] on button "Open gallery" at bounding box center [1291, 666] width 81 height 29
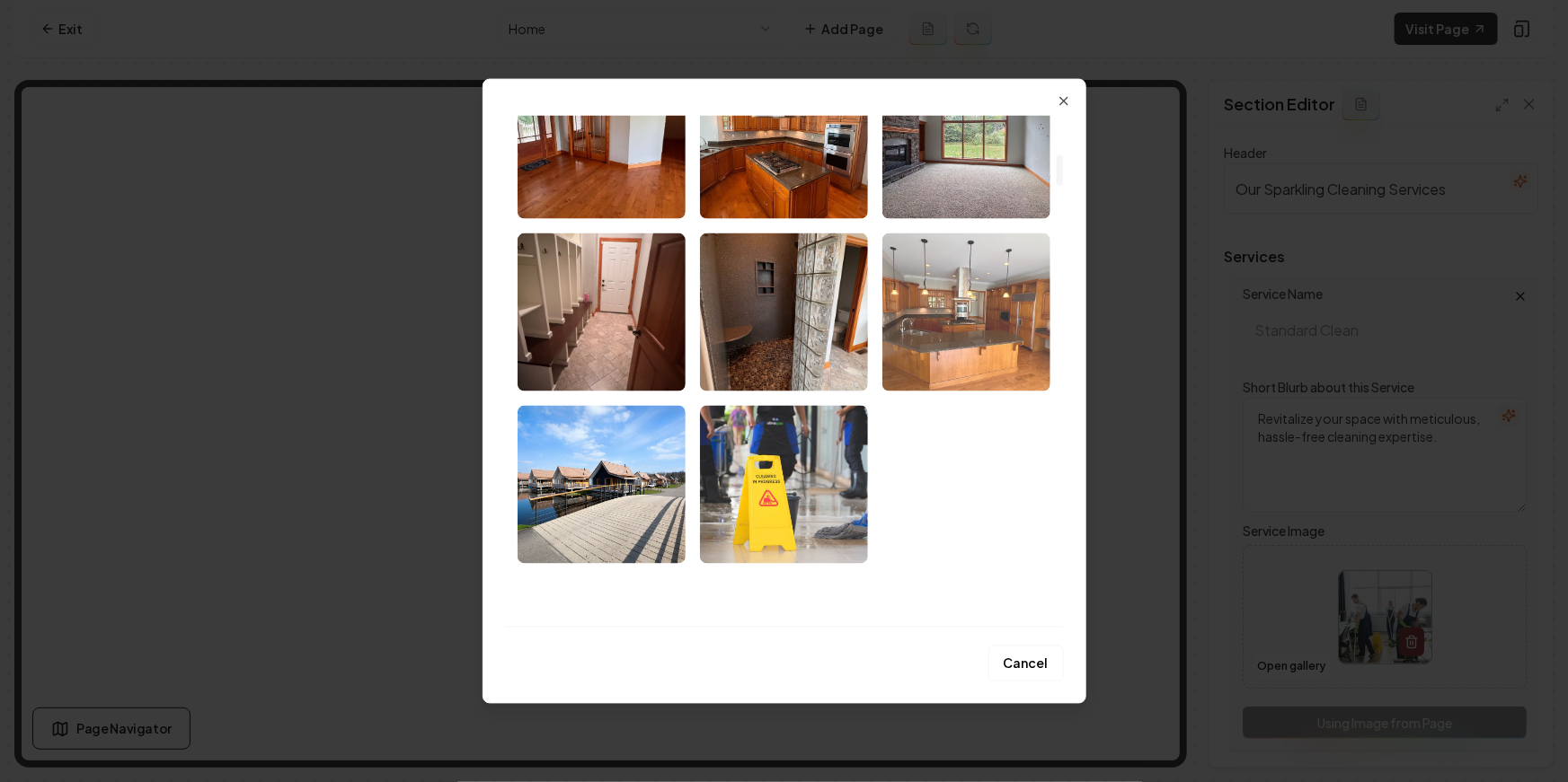
scroll to position [630, 0]
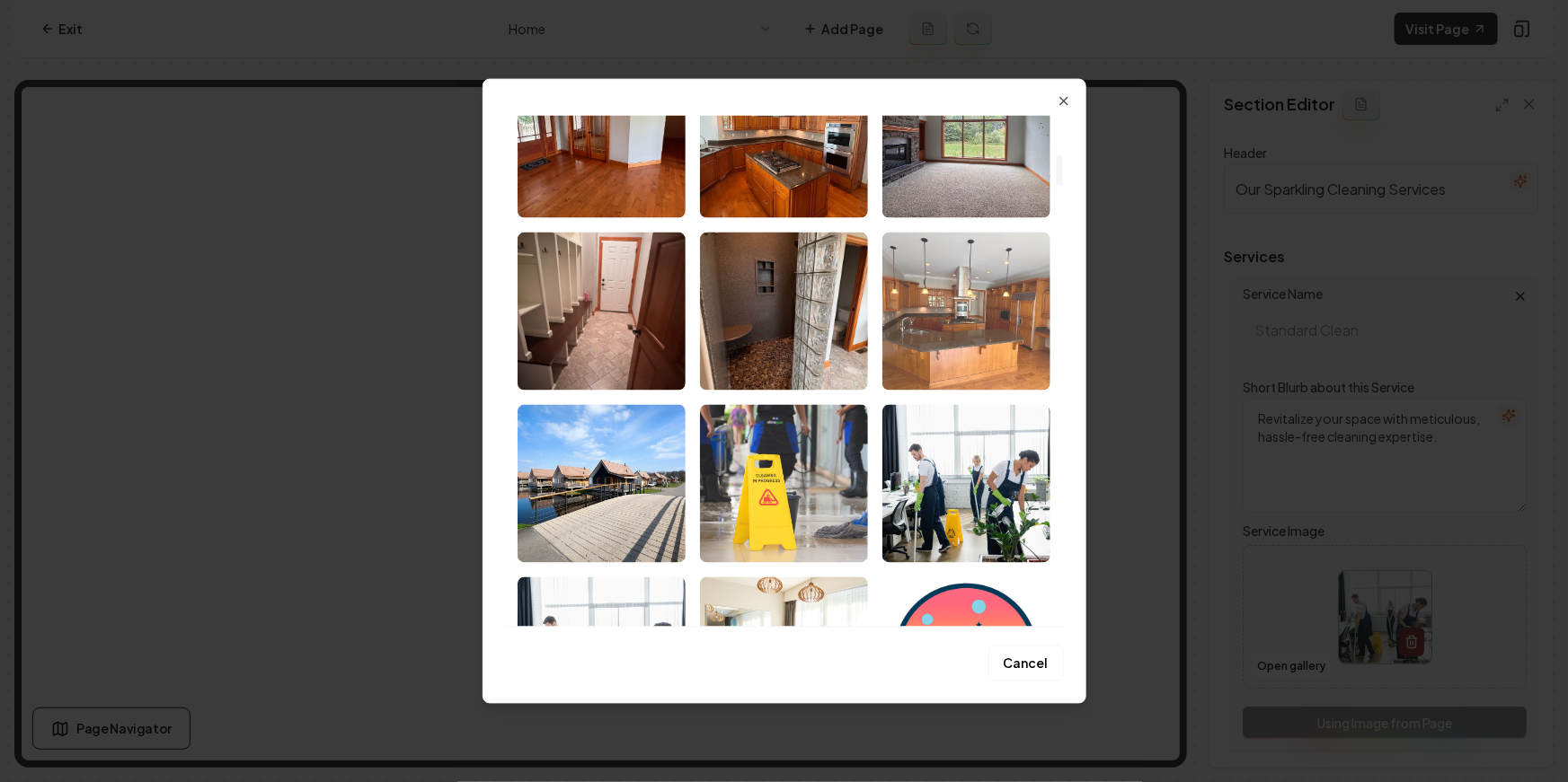
click at [969, 304] on img "Select image image_68a78ca35c7cd75eb8085c12.jpeg" at bounding box center [966, 310] width 168 height 158
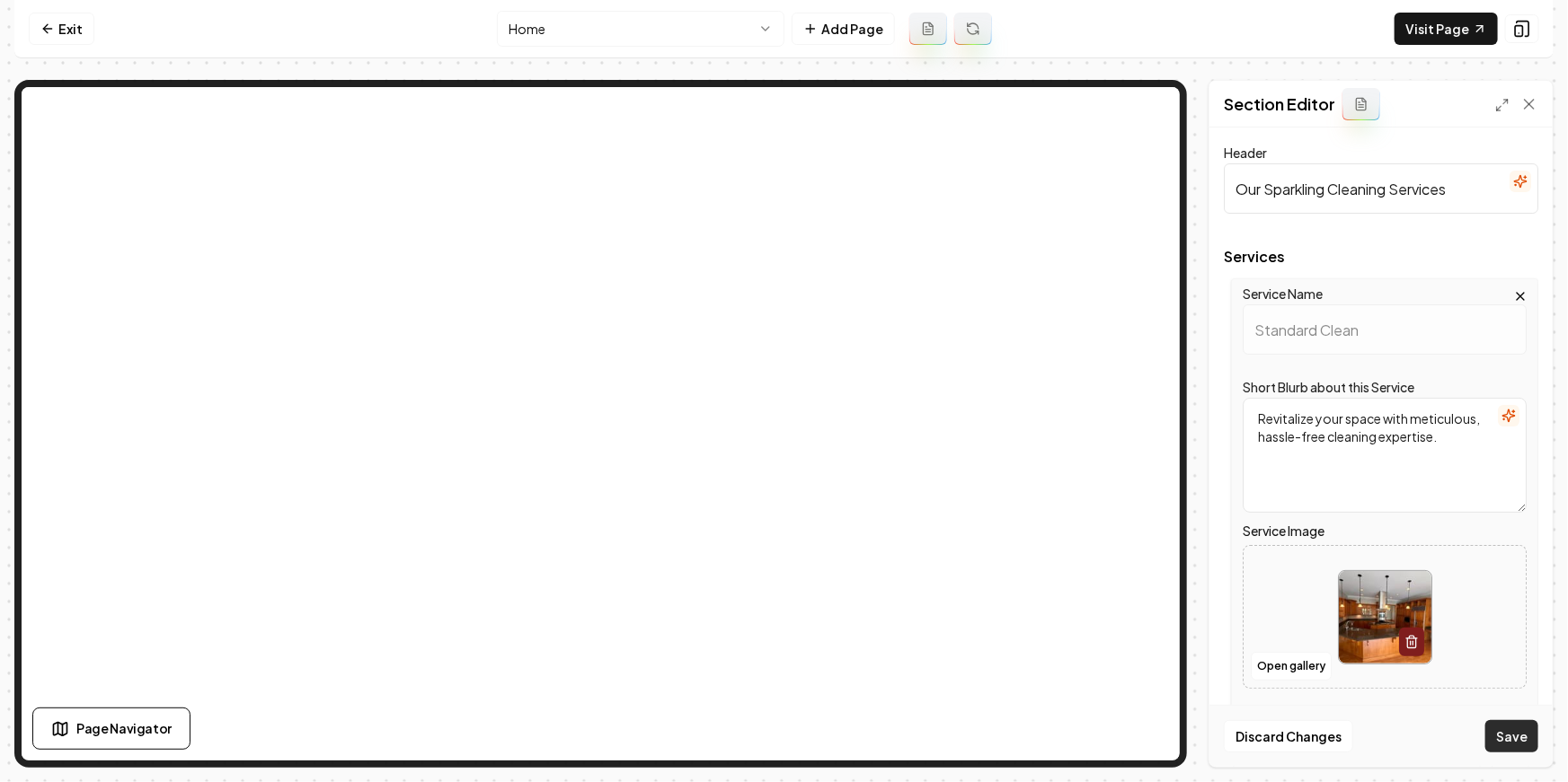
click at [1503, 741] on button "Save" at bounding box center [1511, 736] width 53 height 33
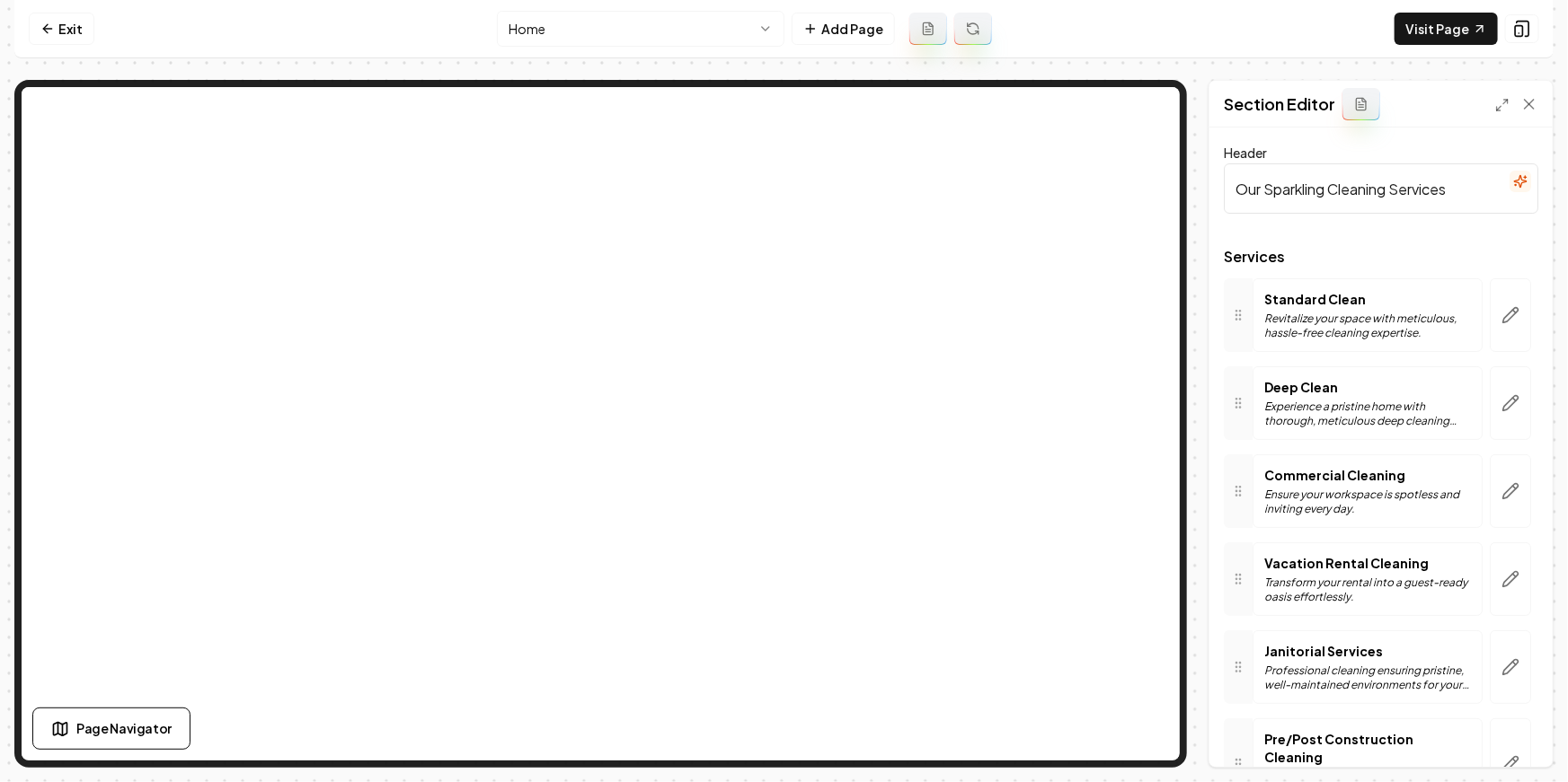
click at [646, 28] on html "Computer Required This feature is only available on a computer. Please switch t…" at bounding box center [784, 391] width 1568 height 782
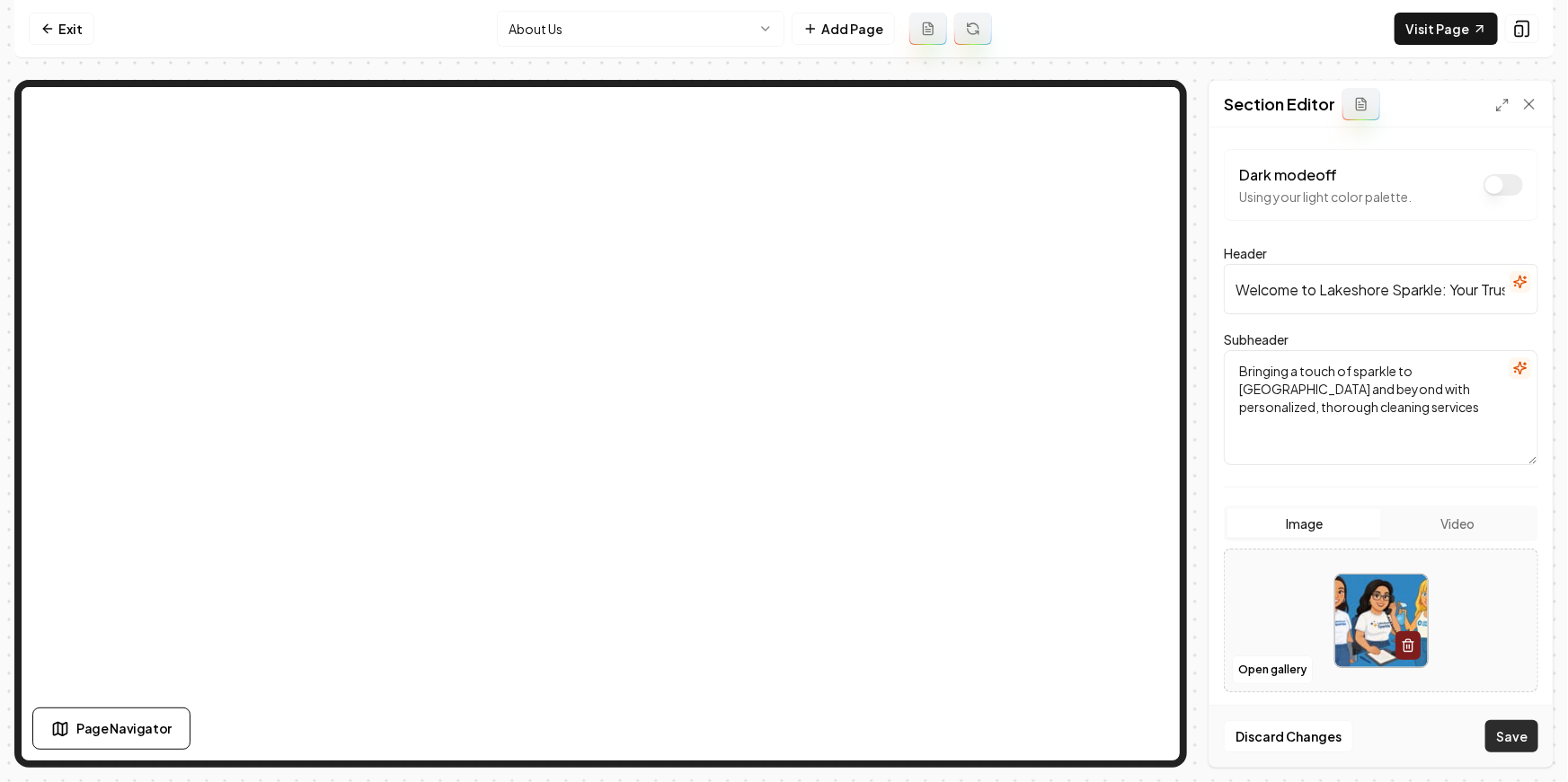
click at [1511, 739] on button "Save" at bounding box center [1511, 736] width 53 height 33
click at [1265, 666] on button "Open gallery" at bounding box center [1272, 670] width 81 height 29
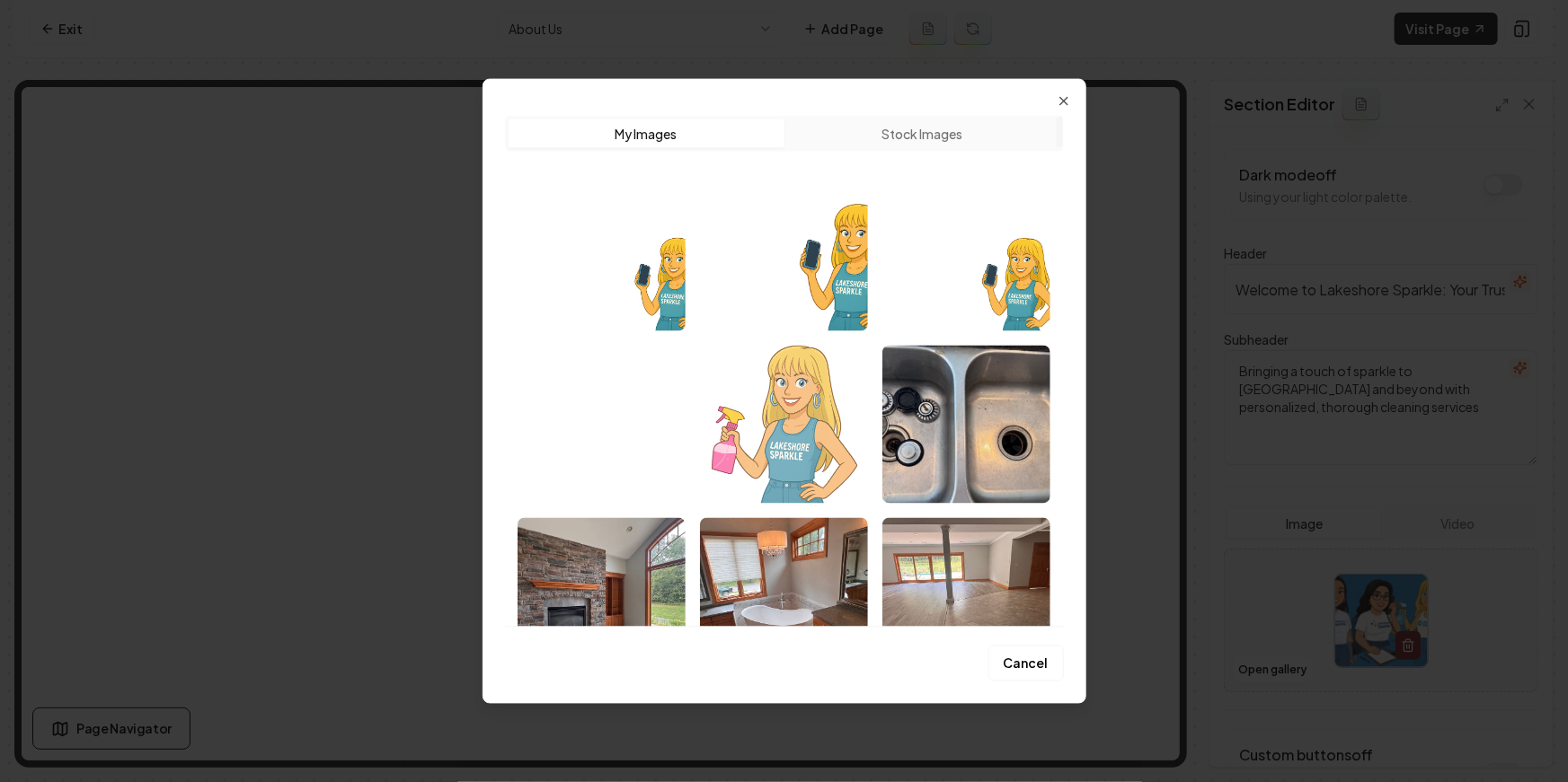
click at [772, 405] on img "Select image image_68a869125c7cd75eb8e845bc.png" at bounding box center [783, 423] width 168 height 158
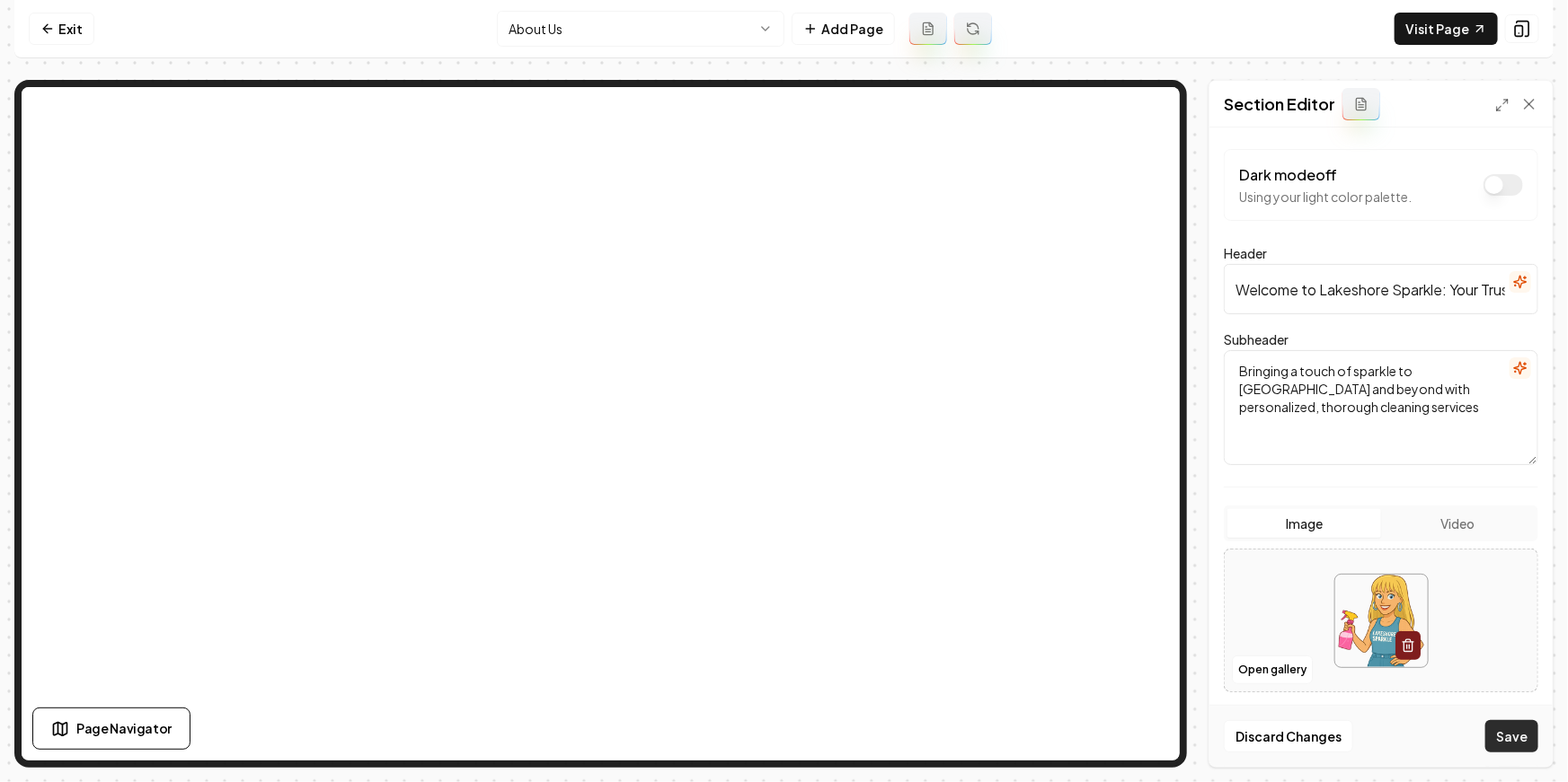
click at [1491, 727] on button "Save" at bounding box center [1511, 736] width 53 height 33
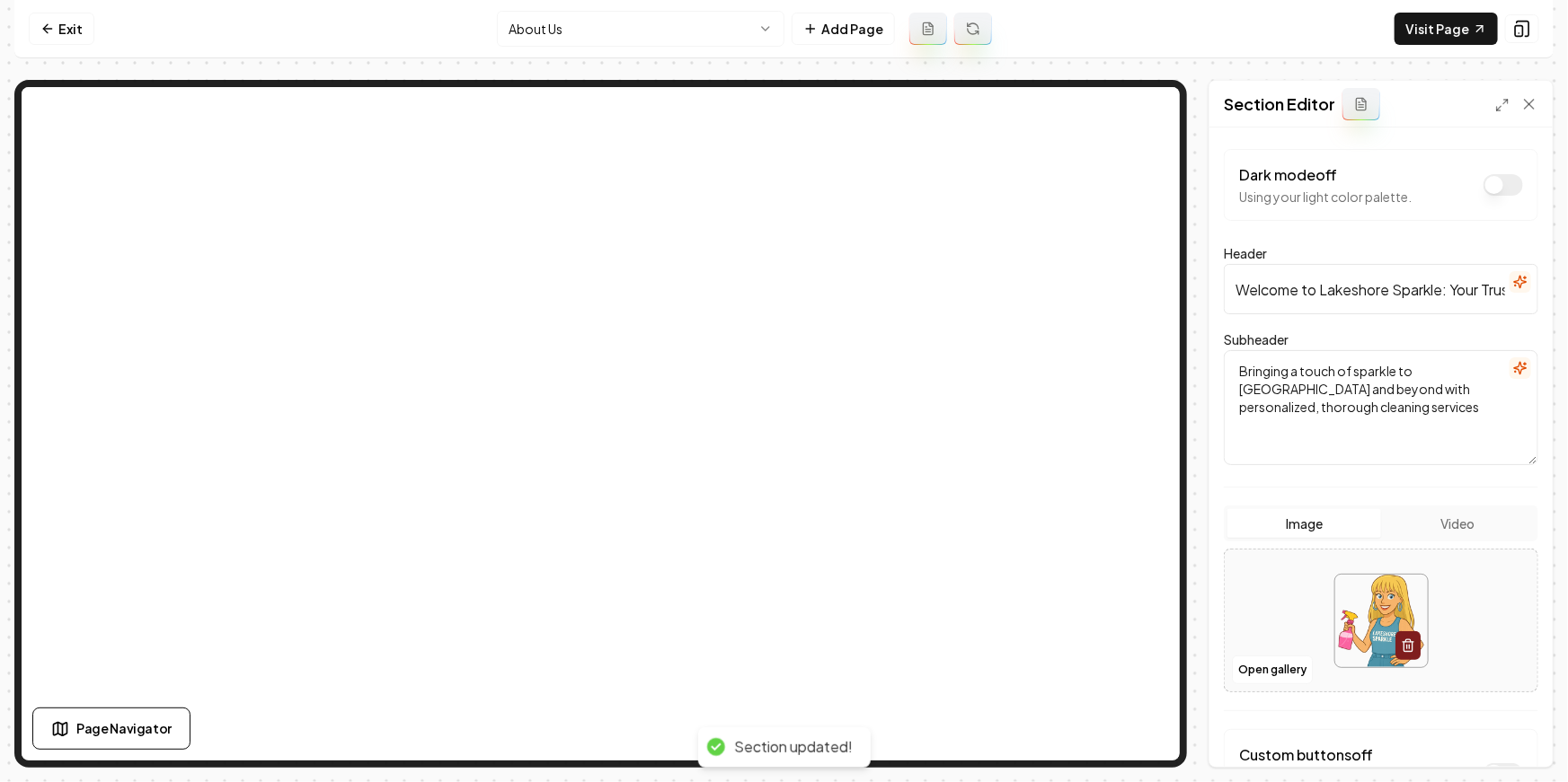
click at [706, 33] on html "Computer Required This feature is only available on a computer. Please switch t…" at bounding box center [784, 391] width 1568 height 782
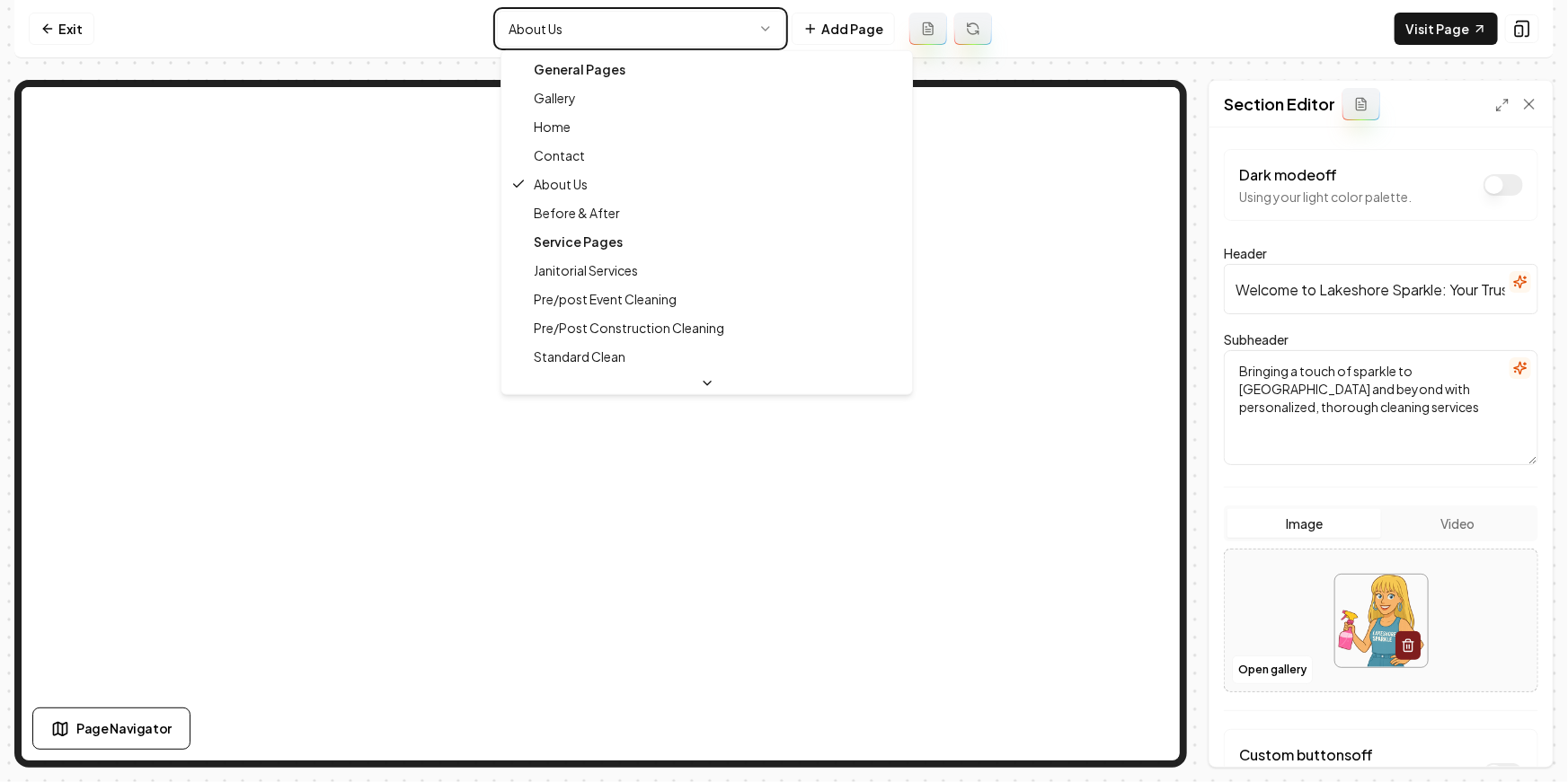
click at [801, 35] on html "Computer Required This feature is only available on a computer. Please switch t…" at bounding box center [784, 391] width 1568 height 782
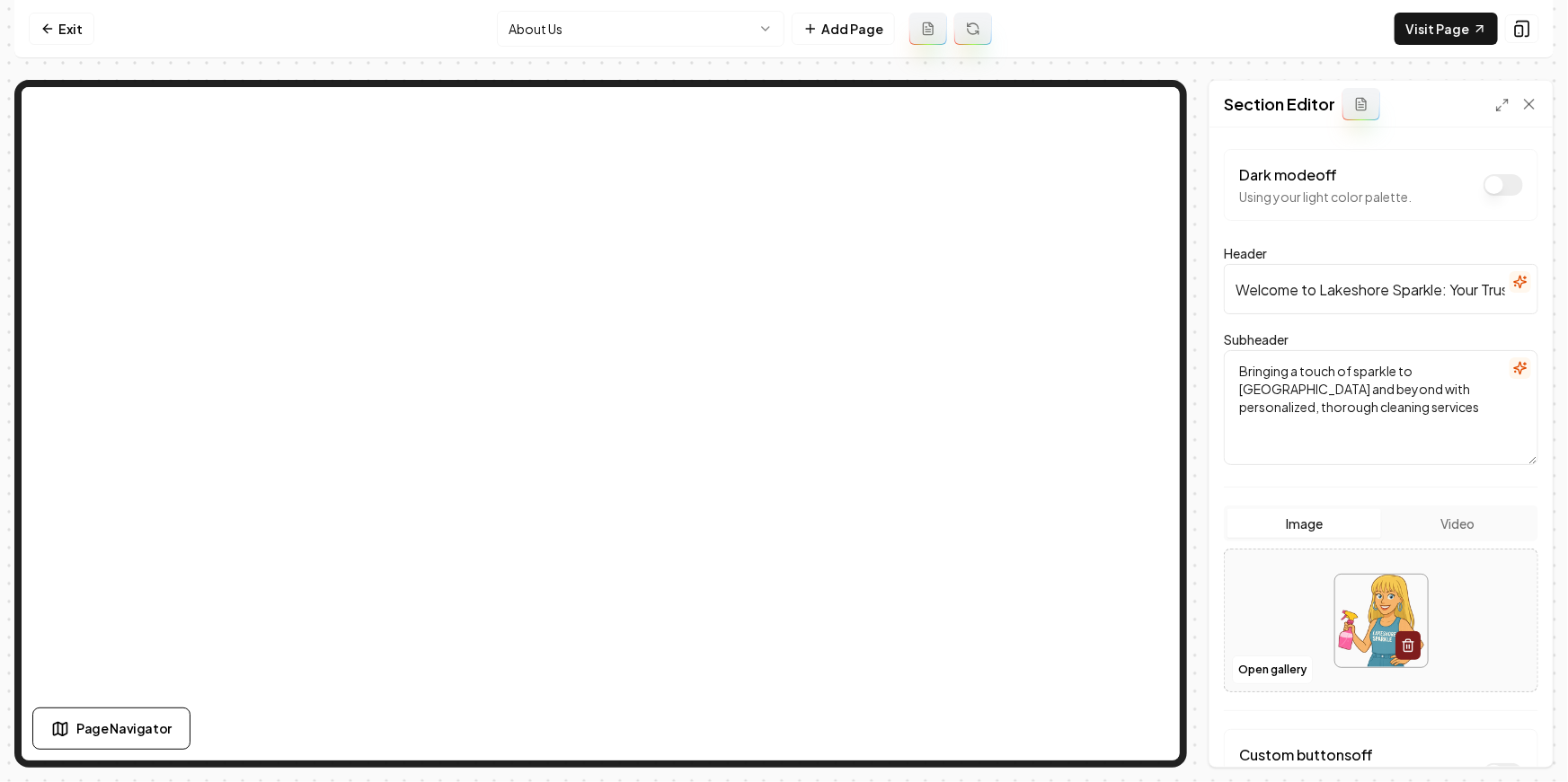
click at [558, 37] on html "Computer Required This feature is only available on a computer. Please switch t…" at bounding box center [784, 391] width 1568 height 782
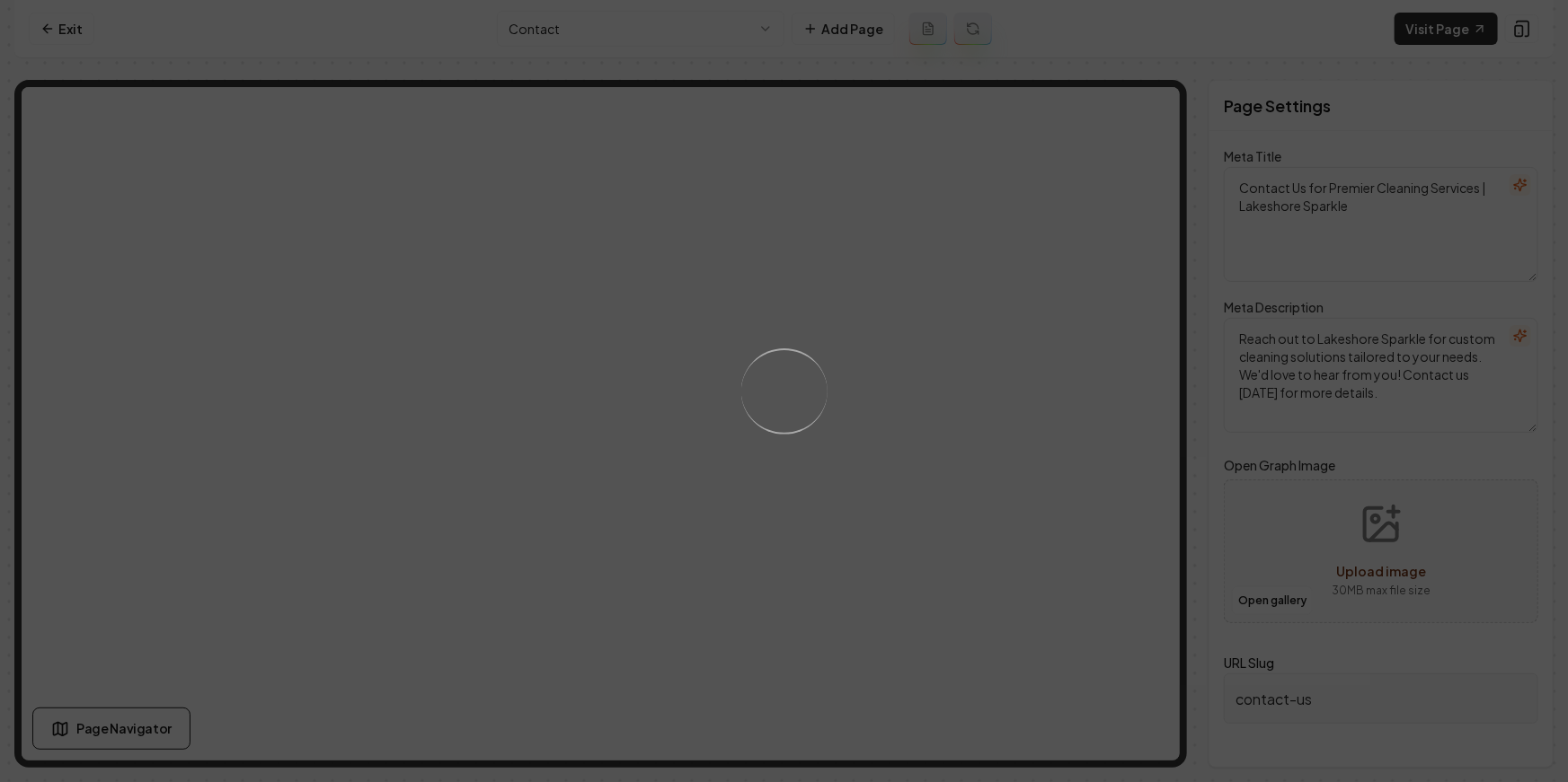
click at [605, 10] on div "Loading..." at bounding box center [784, 391] width 1568 height 782
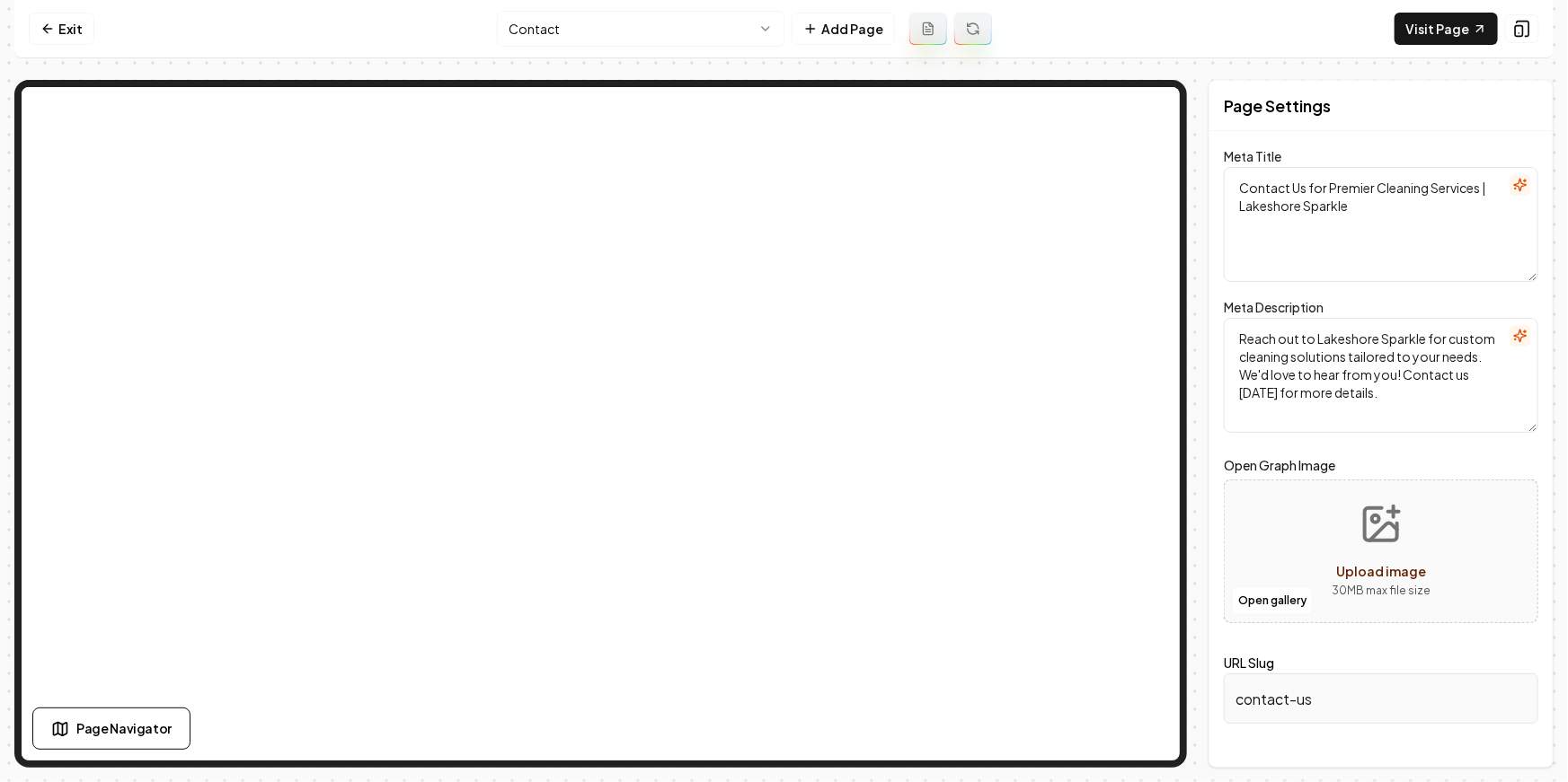
click at [598, 25] on html "Computer Required This feature is only available on a computer. Please switch t…" at bounding box center [784, 391] width 1568 height 782
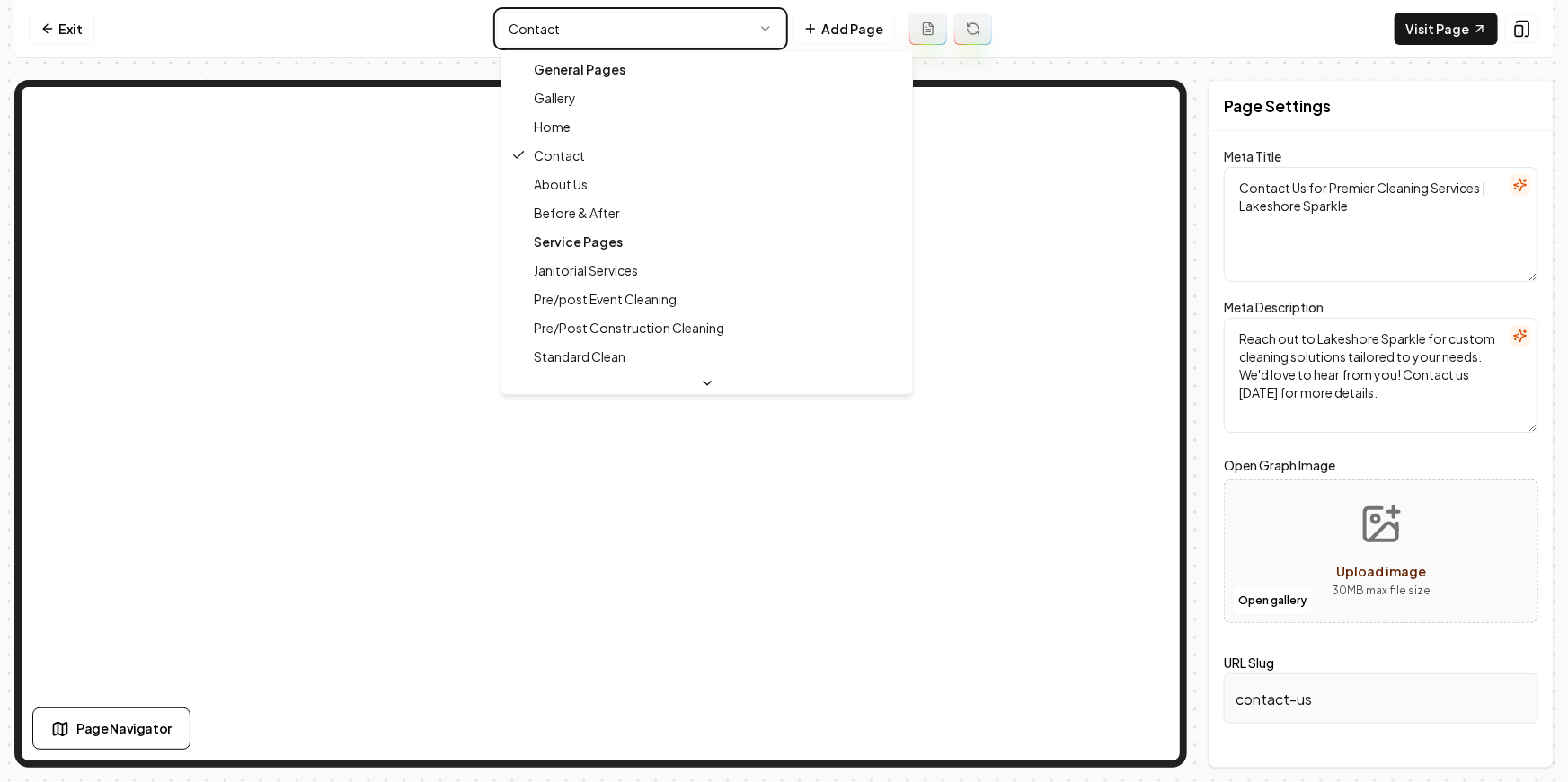
type textarea "Expert Cleaning Services | Lakeshore Sparkle in Carbondale, IL"
type textarea "Discover exceptional home cleaning services with Lakeshore Sparkle. Serving Car…"
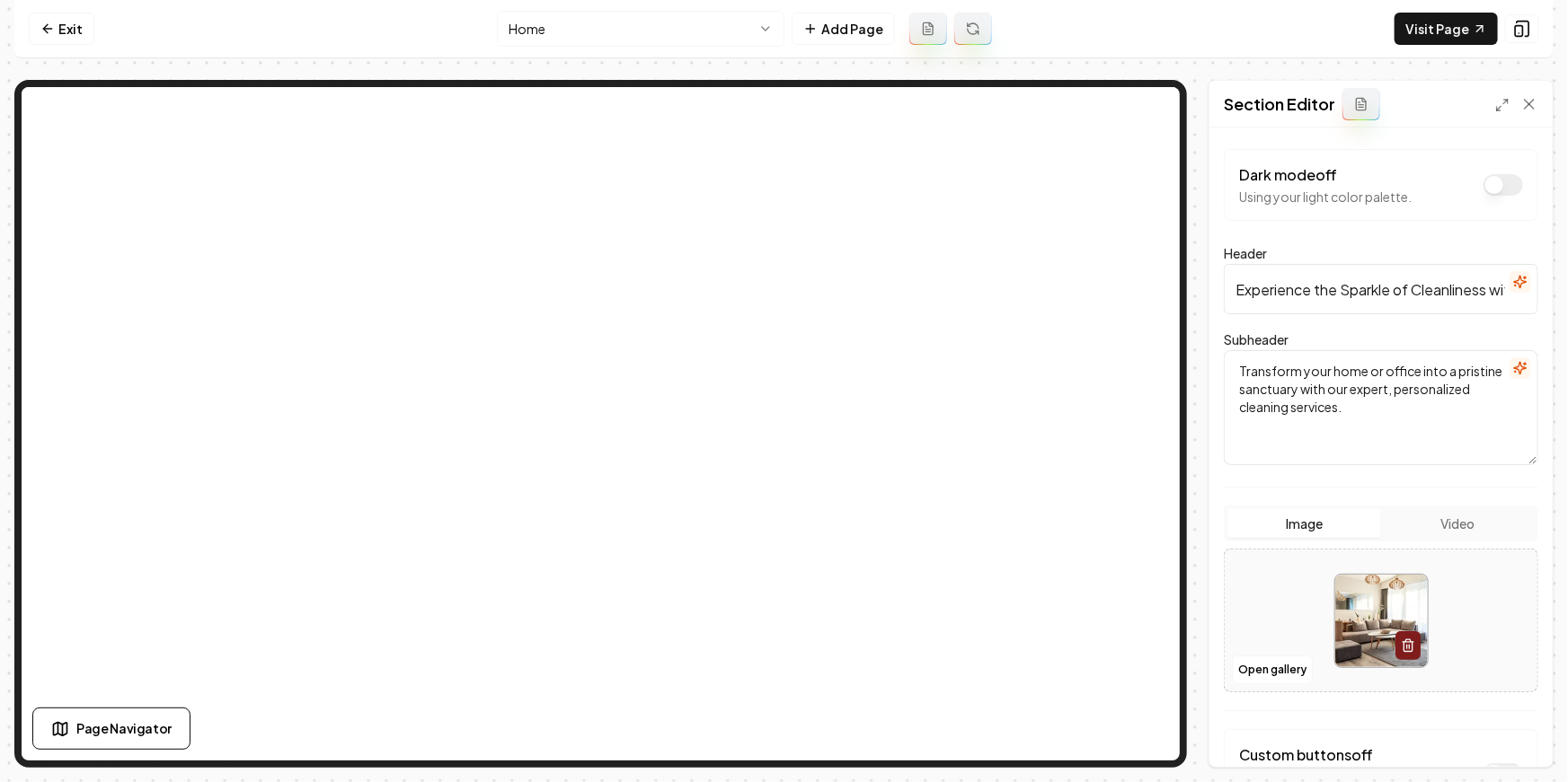
scroll to position [144, 0]
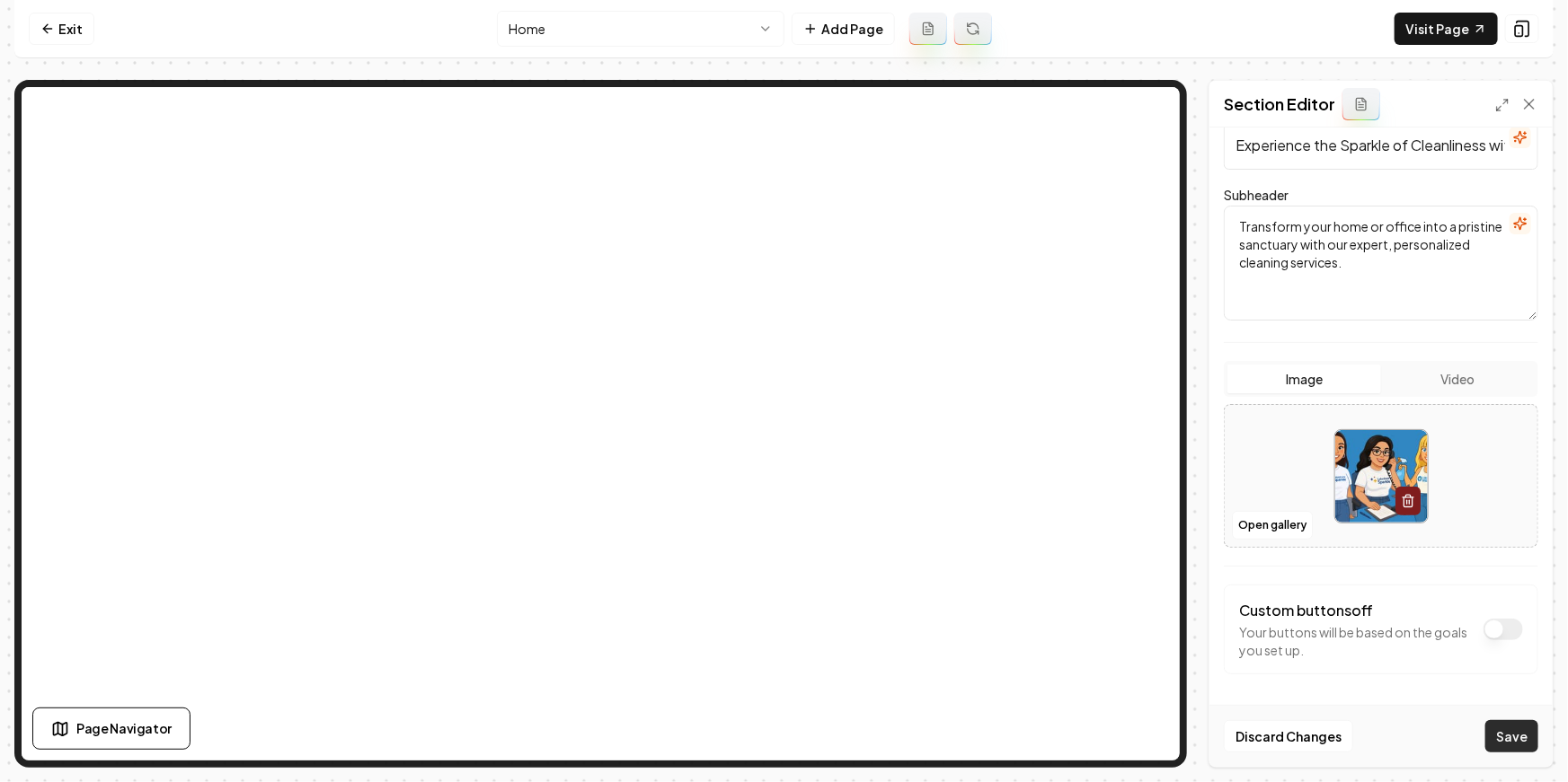
click at [1512, 729] on button "Save" at bounding box center [1511, 736] width 53 height 33
click at [1457, 19] on link "Visit Page" at bounding box center [1445, 28] width 103 height 33
click at [71, 16] on link "Exit" at bounding box center [62, 28] width 66 height 33
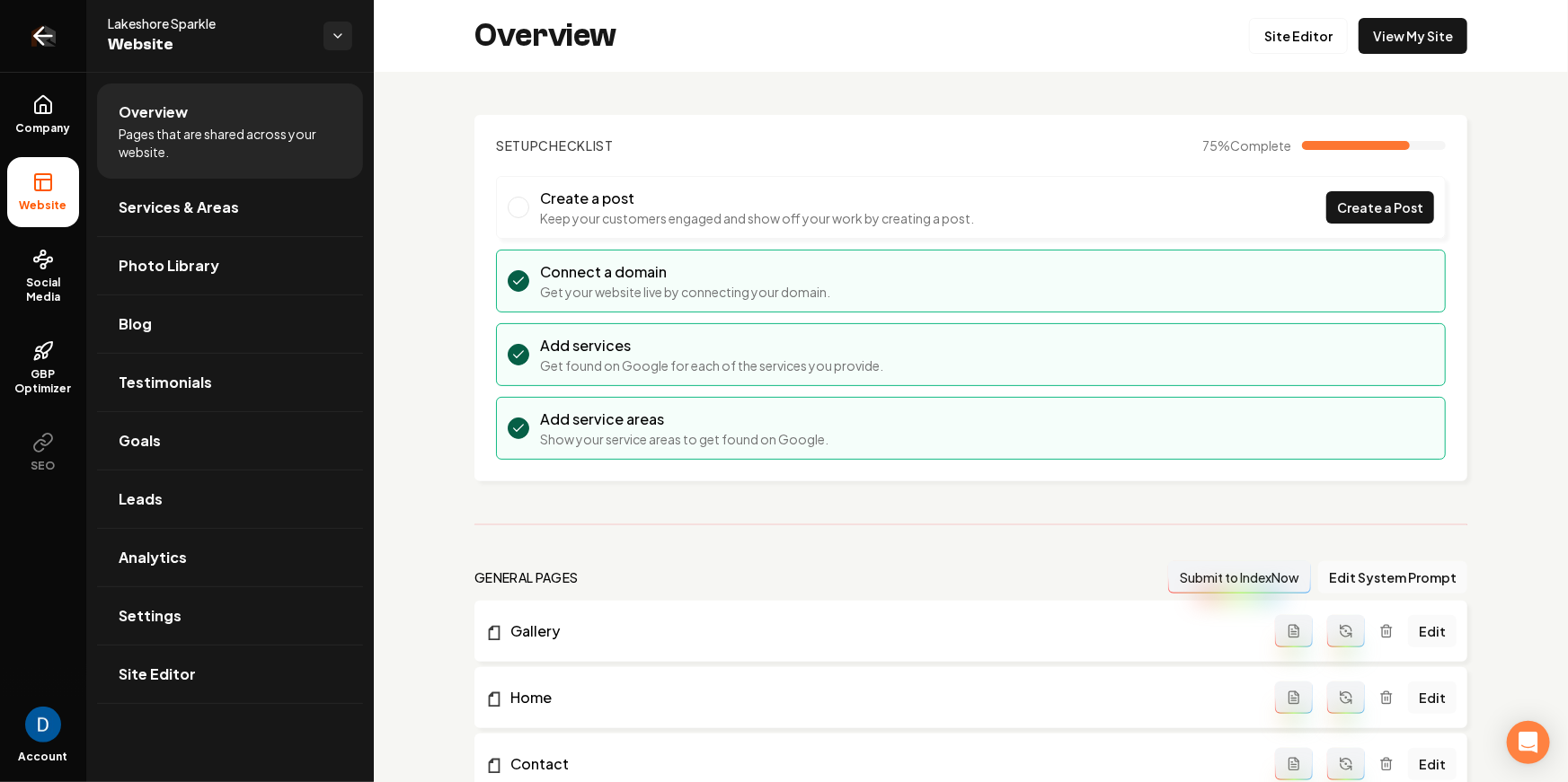
click at [76, 36] on link "Return to dashboard" at bounding box center [43, 36] width 86 height 72
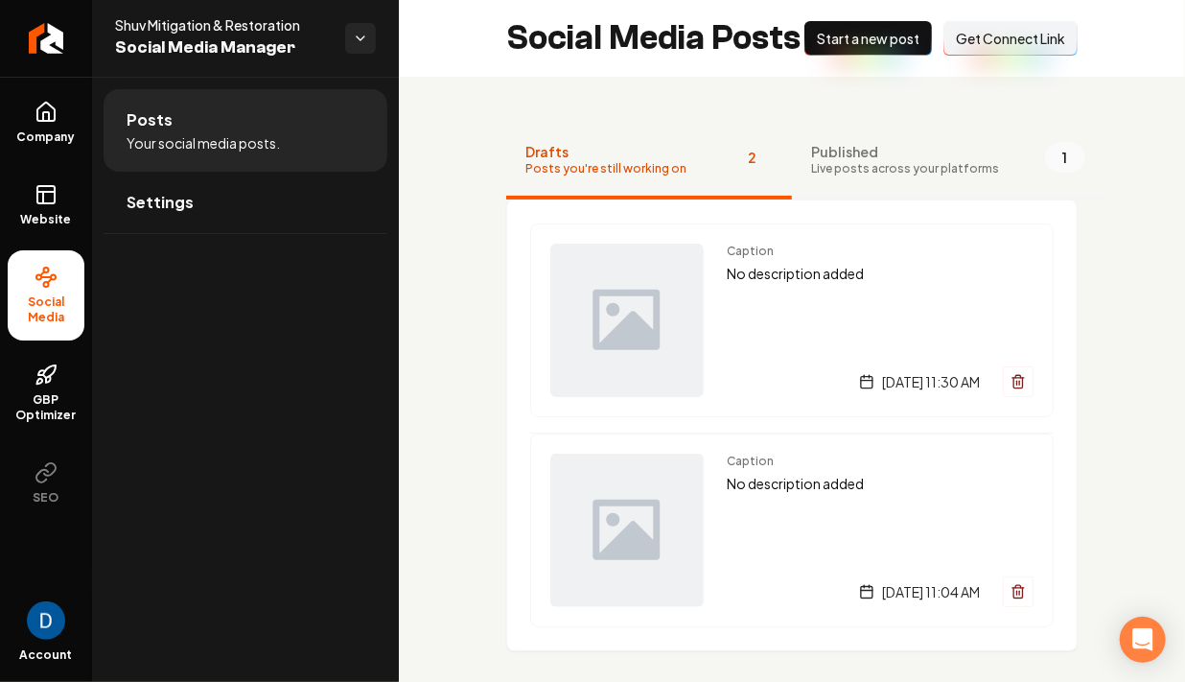
click at [923, 161] on div "Published Live posts across your platforms" at bounding box center [905, 159] width 188 height 35
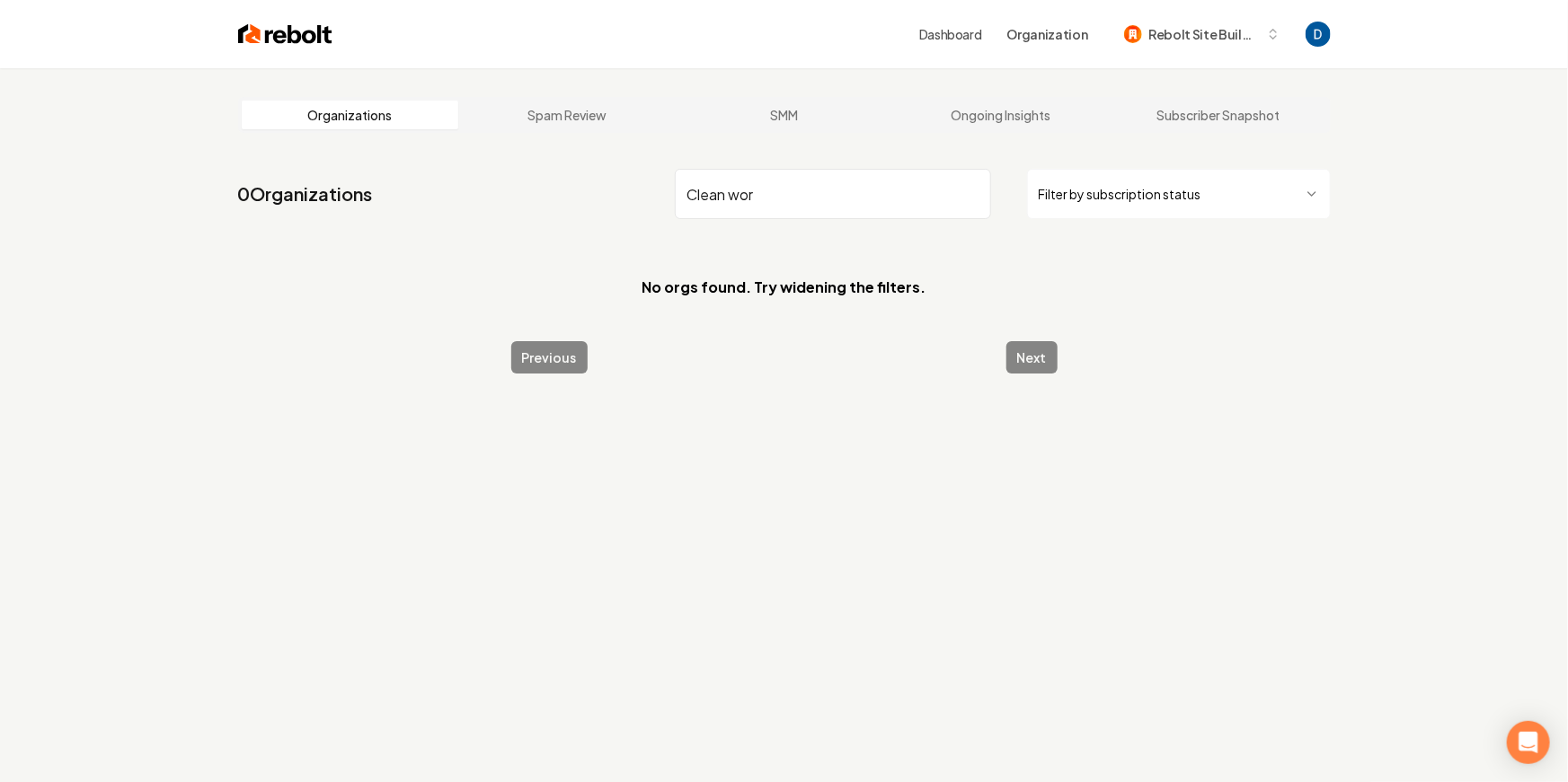
type input "Clean work"
click at [822, 194] on input "cleanw" at bounding box center [833, 194] width 317 height 51
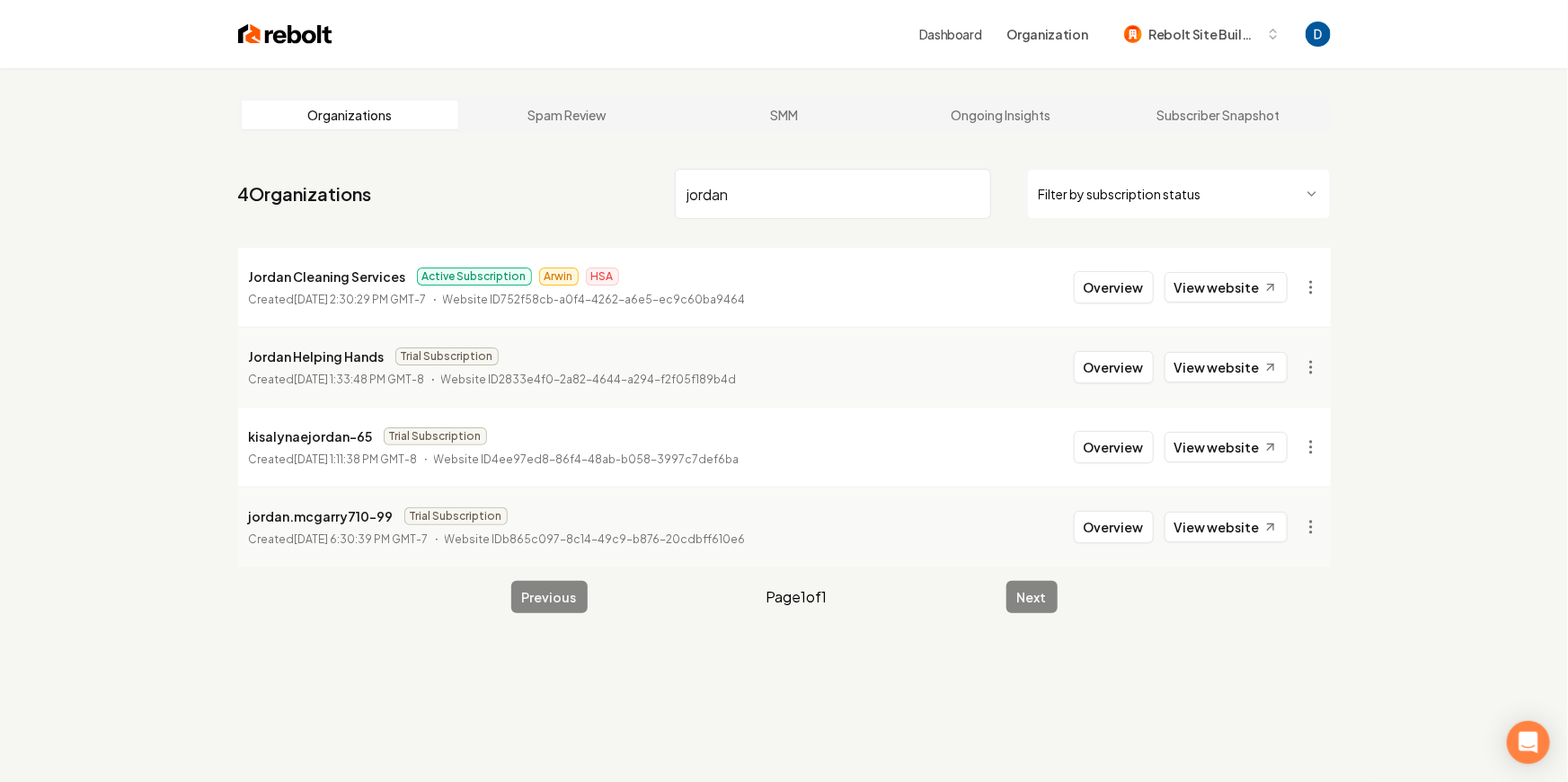
click at [722, 194] on input "jordan" at bounding box center [833, 194] width 317 height 51
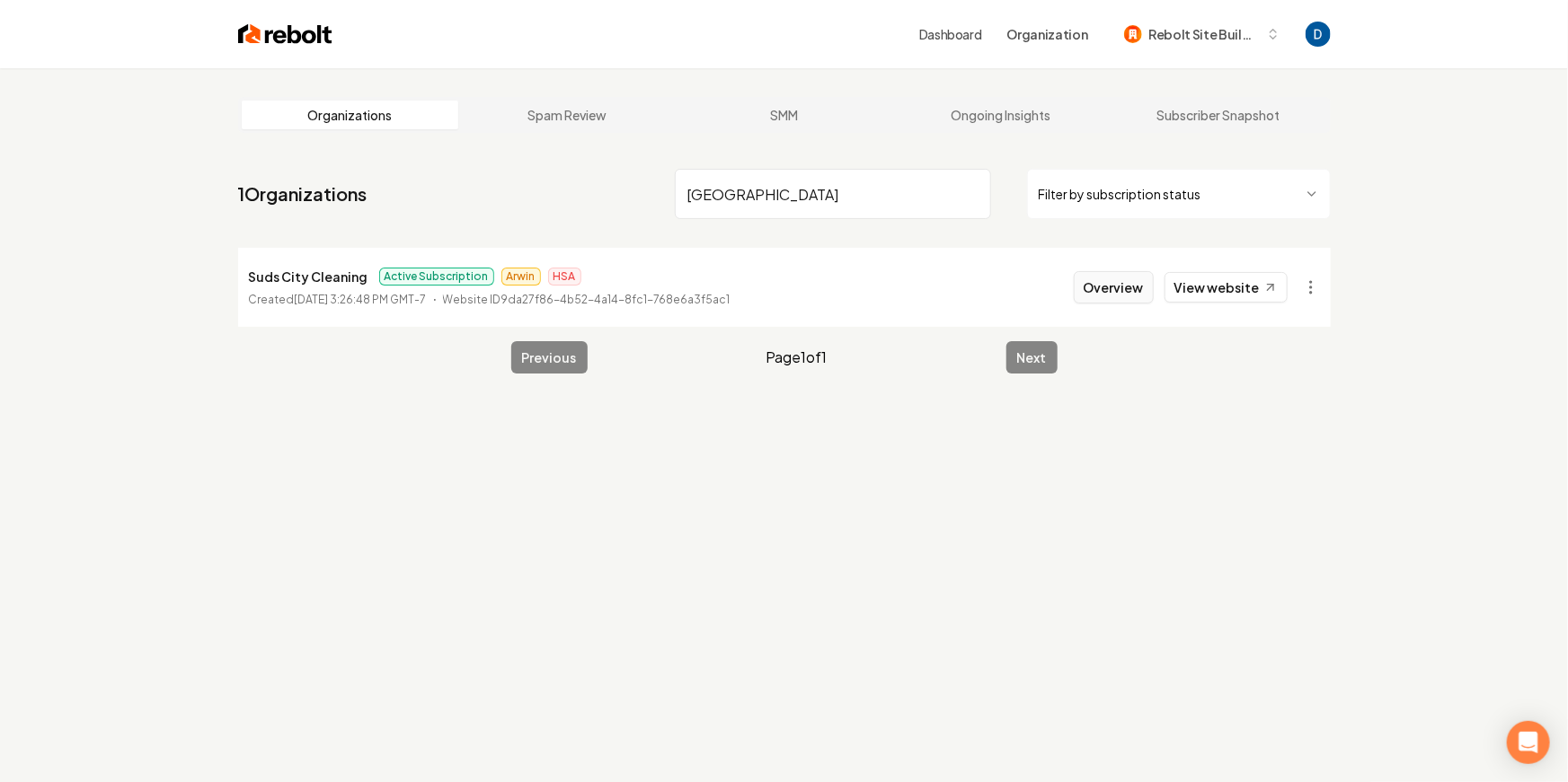
type input "Suds city"
click at [1147, 285] on button "Overview" at bounding box center [1113, 288] width 80 height 33
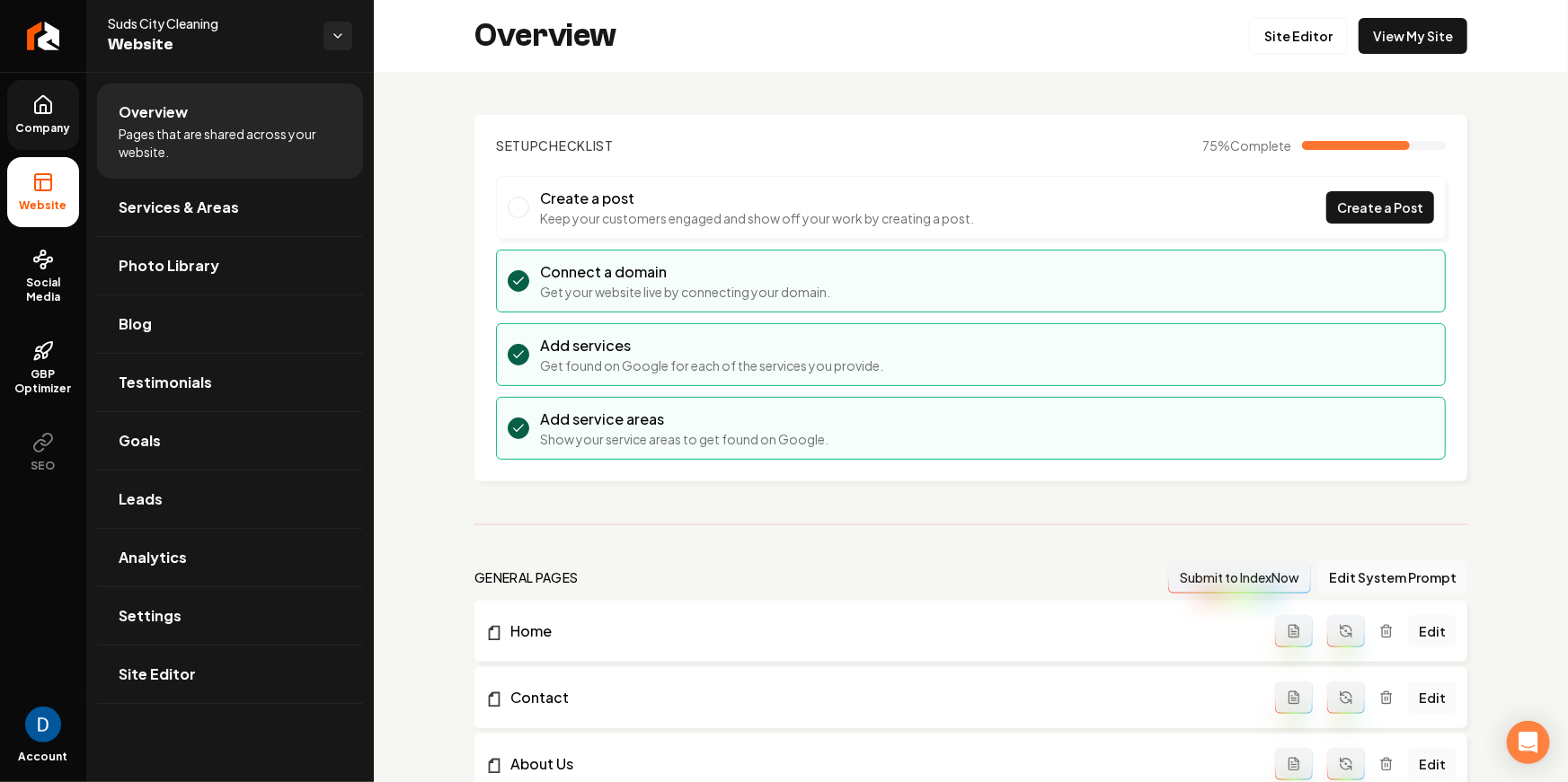
click at [55, 112] on link "Company" at bounding box center [43, 114] width 72 height 70
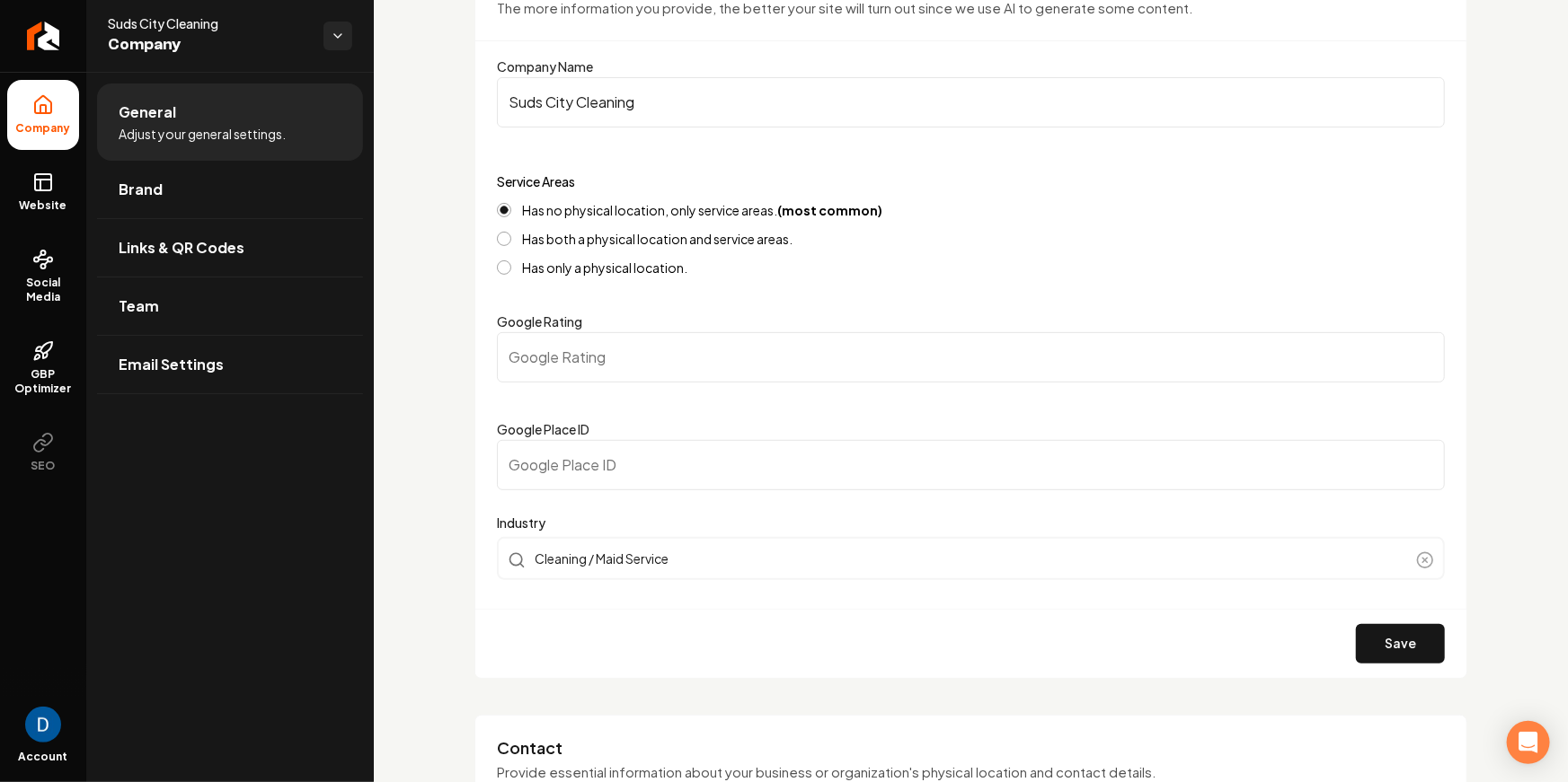
scroll to position [195, 0]
click at [614, 464] on input "Google Place ID" at bounding box center [970, 464] width 948 height 51
paste input "ChIJFYrMaLEKdE4Rp4P2_IBB_nQ"
type input "ChIJFYrMaLEKdE4Rp4P2_IBB_nQ"
click at [1393, 647] on button "Save" at bounding box center [1399, 642] width 89 height 39
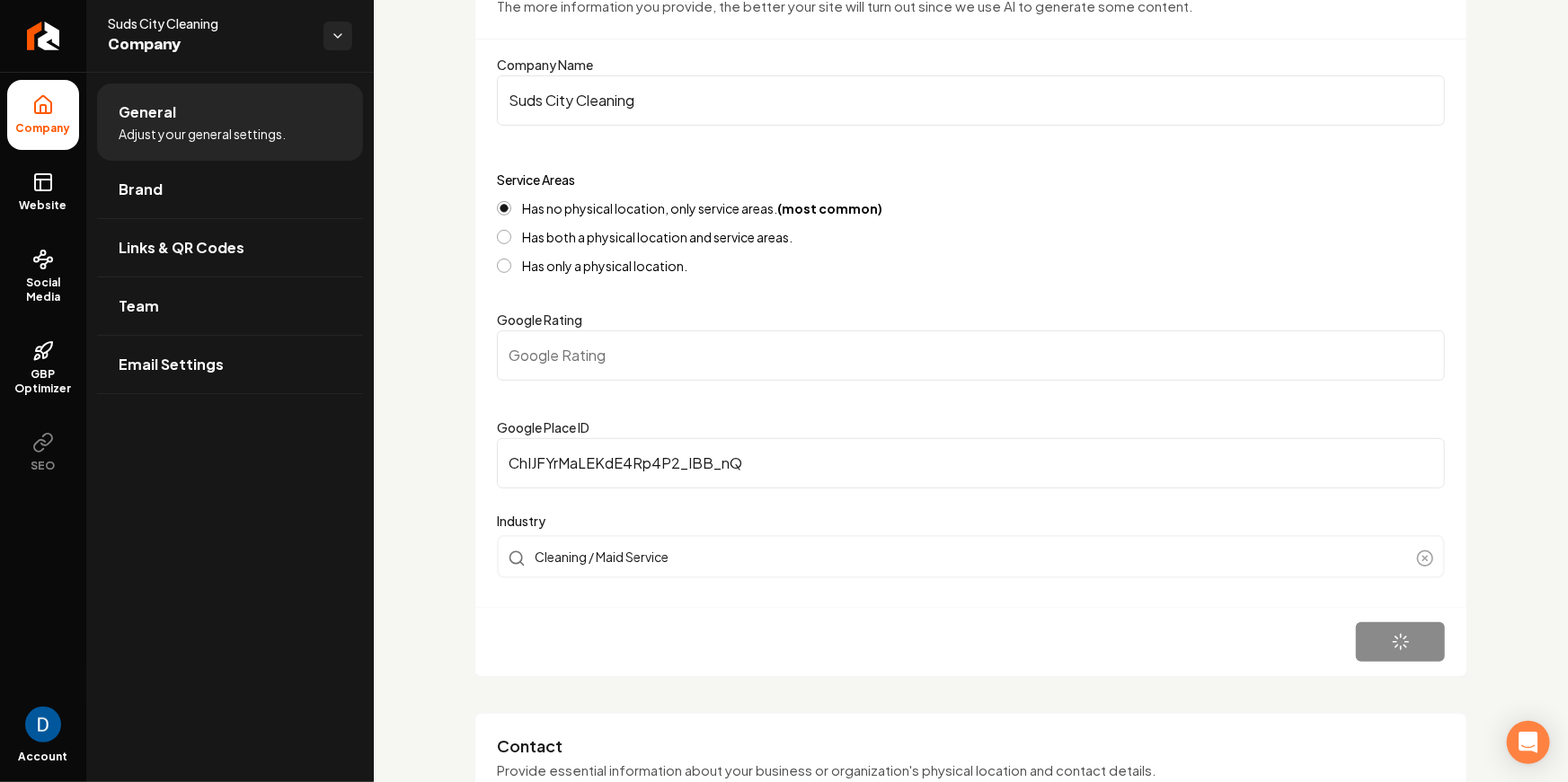
type input "0"
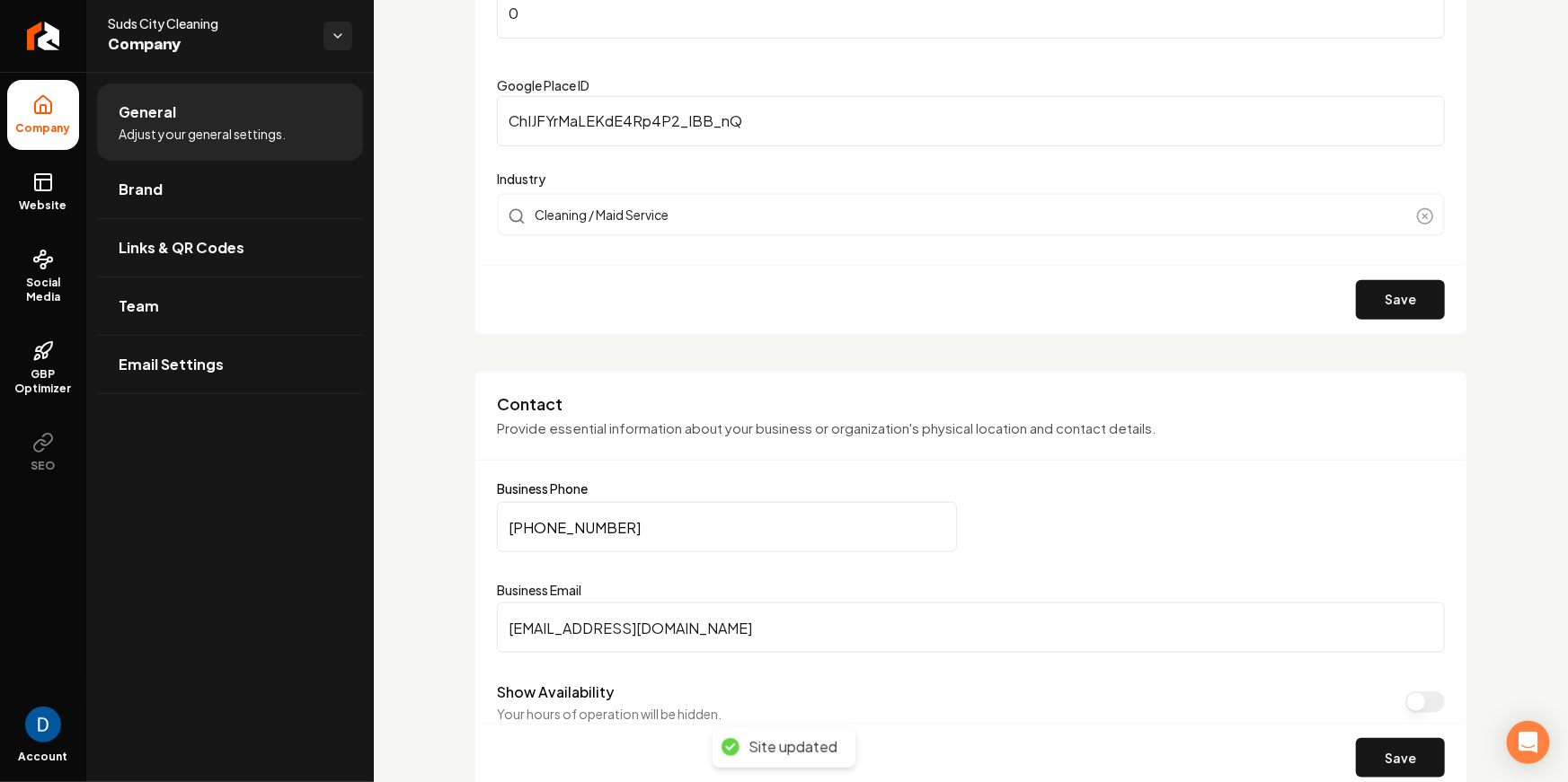
scroll to position [566, 0]
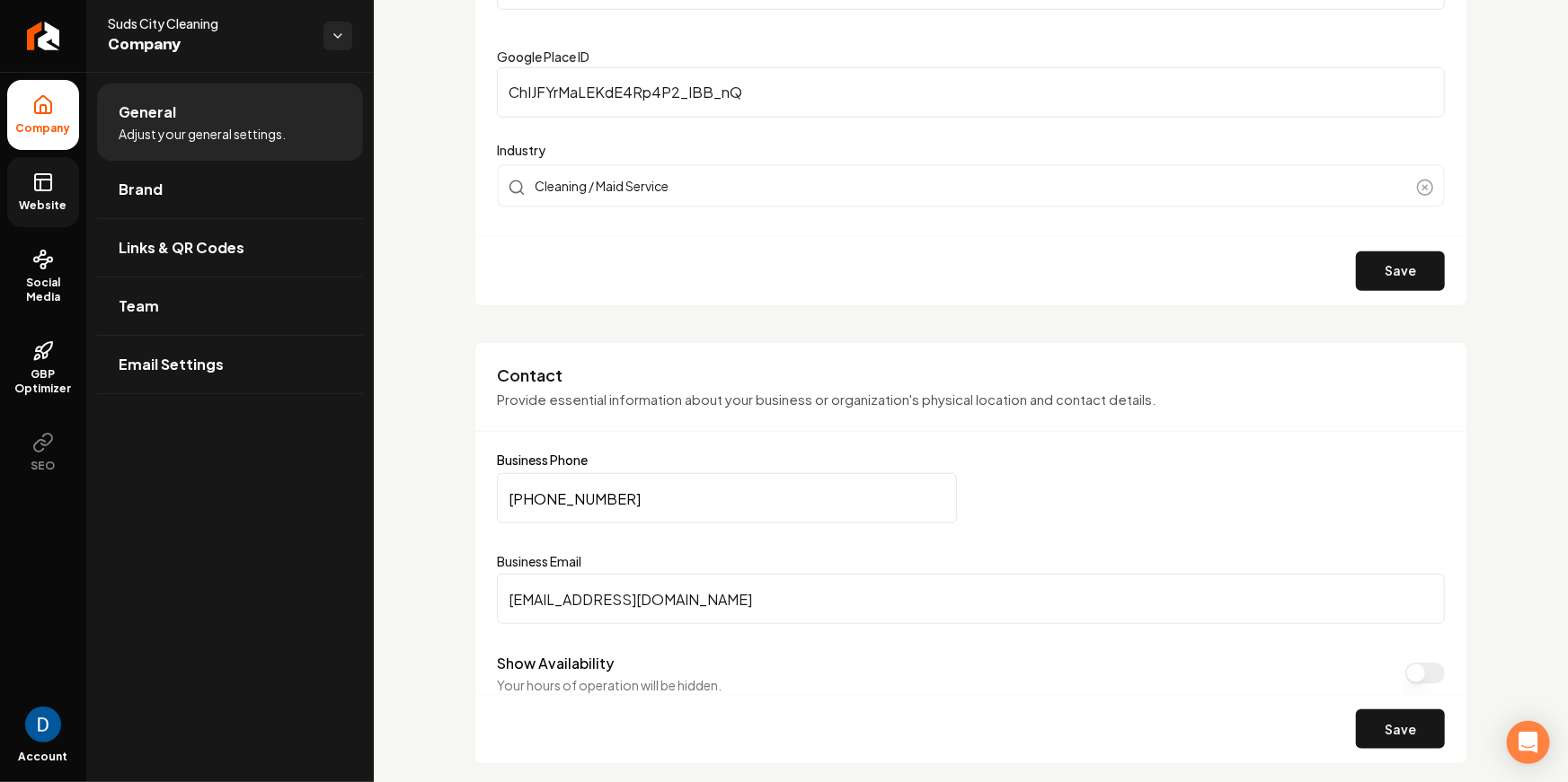
click at [54, 183] on link "Website" at bounding box center [43, 192] width 72 height 70
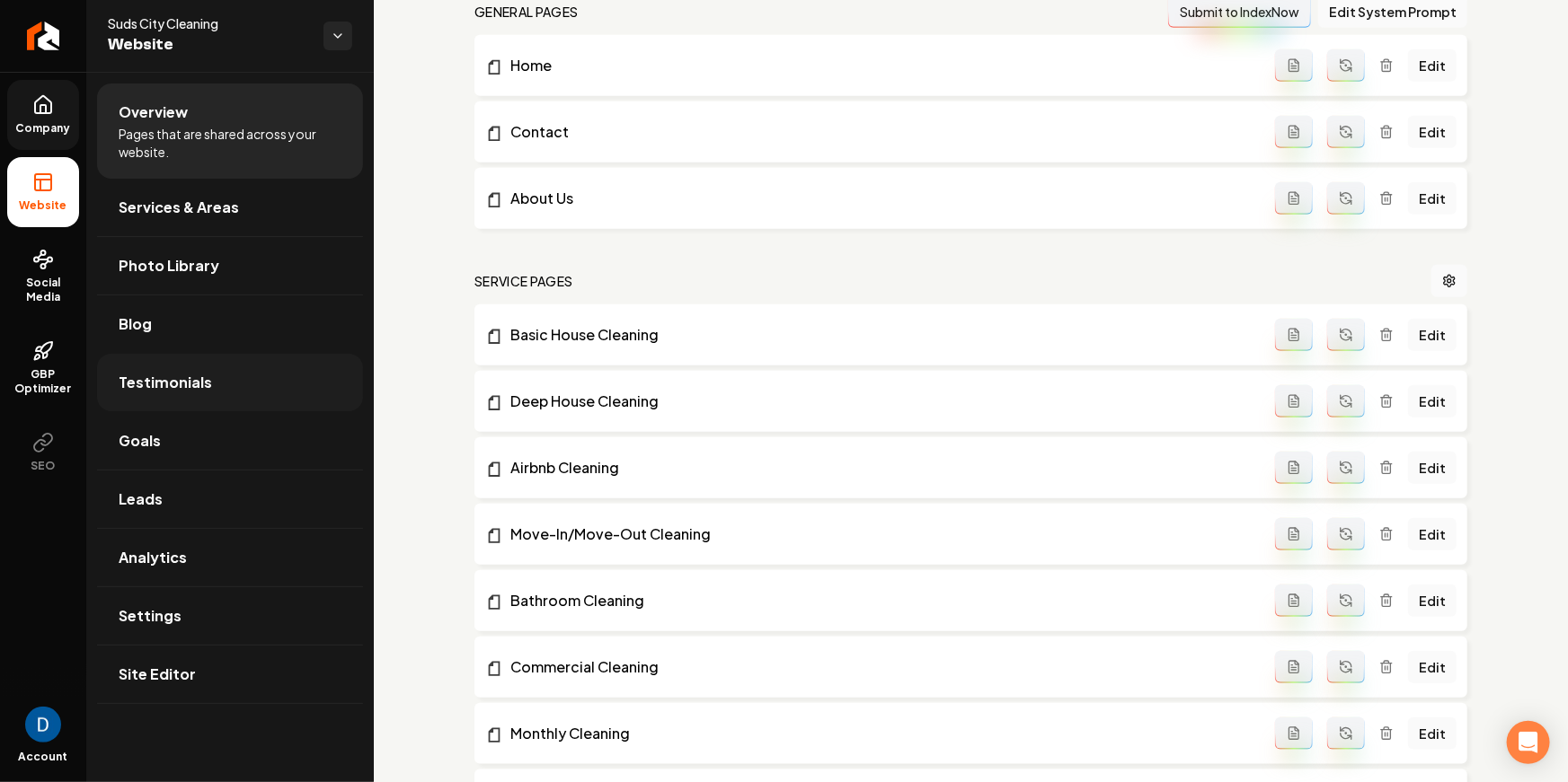
click at [186, 383] on span "Testimonials" at bounding box center [166, 382] width 94 height 22
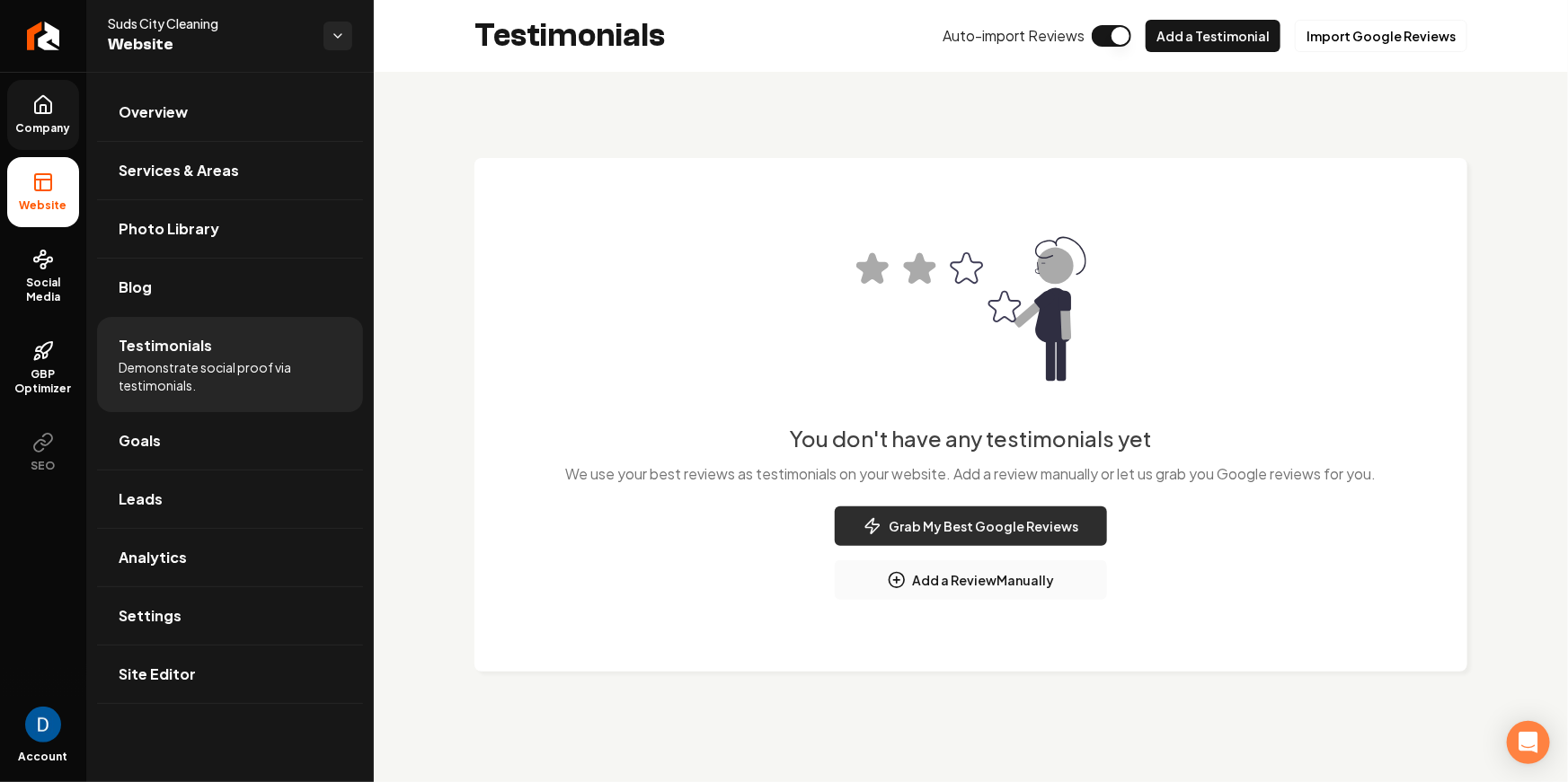
click at [1044, 517] on button "Grab My Best Google Reviews" at bounding box center [970, 526] width 273 height 39
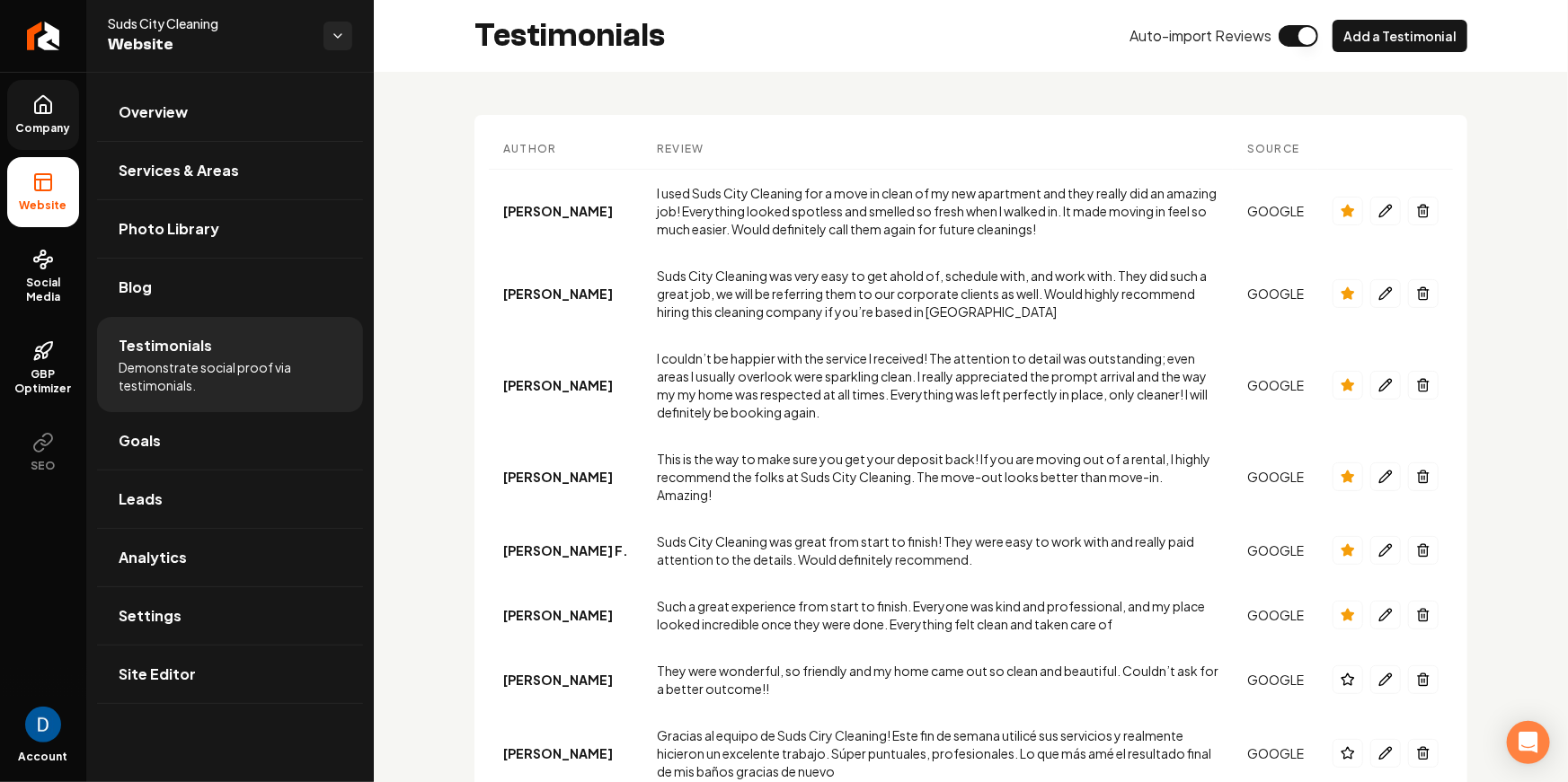
click at [43, 107] on icon at bounding box center [43, 105] width 22 height 22
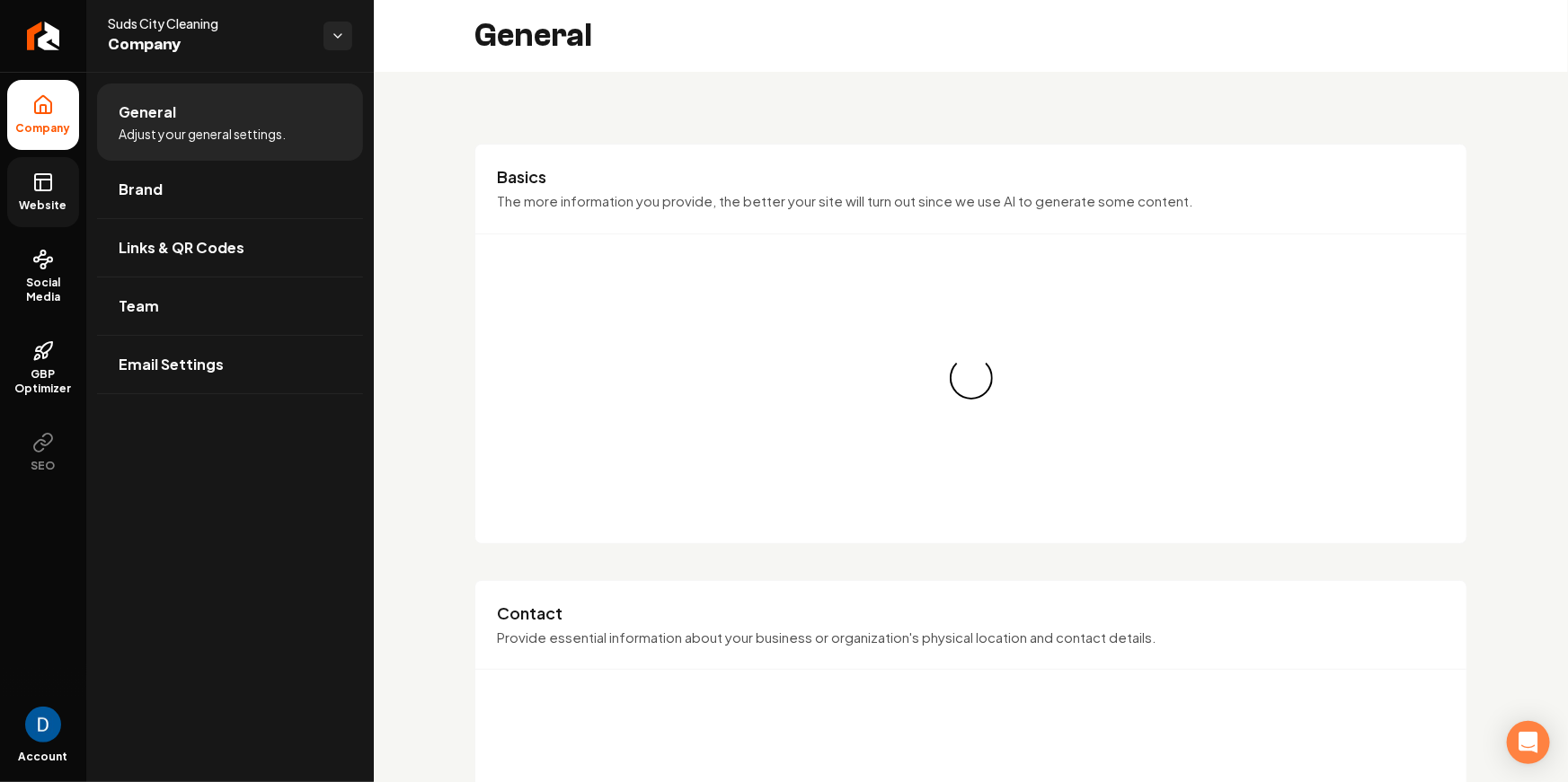
click at [40, 219] on link "Website" at bounding box center [43, 192] width 72 height 70
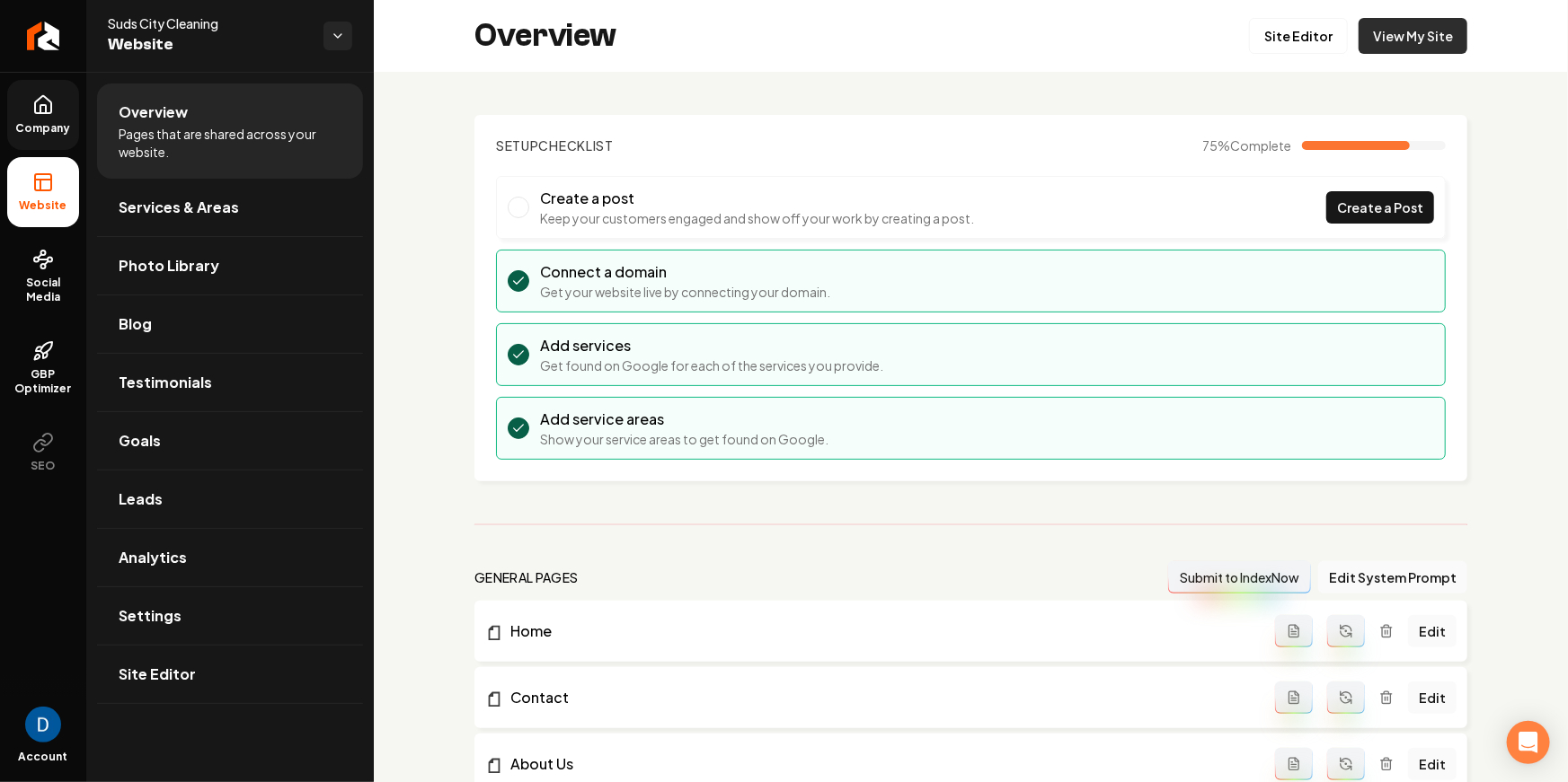
click at [1453, 38] on link "View My Site" at bounding box center [1413, 36] width 109 height 36
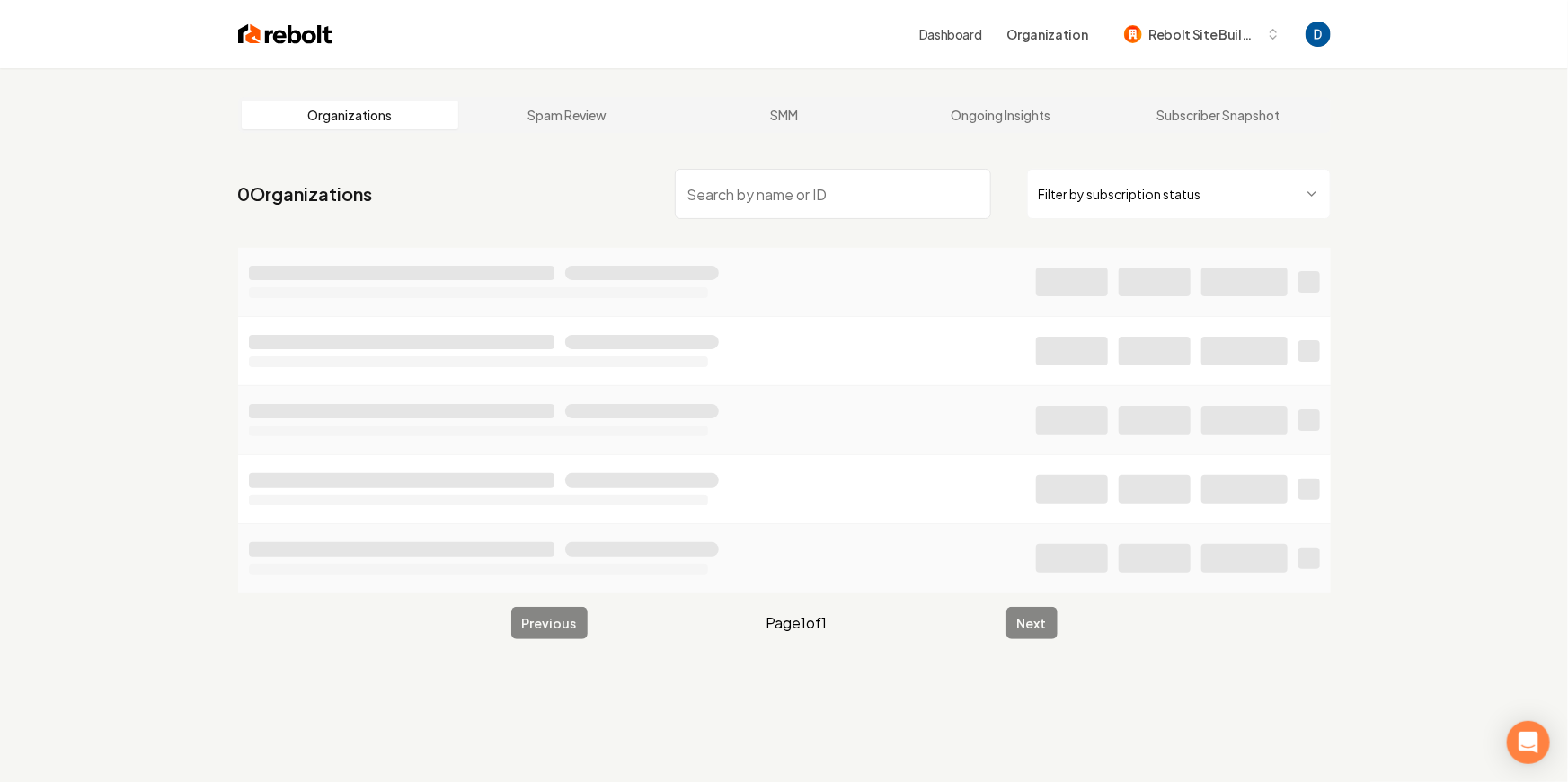
click at [800, 193] on input "search" at bounding box center [833, 194] width 317 height 51
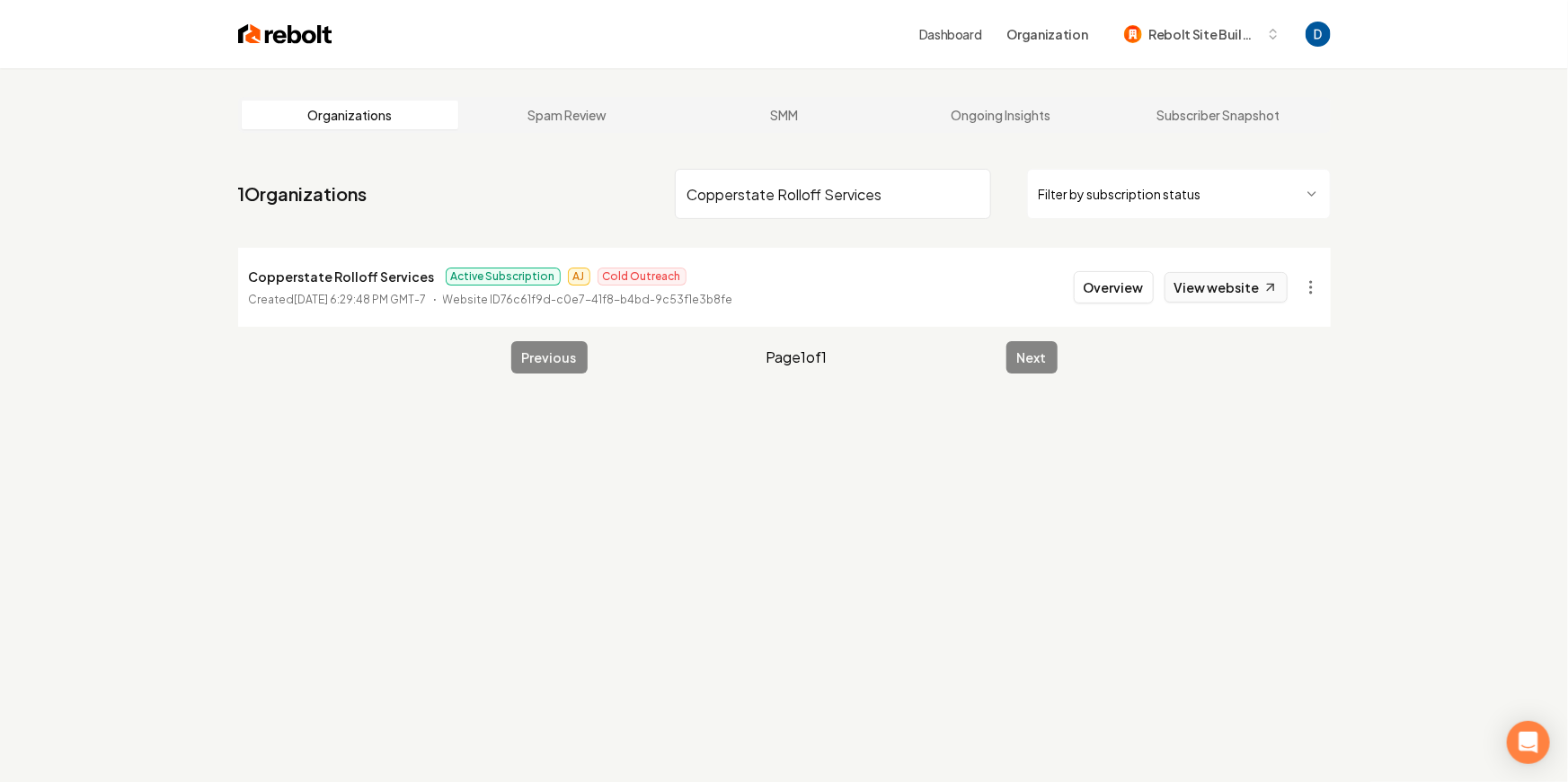
click at [1190, 279] on link "View website" at bounding box center [1225, 288] width 123 height 31
click at [786, 172] on input "Copperstate Rolloff Services" at bounding box center [833, 194] width 317 height 51
paste input "All Around Roofing"
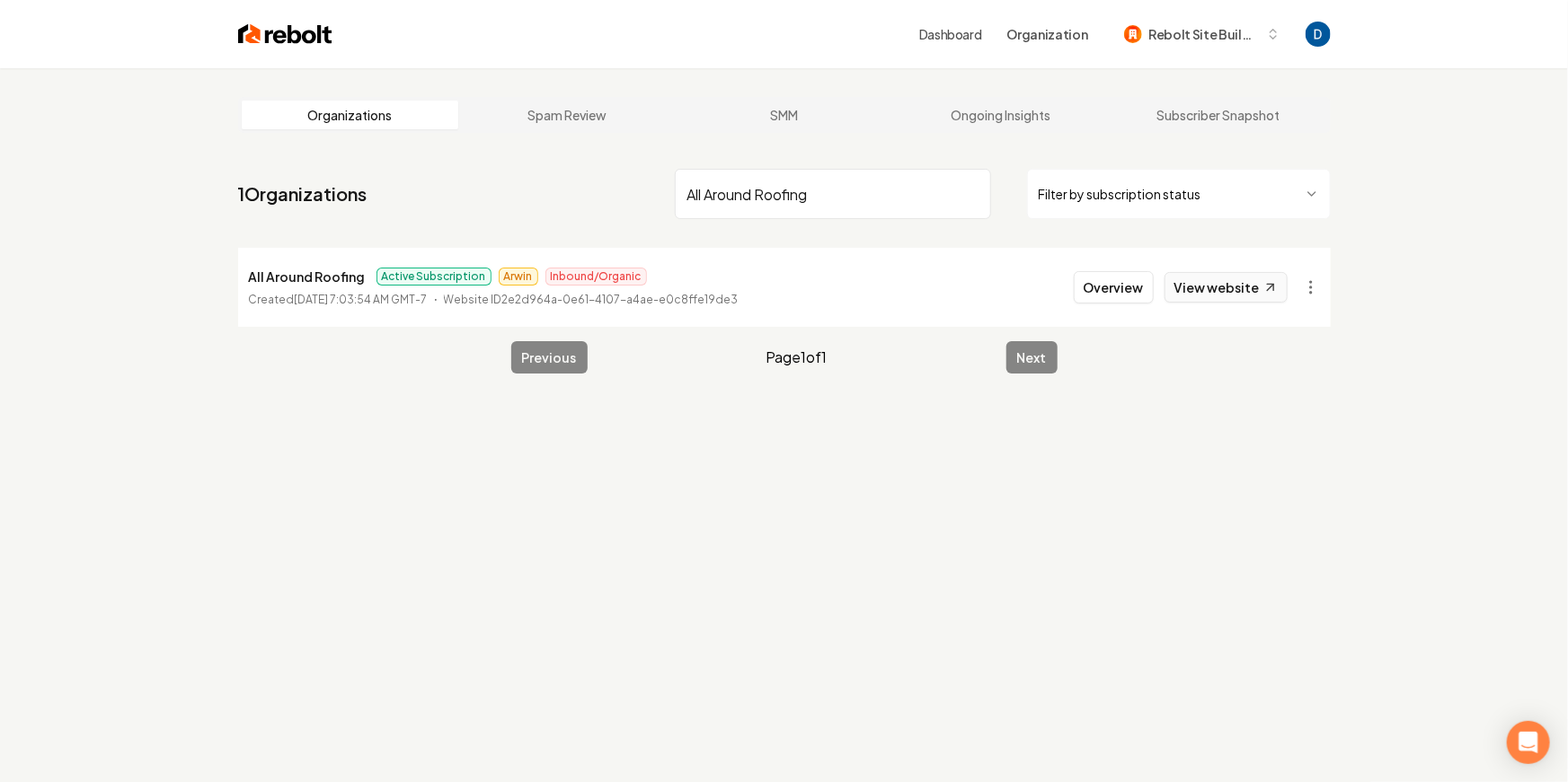
click at [1243, 280] on link "View website" at bounding box center [1225, 288] width 123 height 31
click at [709, 193] on input "All Around Roofing" at bounding box center [833, 194] width 317 height 51
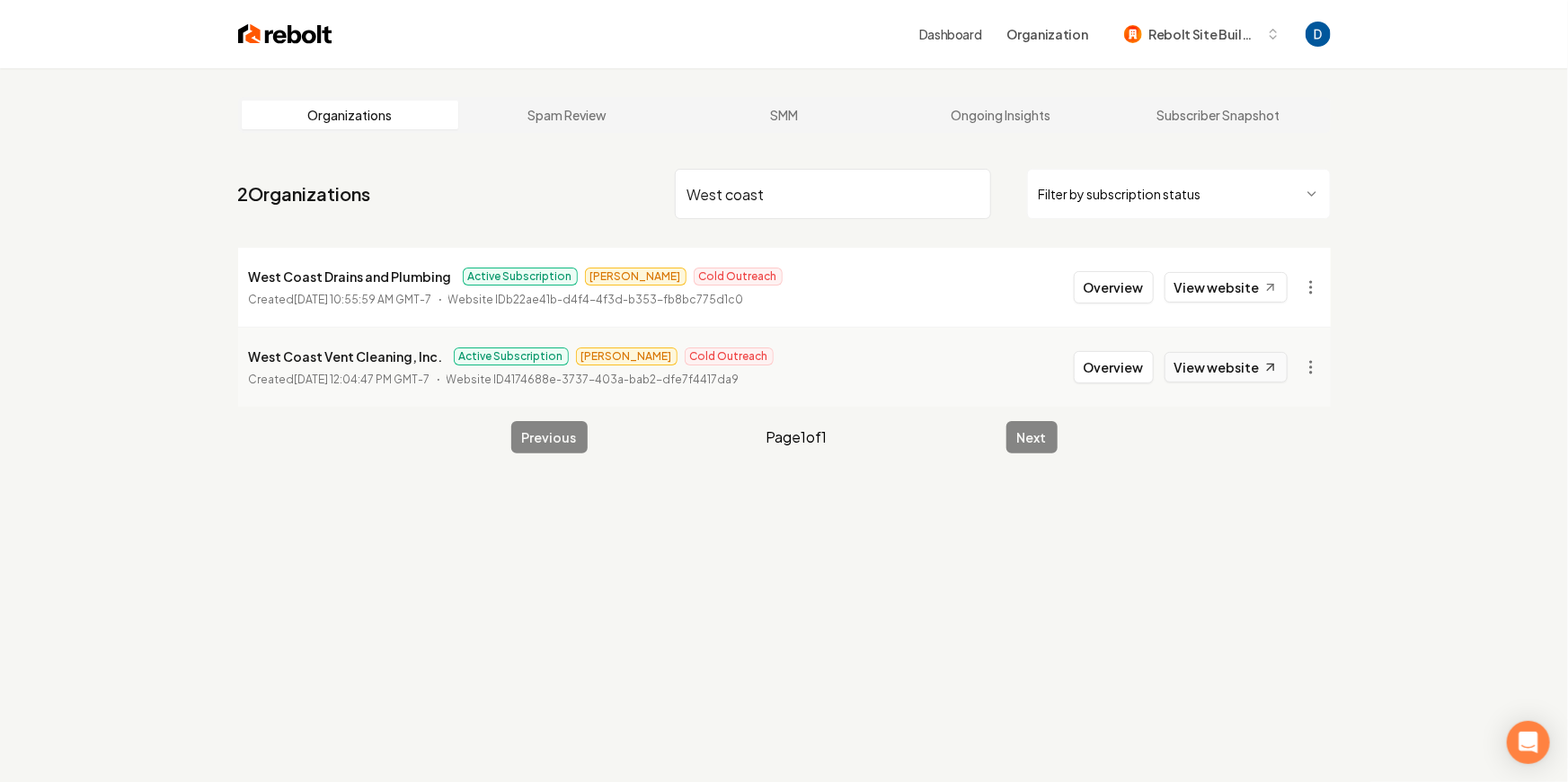
type input "West coast"
click at [1204, 375] on link "View website" at bounding box center [1225, 367] width 123 height 31
